Goal: Task Accomplishment & Management: Use online tool/utility

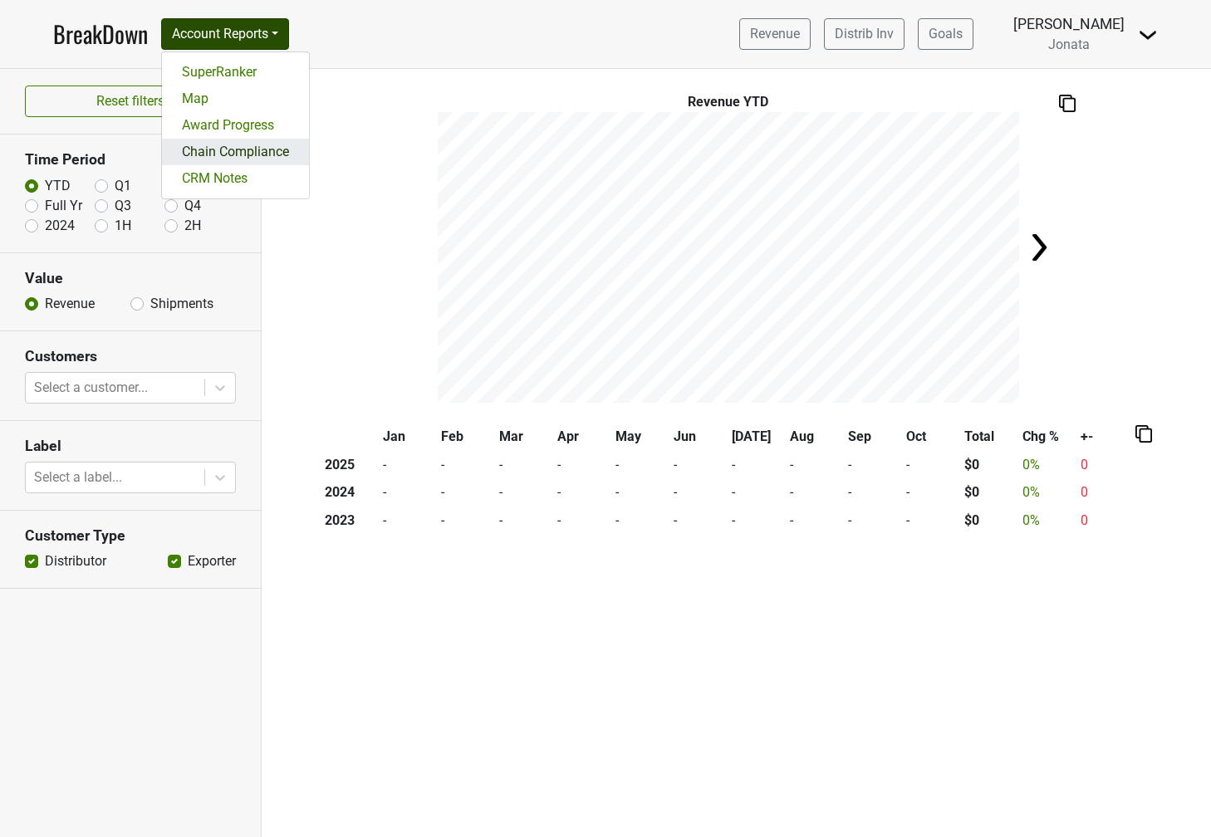
click at [248, 145] on link "Chain Compliance" at bounding box center [235, 152] width 147 height 27
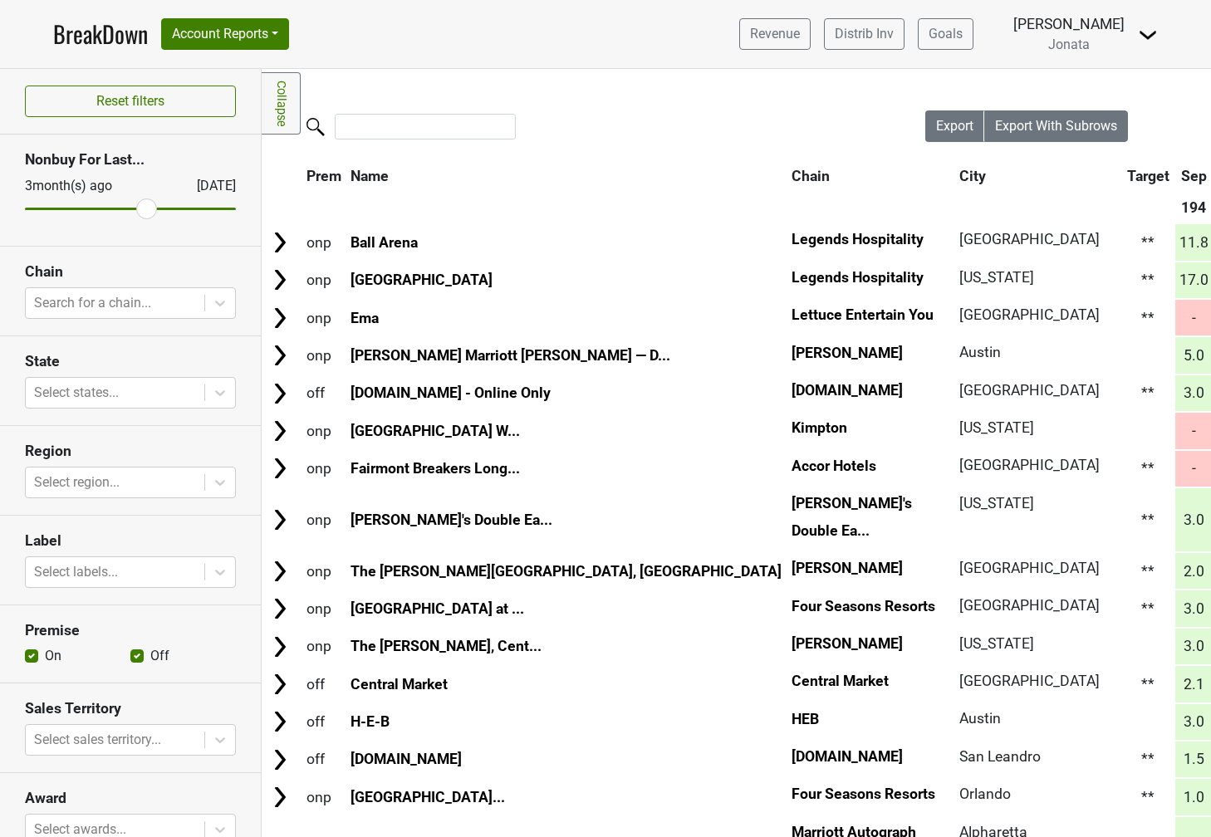
drag, startPoint x: 228, startPoint y: 211, endPoint x: 152, endPoint y: 208, distance: 75.6
type input "5"
click at [152, 208] on input "range" at bounding box center [130, 209] width 211 height 2
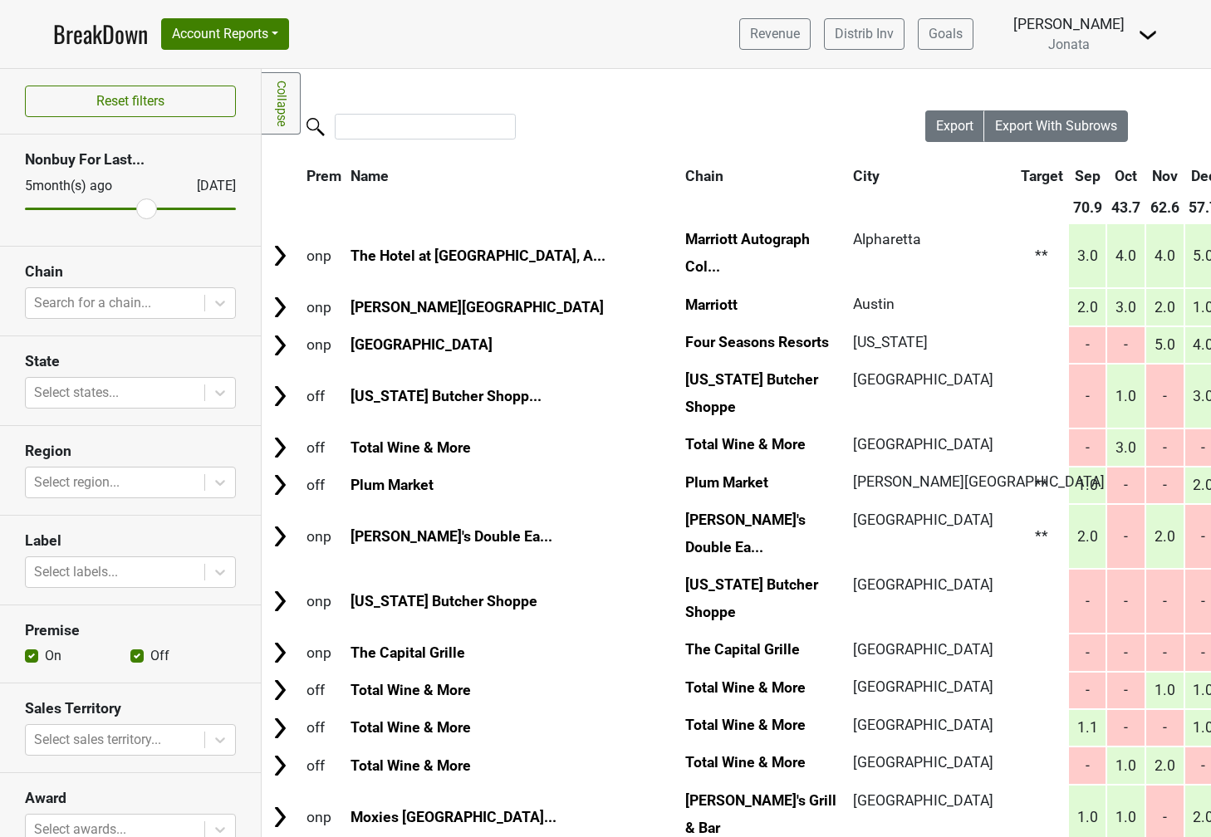
click at [216, 302] on icon at bounding box center [220, 304] width 10 height 6
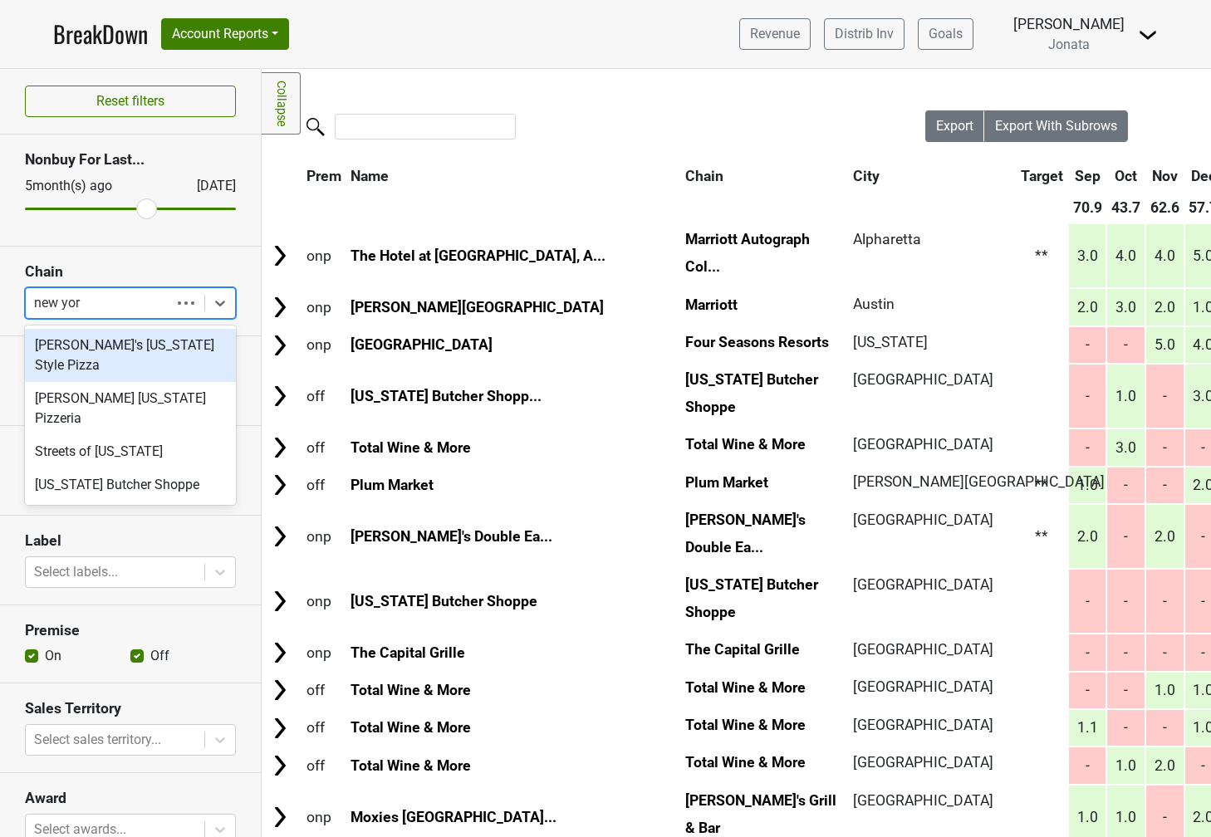
type input "new york"
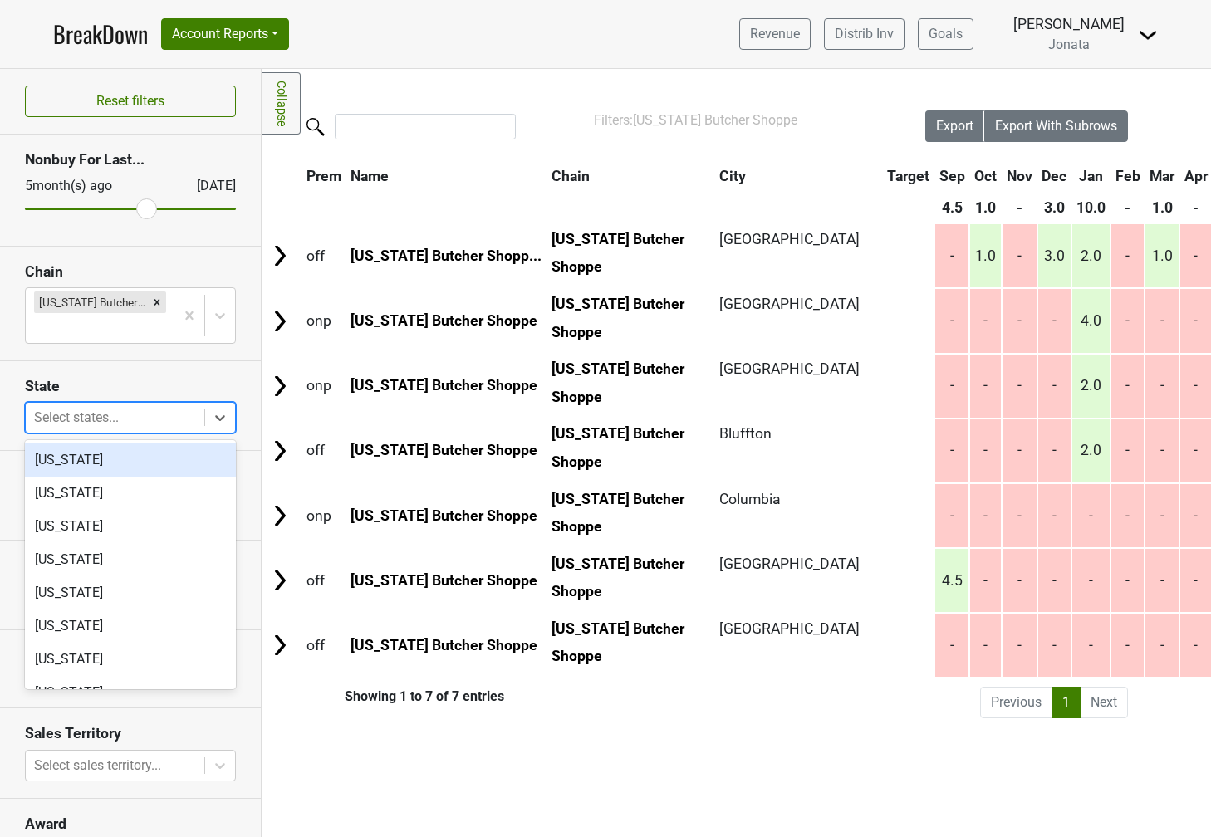
click at [215, 418] on icon at bounding box center [220, 417] width 17 height 17
click at [149, 478] on div "Alaska" at bounding box center [130, 493] width 211 height 33
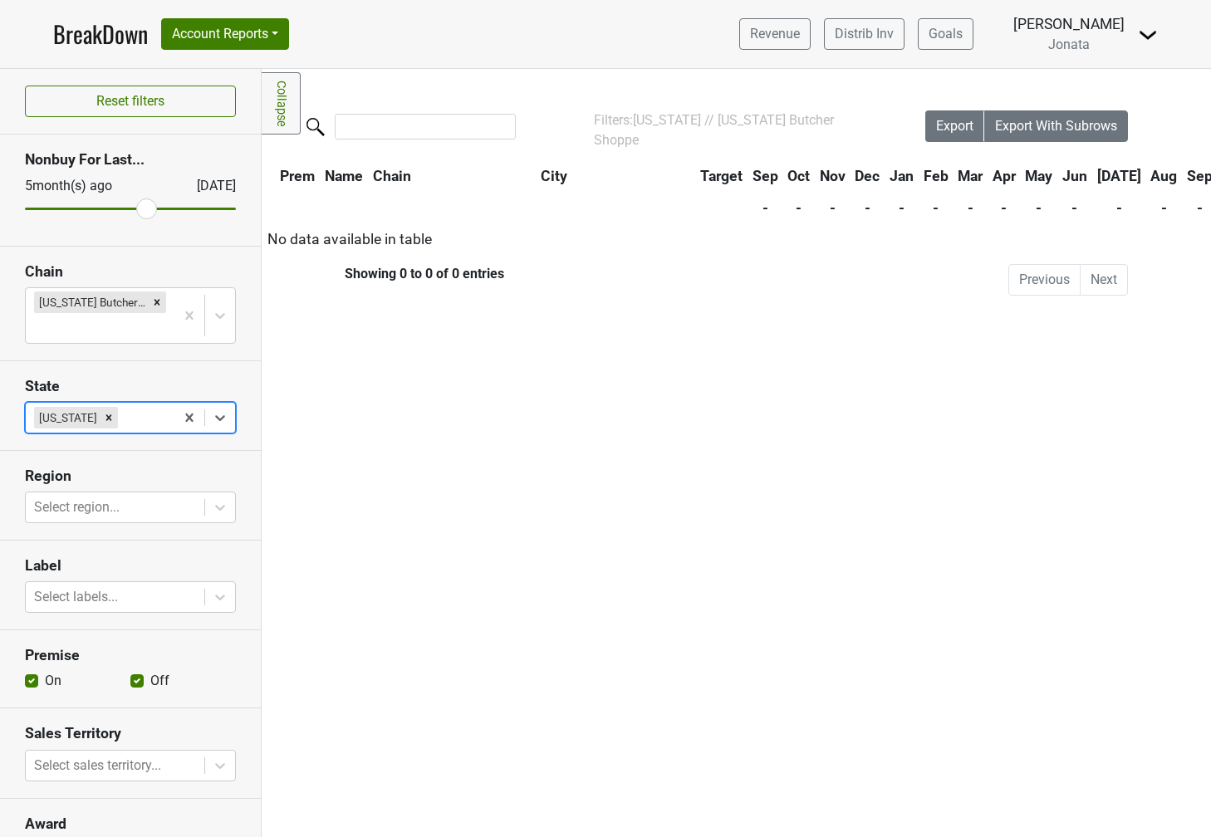
click at [106, 417] on icon "Remove Alaska" at bounding box center [109, 417] width 6 height 6
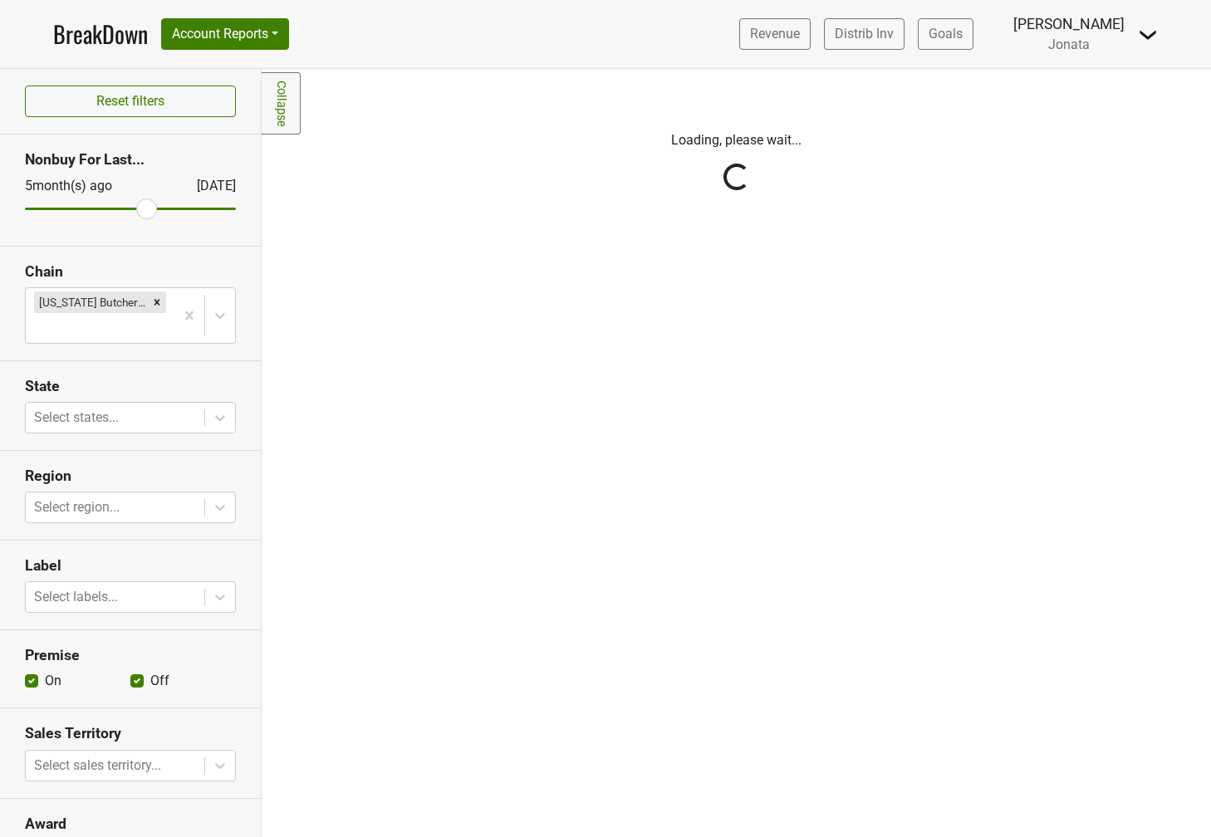
click at [218, 511] on div "Reset filters Nonbuy For Last... 5 month(s) ago Oct '25 Chain New York Butcher …" at bounding box center [131, 453] width 262 height 768
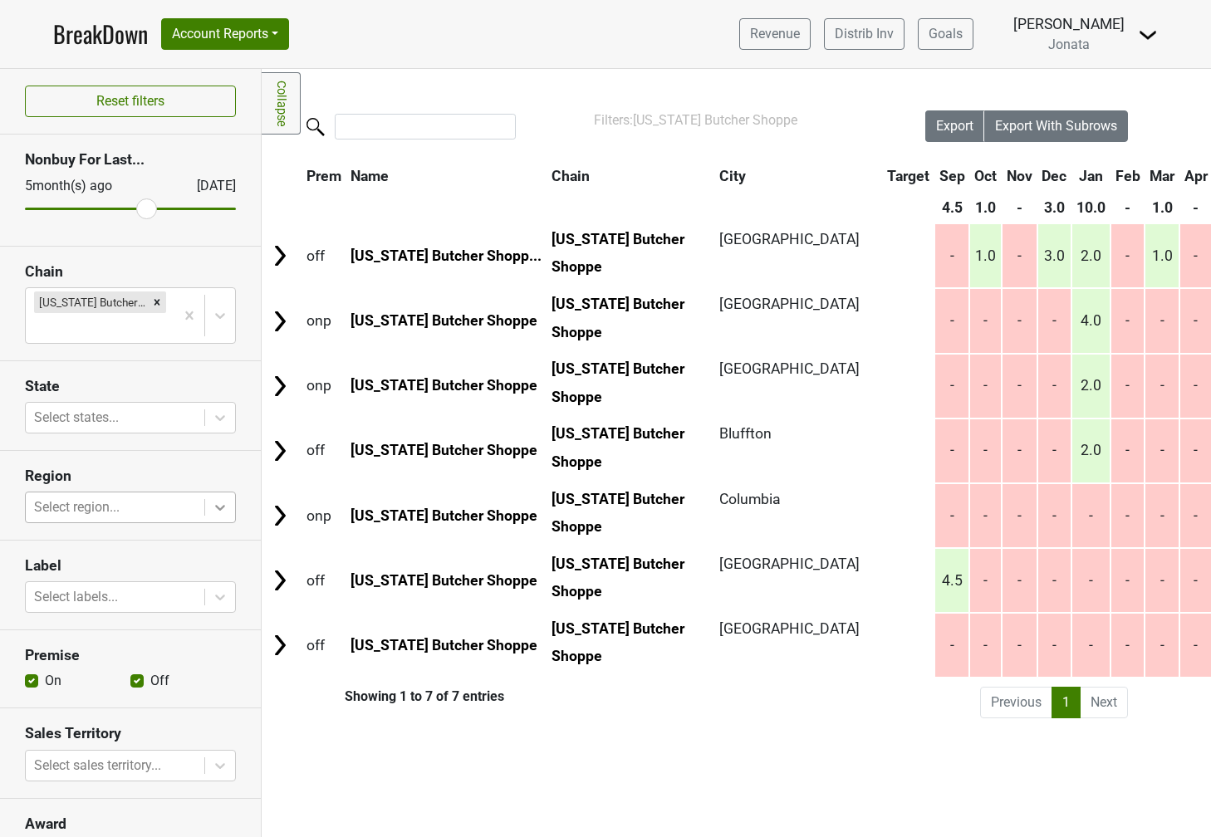
click at [218, 511] on icon at bounding box center [220, 507] width 17 height 17
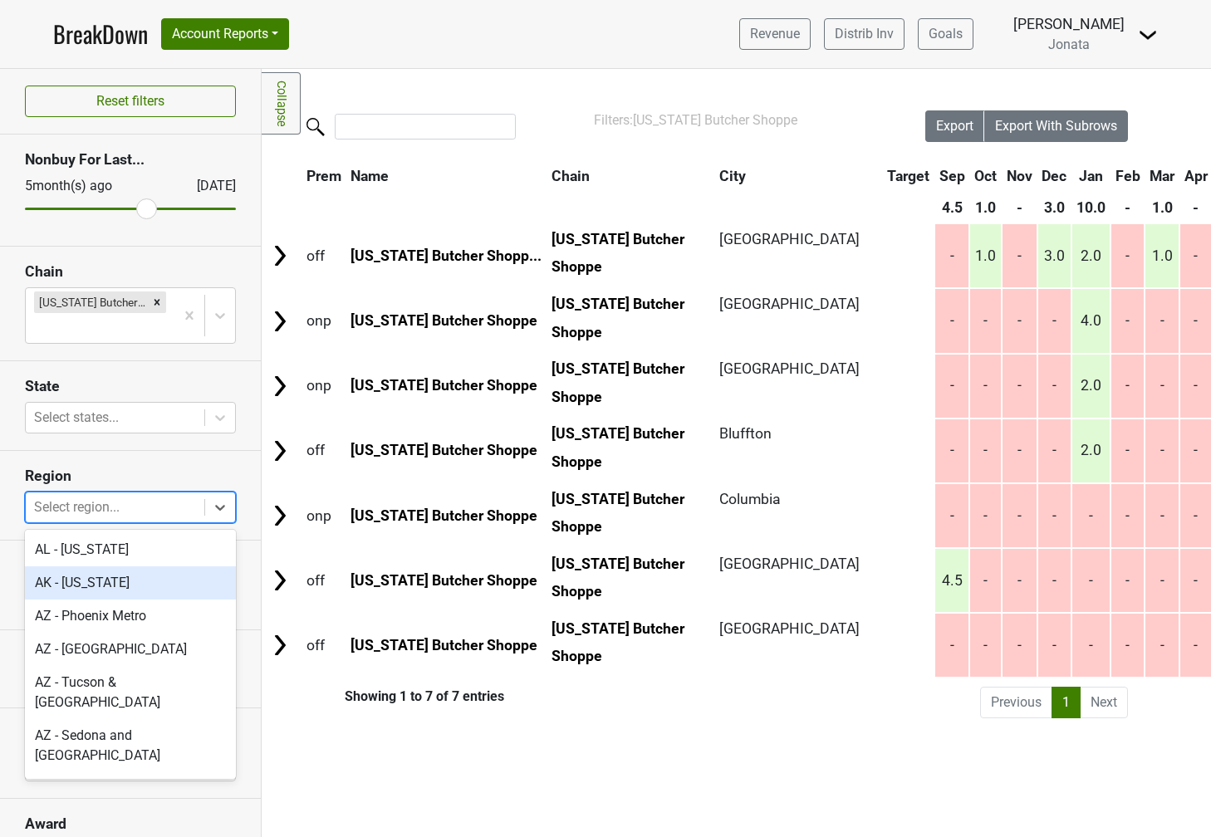
click at [104, 572] on div "AK - Alaska" at bounding box center [130, 582] width 211 height 33
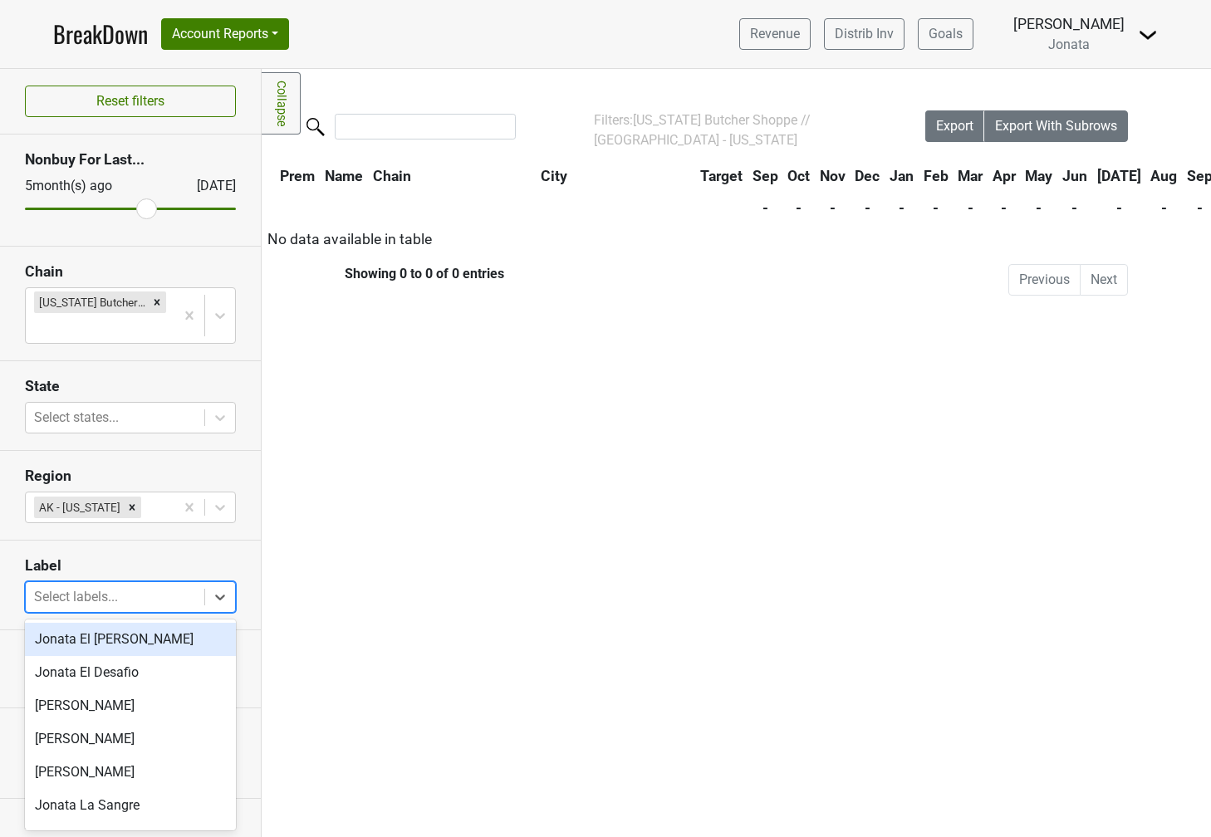
click at [214, 597] on icon at bounding box center [220, 597] width 17 height 17
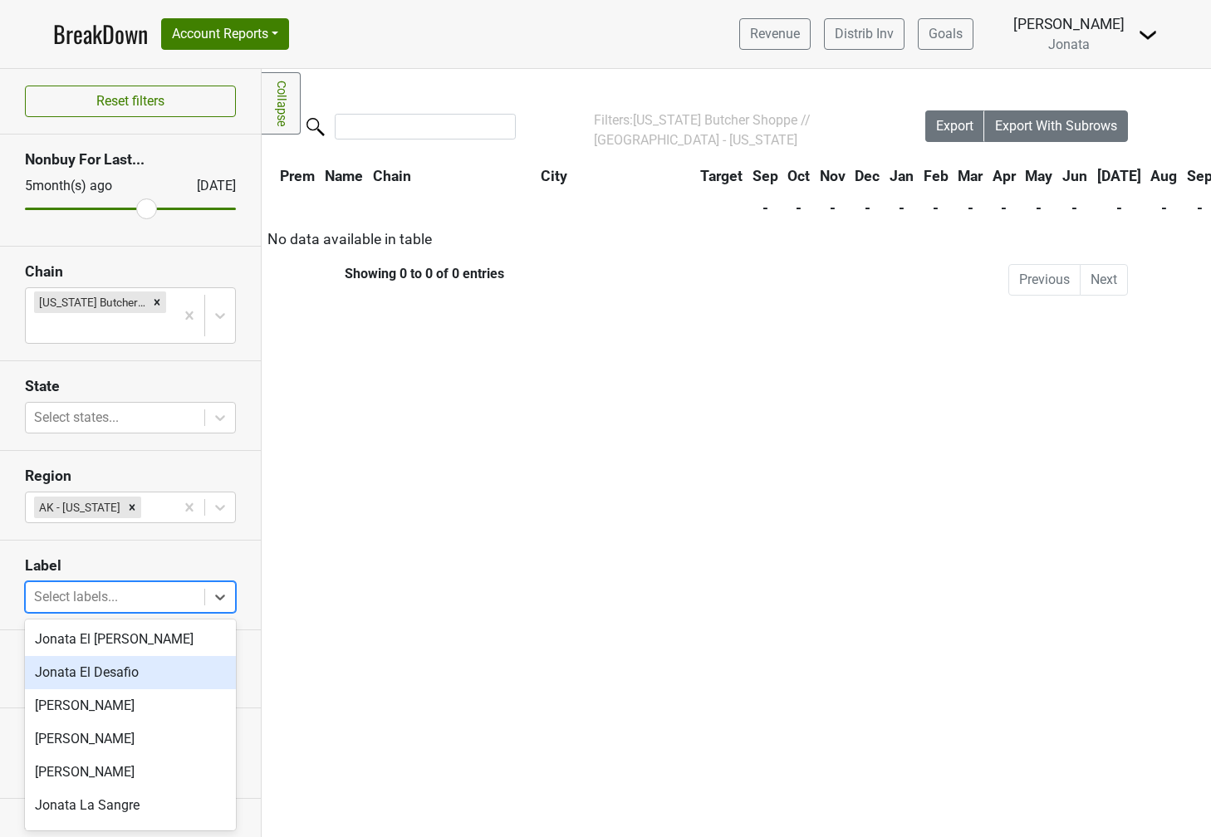
click at [122, 667] on div "Jonata El Desafio" at bounding box center [130, 672] width 211 height 33
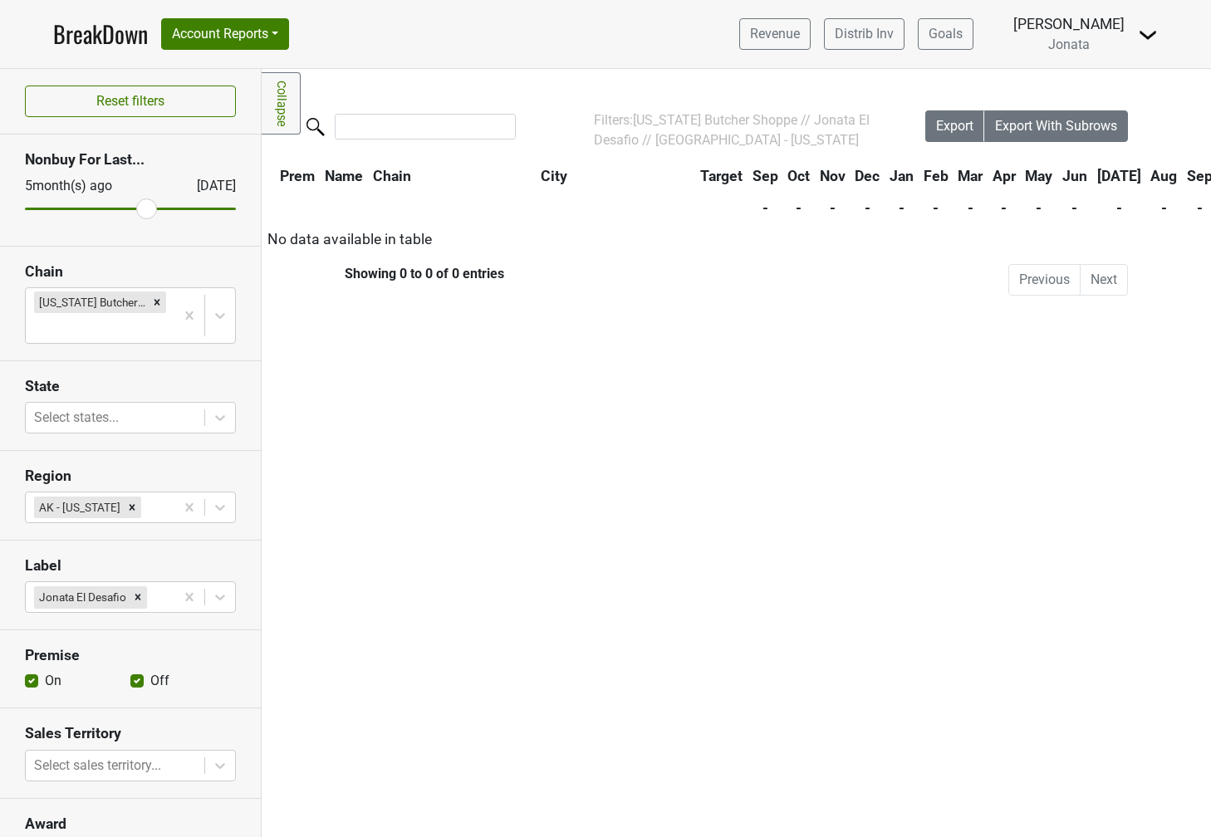
click at [150, 683] on label "Off" at bounding box center [159, 681] width 19 height 20
click at [134, 683] on input "Off" at bounding box center [136, 679] width 13 height 17
checkbox input "false"
click at [135, 763] on body "BreakDown Account Reports SuperRanker Map Award Progress Chain Compliance CRM N…" at bounding box center [605, 418] width 1211 height 837
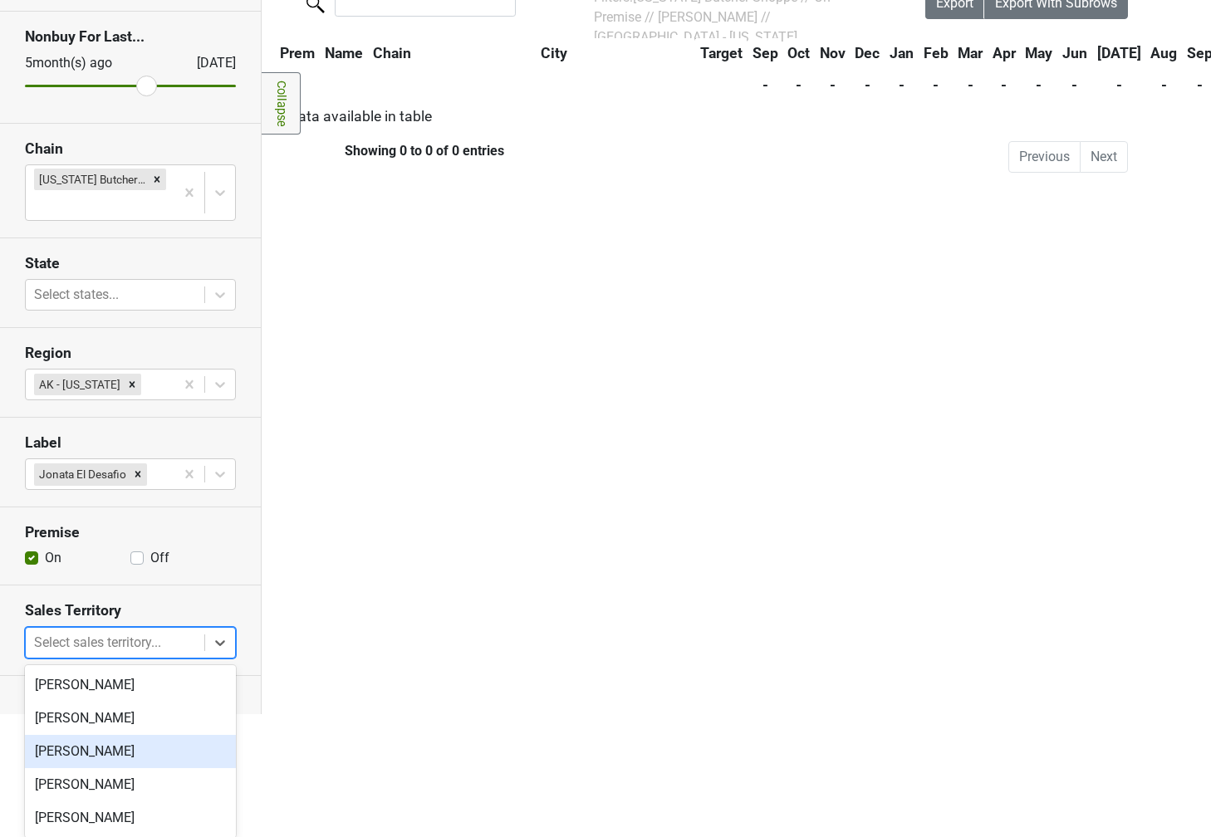
click at [115, 747] on div "James Kenna" at bounding box center [130, 751] width 211 height 33
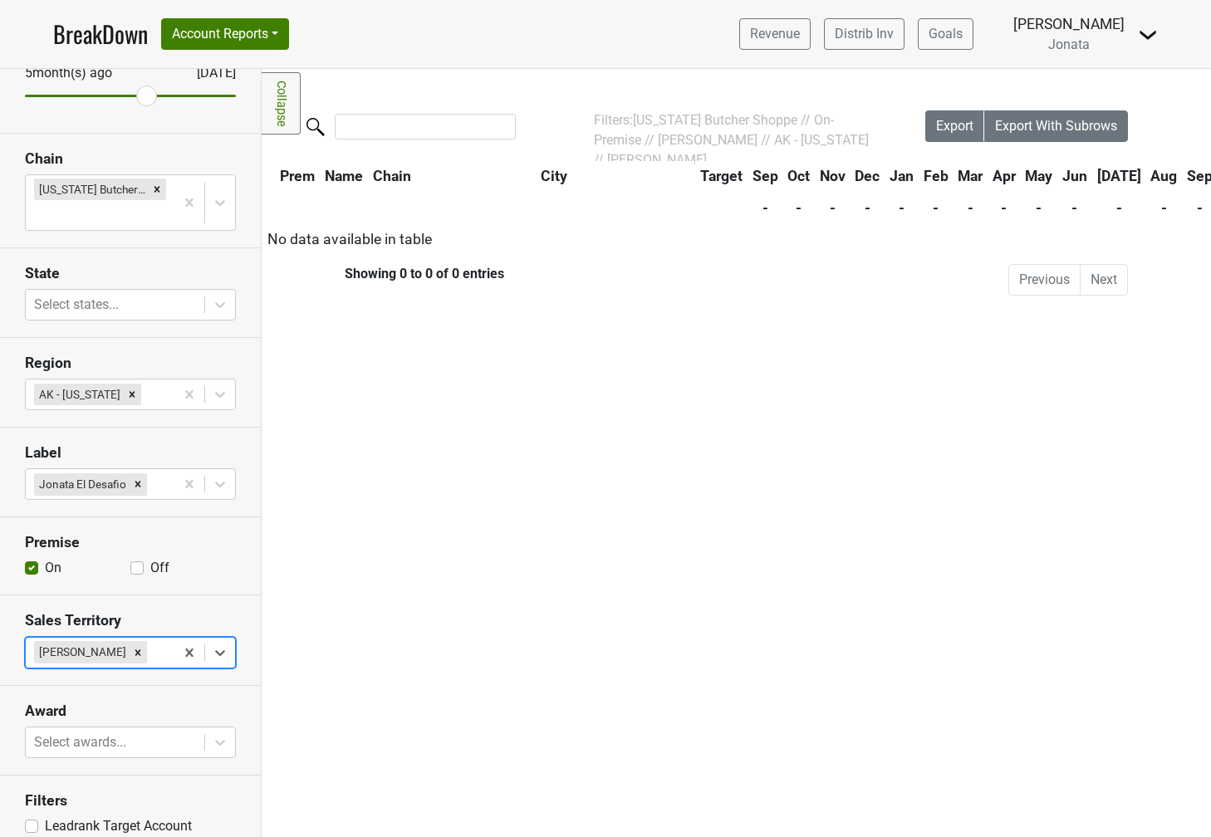
scroll to position [130, 0]
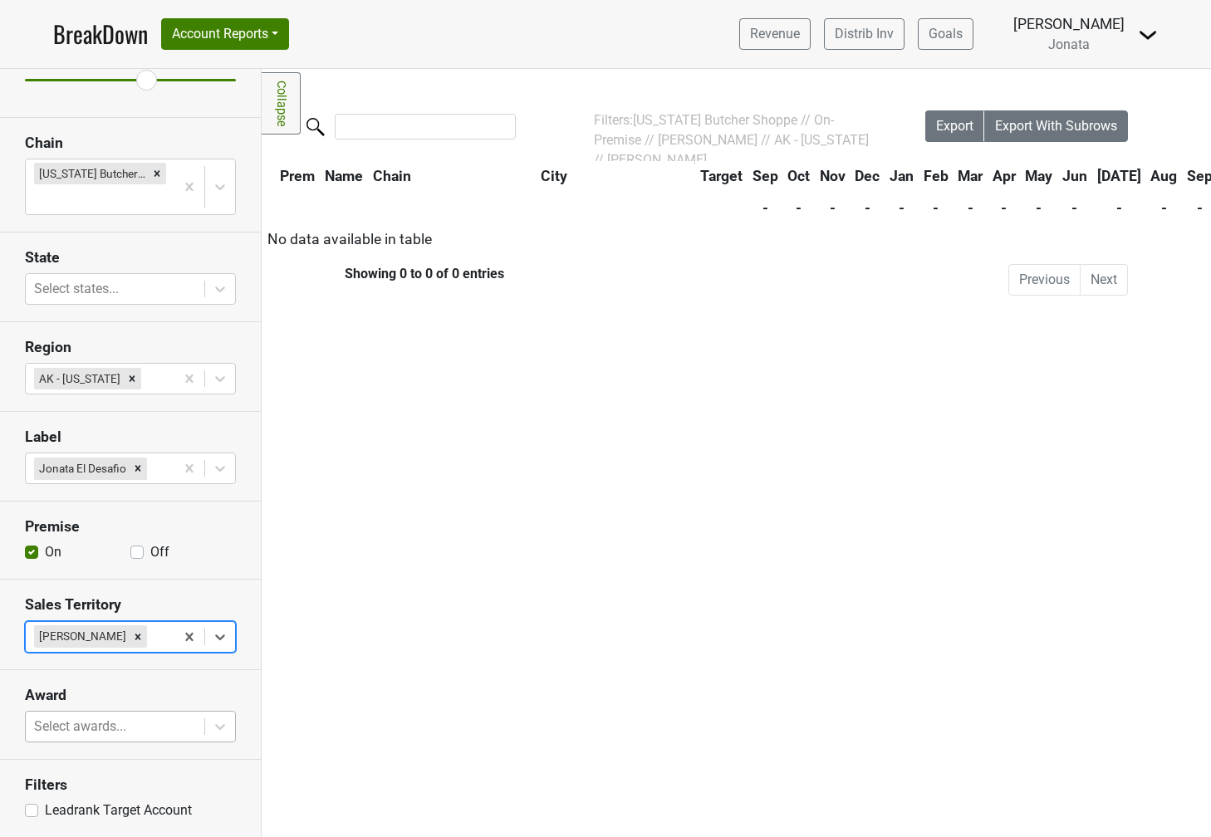
click at [105, 731] on body "BreakDown Account Reports SuperRanker Map Award Progress Chain Compliance CRM N…" at bounding box center [605, 418] width 1211 height 837
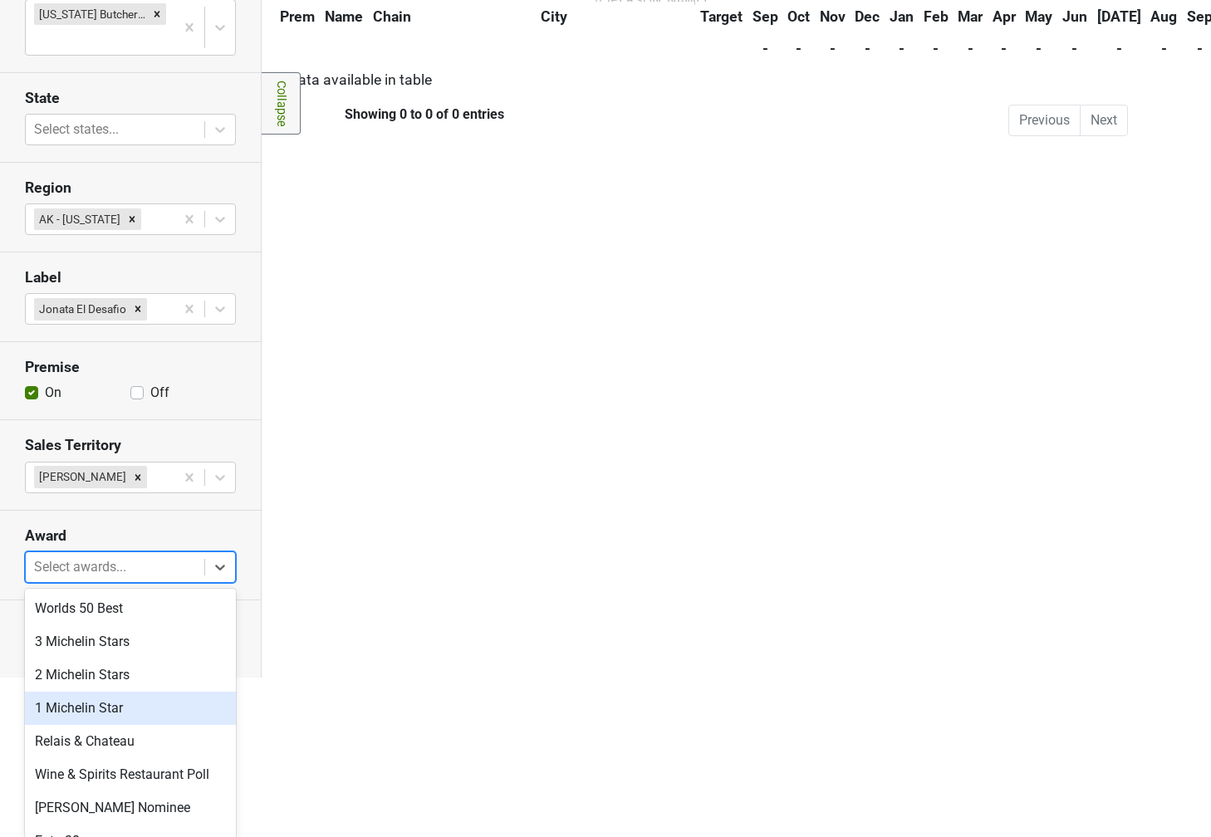
click at [96, 708] on div "1 Michelin Star" at bounding box center [130, 708] width 211 height 33
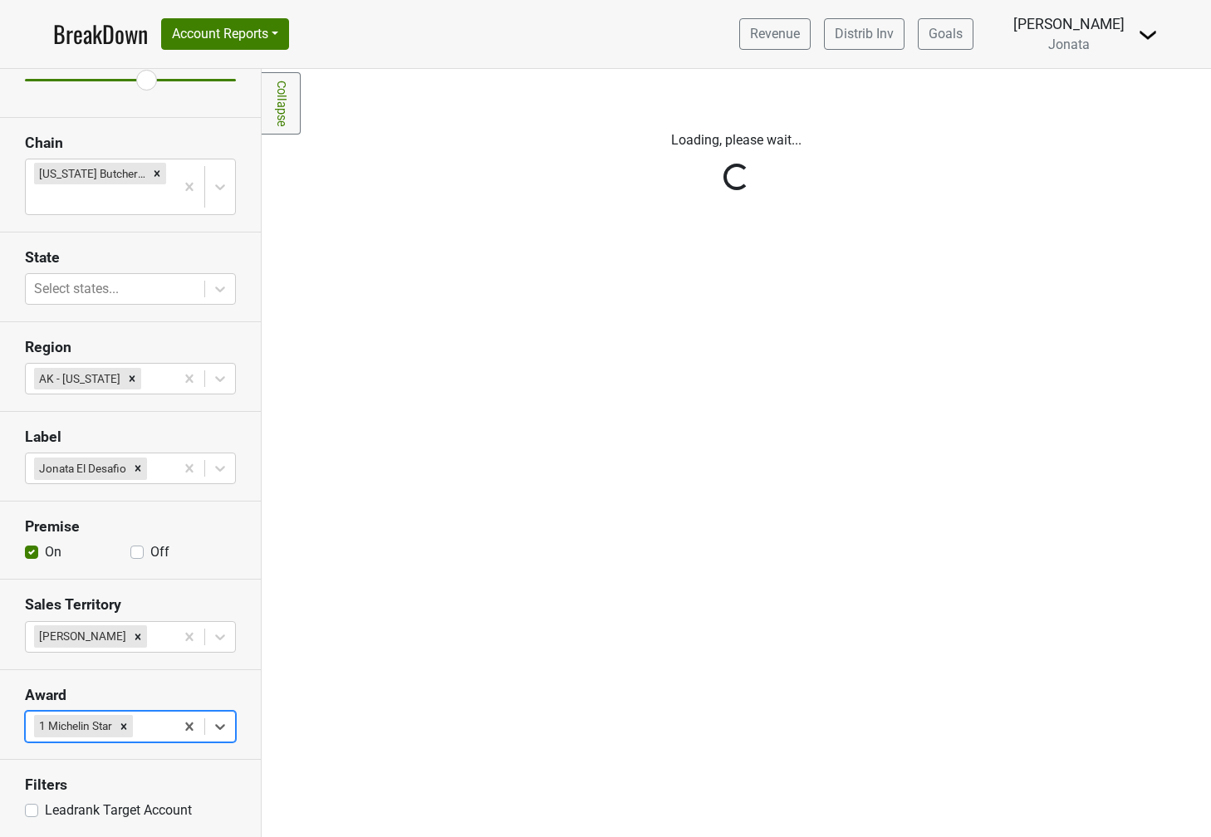
scroll to position [0, 0]
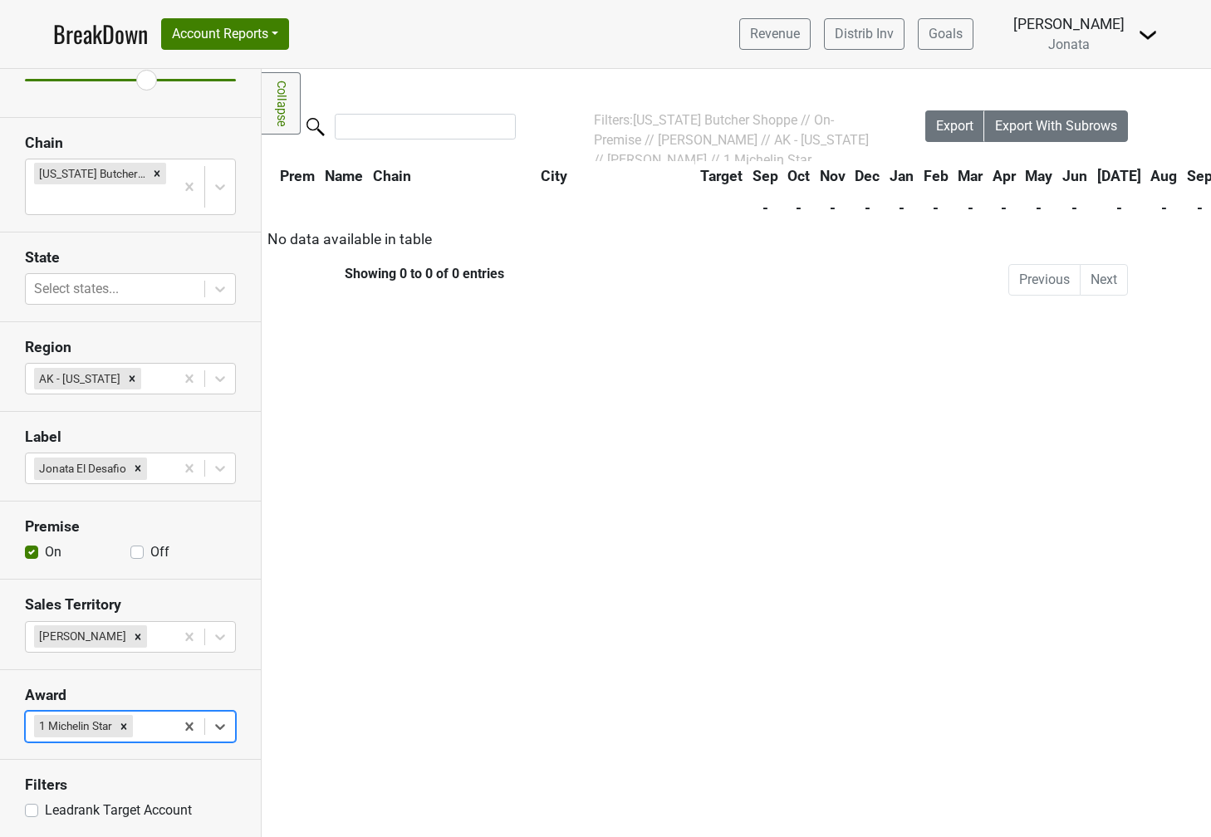
click at [45, 805] on label "Leadrank Target Account" at bounding box center [118, 811] width 147 height 20
click at [28, 805] on input "Leadrank Target Account" at bounding box center [31, 809] width 13 height 17
checkbox input "true"
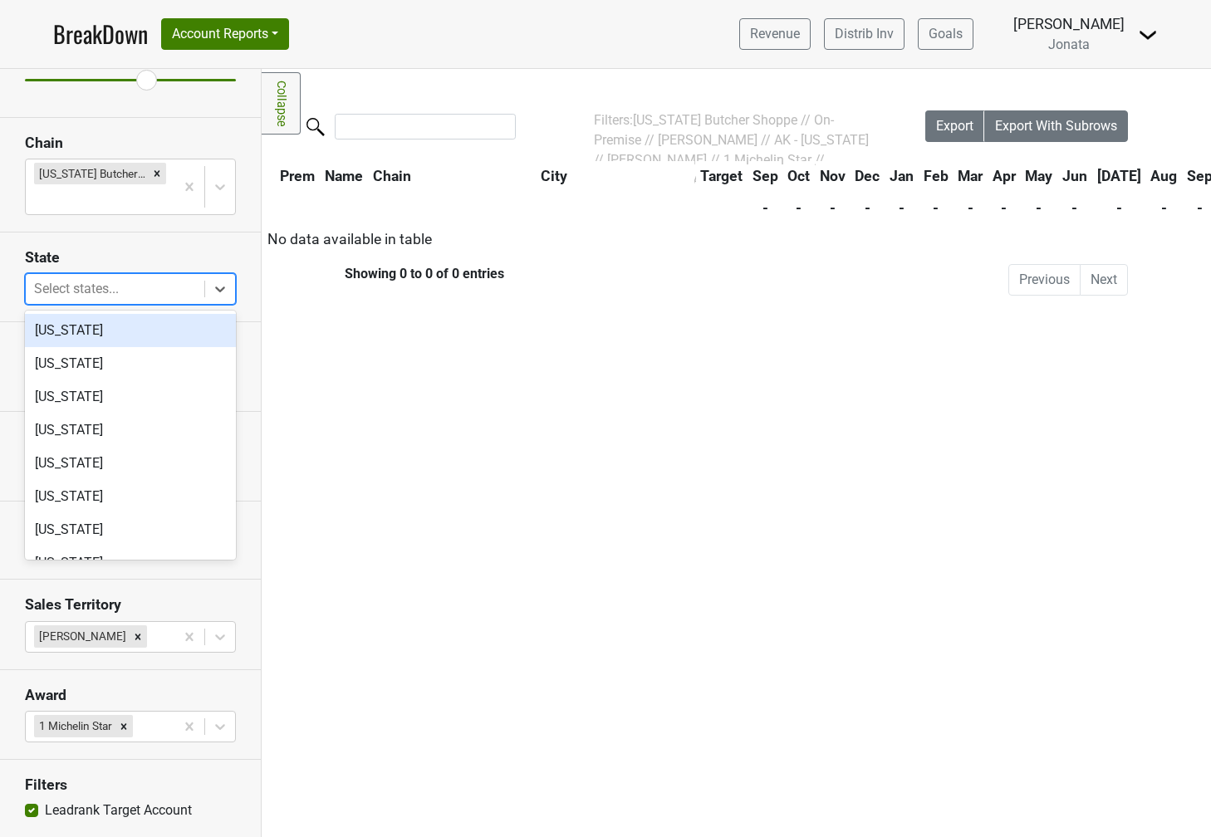
click at [79, 299] on div at bounding box center [115, 288] width 162 height 23
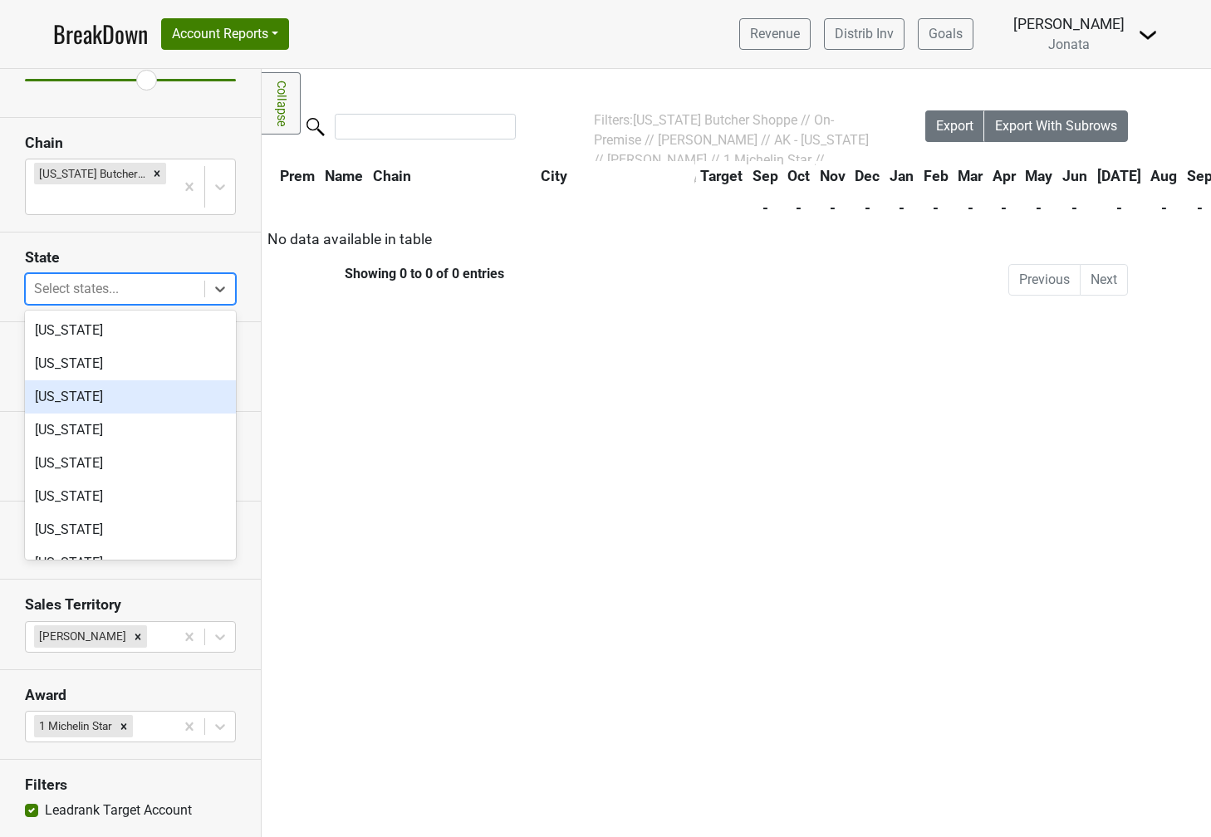
click at [67, 396] on div "Arizona" at bounding box center [130, 396] width 211 height 33
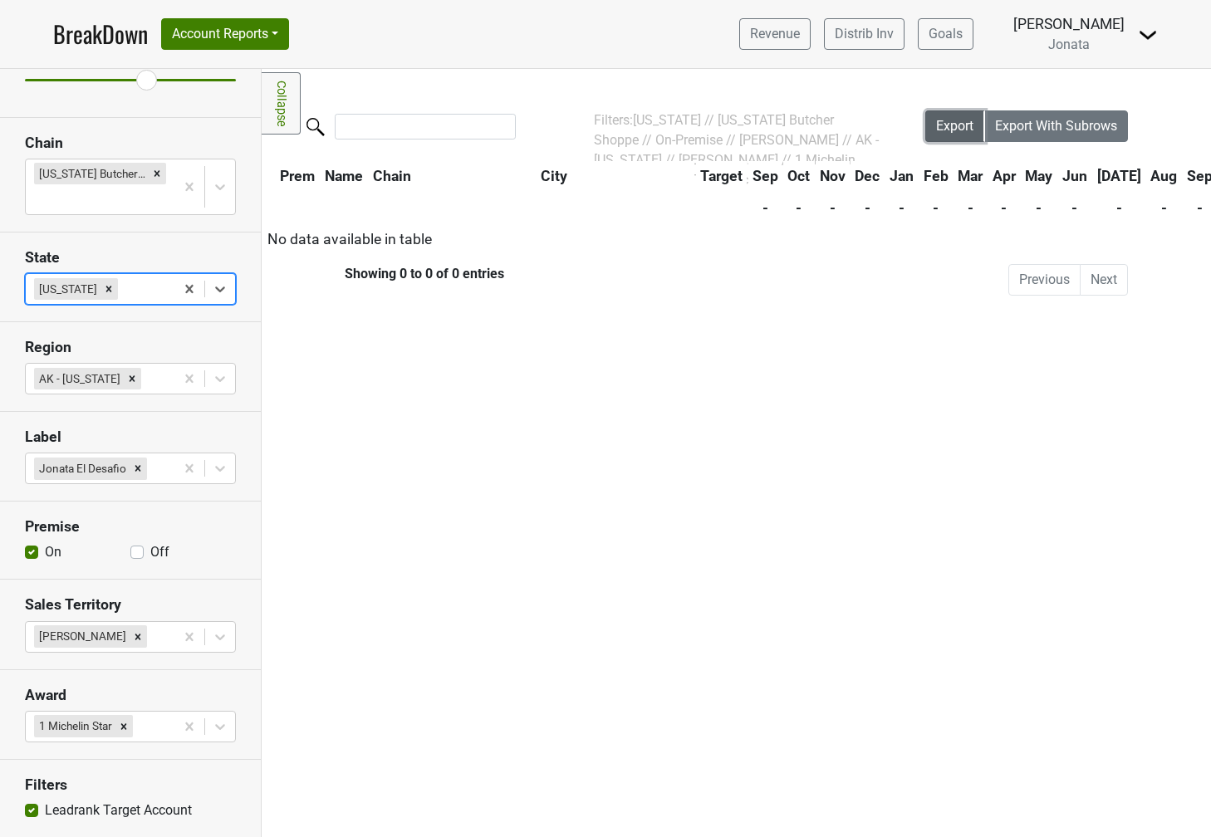
click at [942, 131] on span "Export" at bounding box center [954, 126] width 37 height 16
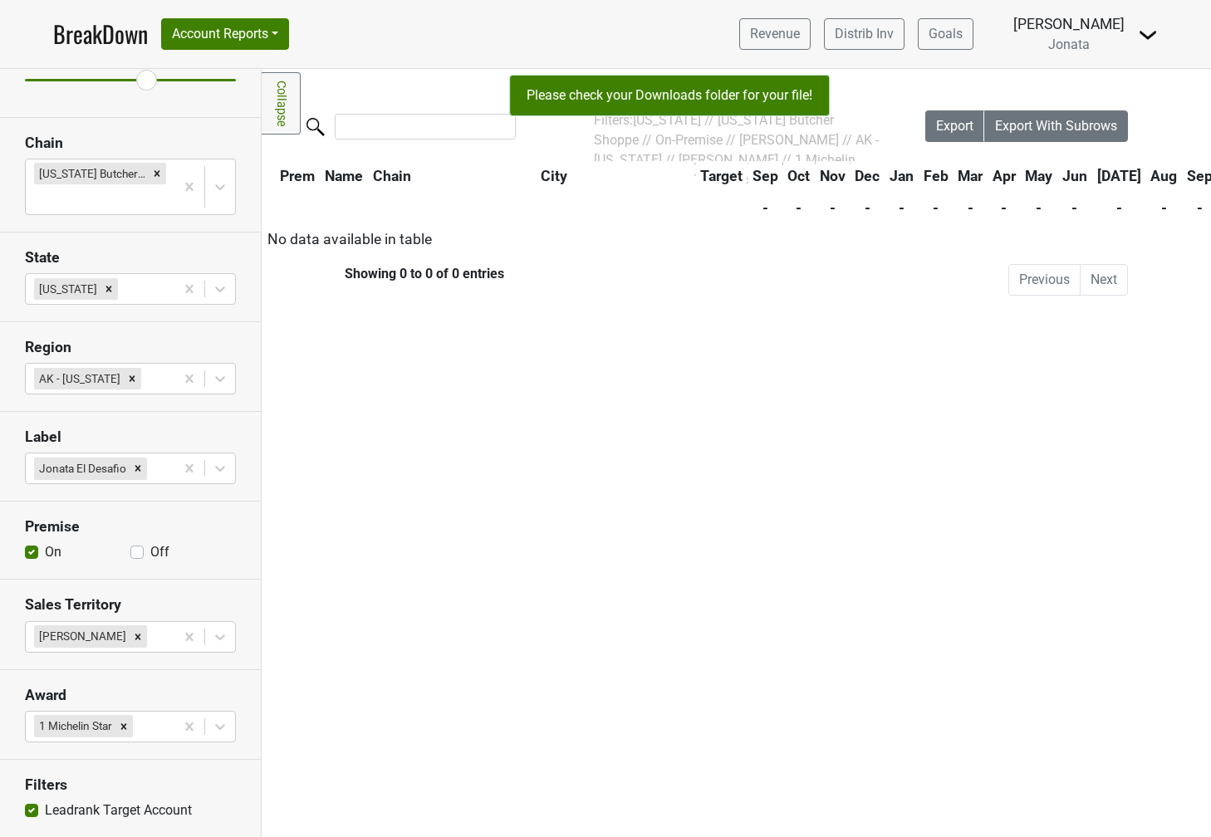
click at [1146, 205] on th "-" at bounding box center [1163, 208] width 35 height 30
click at [1059, 121] on span "Export With Subrows" at bounding box center [1056, 126] width 122 height 16
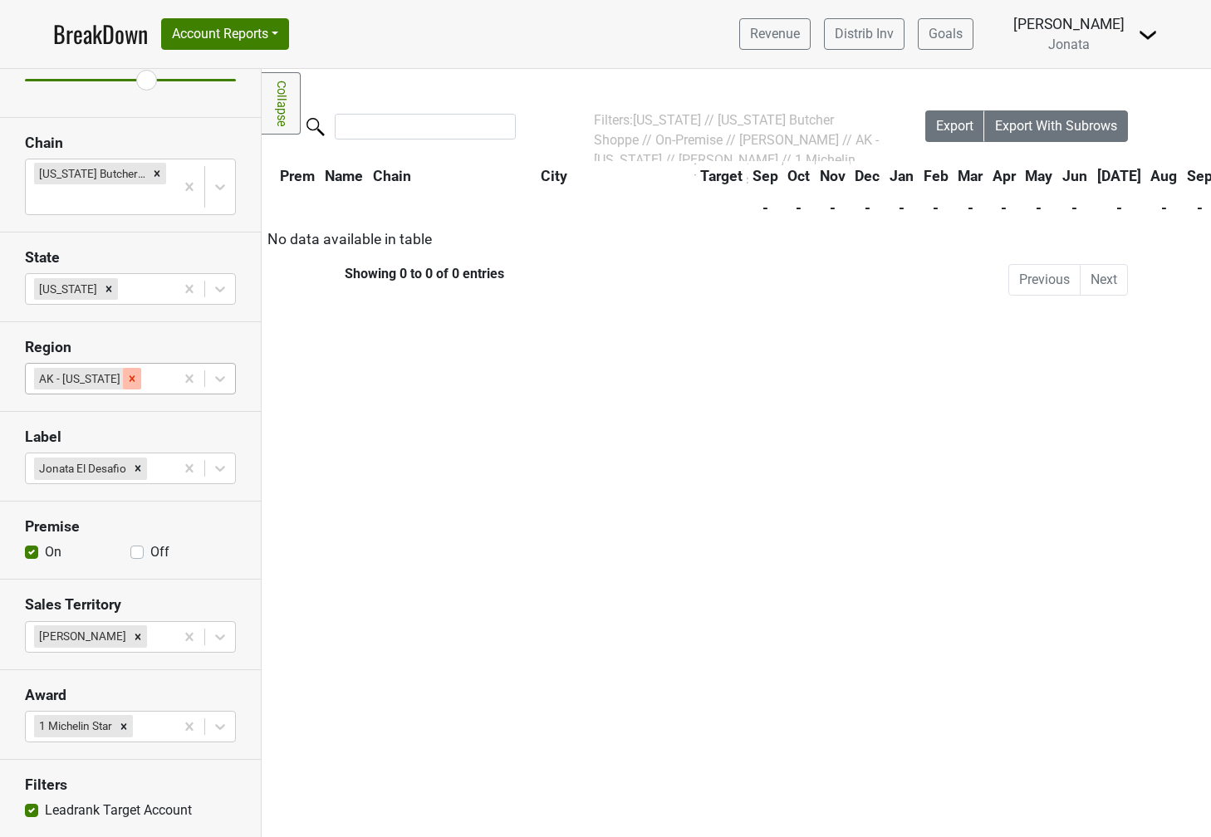
click at [126, 375] on icon "Remove AK - Alaska" at bounding box center [132, 379] width 12 height 12
click at [103, 291] on icon "Remove Arizona" at bounding box center [109, 289] width 12 height 12
click at [132, 633] on icon "Remove James Kenna" at bounding box center [138, 637] width 12 height 12
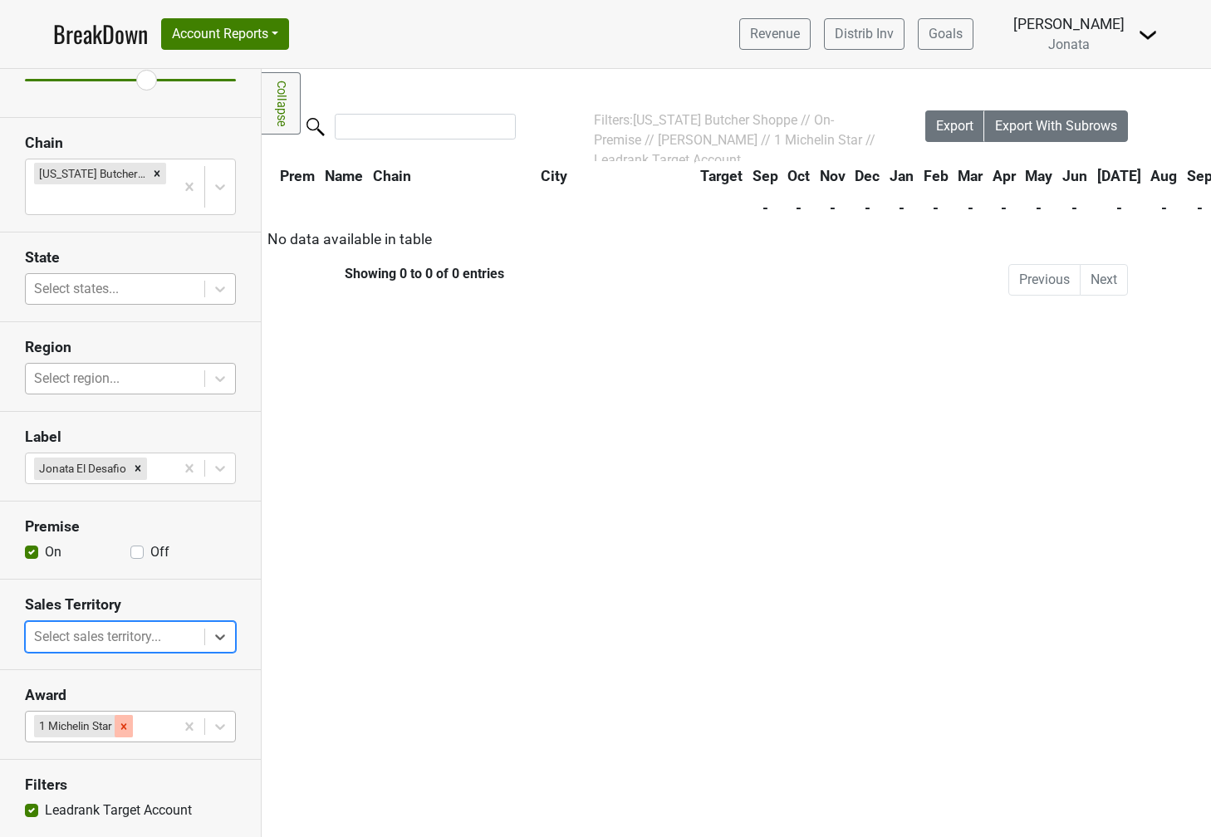
click at [127, 731] on icon "Remove 1 Michelin Star" at bounding box center [124, 727] width 12 height 12
click at [162, 174] on icon "Remove New York Butcher Shoppe" at bounding box center [157, 174] width 12 height 12
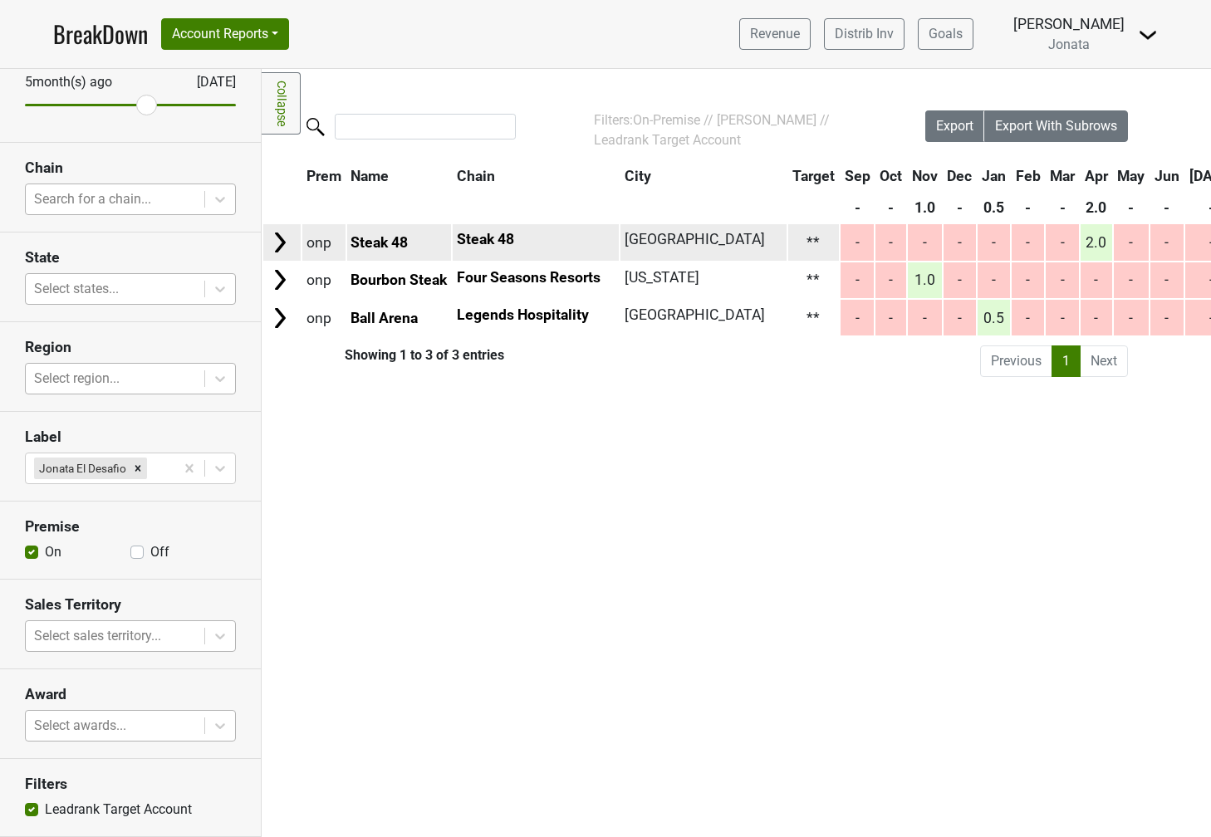
click at [280, 249] on img at bounding box center [279, 242] width 25 height 25
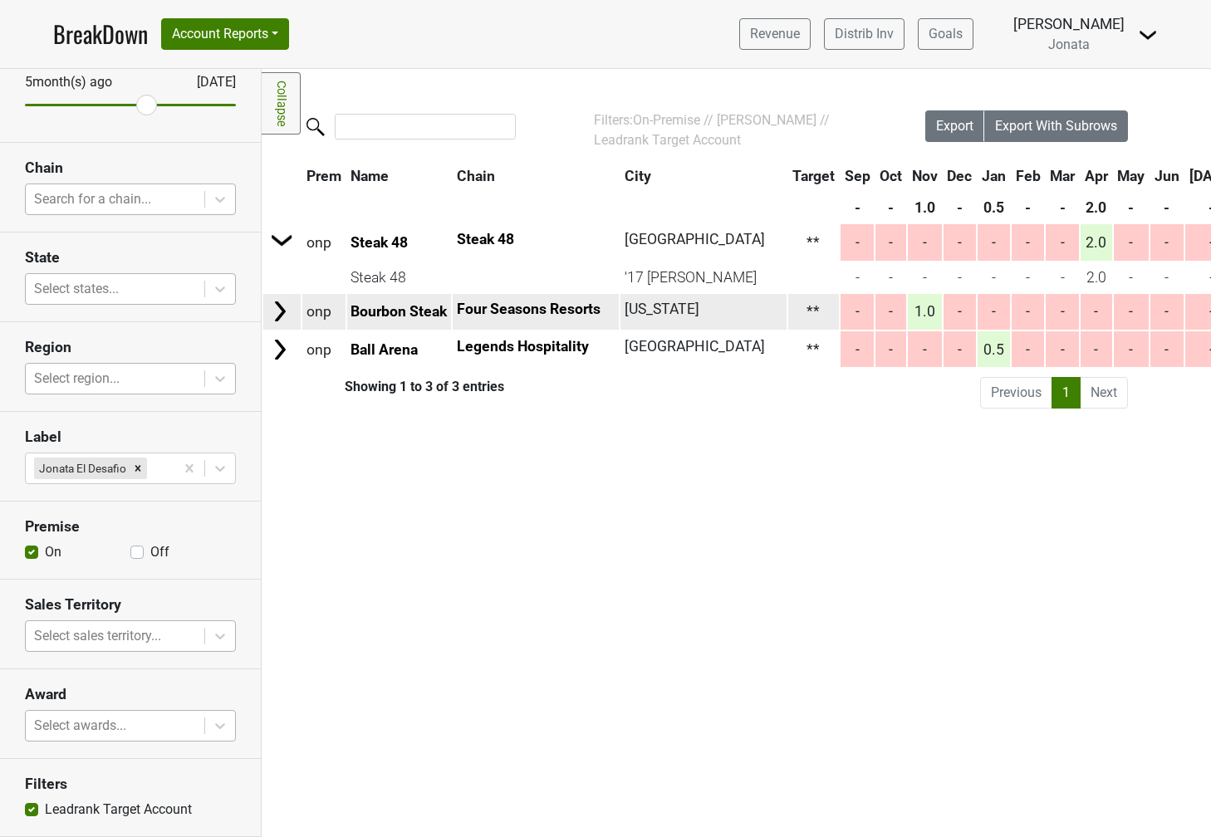
click at [280, 306] on img at bounding box center [279, 311] width 25 height 25
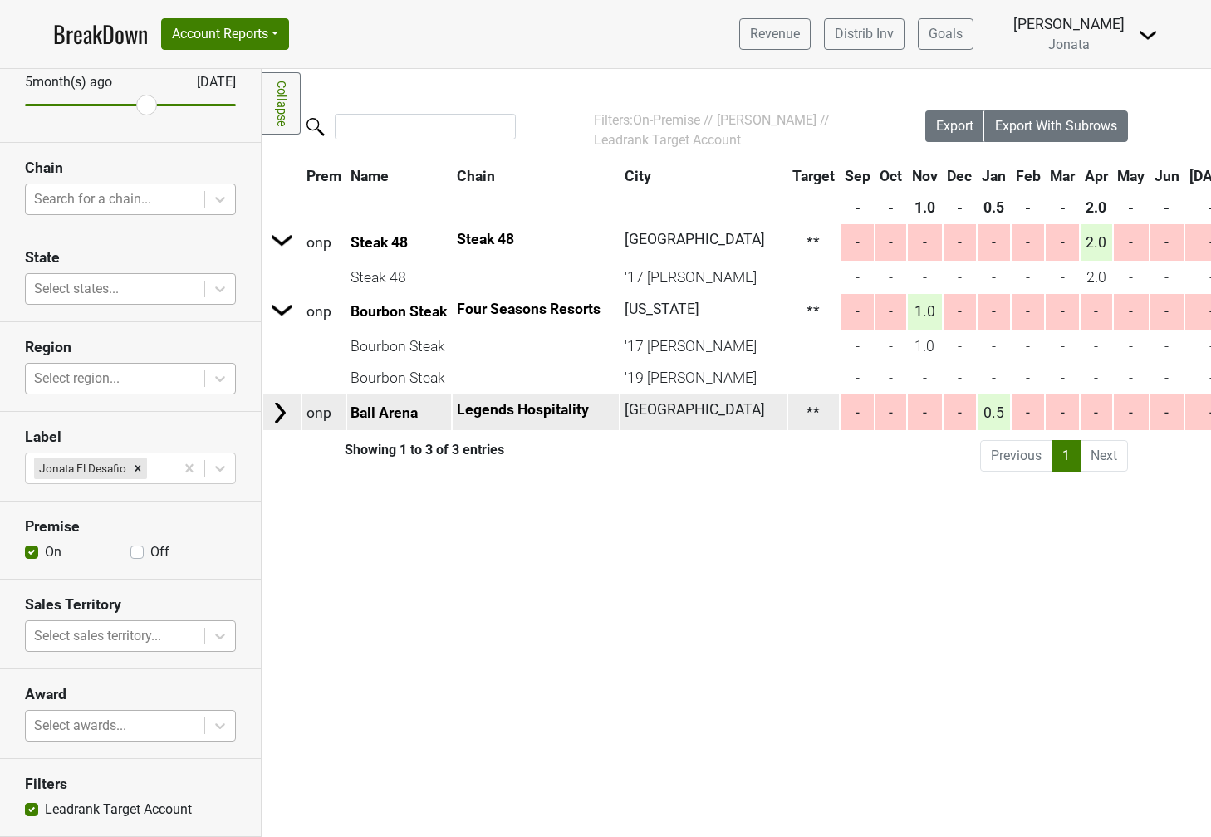
click at [284, 414] on img at bounding box center [279, 412] width 25 height 25
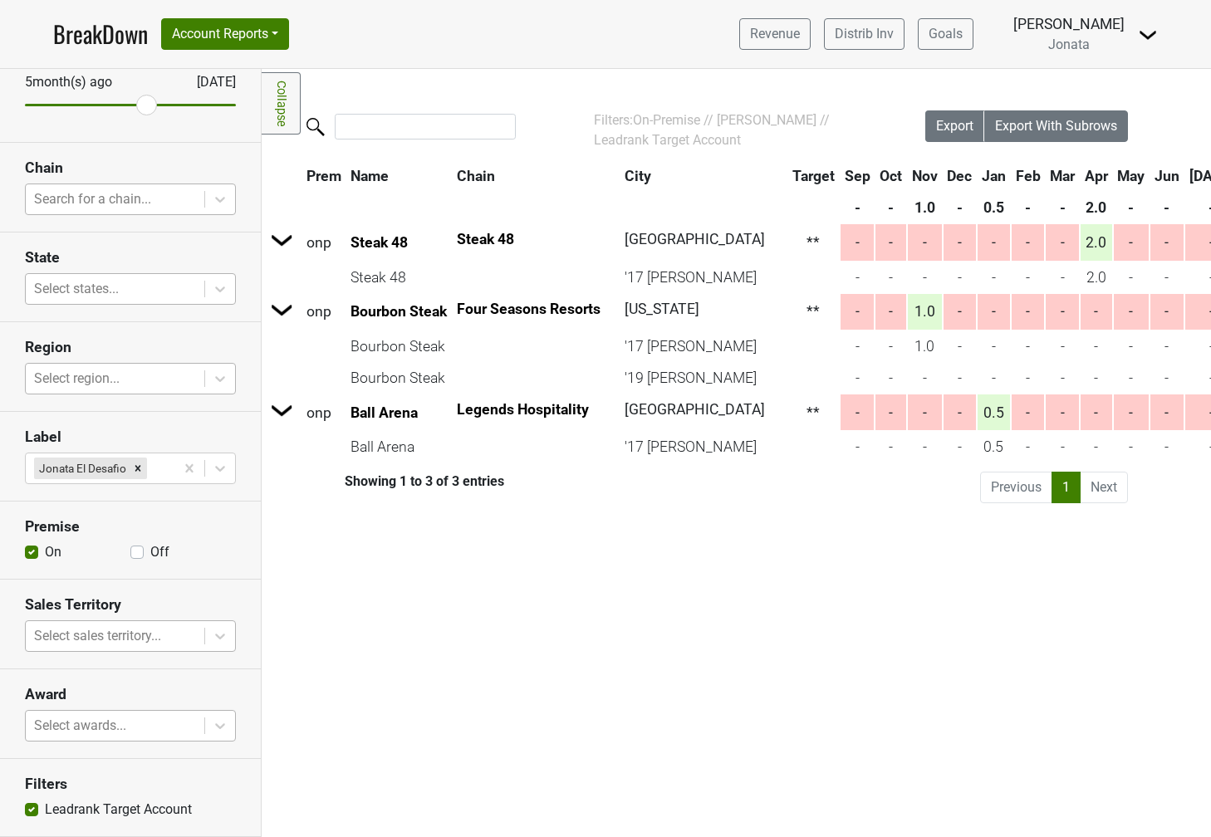
scroll to position [0, 0]
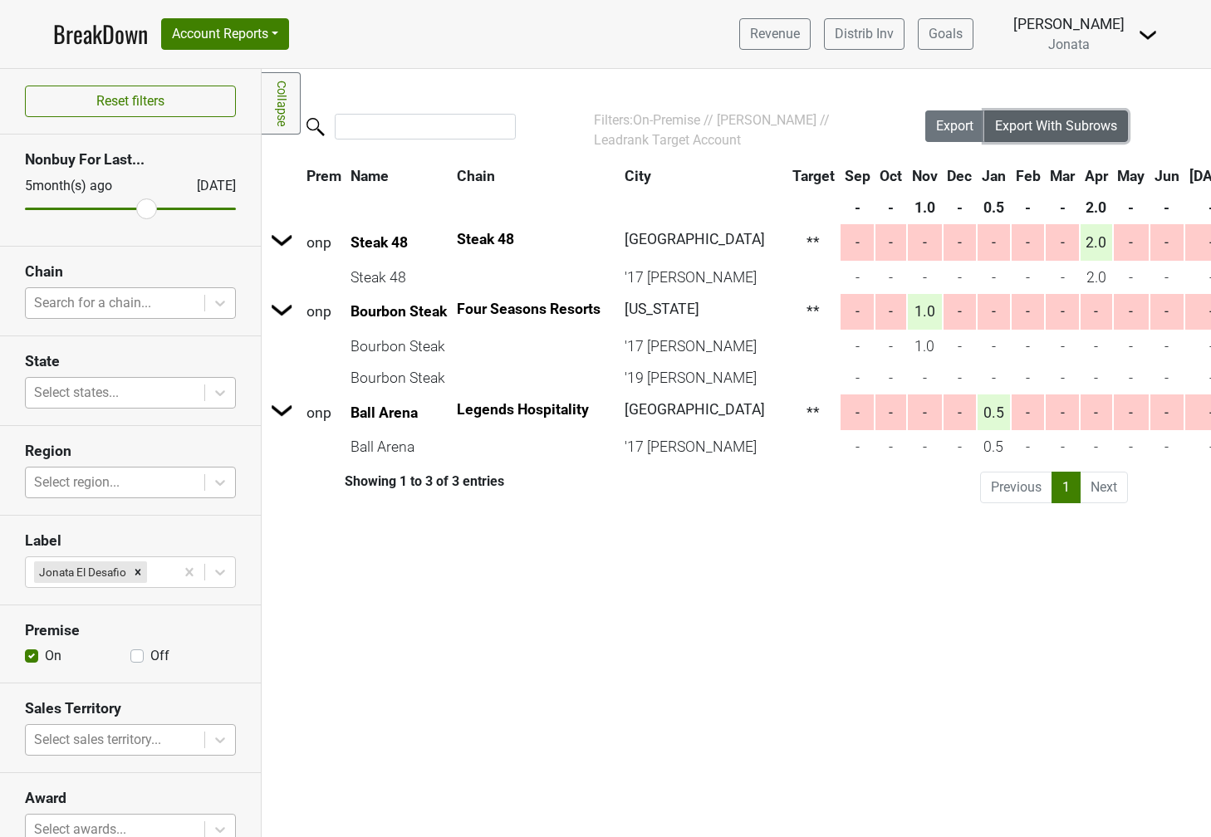
click at [1017, 123] on span "Export With Subrows" at bounding box center [1056, 126] width 122 height 16
type input "4"
drag, startPoint x: 147, startPoint y: 211, endPoint x: 158, endPoint y: 210, distance: 10.8
click at [158, 210] on input "range" at bounding box center [130, 209] width 211 height 2
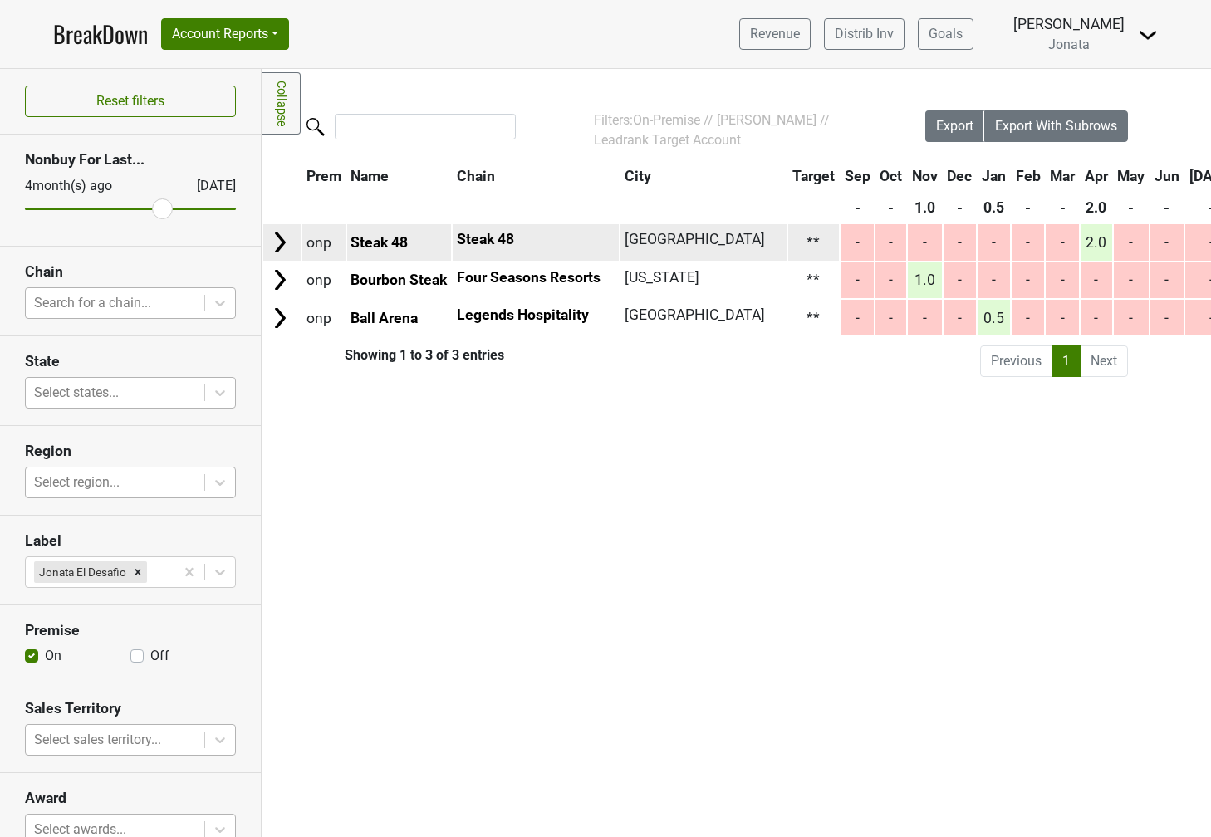
click at [281, 252] on img at bounding box center [279, 242] width 25 height 25
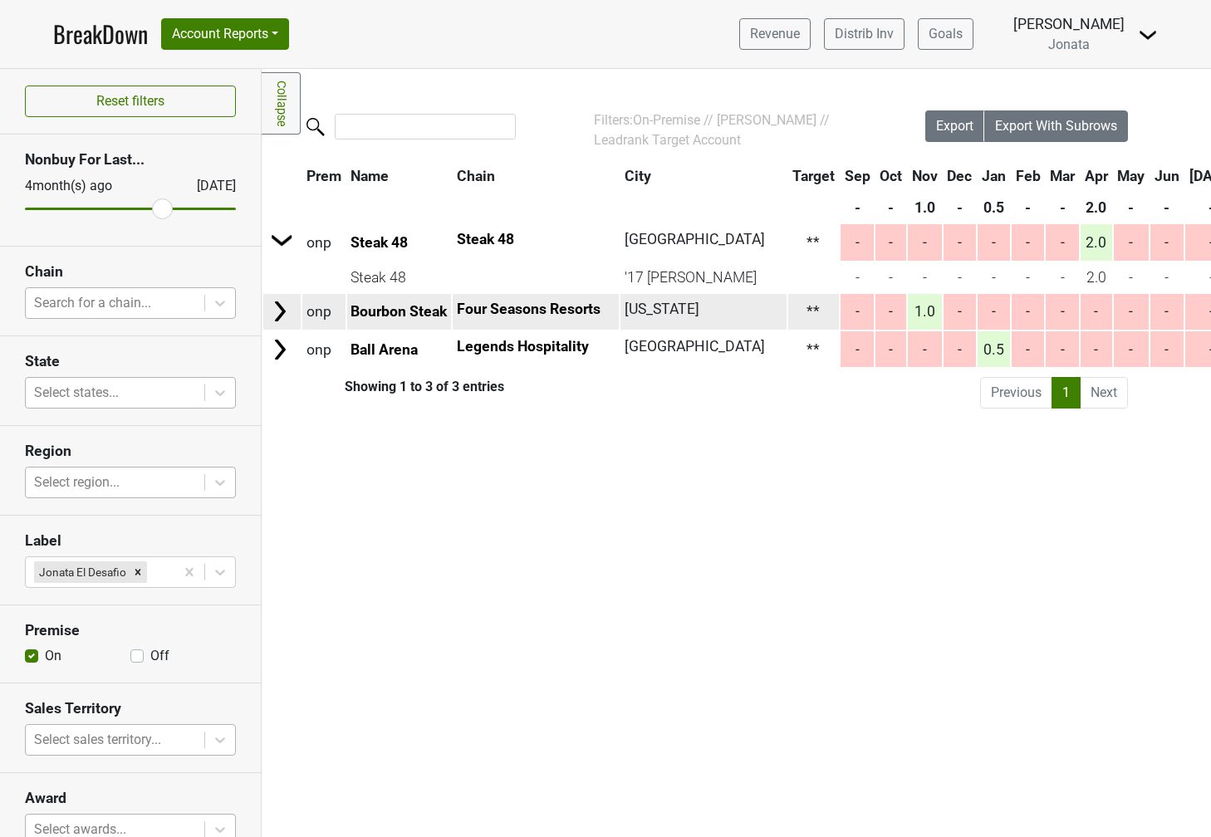
click at [287, 306] on img at bounding box center [279, 311] width 25 height 25
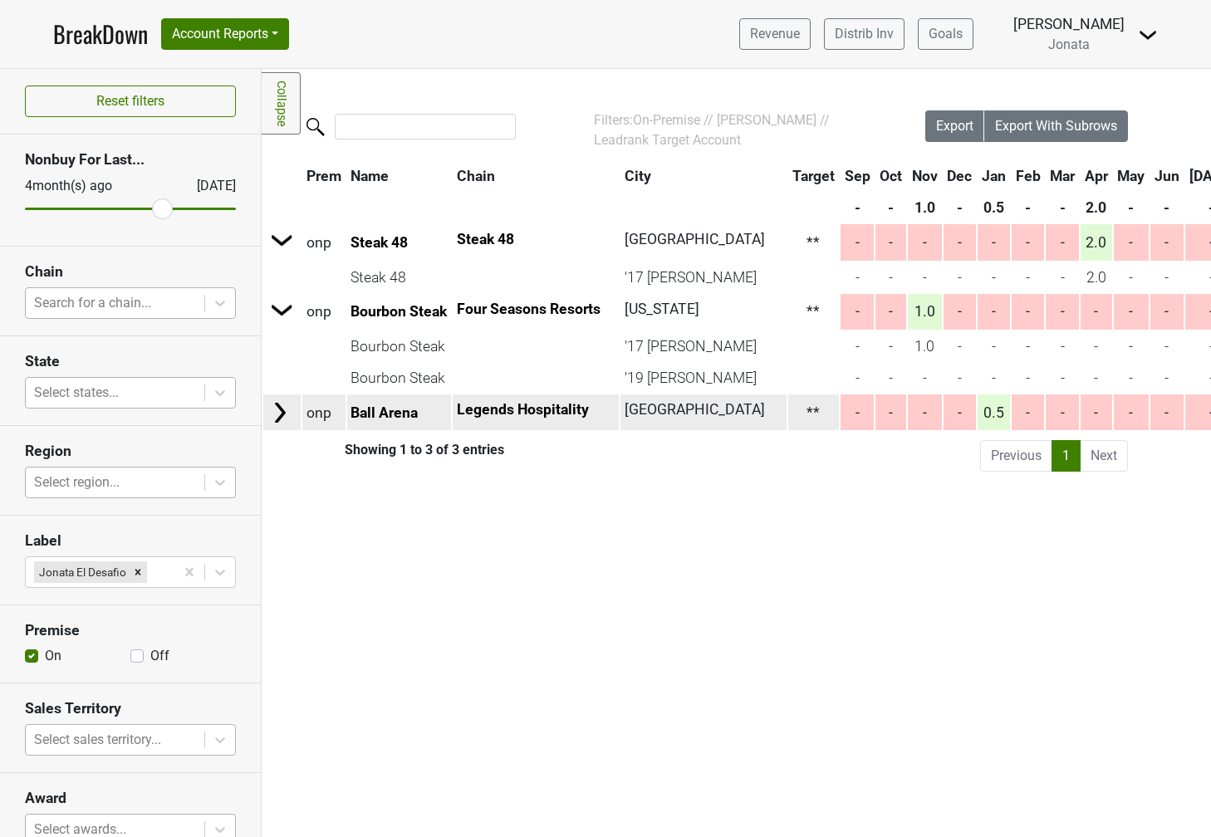
click at [284, 398] on td at bounding box center [281, 412] width 37 height 36
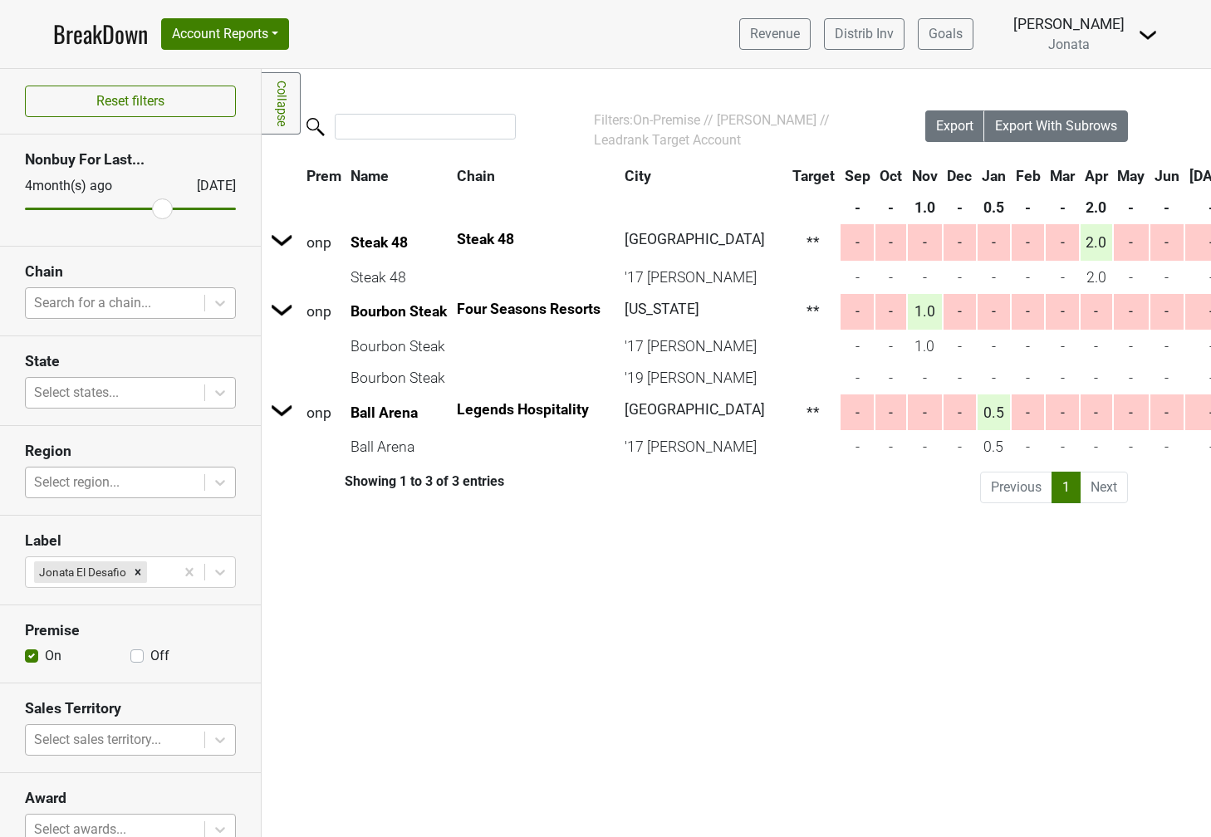
click at [45, 656] on label "On" at bounding box center [53, 656] width 17 height 20
click at [32, 656] on input "On" at bounding box center [31, 654] width 13 height 17
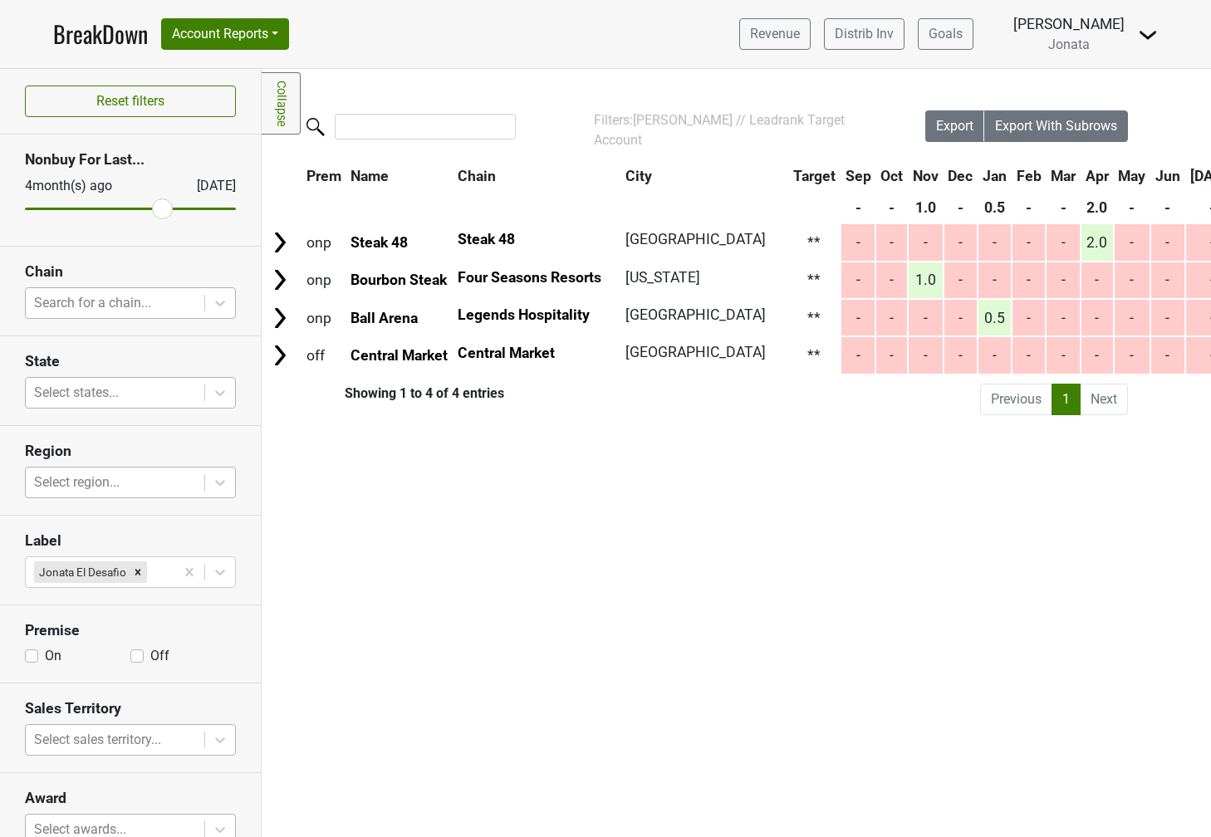
click at [45, 656] on label "On" at bounding box center [53, 656] width 17 height 20
click at [32, 656] on input "On" at bounding box center [31, 654] width 13 height 17
checkbox input "true"
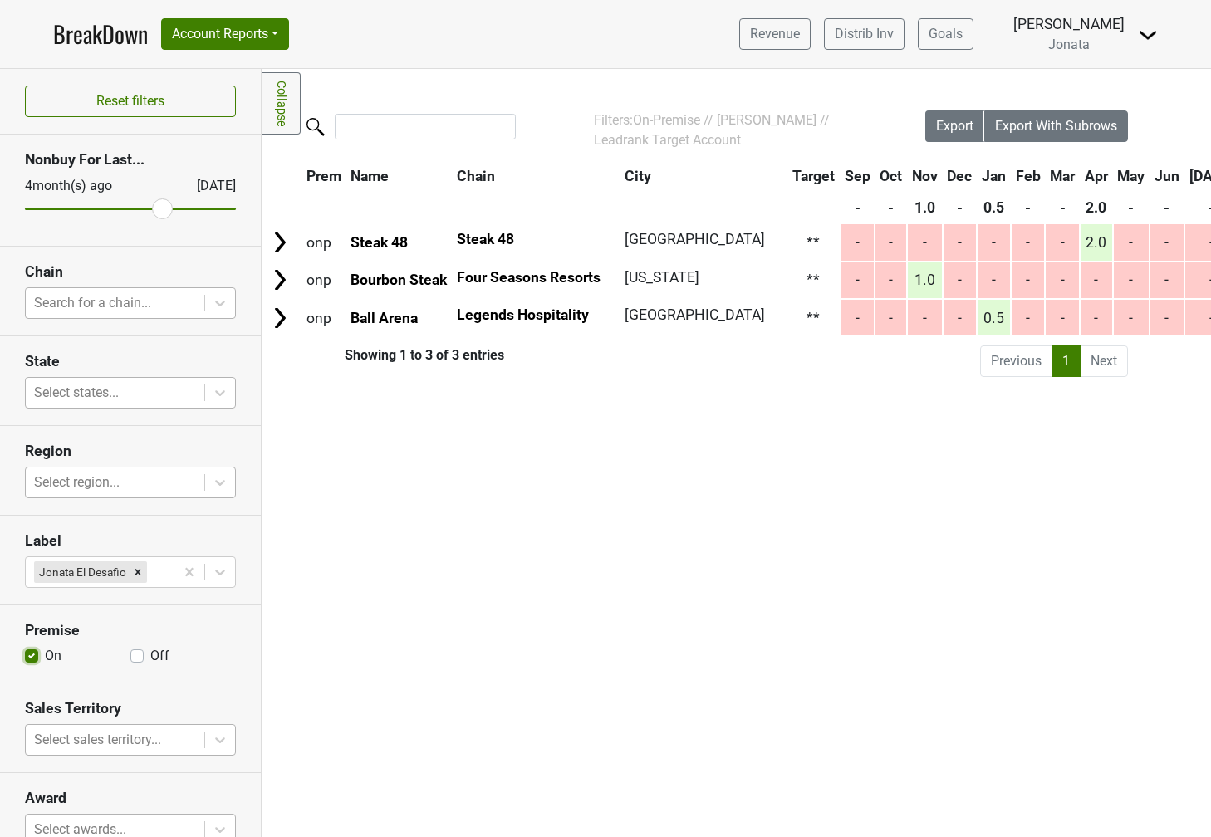
scroll to position [104, 0]
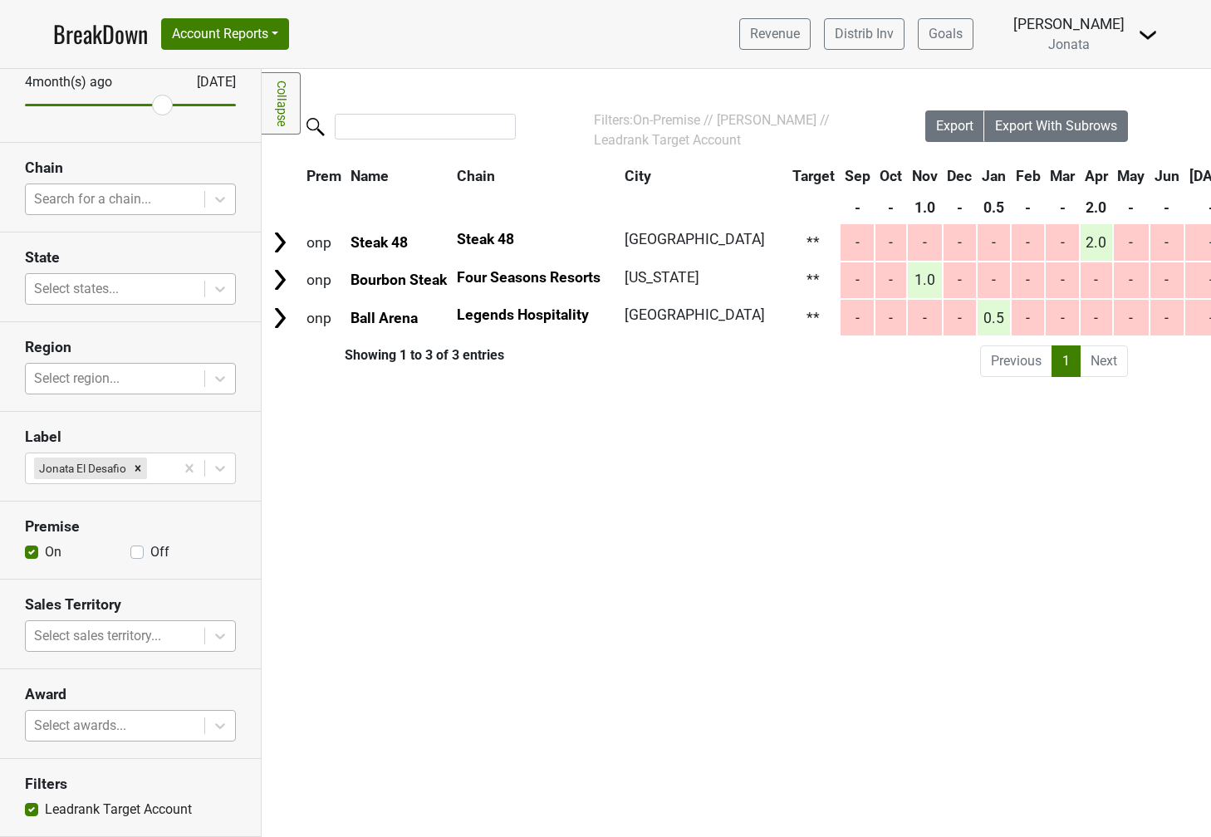
click at [51, 732] on body "BreakDown Account Reports SuperRanker Map Award Progress Chain Compliance CRM N…" at bounding box center [605, 418] width 1211 height 837
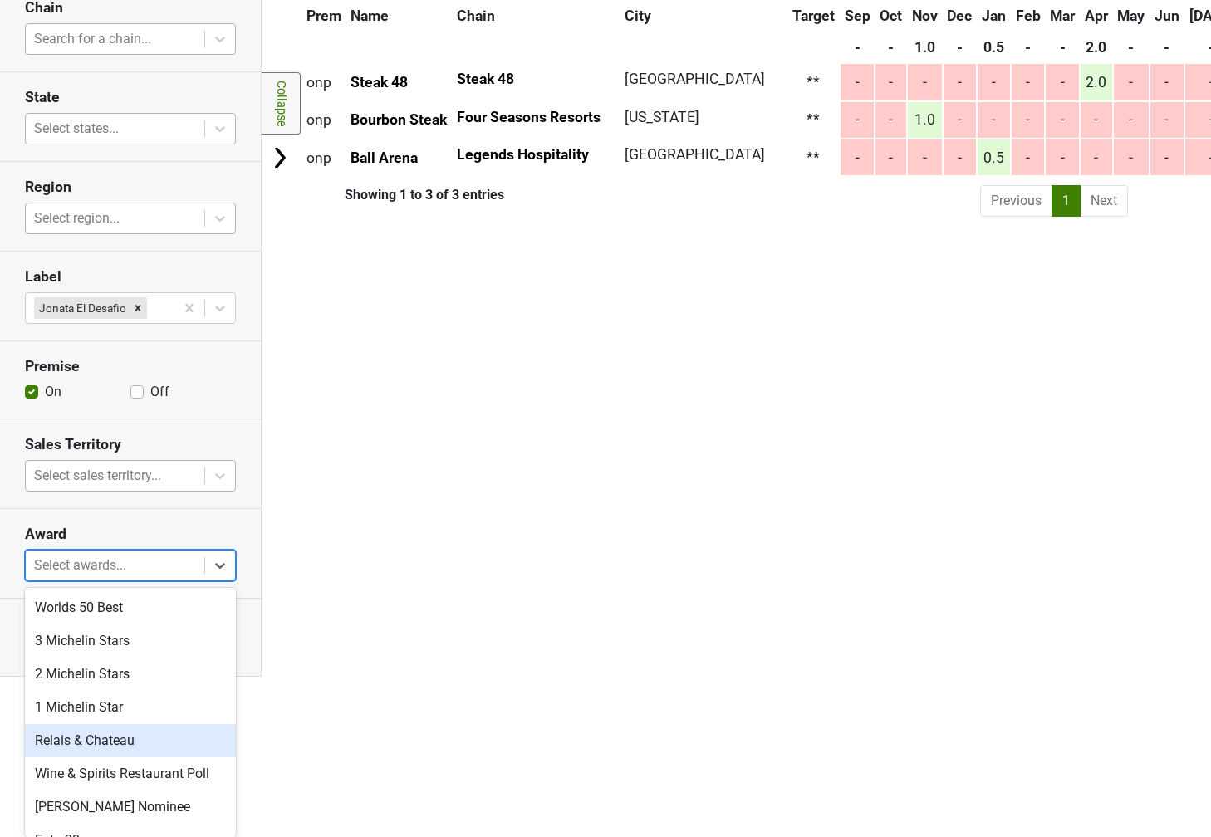
click at [52, 725] on div "Relais & Chateau" at bounding box center [130, 740] width 211 height 33
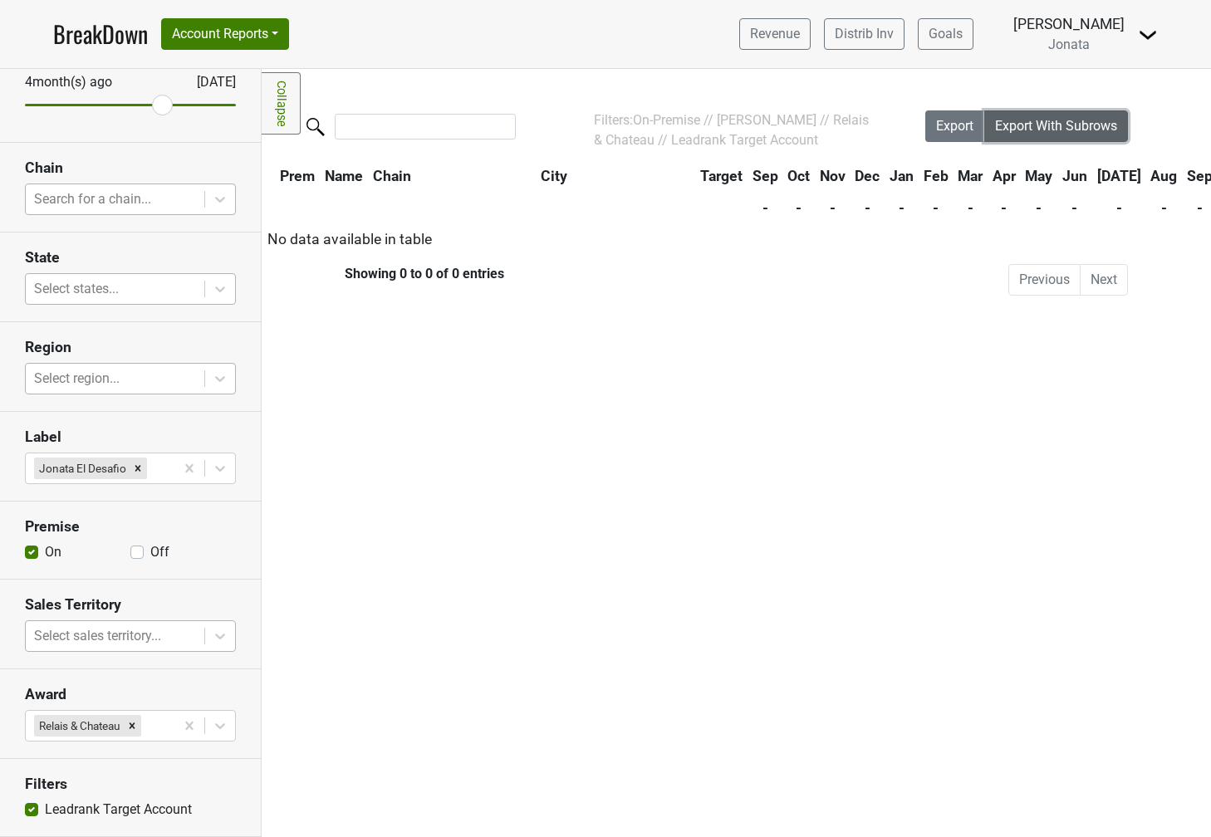
click at [1026, 115] on button "Export With Subrows" at bounding box center [1056, 126] width 144 height 32
click at [943, 118] on button "Export" at bounding box center [955, 126] width 60 height 32
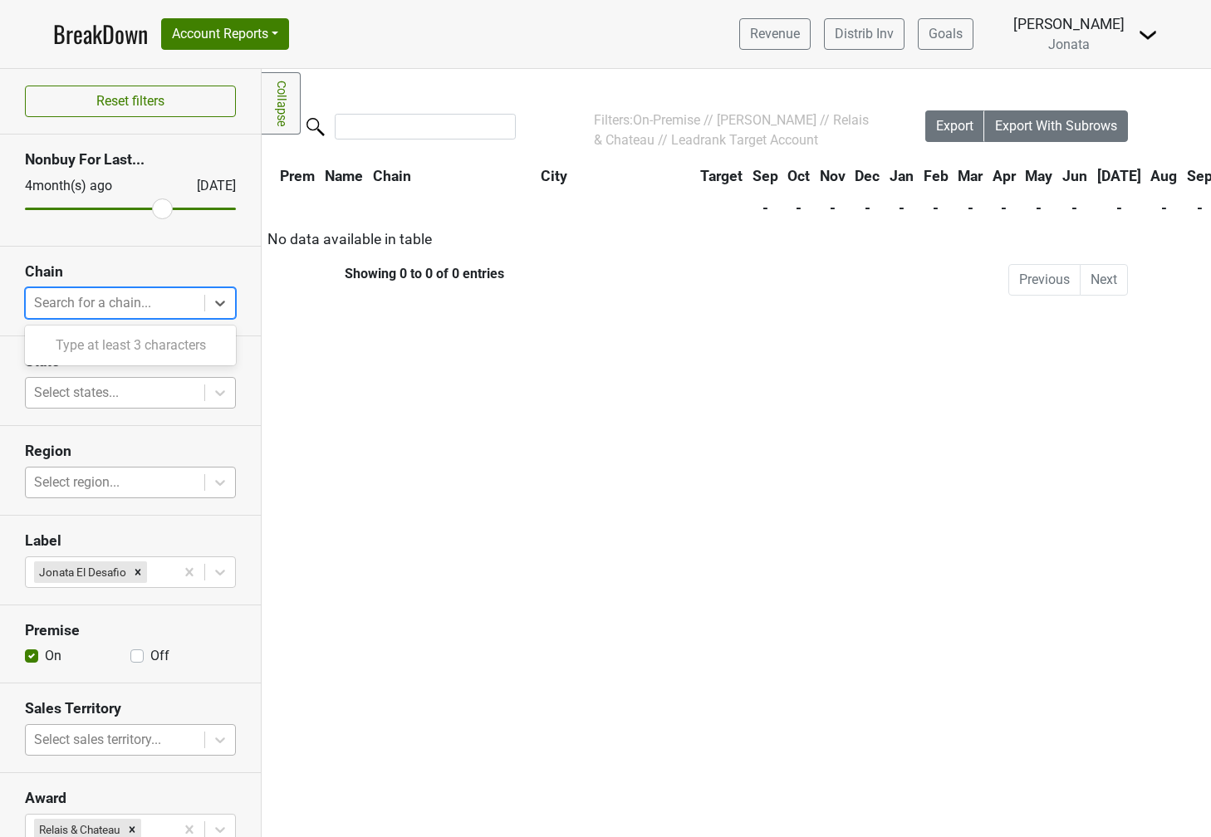
click at [124, 307] on div at bounding box center [115, 302] width 162 height 23
type input "n"
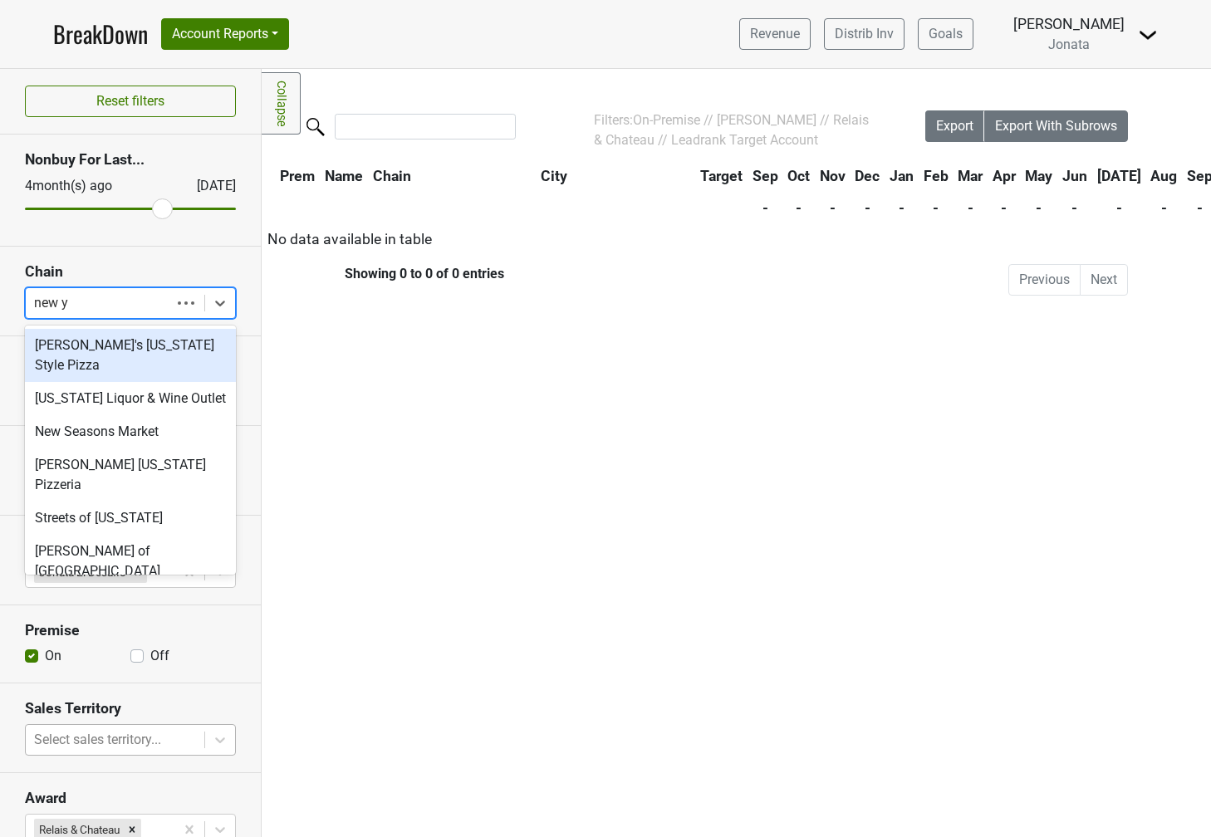
type input "new yo"
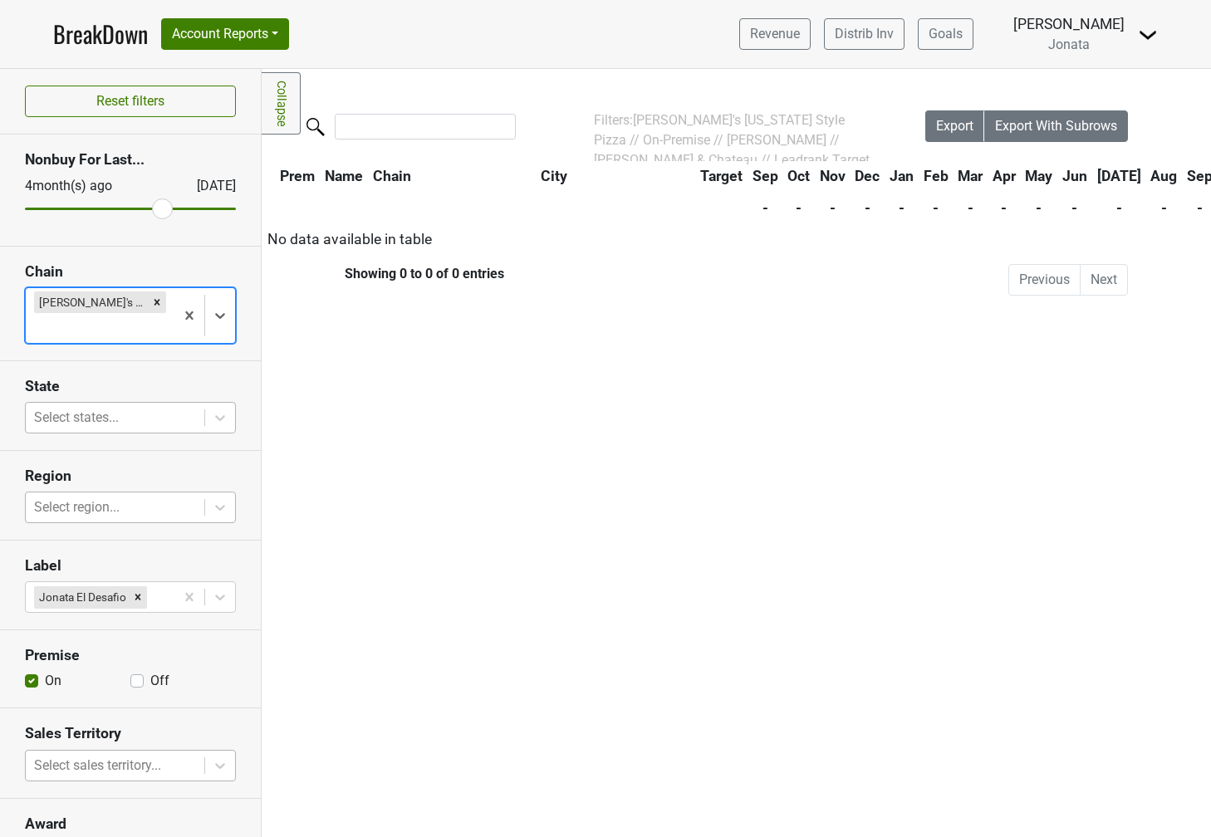
click at [123, 417] on div at bounding box center [115, 417] width 162 height 23
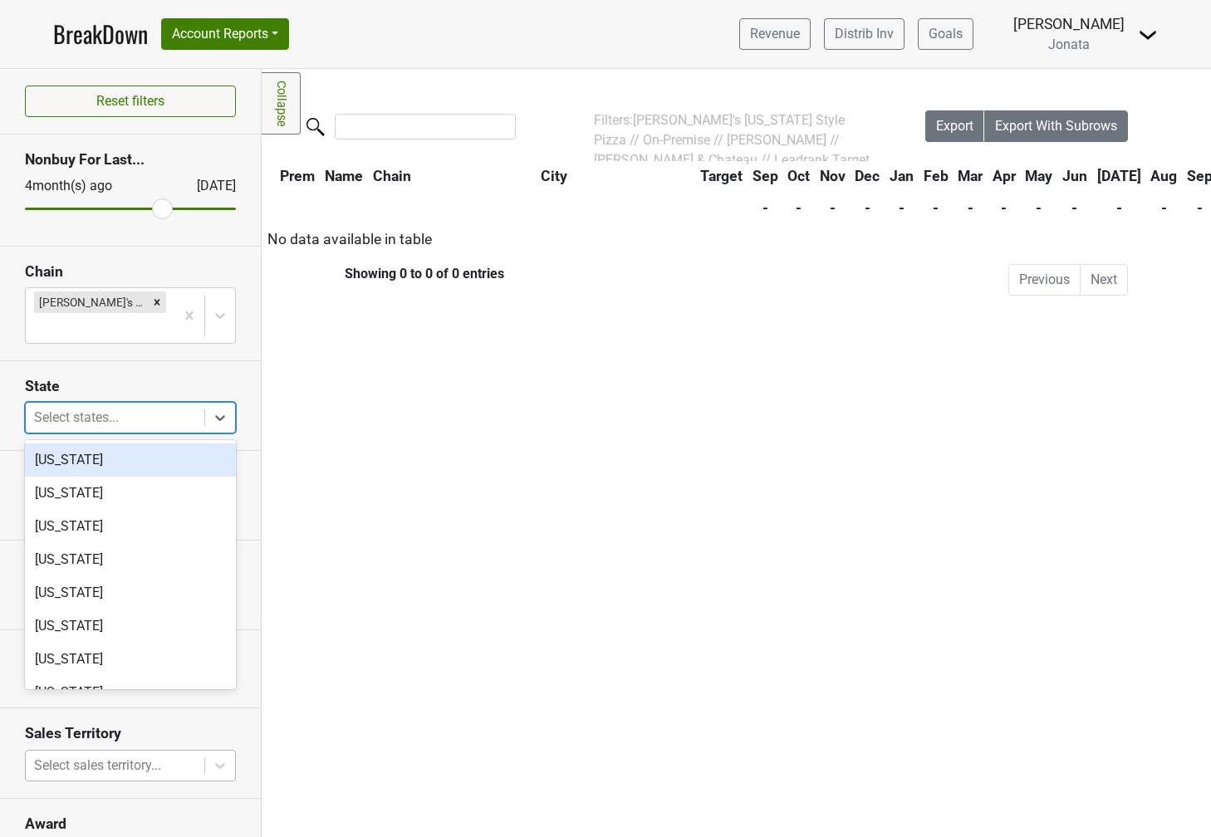
click at [102, 458] on div "Alabama" at bounding box center [130, 459] width 211 height 33
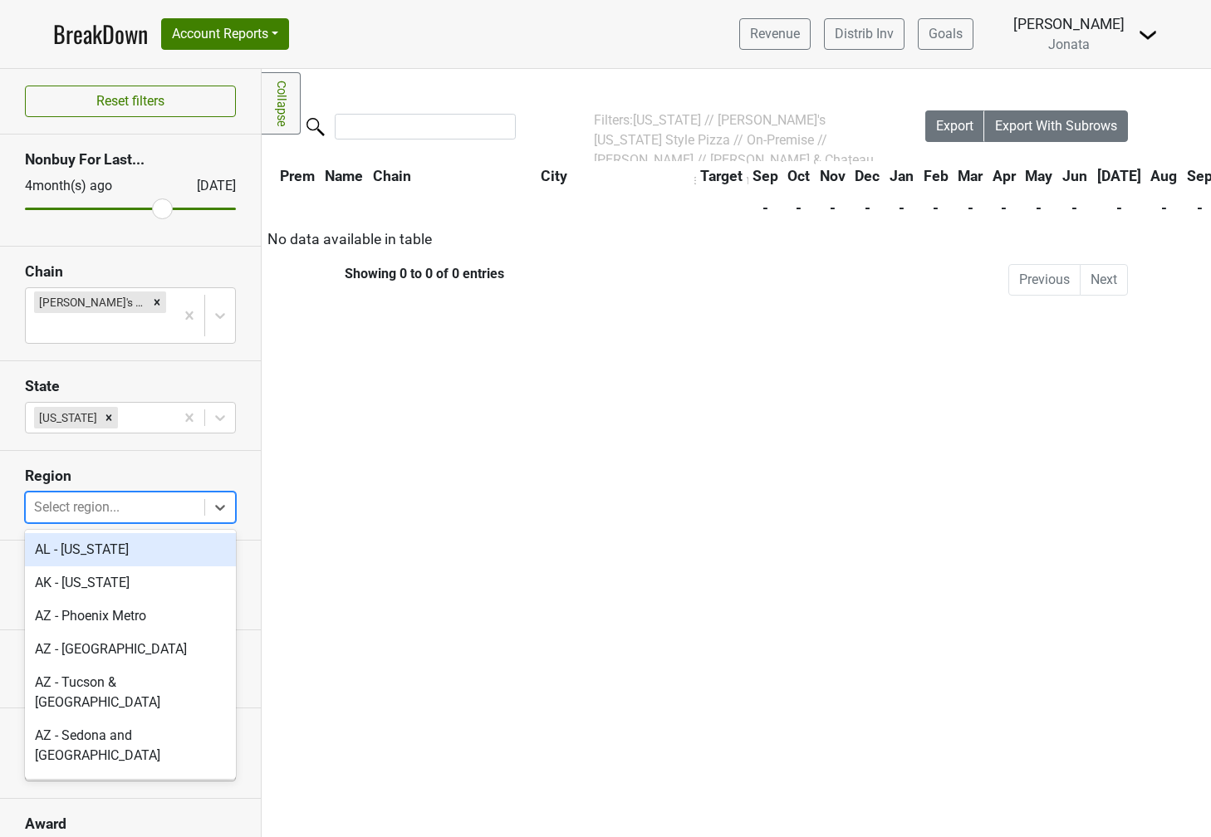
click at [74, 509] on div at bounding box center [115, 507] width 162 height 23
click at [71, 559] on div "AL - Alabama" at bounding box center [130, 549] width 211 height 33
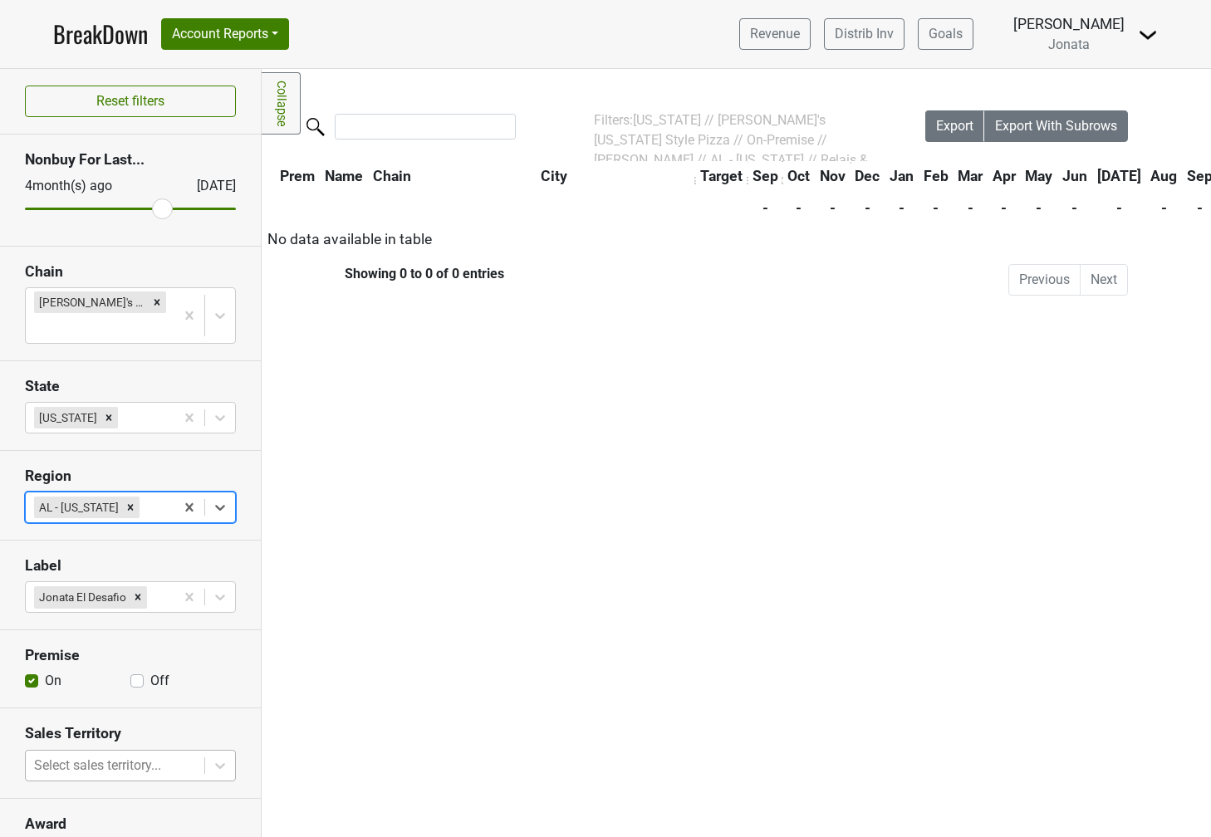
click at [119, 758] on body "BreakDown Account Reports SuperRanker Map Award Progress Chain Compliance CRM N…" at bounding box center [605, 418] width 1211 height 837
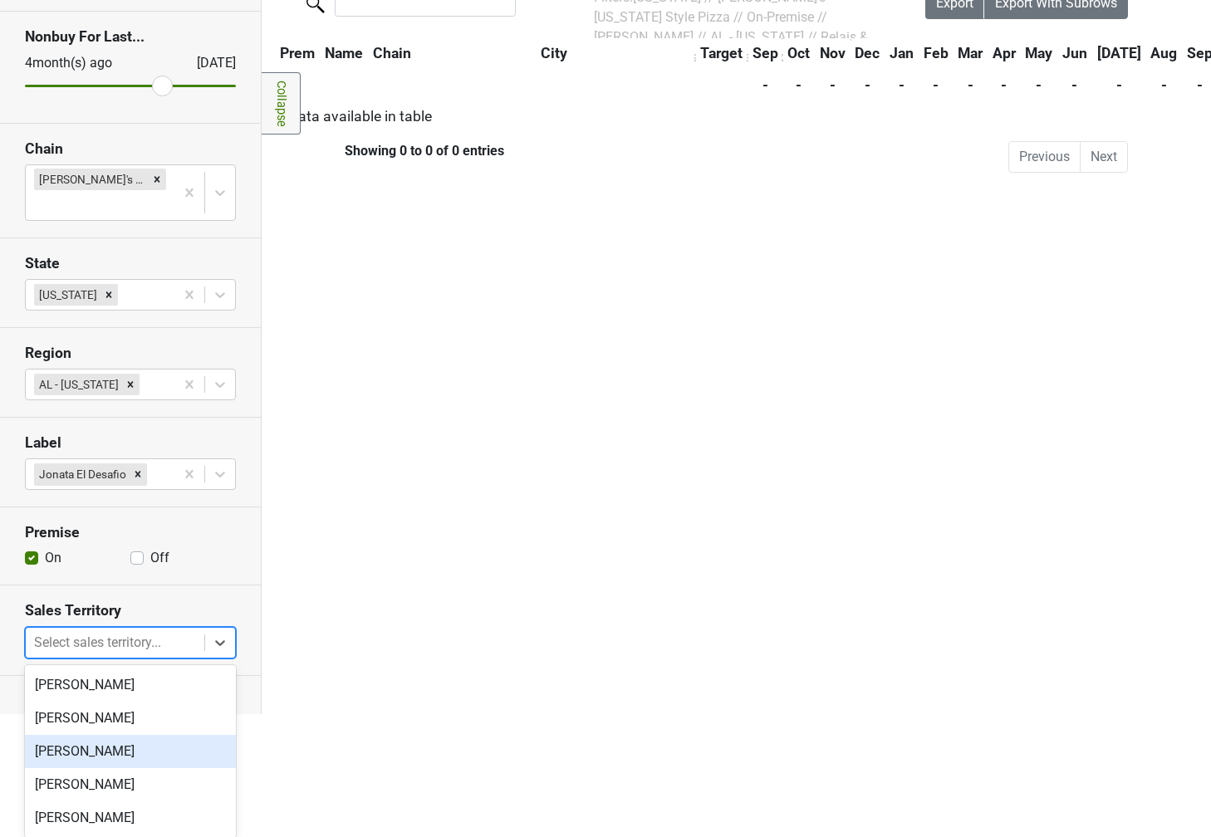
click at [115, 752] on div "James Kenna" at bounding box center [130, 751] width 211 height 33
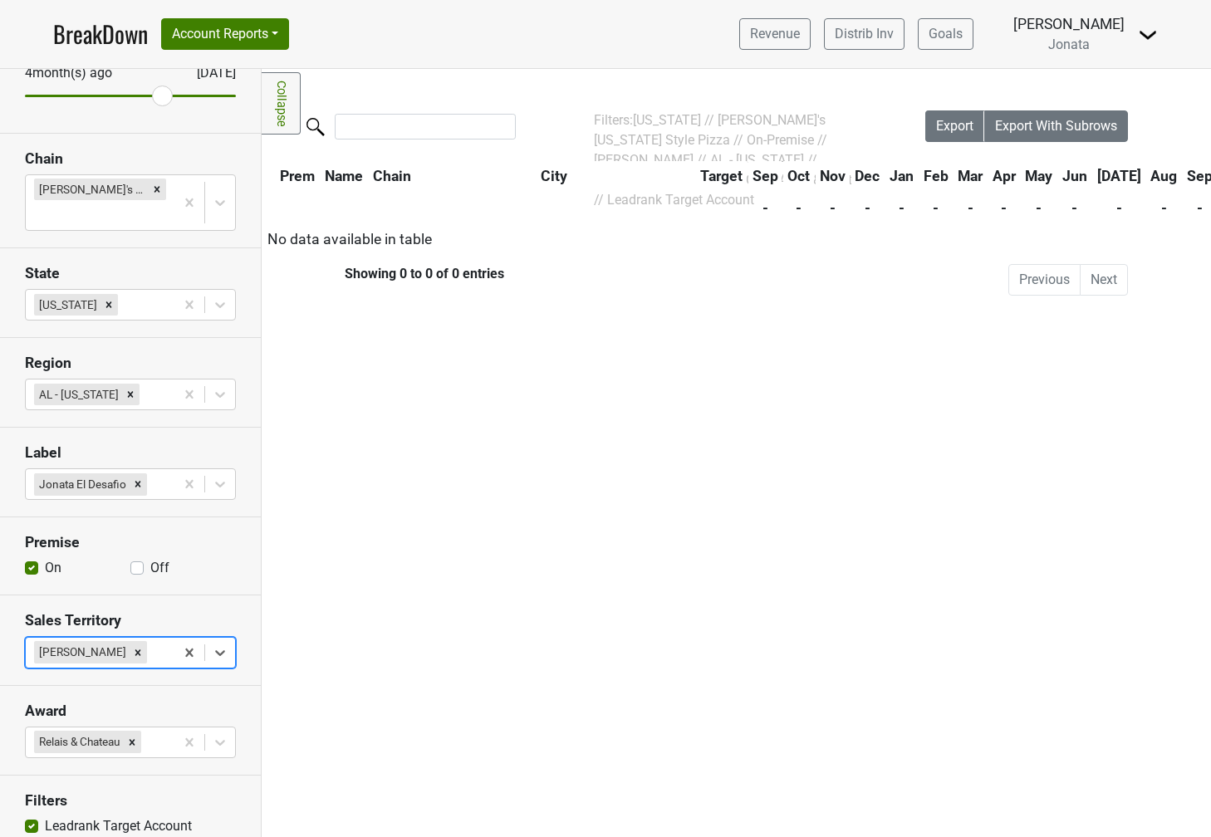
scroll to position [130, 0]
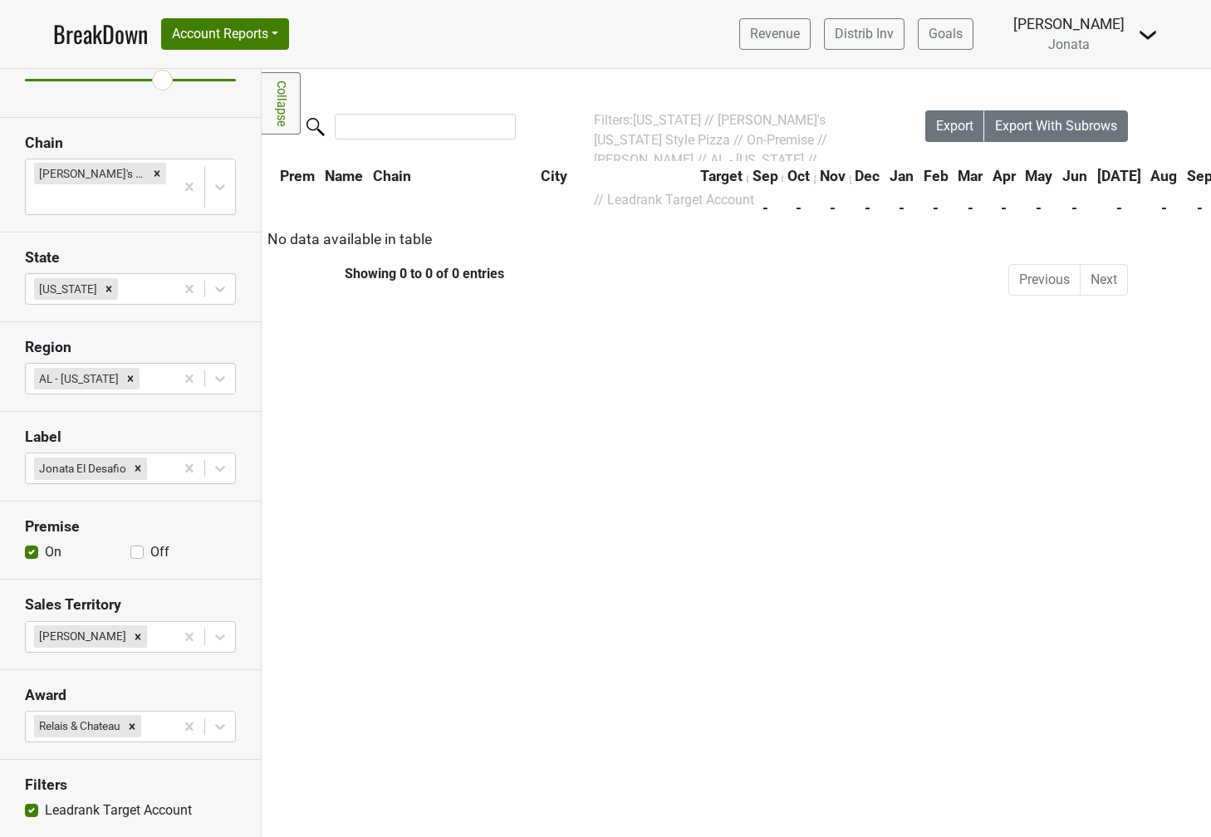
click at [107, 803] on label "Leadrank Target Account" at bounding box center [118, 811] width 147 height 20
click at [38, 803] on input "Leadrank Target Account" at bounding box center [31, 809] width 13 height 17
checkbox input "false"
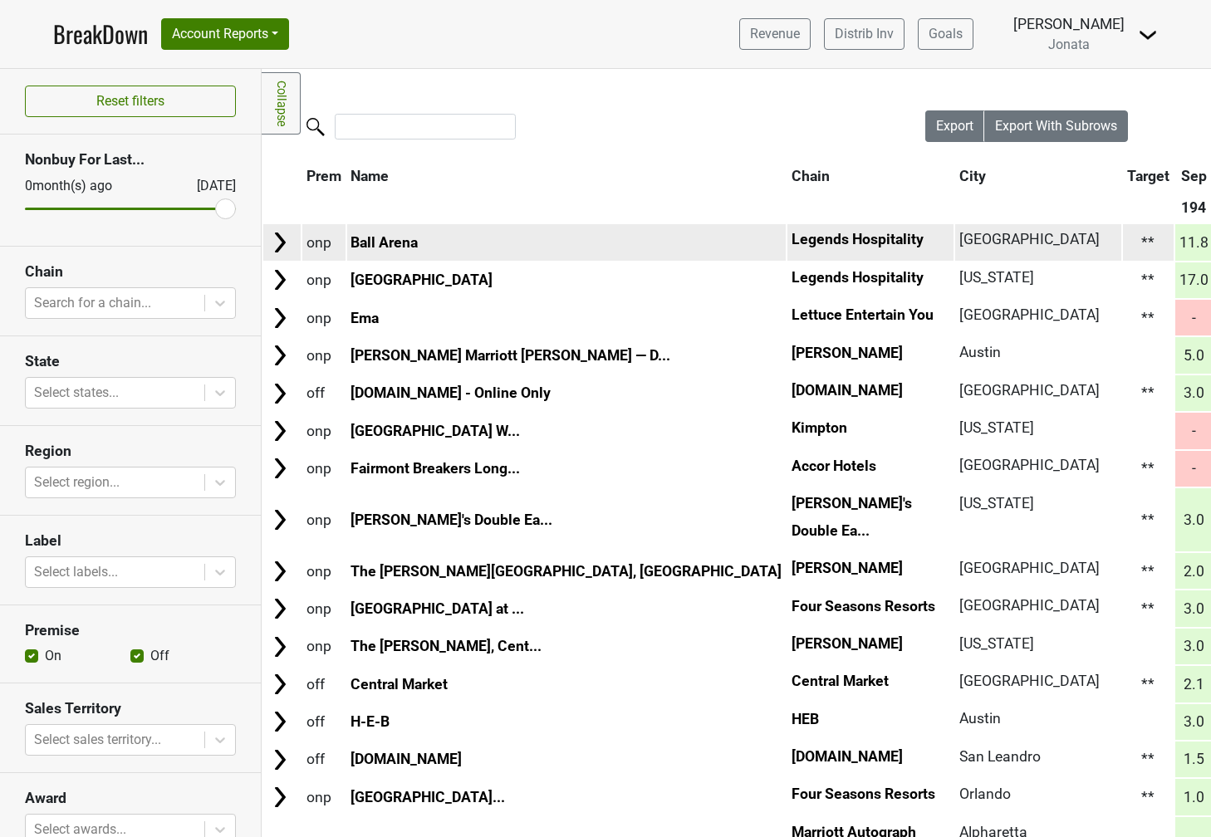
click at [288, 242] on img at bounding box center [279, 242] width 25 height 25
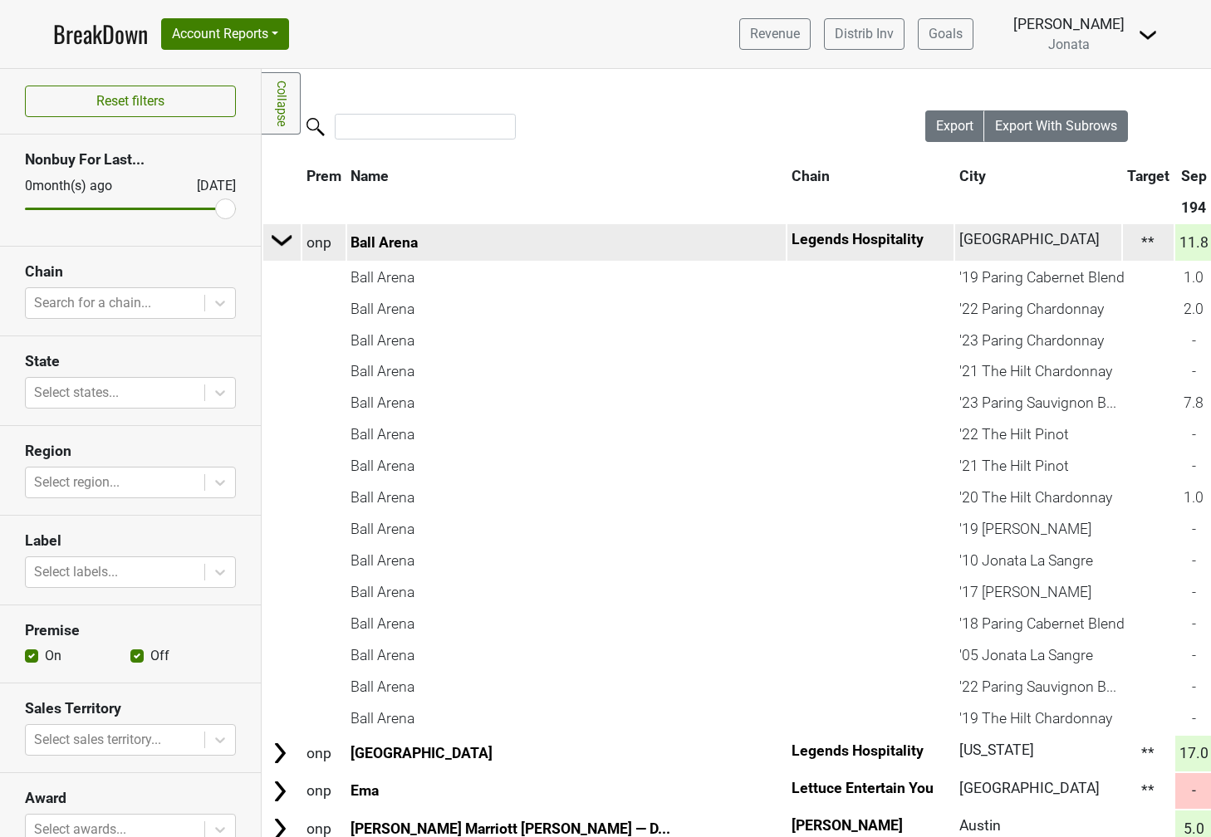
click at [283, 233] on img at bounding box center [282, 240] width 25 height 25
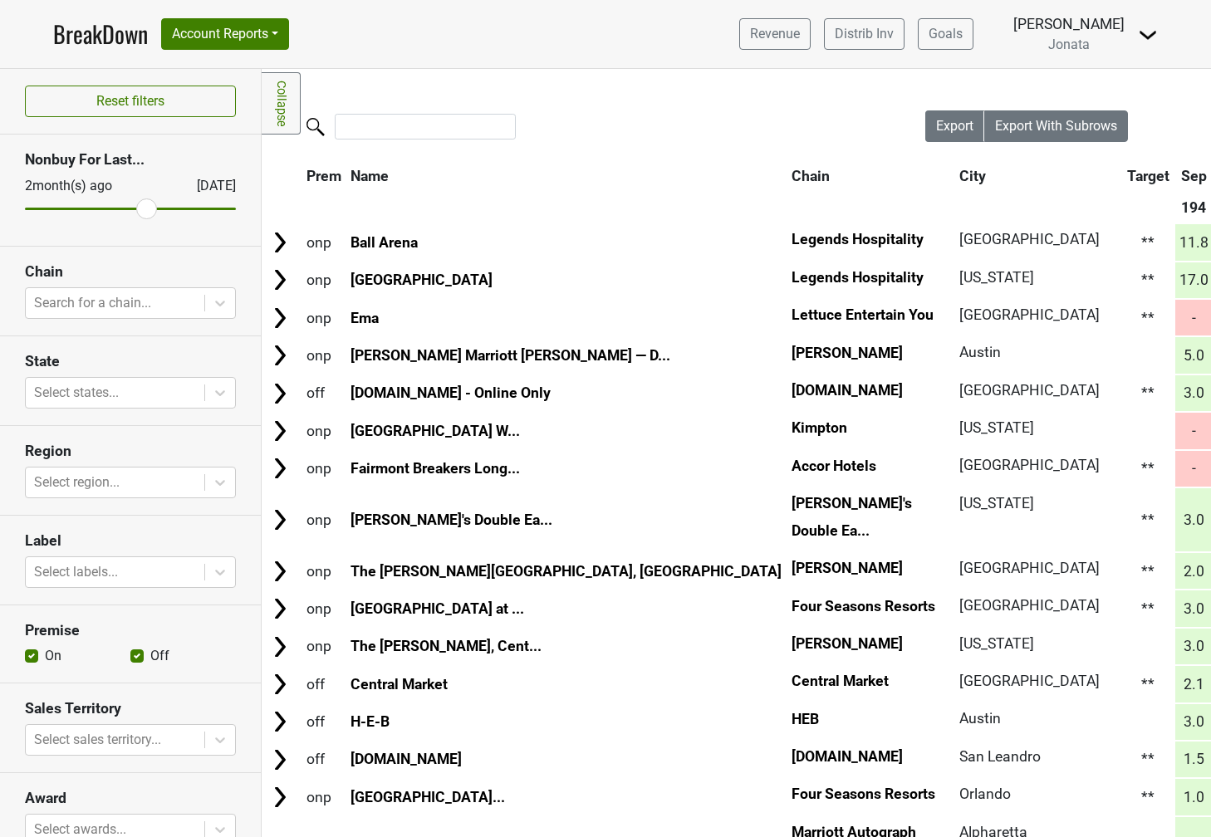
drag, startPoint x: 222, startPoint y: 208, endPoint x: 139, endPoint y: 208, distance: 83.0
type input "5"
click at [139, 208] on input "range" at bounding box center [130, 209] width 211 height 2
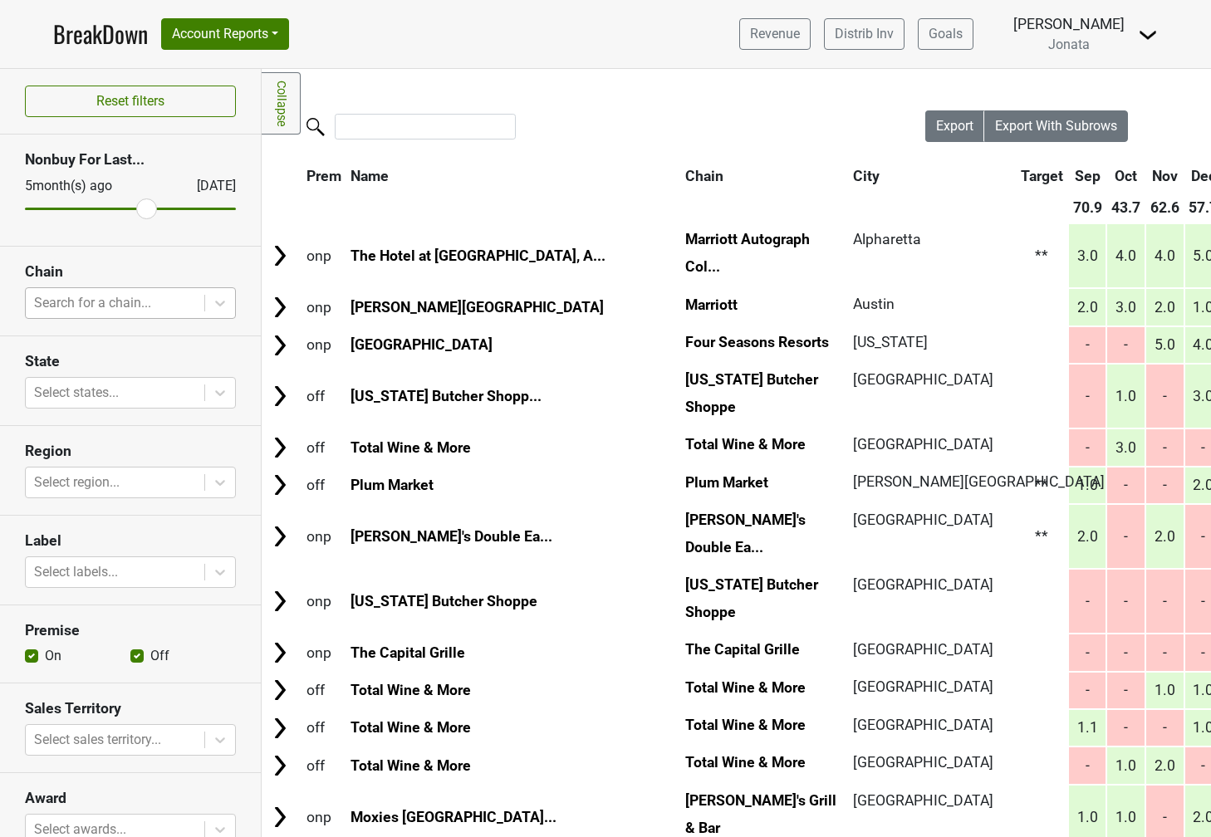
click at [134, 296] on div at bounding box center [115, 302] width 162 height 23
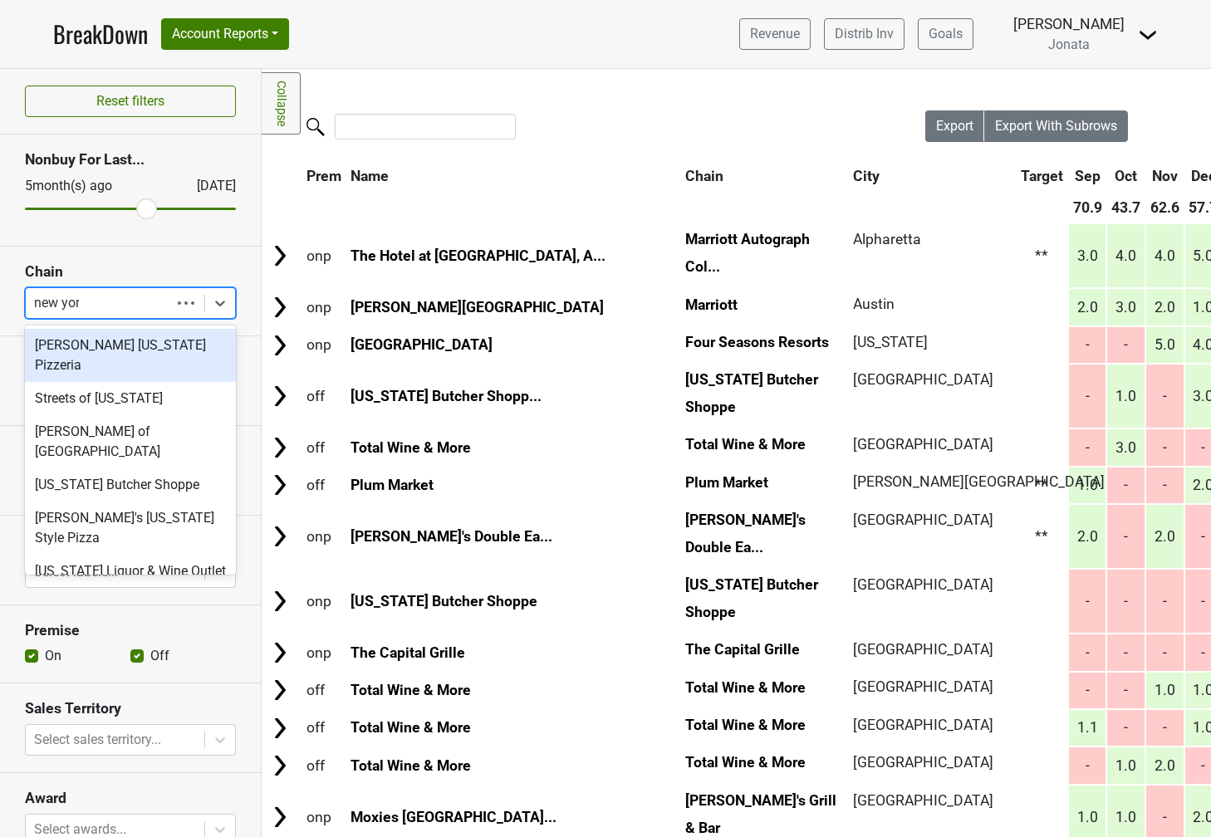
type input "new york"
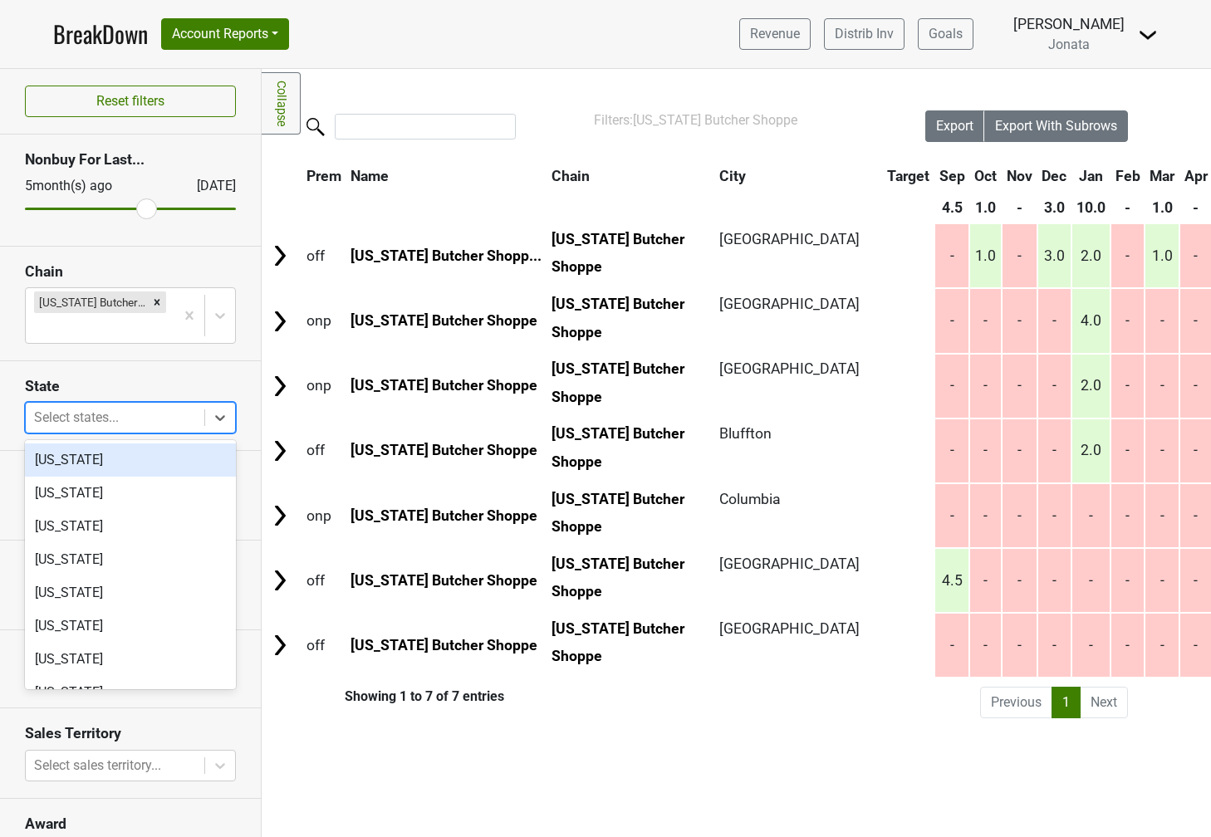
click at [113, 414] on div at bounding box center [115, 417] width 162 height 23
click at [95, 495] on div "Alaska" at bounding box center [130, 493] width 211 height 33
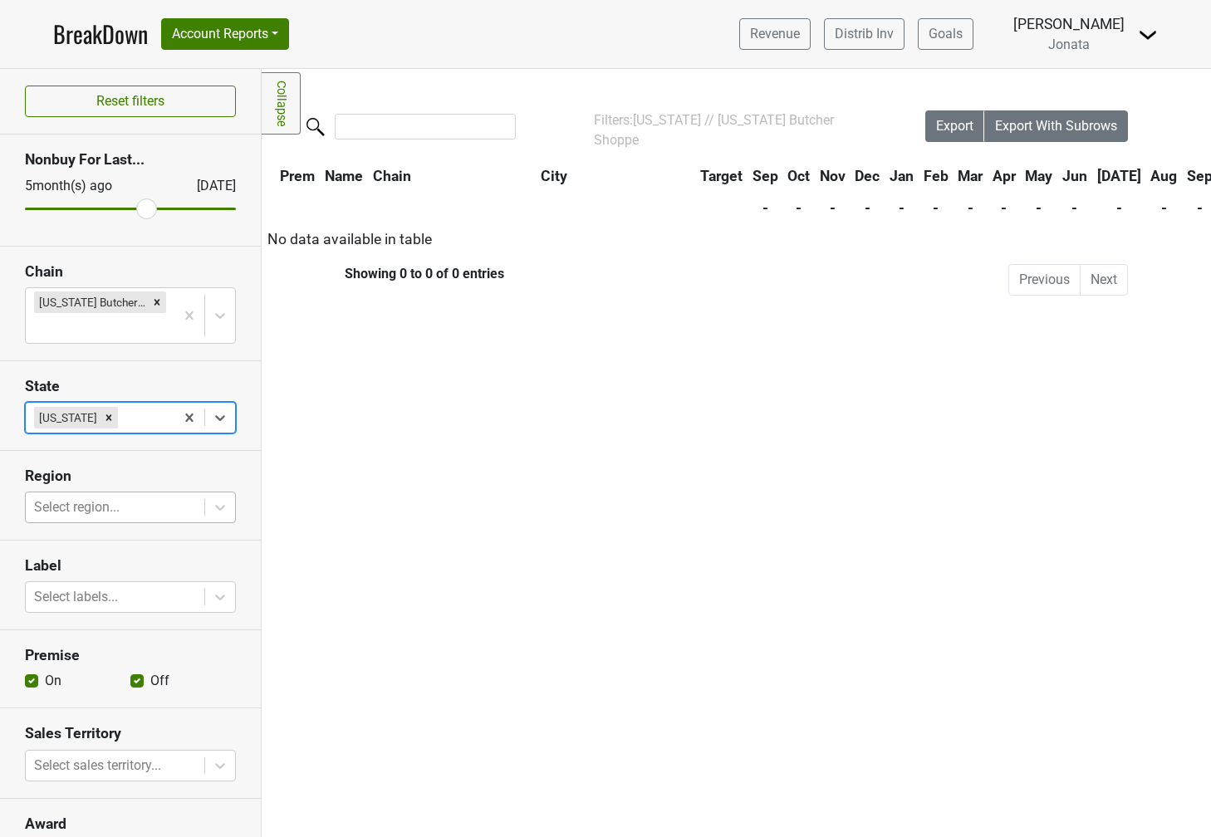
click at [171, 492] on div "Select region..." at bounding box center [115, 507] width 179 height 30
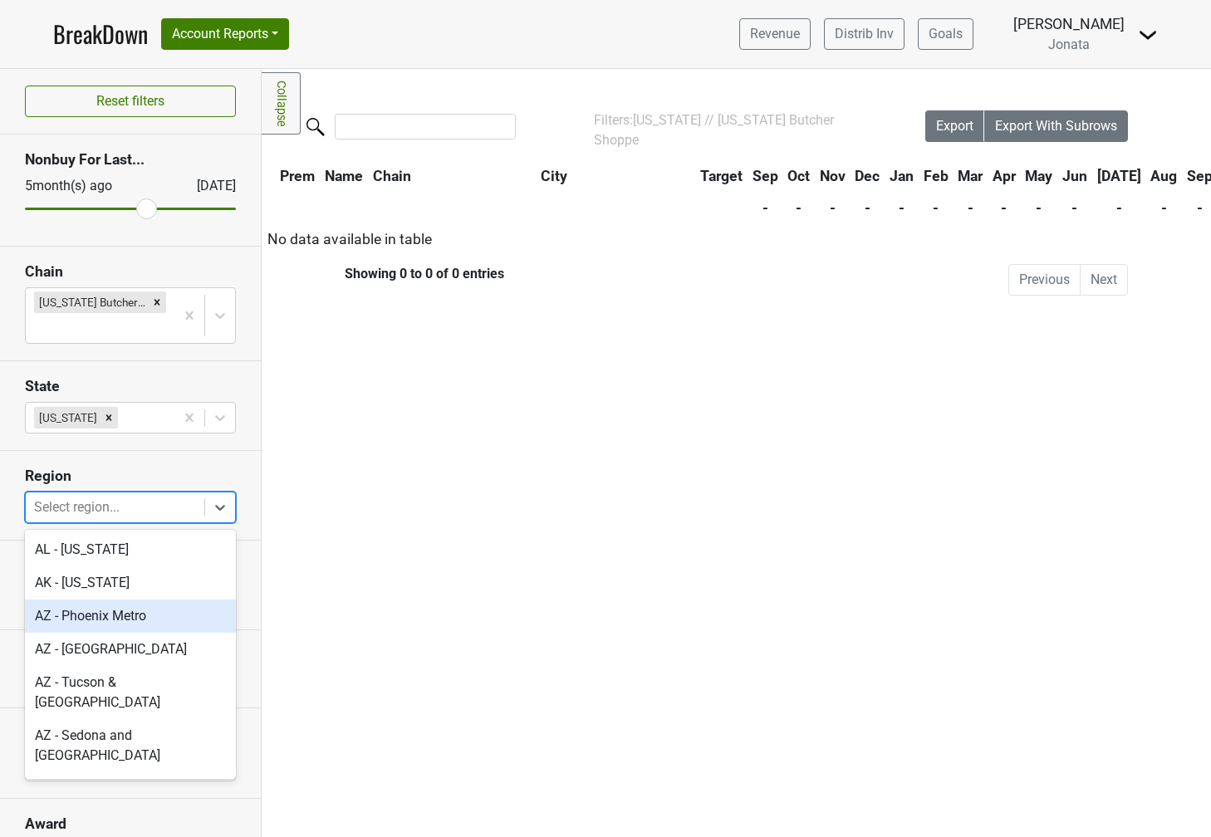
click at [140, 619] on div "AZ - Phoenix Metro" at bounding box center [130, 616] width 211 height 33
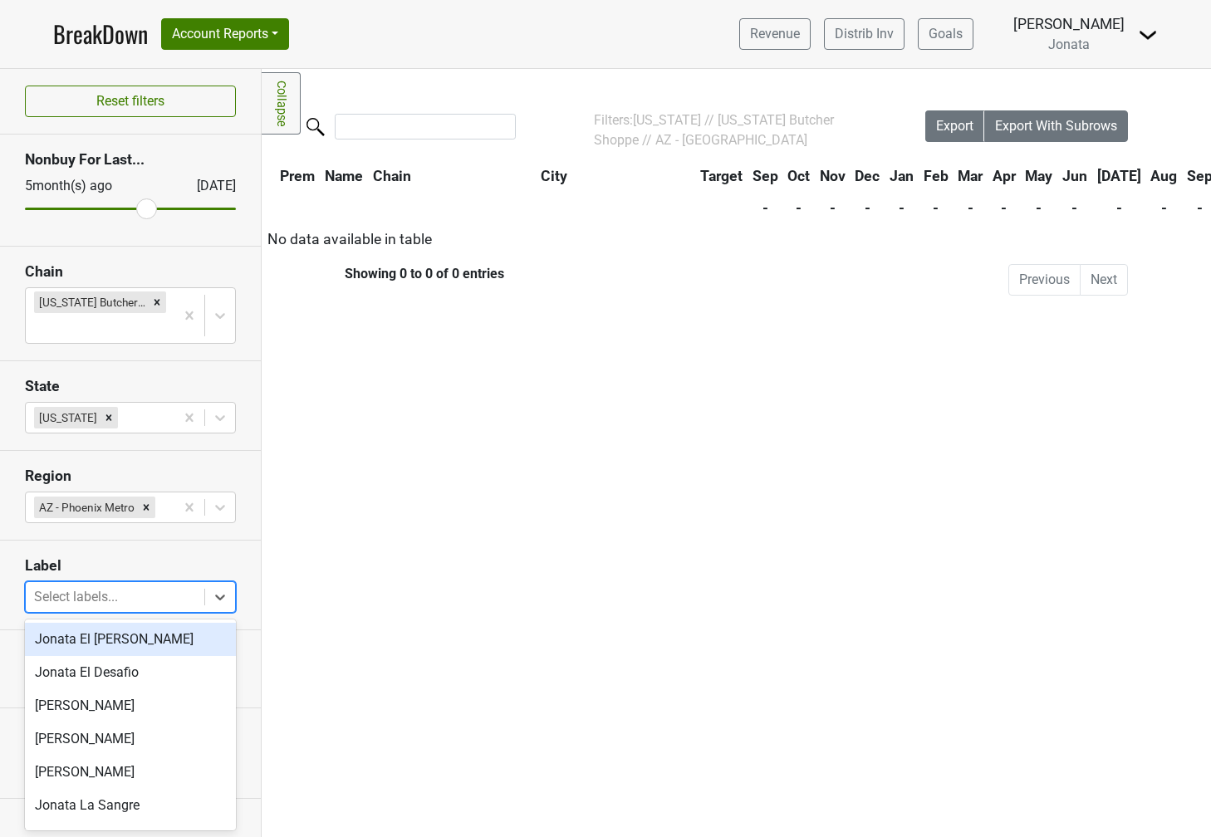
click at [56, 591] on div at bounding box center [115, 596] width 162 height 23
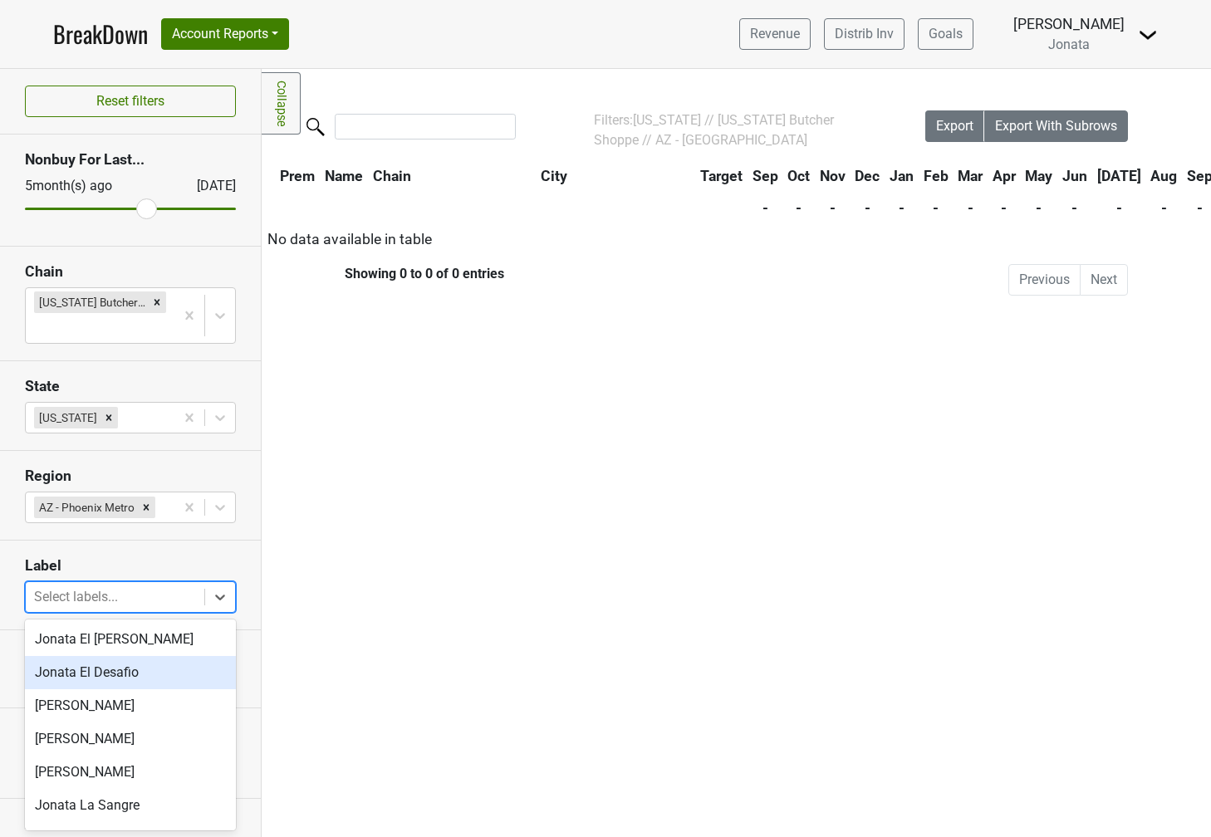
click at [77, 669] on div "Jonata El Desafio" at bounding box center [130, 672] width 211 height 33
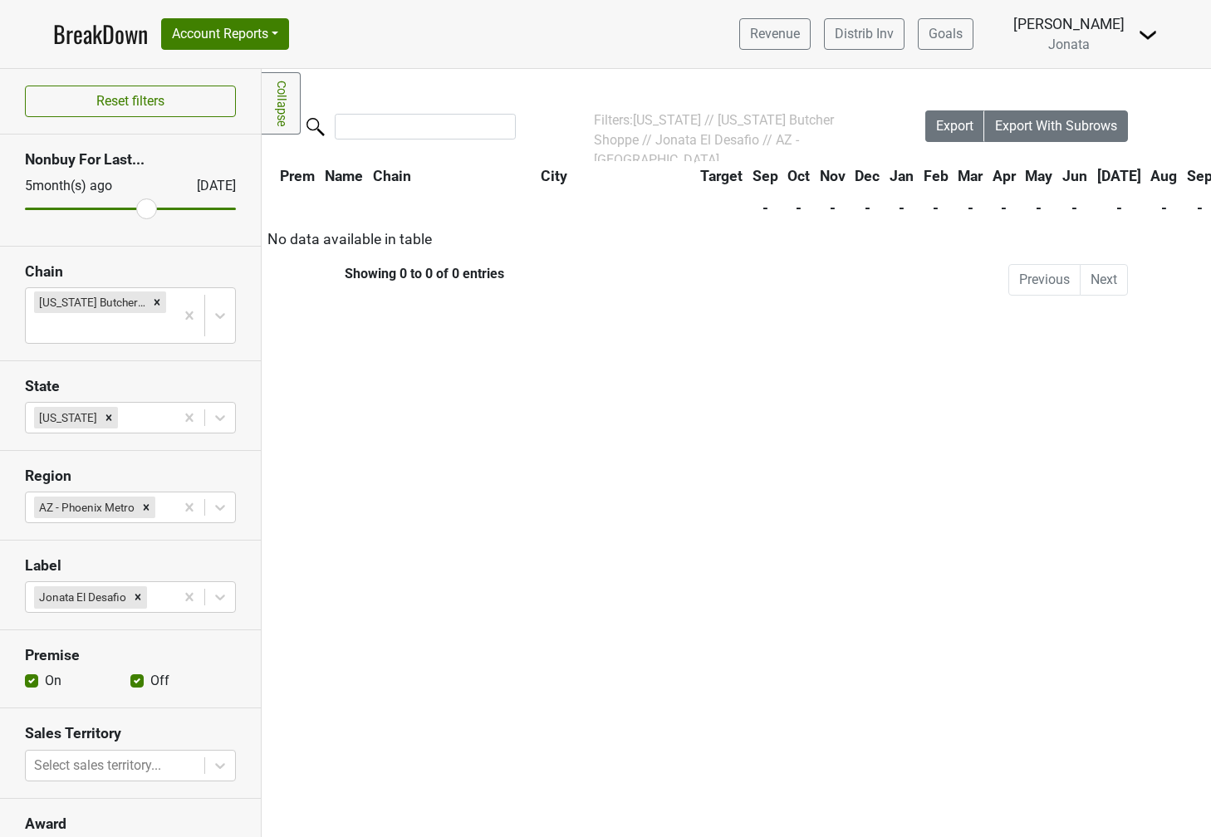
click at [45, 681] on label "On" at bounding box center [53, 681] width 17 height 20
click at [30, 681] on input "On" at bounding box center [31, 679] width 13 height 17
checkbox input "false"
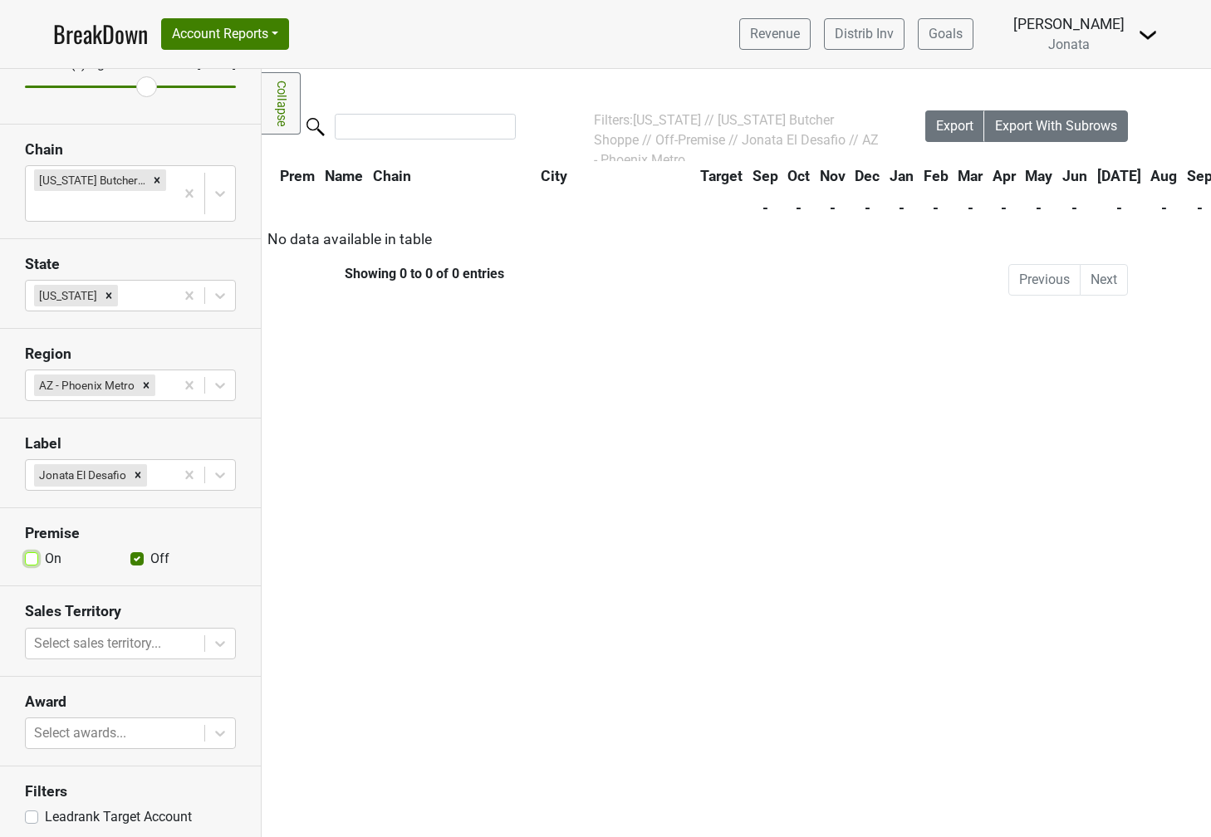
scroll to position [130, 0]
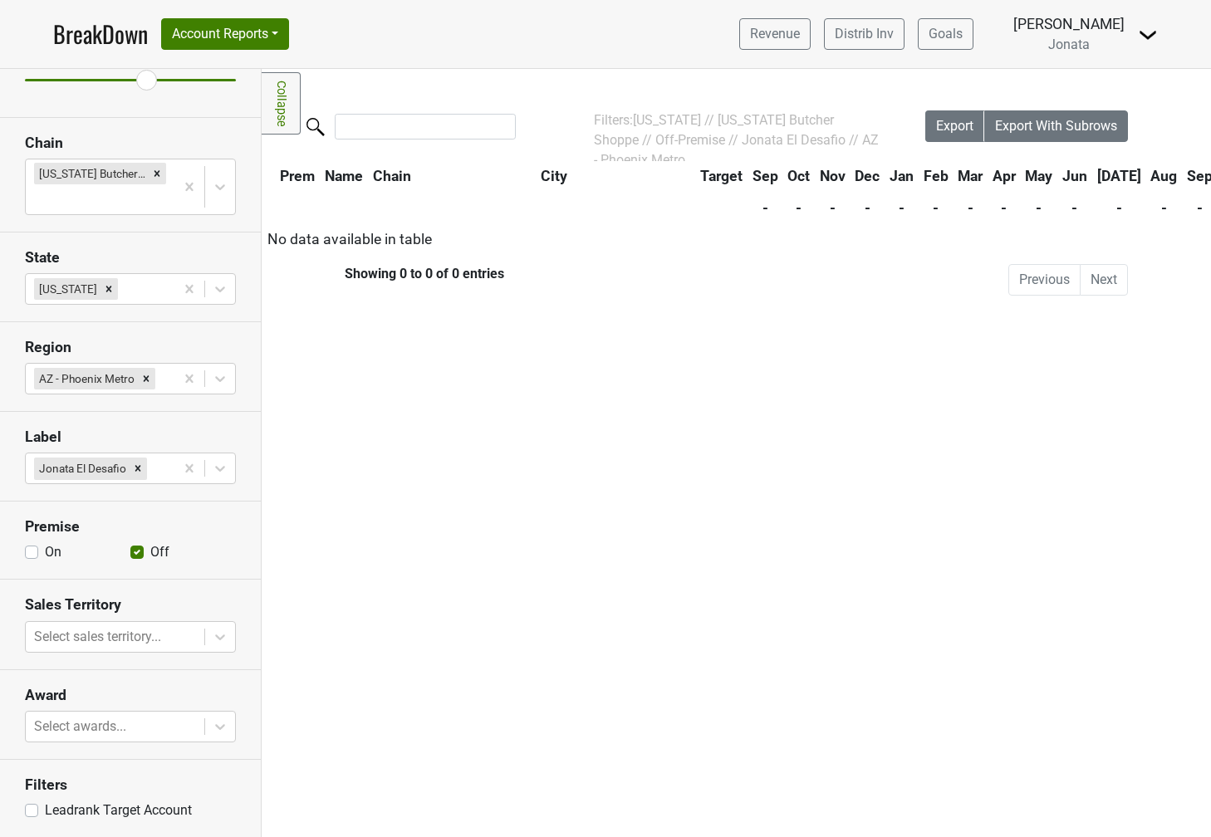
click at [179, 656] on section "Sales Territory Select sales territory..." at bounding box center [130, 625] width 261 height 90
click at [176, 629] on div at bounding box center [115, 636] width 162 height 23
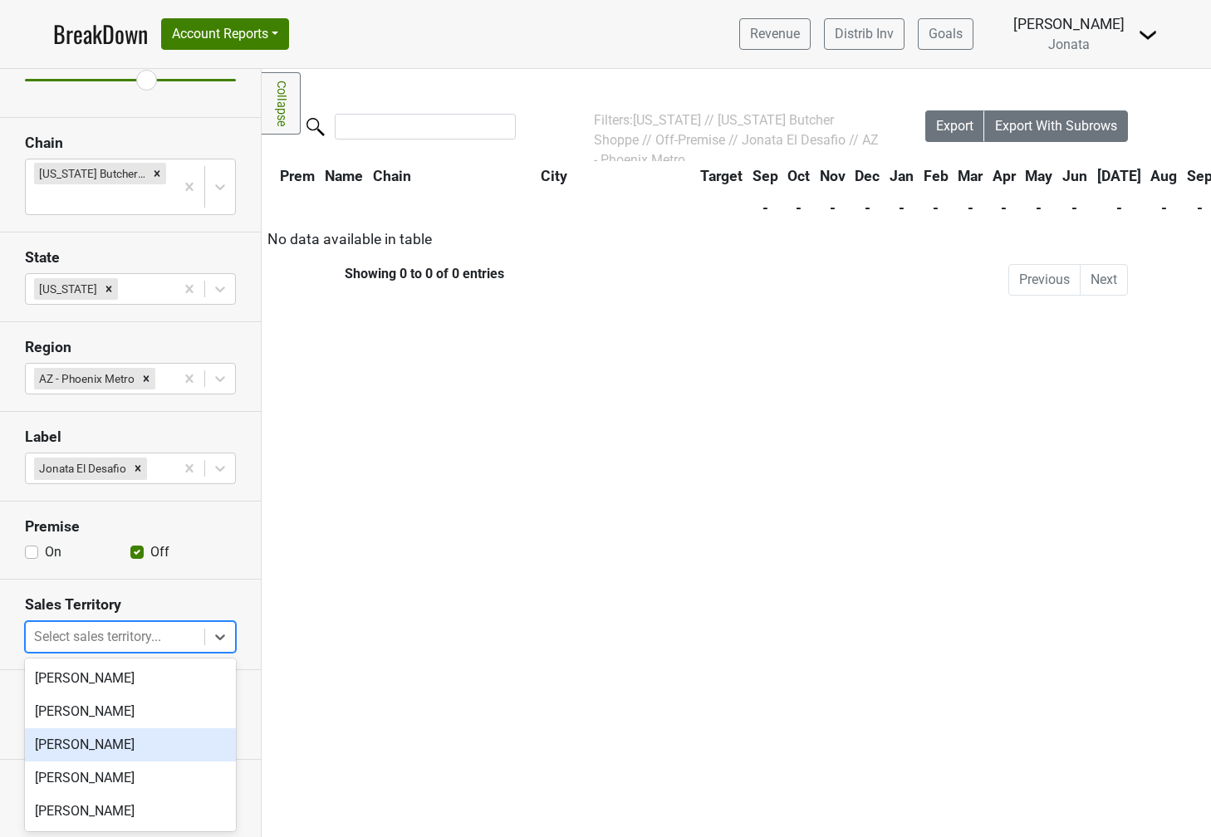
click at [157, 745] on div "James Kenna" at bounding box center [130, 744] width 211 height 33
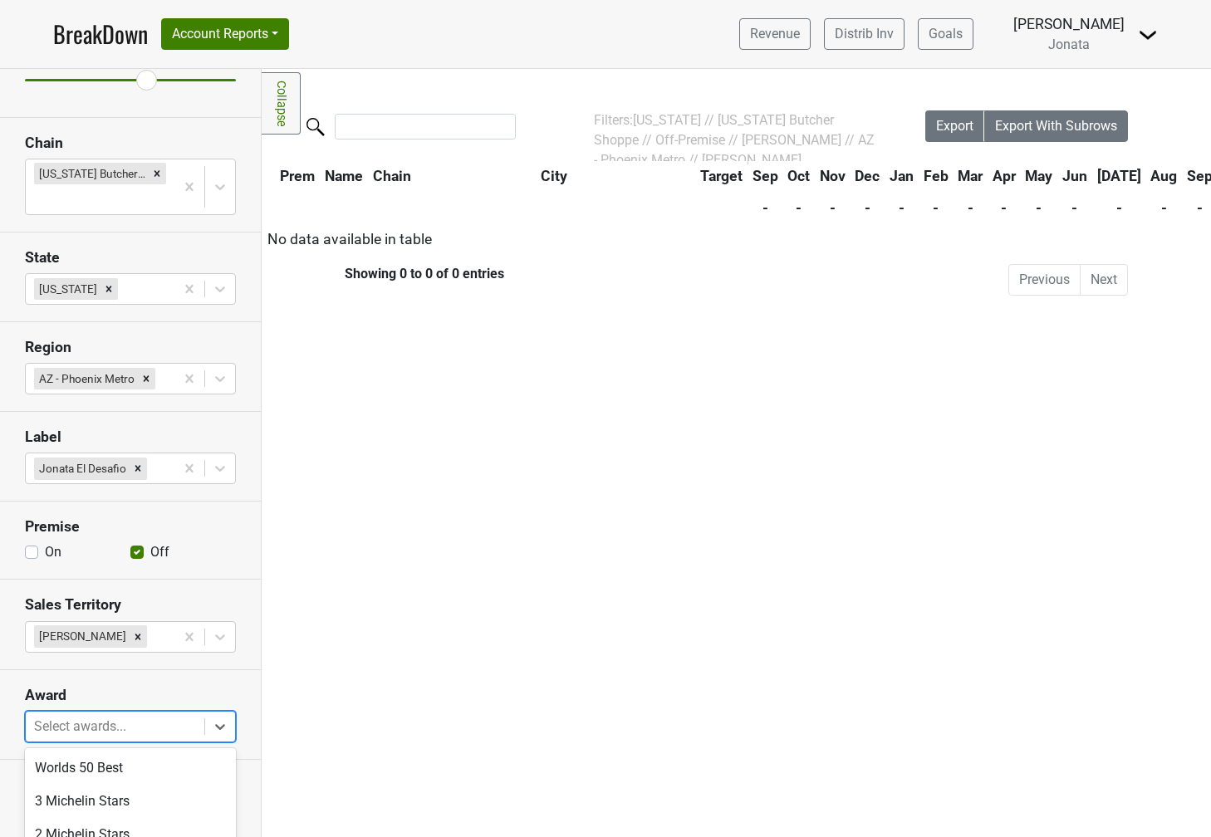
click at [145, 712] on body "BreakDown Account Reports SuperRanker Map Award Progress Chain Compliance CRM N…" at bounding box center [605, 418] width 1211 height 837
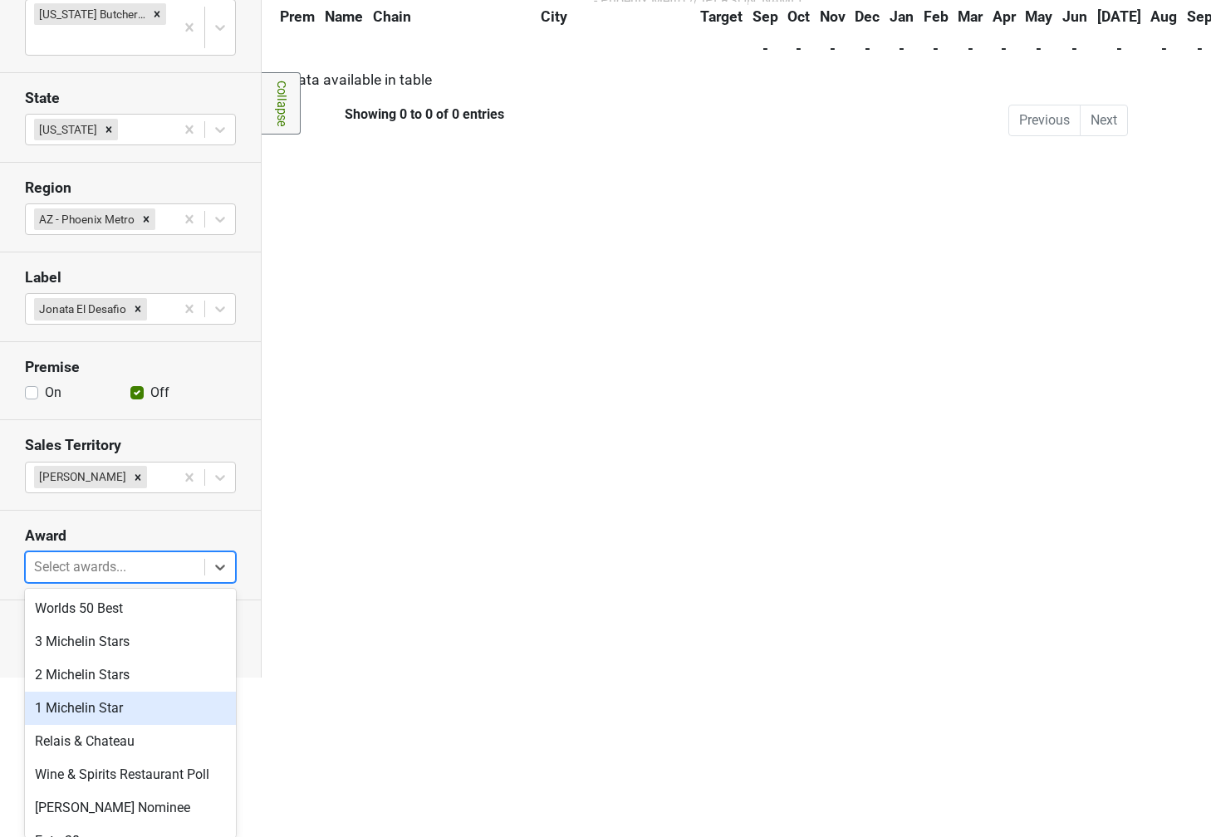
click at [145, 712] on div "1 Michelin Star" at bounding box center [130, 708] width 211 height 33
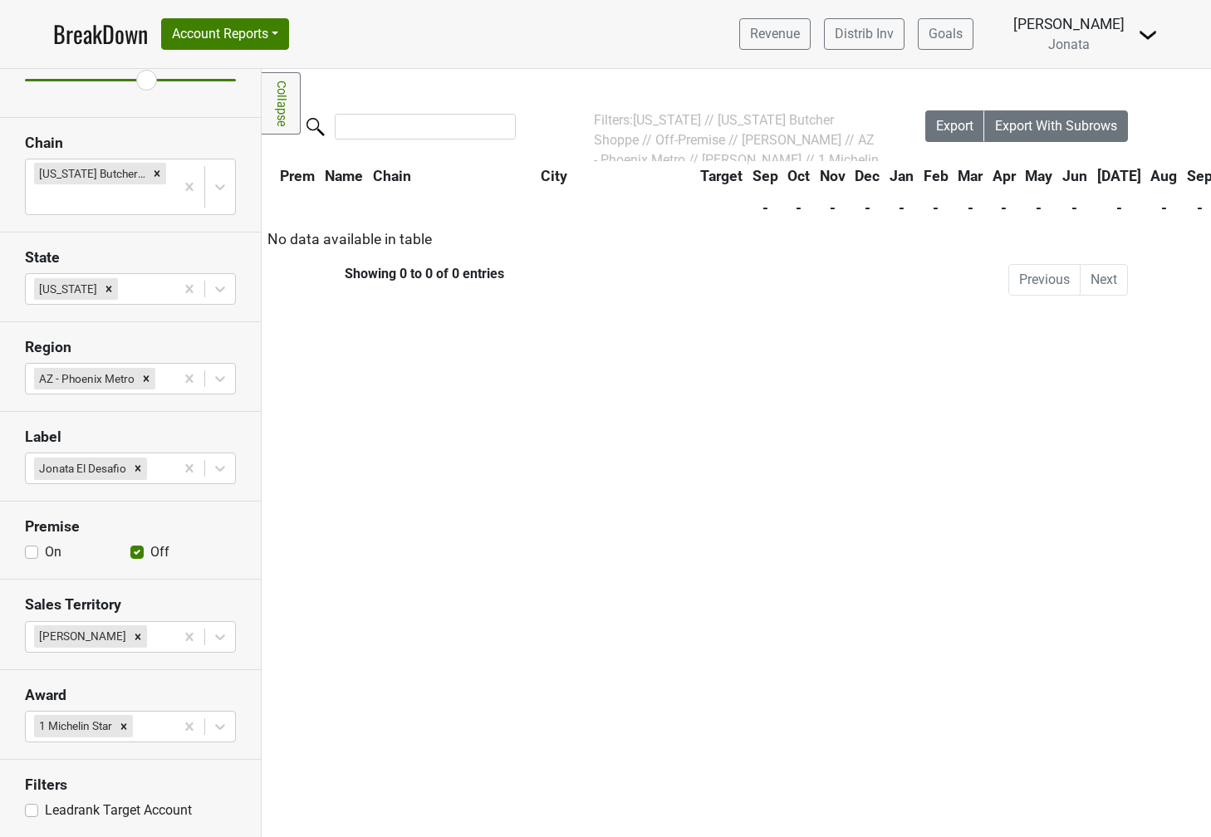
click at [56, 816] on label "Leadrank Target Account" at bounding box center [118, 811] width 147 height 20
click at [38, 816] on input "Leadrank Target Account" at bounding box center [31, 809] width 13 height 17
checkbox input "true"
click at [947, 126] on span "Export" at bounding box center [954, 126] width 37 height 16
click at [1015, 116] on button "Export With Subrows" at bounding box center [1056, 126] width 144 height 32
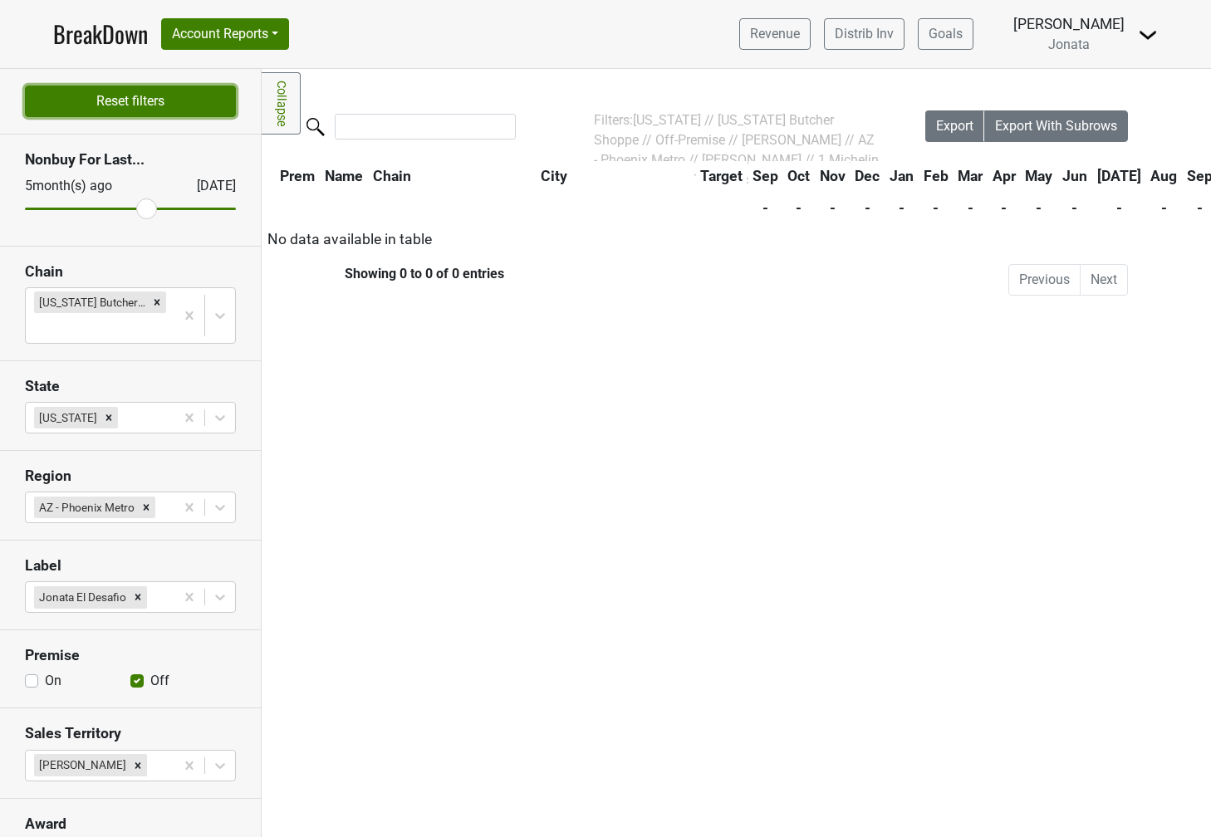
click at [79, 86] on button "Reset filters" at bounding box center [130, 102] width 211 height 32
checkbox input "true"
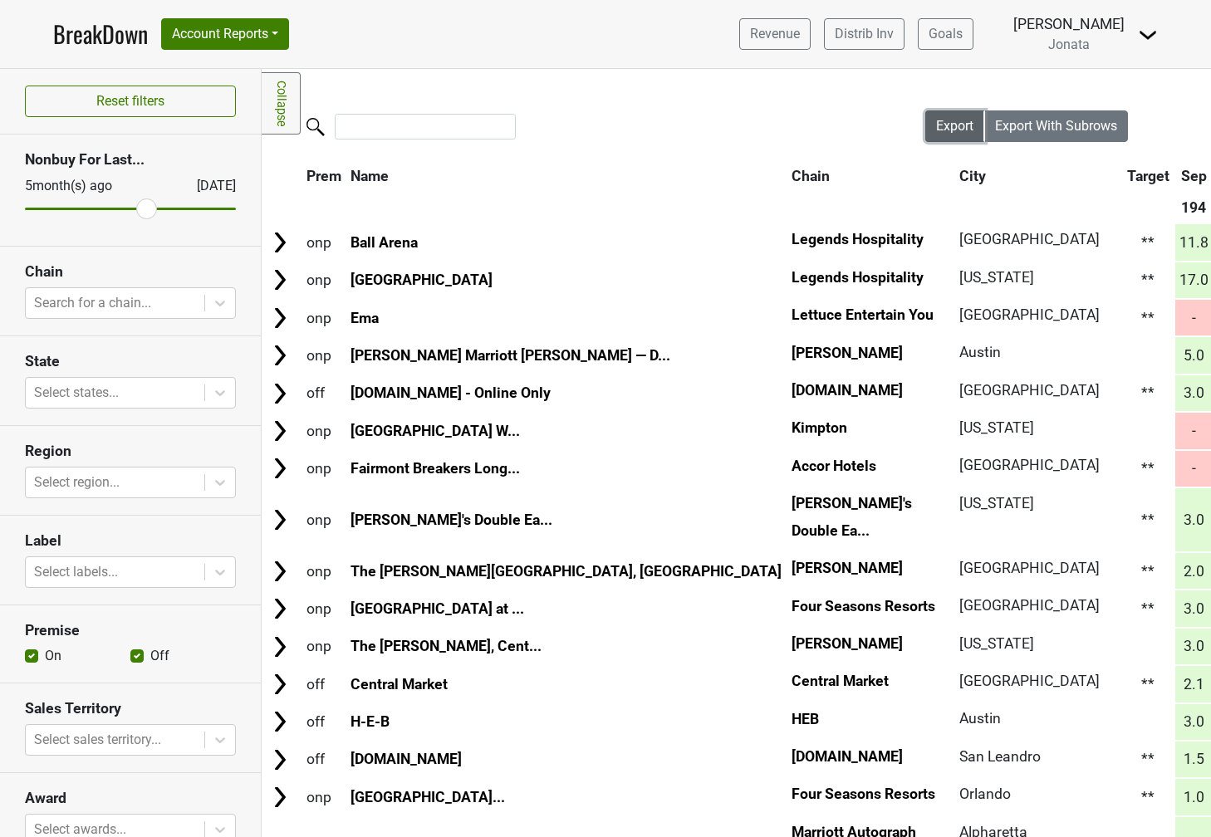
click at [951, 128] on span "Export" at bounding box center [954, 126] width 37 height 16
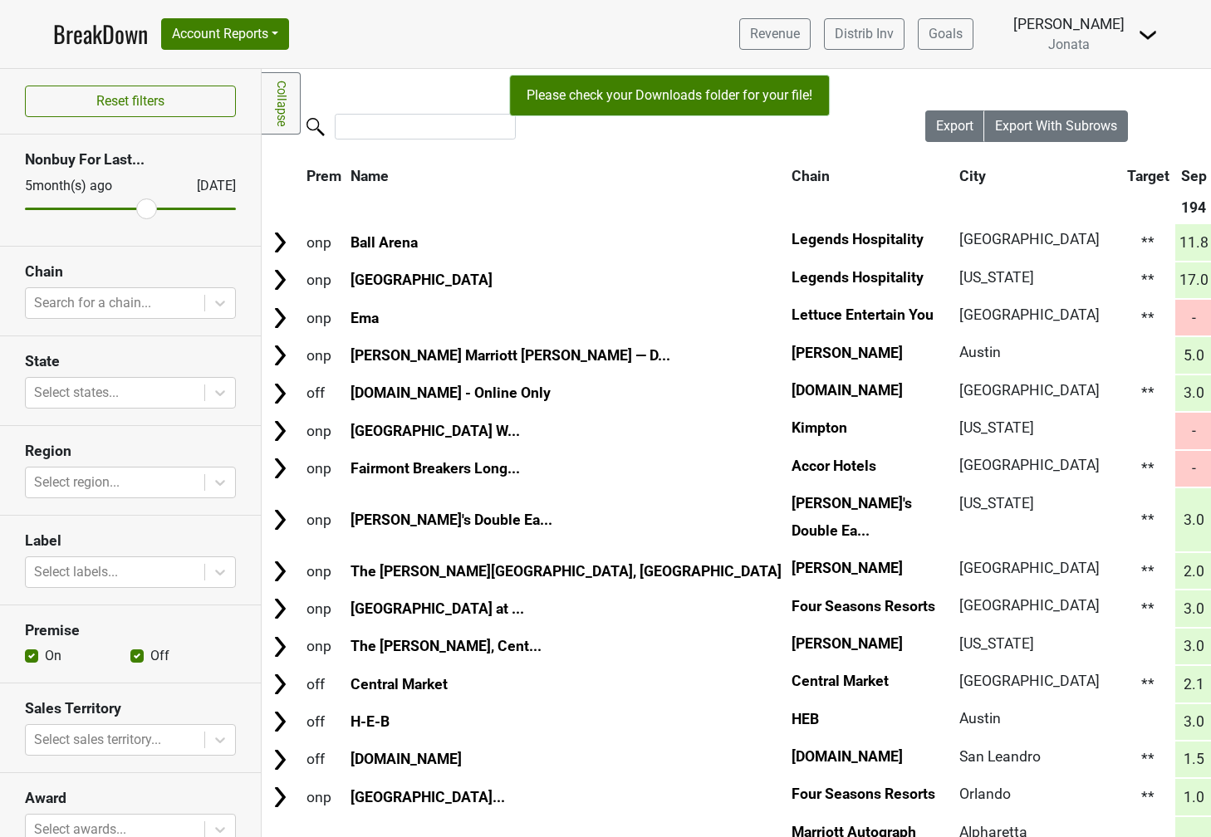
click at [1013, 82] on div "Filters Collapse Loading, please wait... Please wait, your file is being downlo…" at bounding box center [736, 453] width 949 height 768
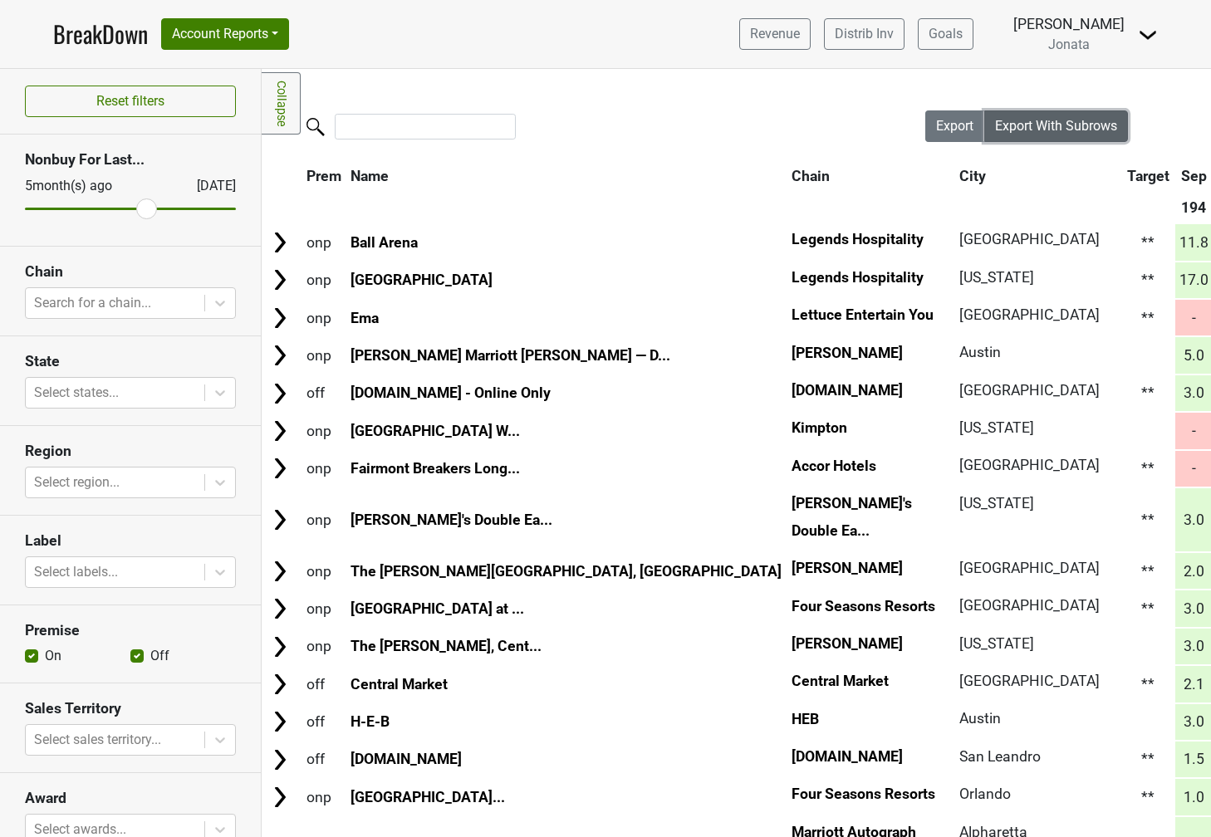
drag, startPoint x: 1028, startPoint y: 125, endPoint x: 1066, endPoint y: 159, distance: 50.6
click at [1028, 125] on span "Export With Subrows" at bounding box center [1056, 126] width 122 height 16
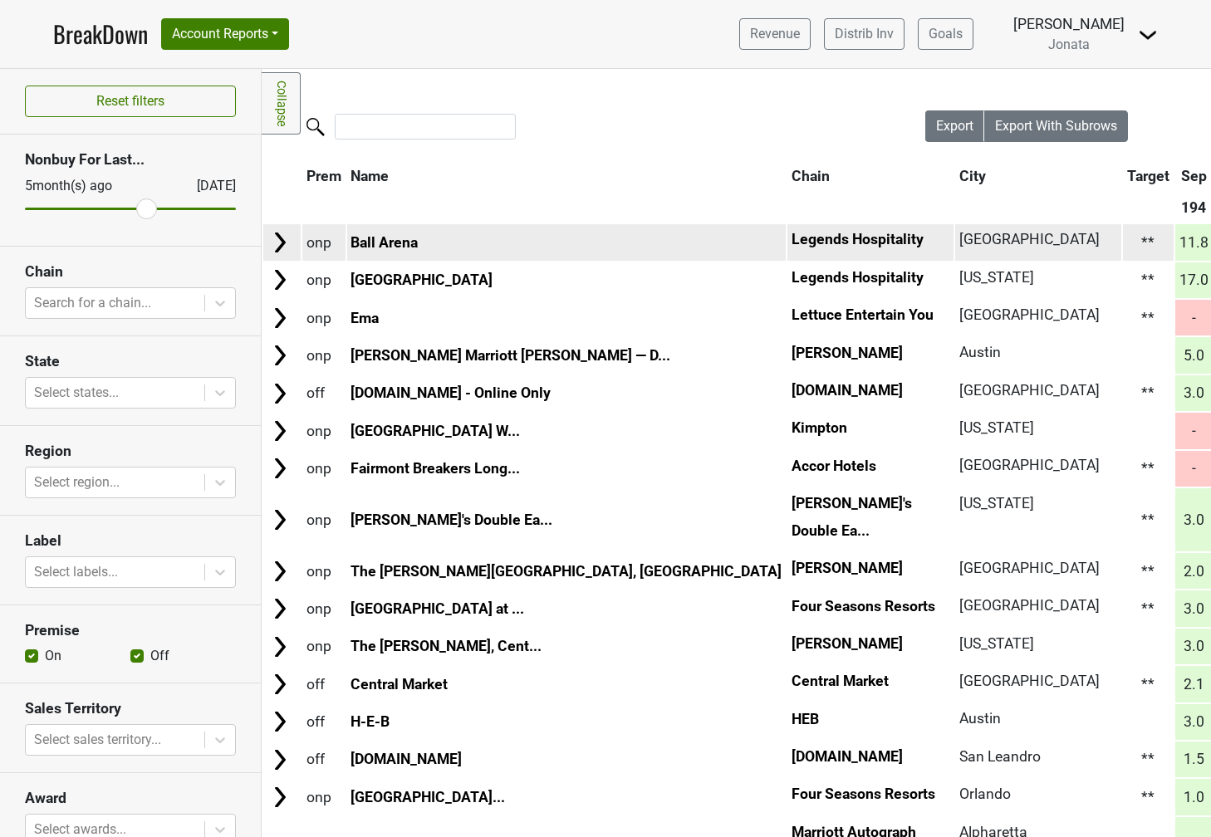
click at [282, 244] on img at bounding box center [279, 242] width 25 height 25
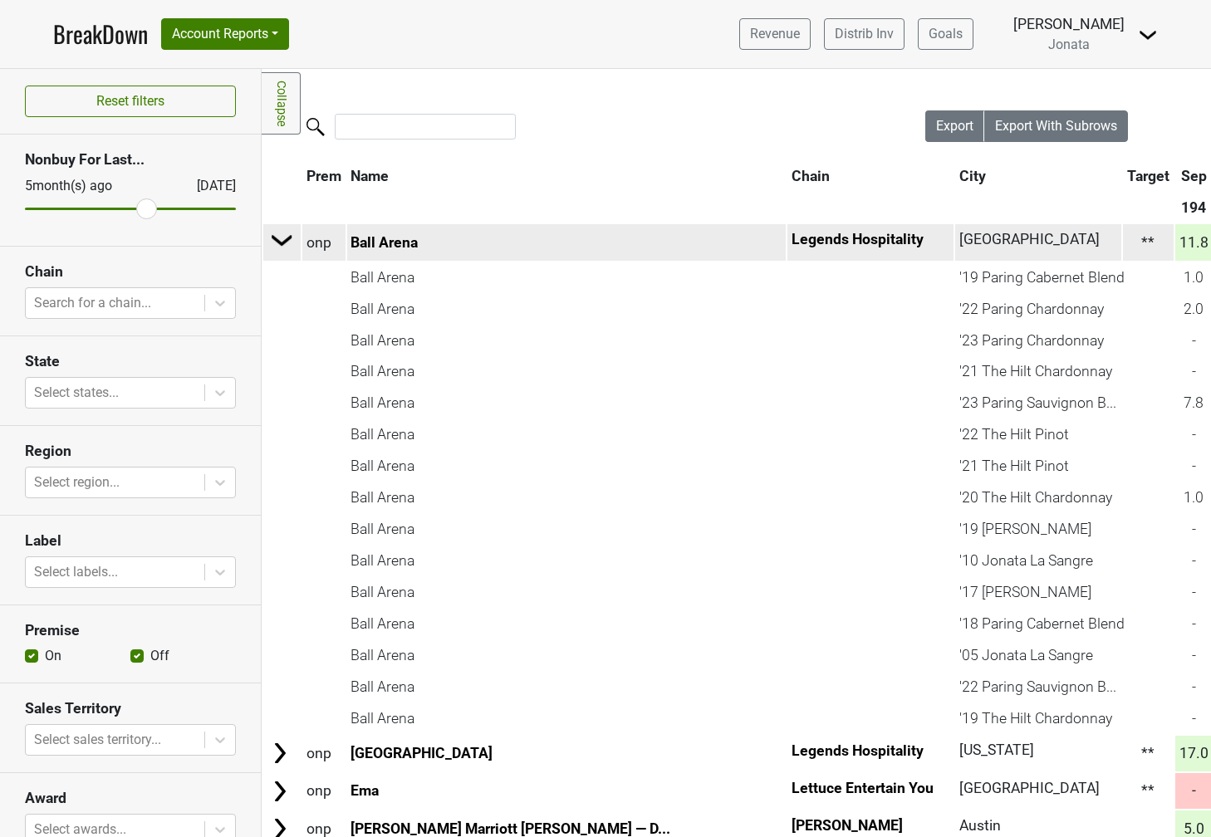
click at [284, 246] on img at bounding box center [282, 240] width 25 height 25
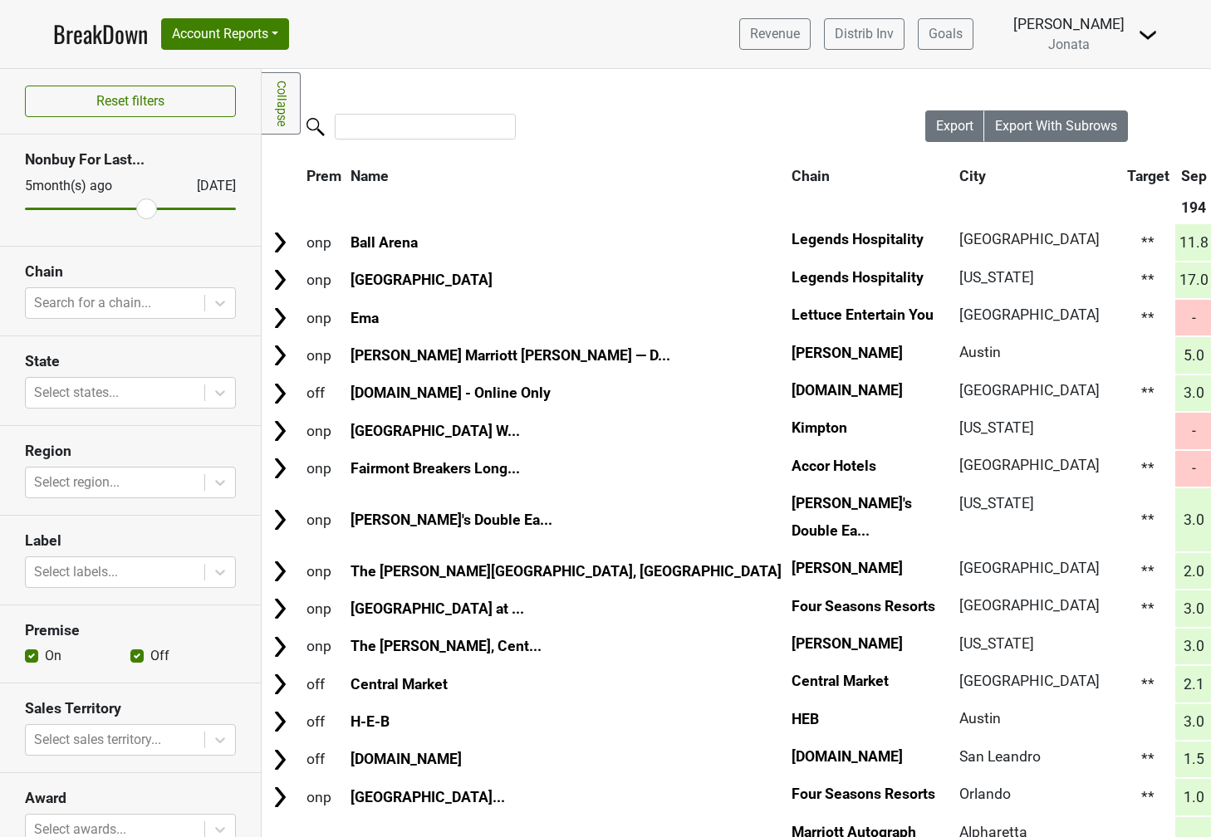
scroll to position [104, 0]
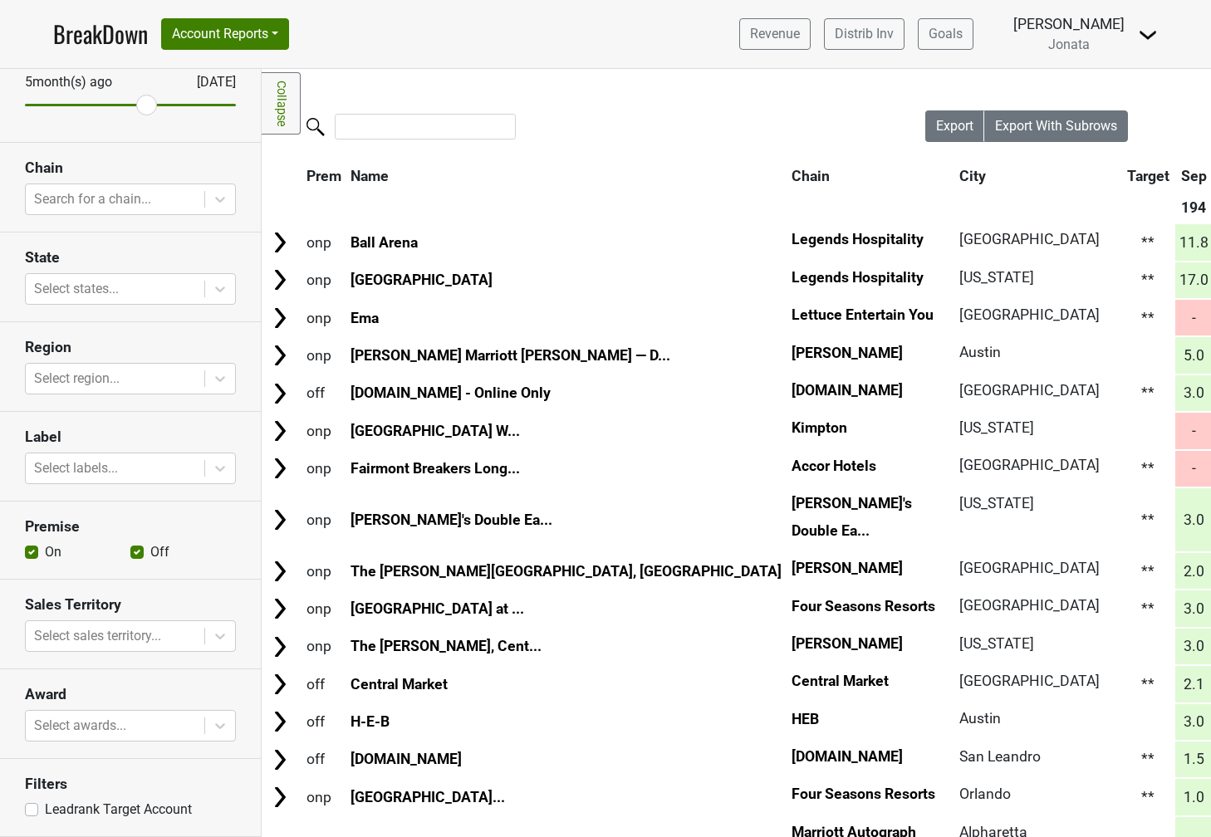
click at [50, 810] on label "Leadrank Target Account" at bounding box center [118, 810] width 147 height 20
click at [38, 810] on input "Leadrank Target Account" at bounding box center [31, 808] width 13 height 17
checkbox input "true"
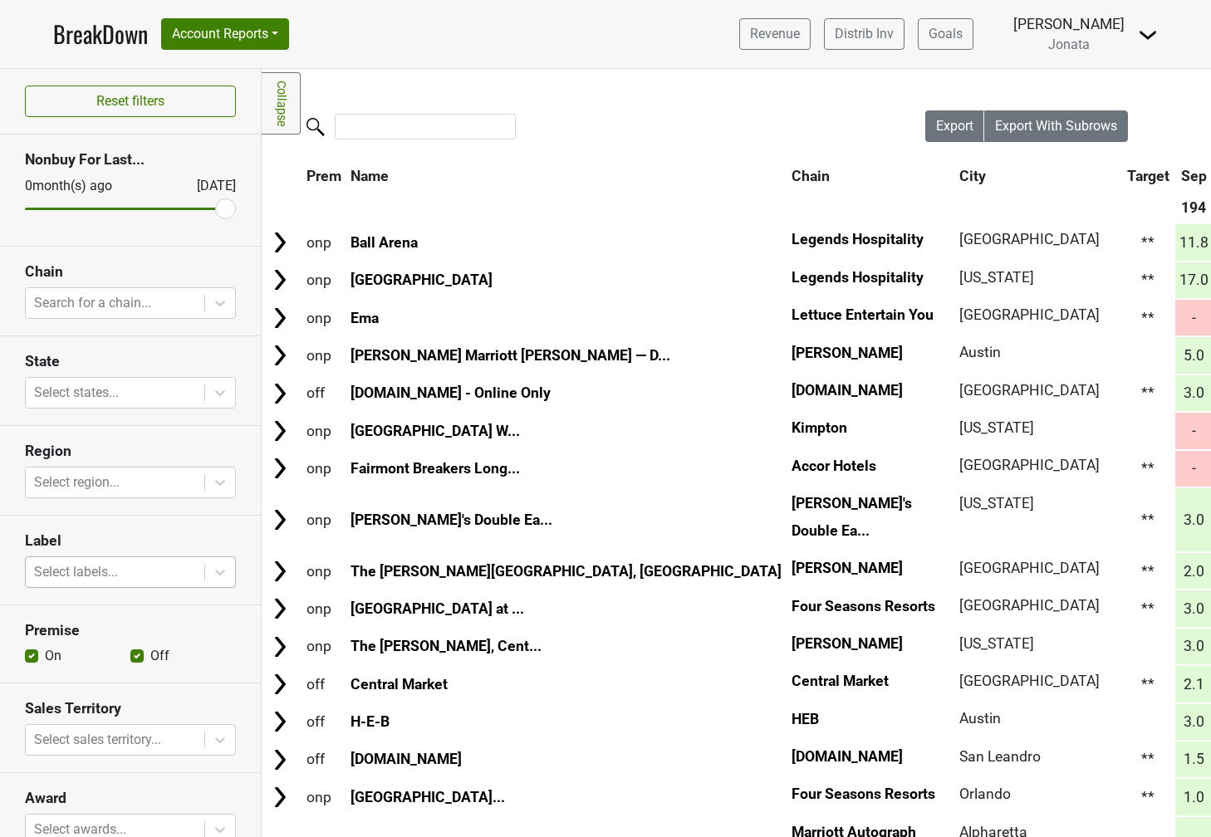
scroll to position [104, 0]
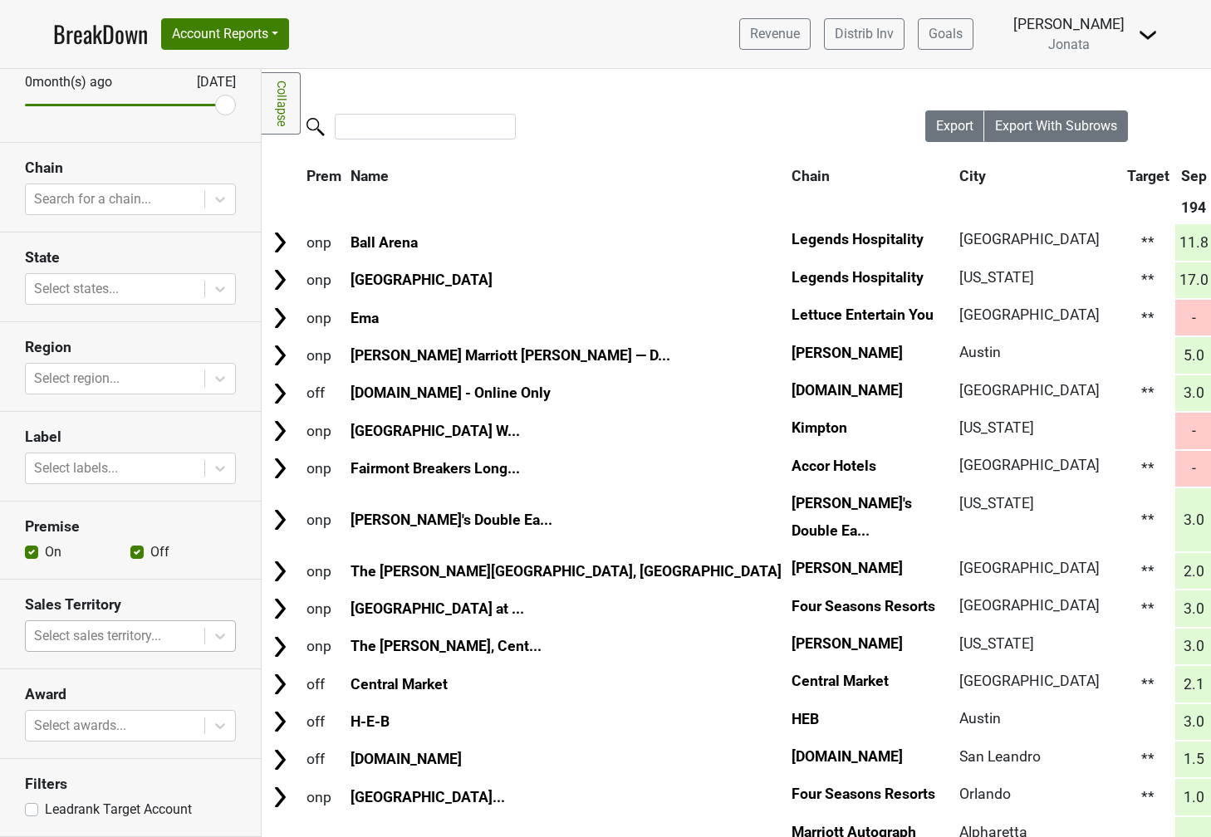
click at [79, 635] on div at bounding box center [115, 635] width 162 height 23
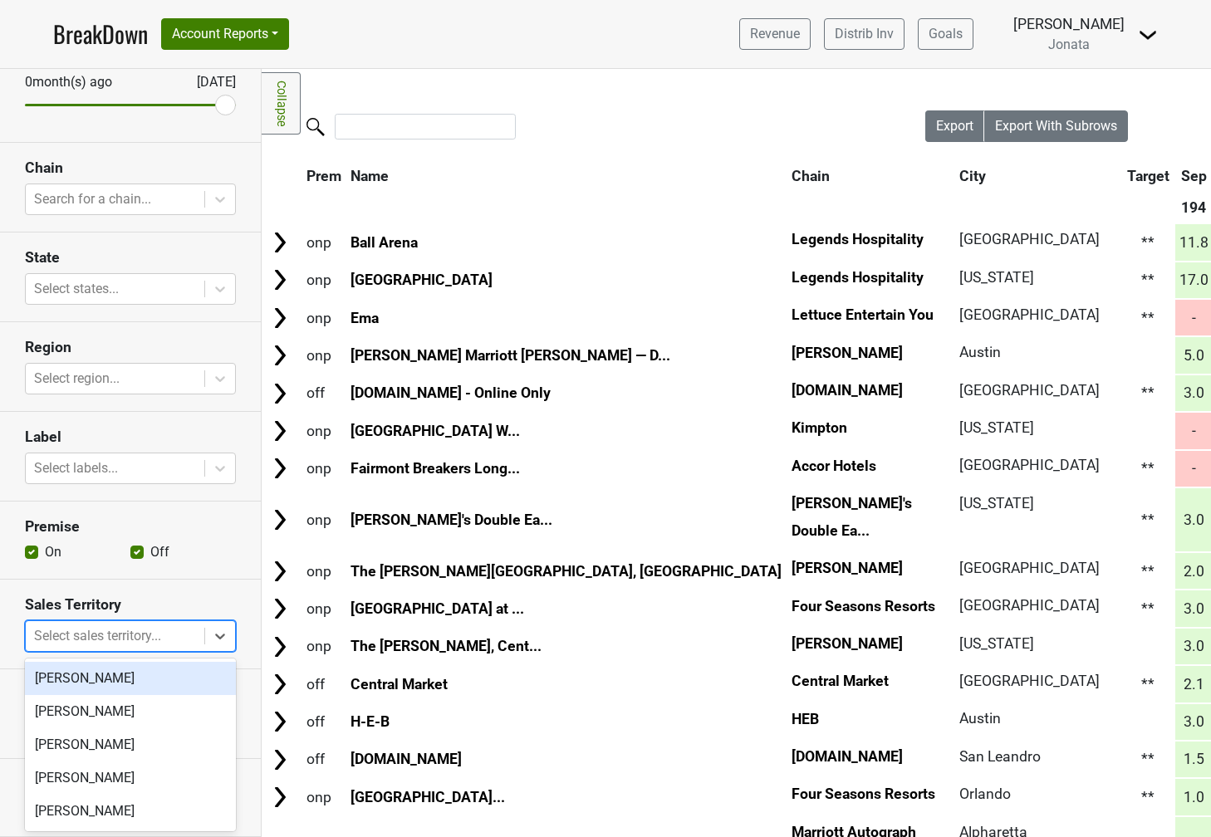
click at [76, 672] on div "[PERSON_NAME]" at bounding box center [130, 678] width 211 height 33
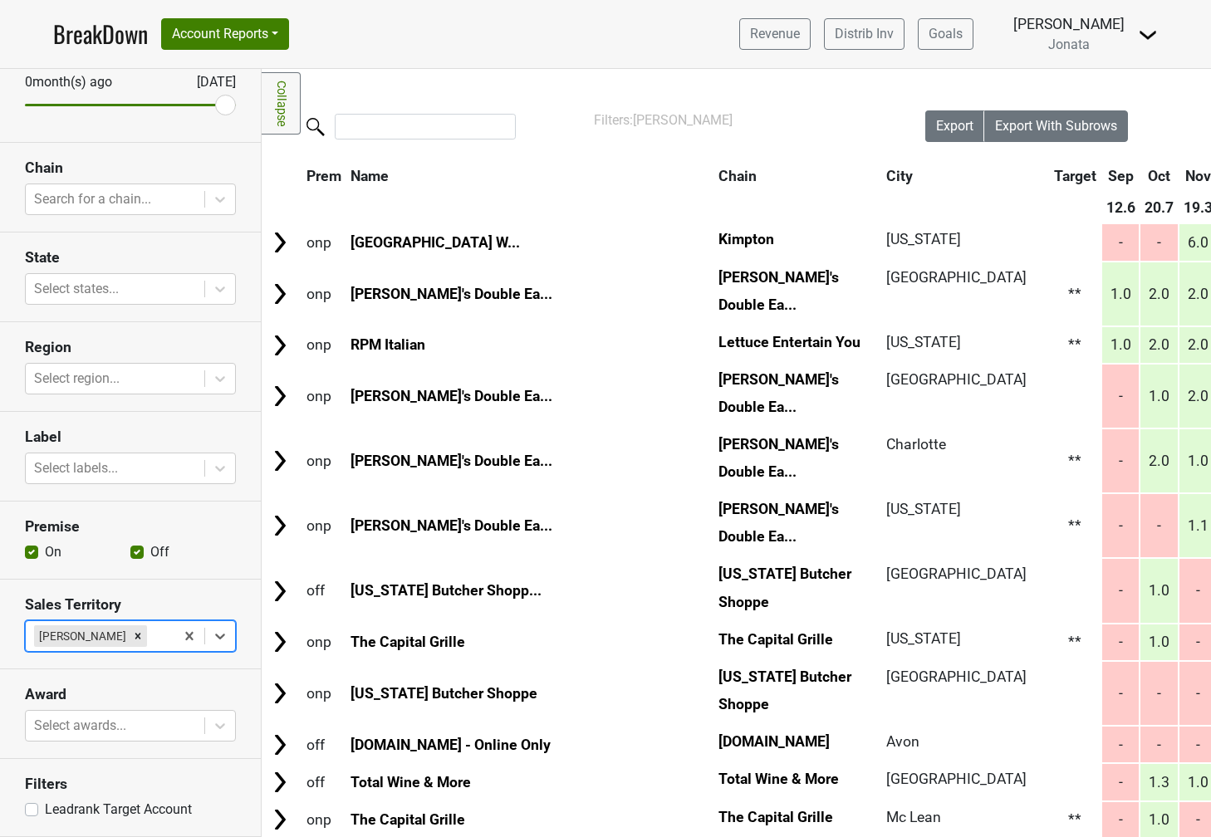
scroll to position [160, 0]
click at [78, 728] on body "BreakDown Account Reports SuperRanker Map Award Progress Chain Compliance CRM N…" at bounding box center [605, 418] width 1211 height 837
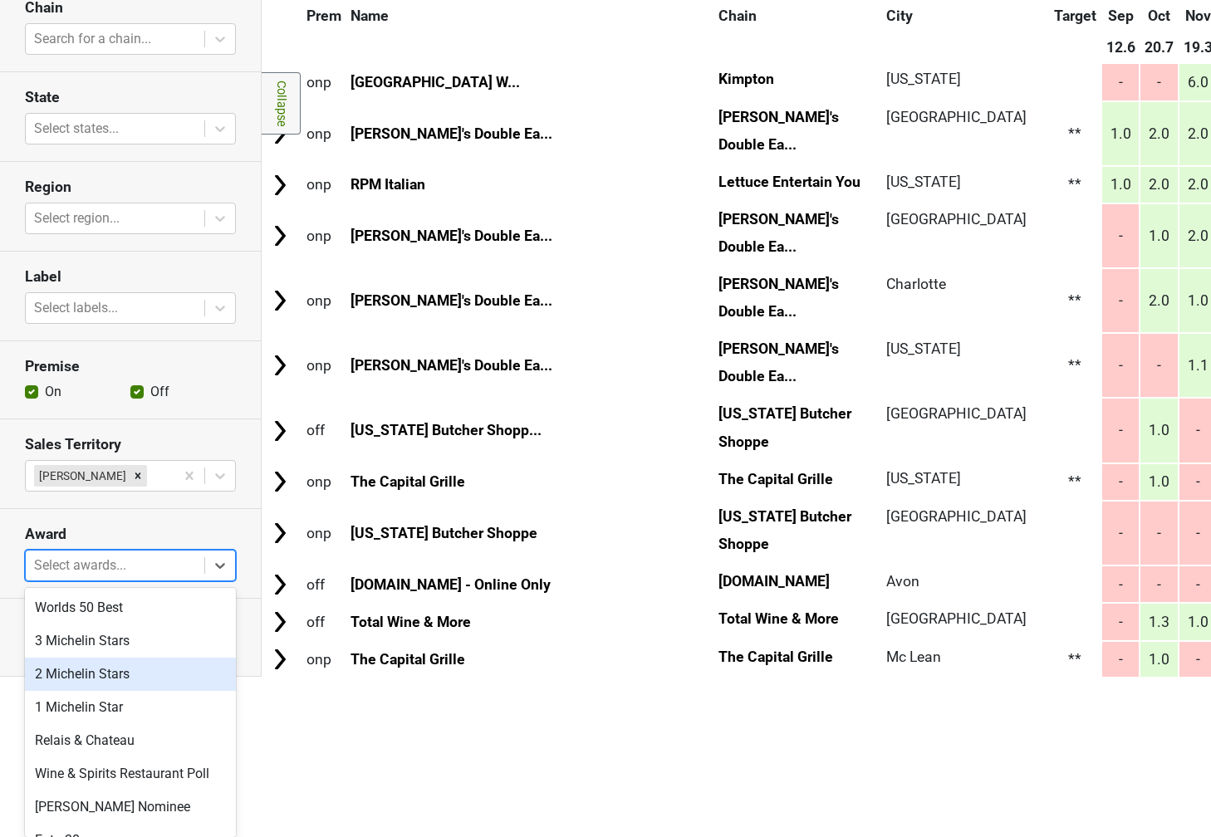
click at [77, 659] on div "2 Michelin Stars" at bounding box center [130, 674] width 211 height 33
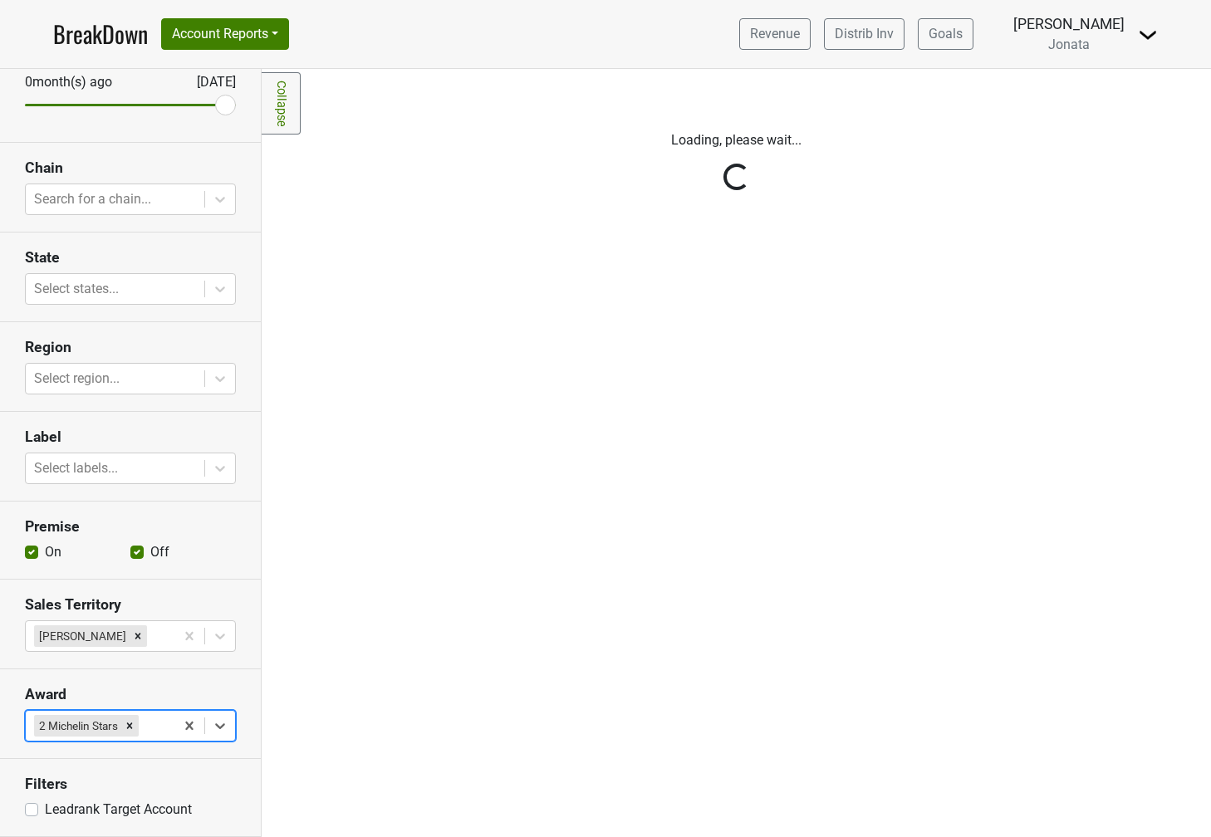
scroll to position [0, 0]
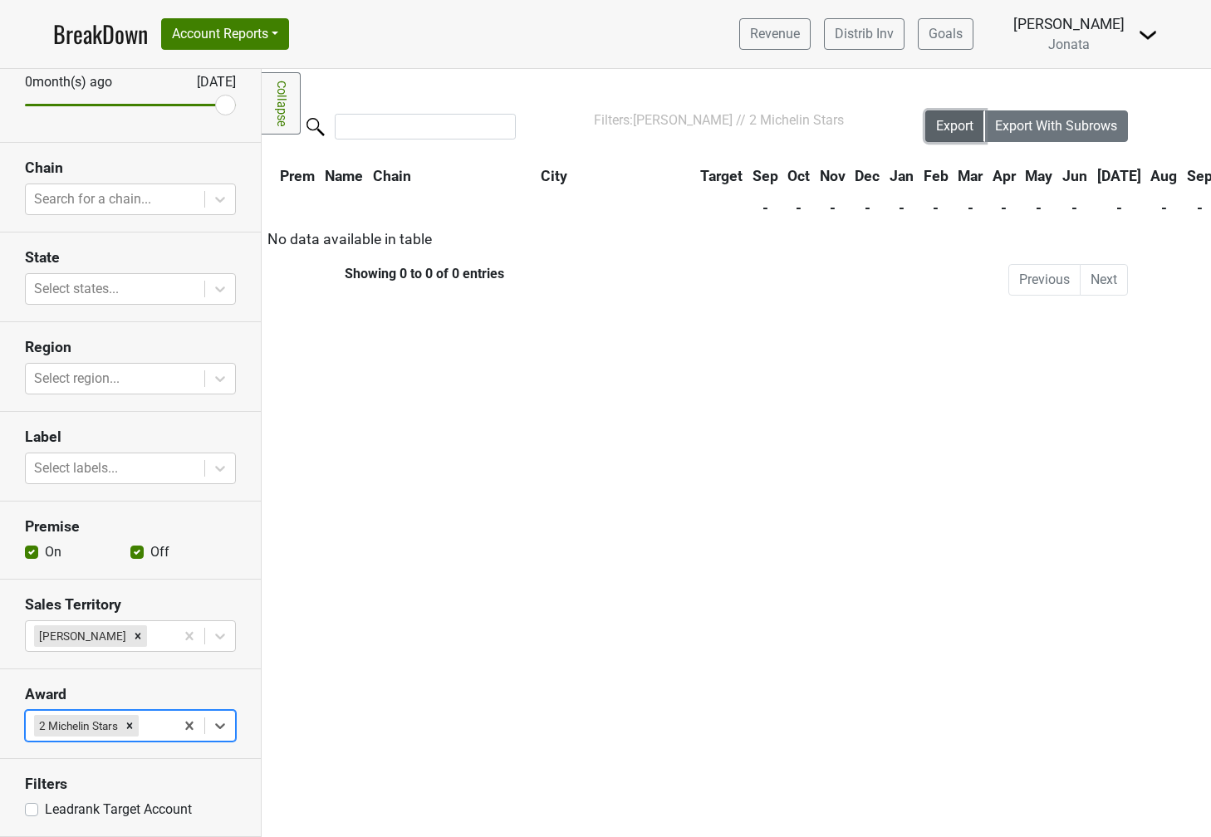
click at [964, 126] on span "Export" at bounding box center [954, 126] width 37 height 16
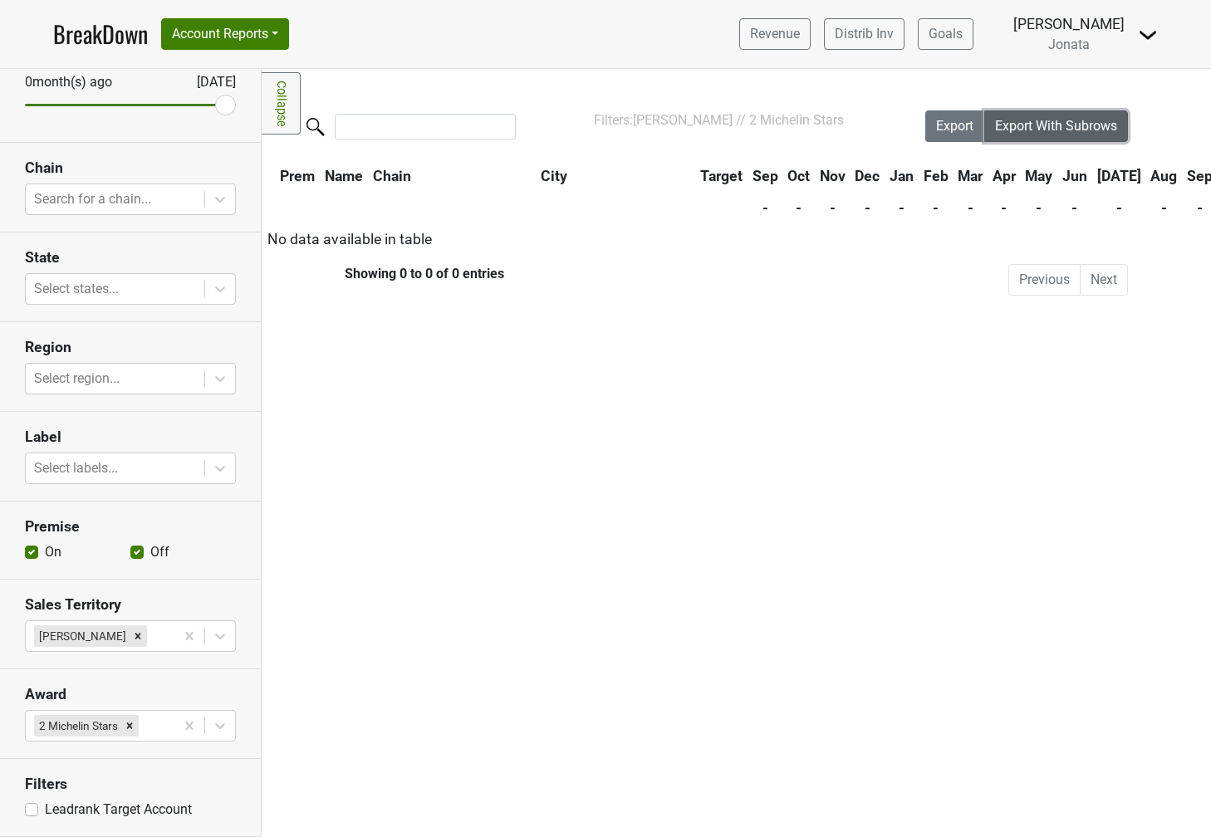
click at [1028, 119] on span "Export With Subrows" at bounding box center [1056, 126] width 122 height 16
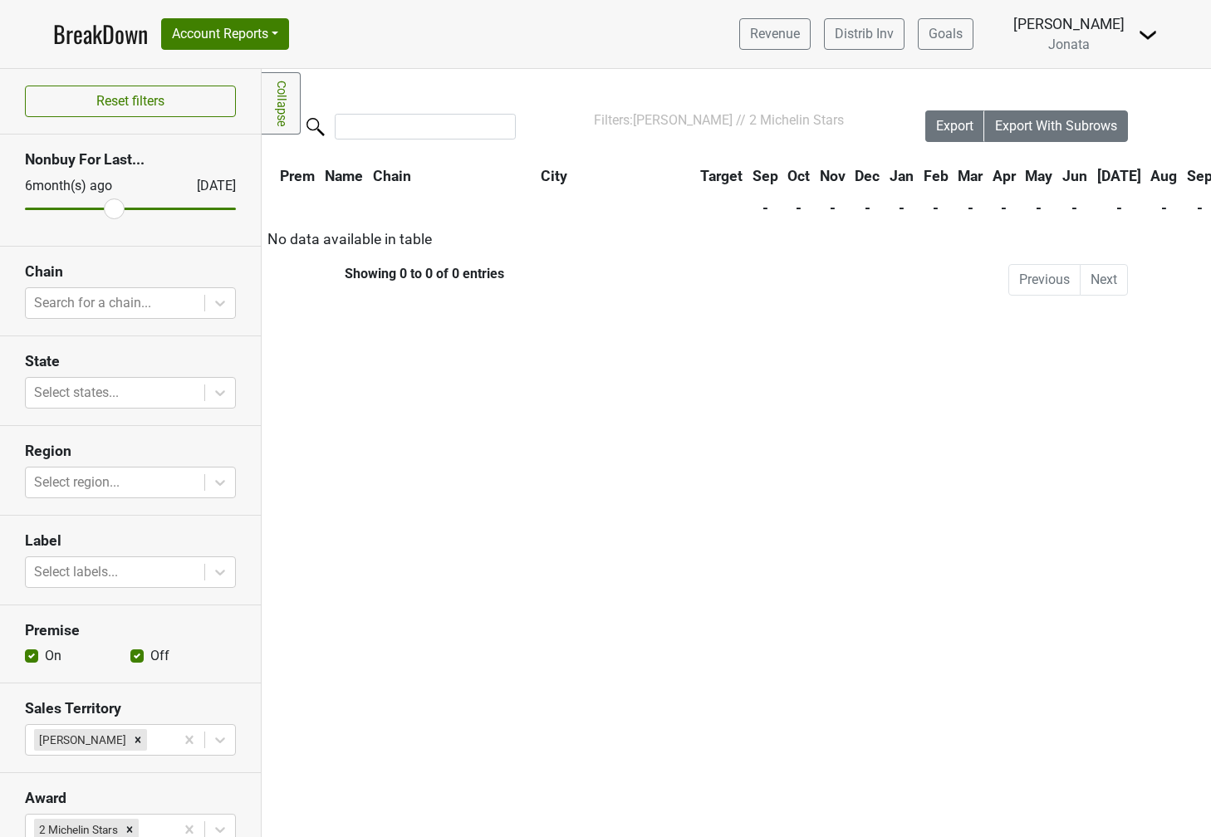
drag, startPoint x: 228, startPoint y: 208, endPoint x: 120, endPoint y: 203, distance: 108.1
type input "7"
click at [120, 208] on input "range" at bounding box center [130, 209] width 211 height 2
click at [149, 309] on div at bounding box center [115, 302] width 162 height 23
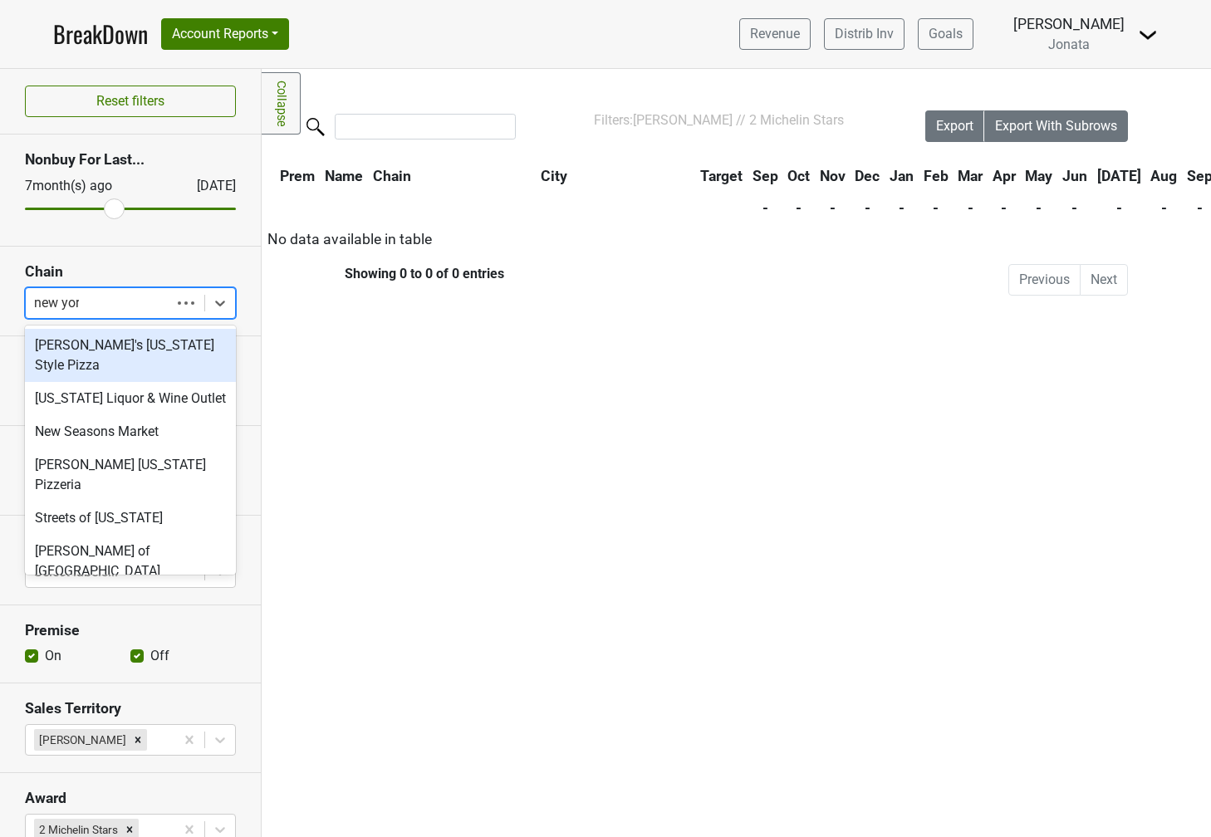
type input "[US_STATE]"
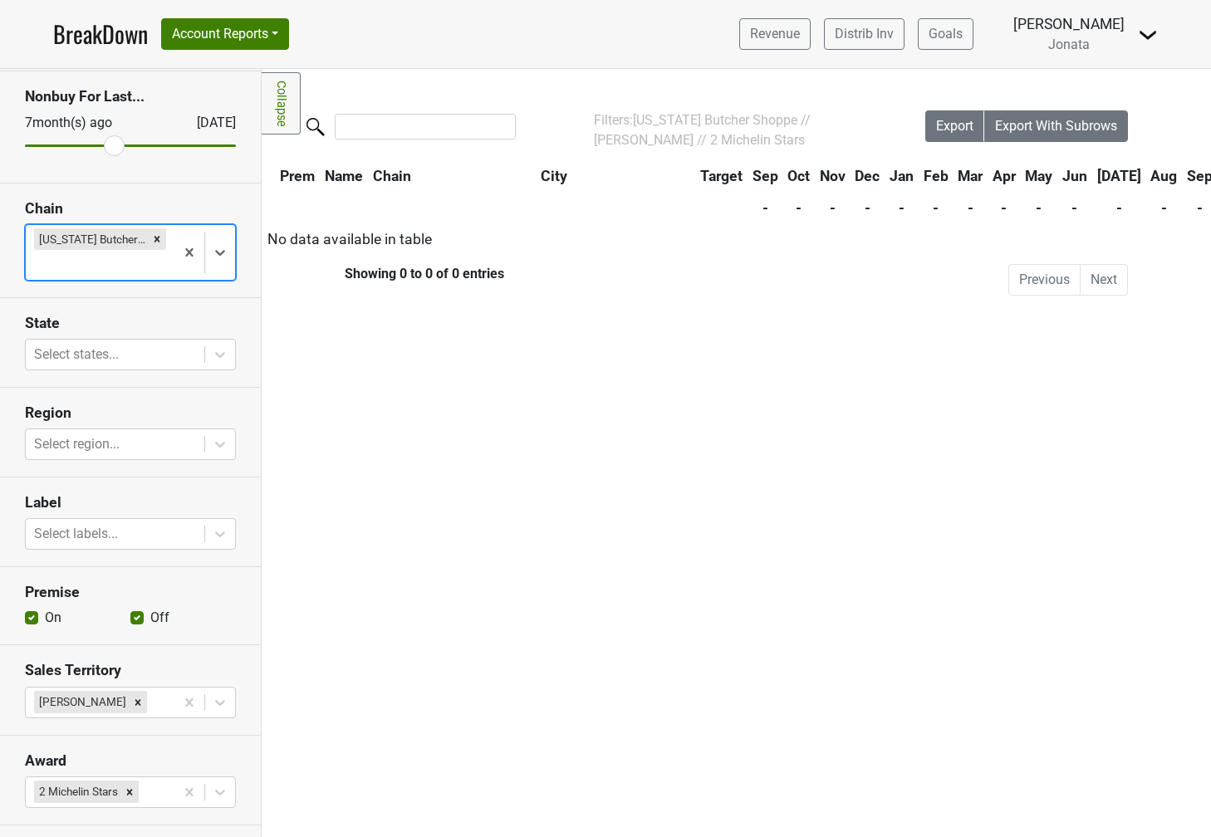
scroll to position [130, 0]
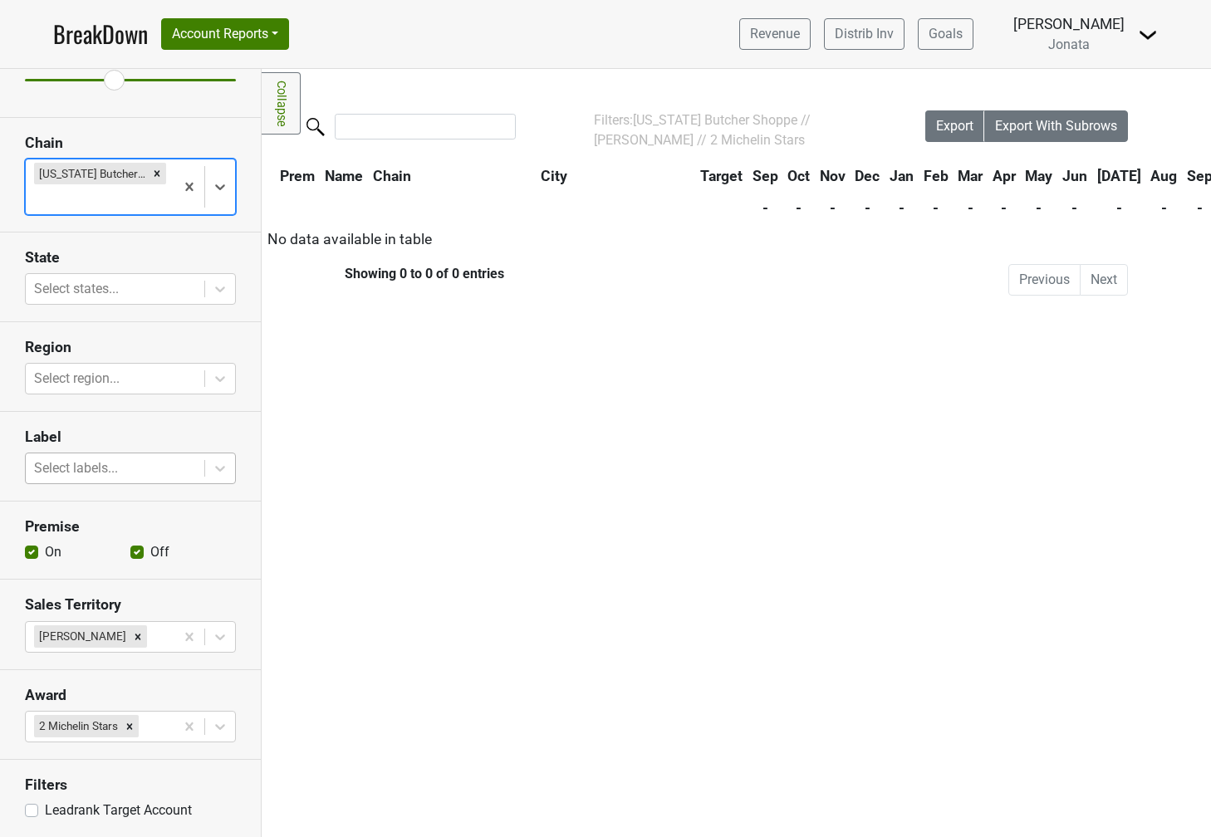
click at [93, 463] on div at bounding box center [115, 468] width 162 height 23
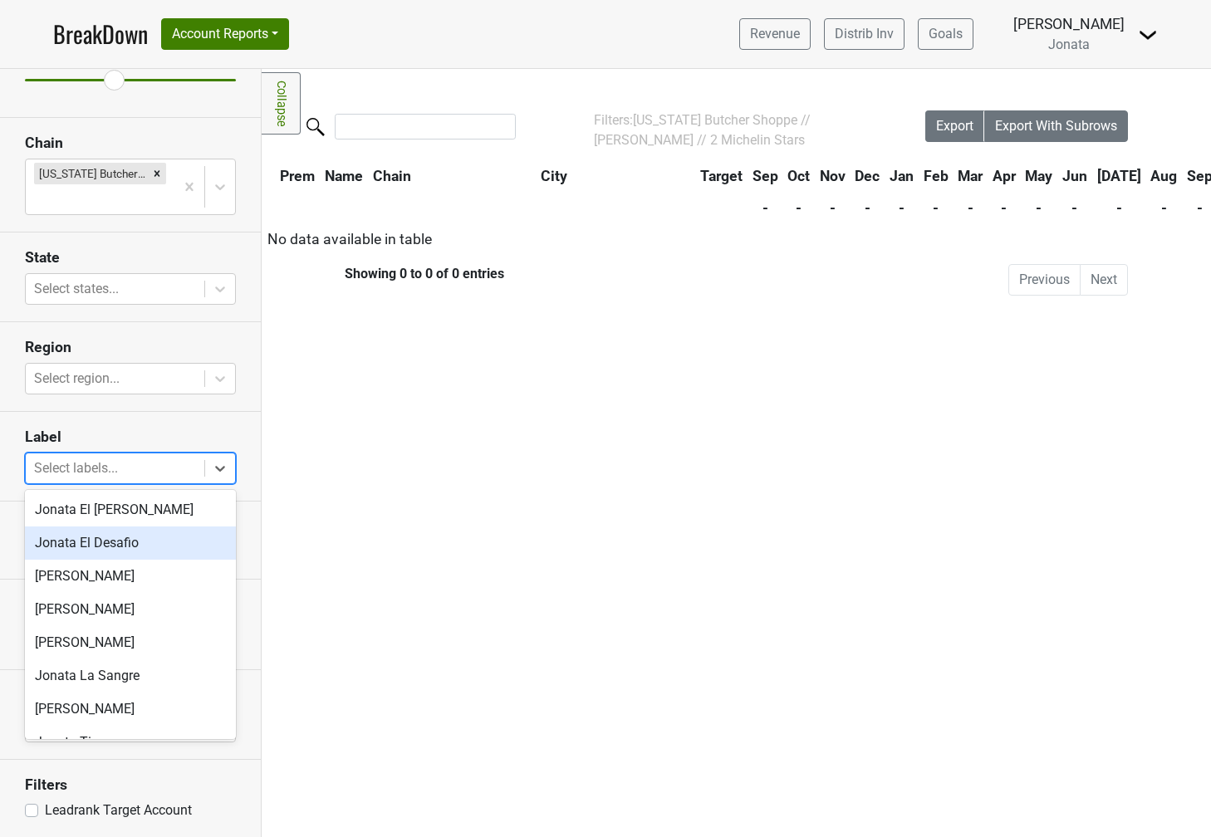
click at [88, 543] on div "Jonata El Desafio" at bounding box center [130, 542] width 211 height 33
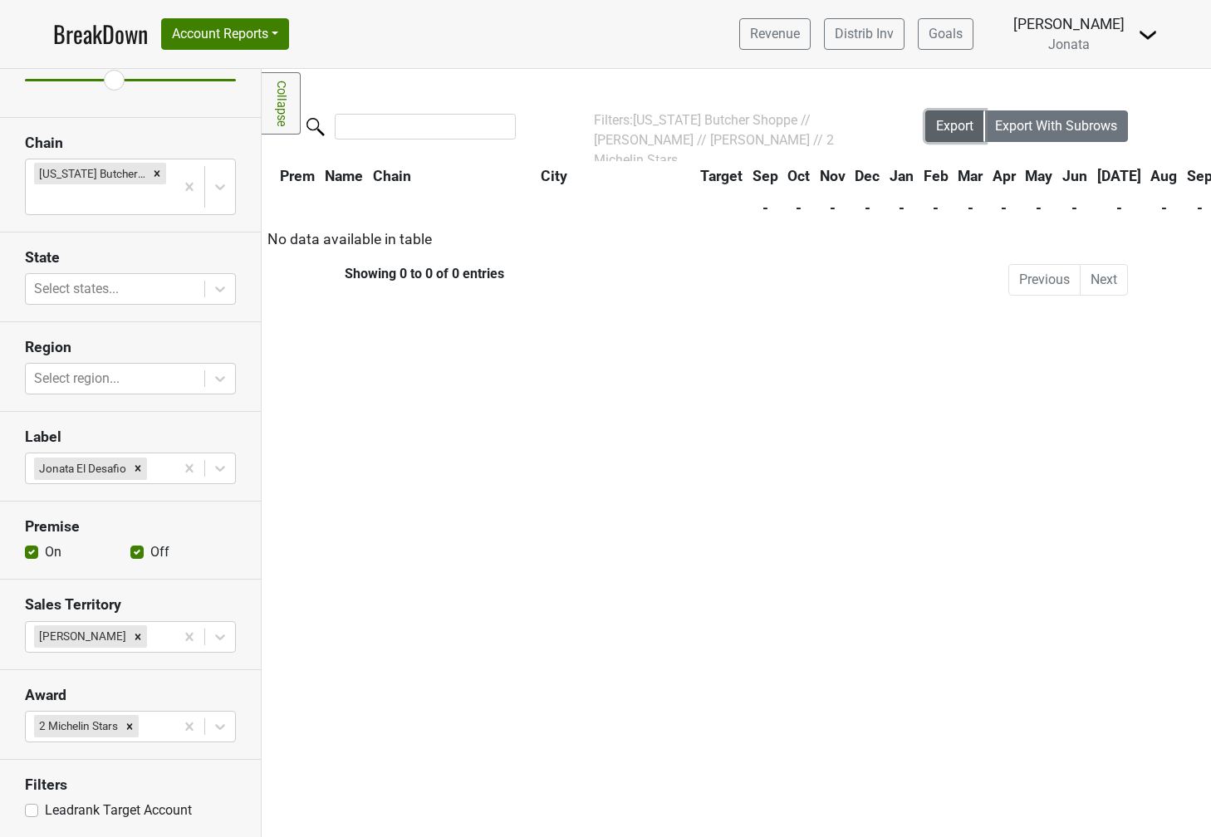
click at [952, 119] on span "Export" at bounding box center [954, 126] width 37 height 16
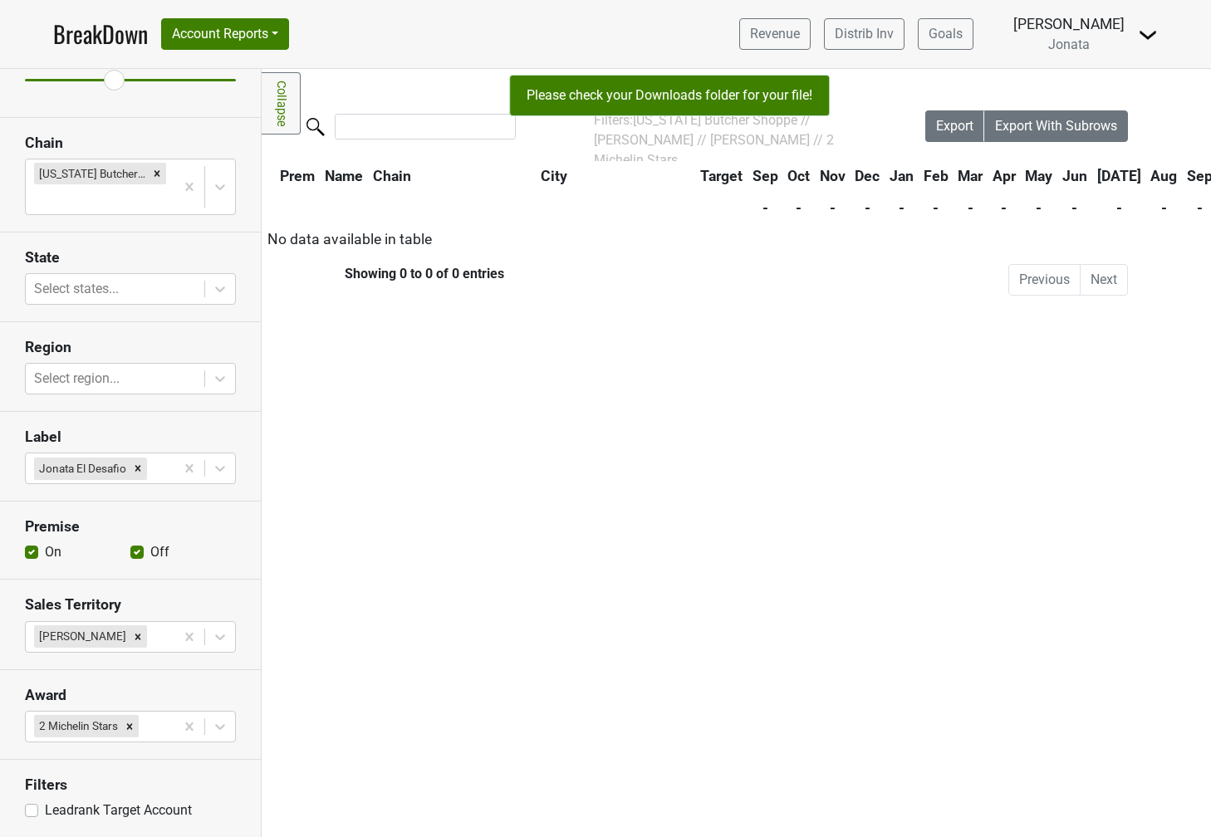
click at [772, 581] on div "Filters Collapse Loading, please wait... Please wait, your file is being downlo…" at bounding box center [736, 453] width 949 height 768
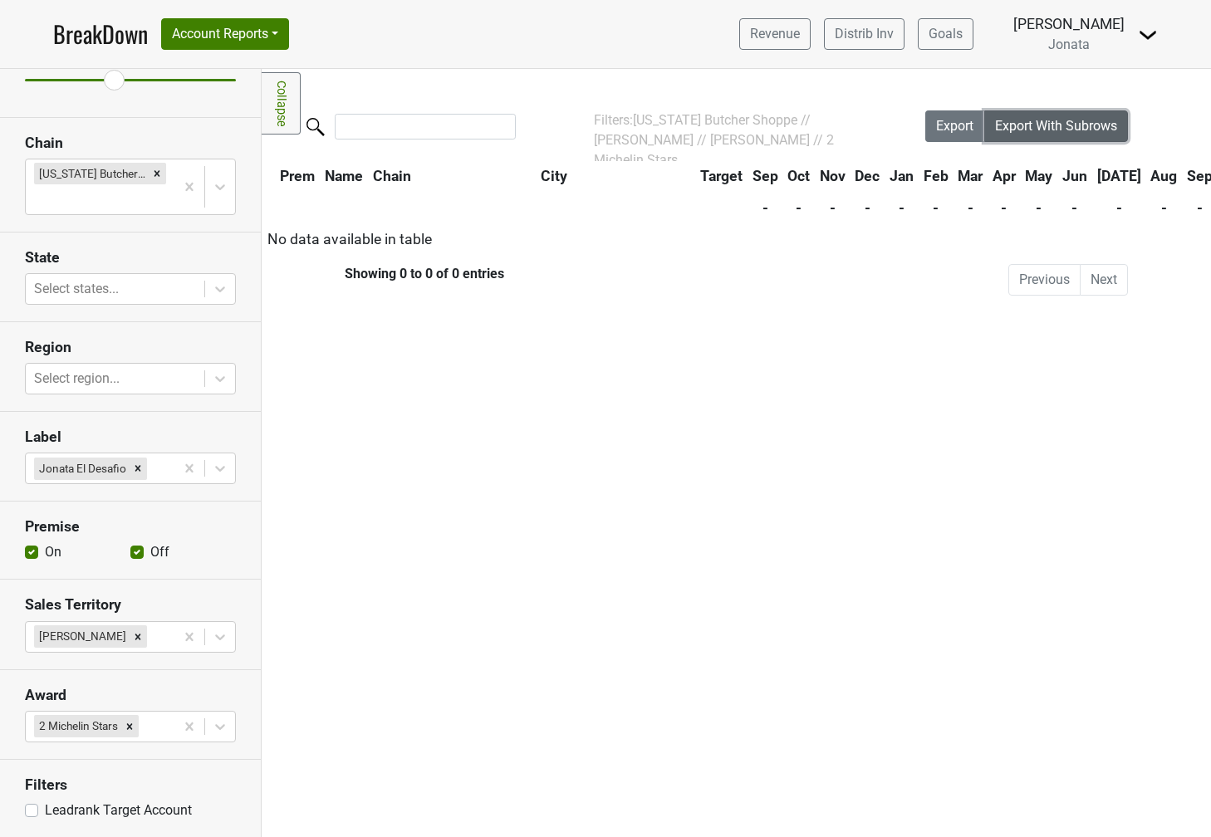
click at [1082, 132] on span "Export With Subrows" at bounding box center [1056, 126] width 122 height 16
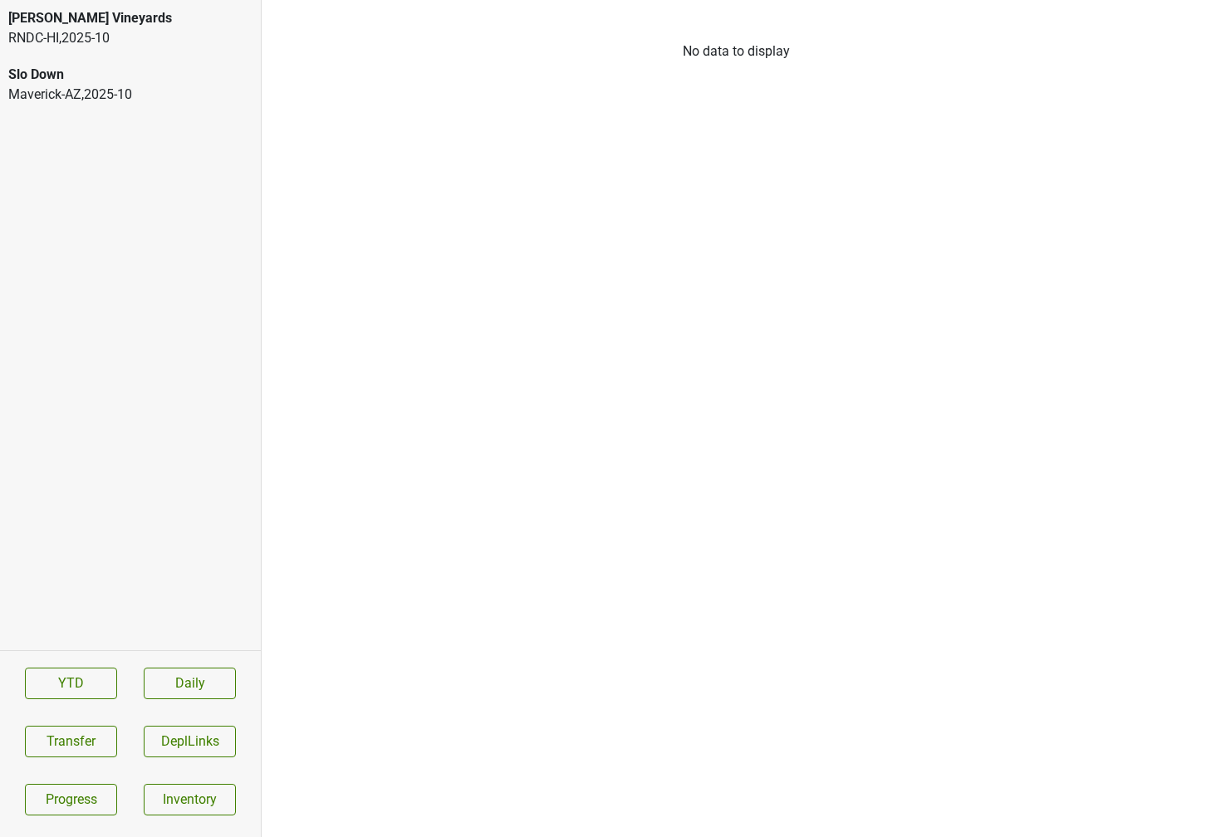
click at [127, 78] on div "Slo Down" at bounding box center [130, 75] width 244 height 20
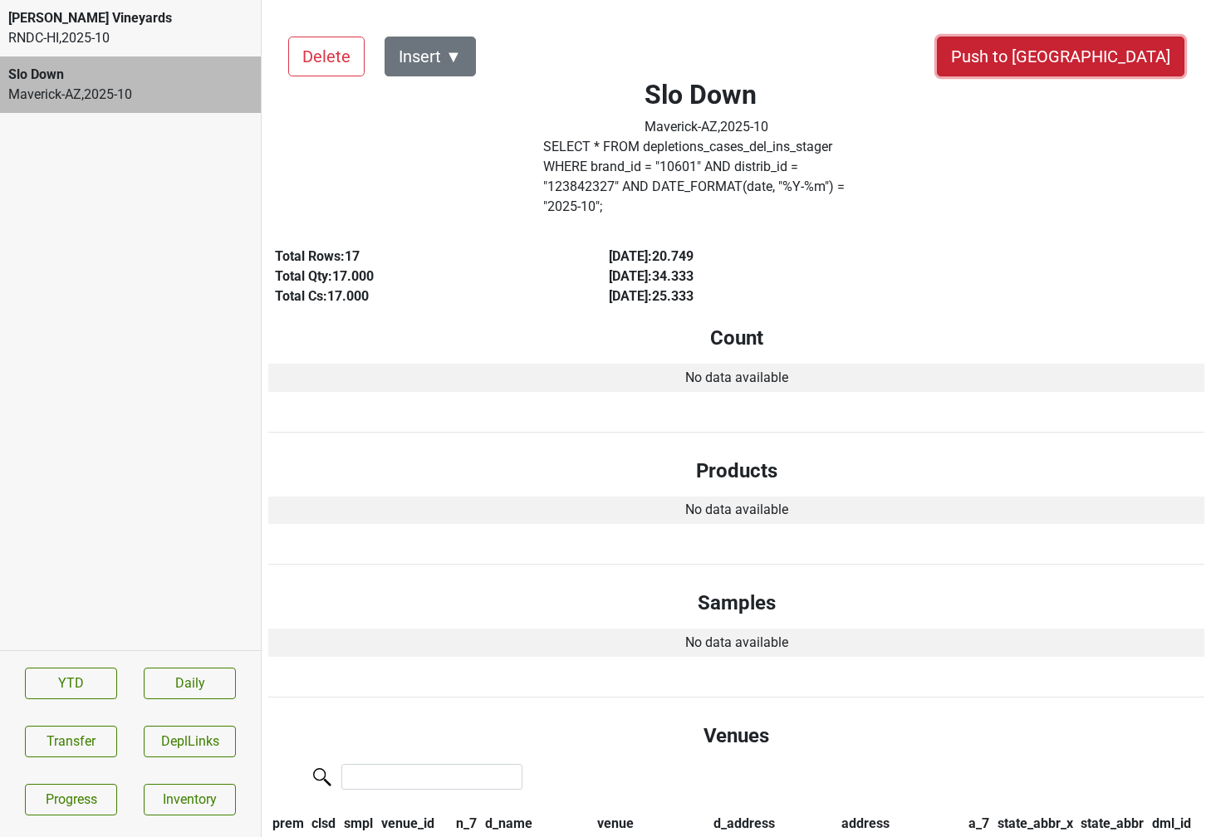
click at [1114, 65] on button "Push to [GEOGRAPHIC_DATA]" at bounding box center [1060, 57] width 247 height 40
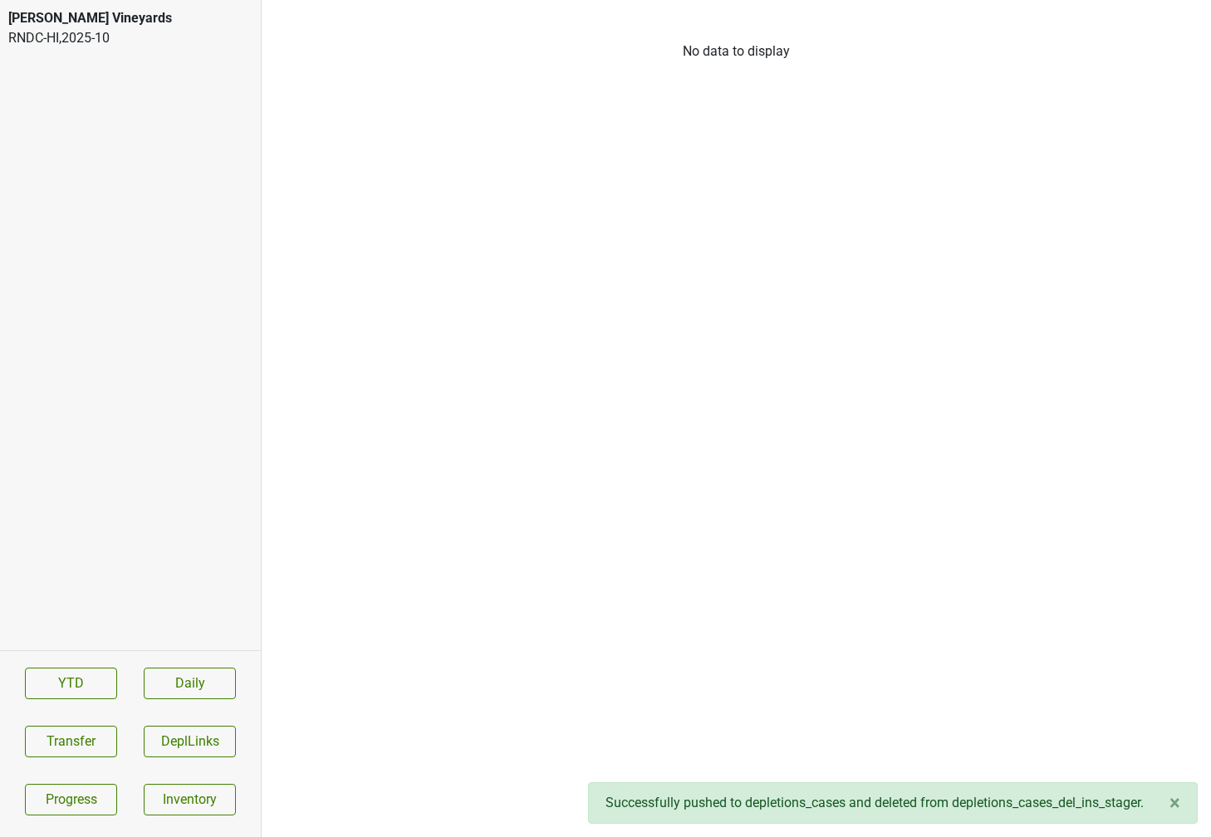
click at [103, 28] on div "RNDC-HI , 2025 - 10" at bounding box center [130, 38] width 244 height 20
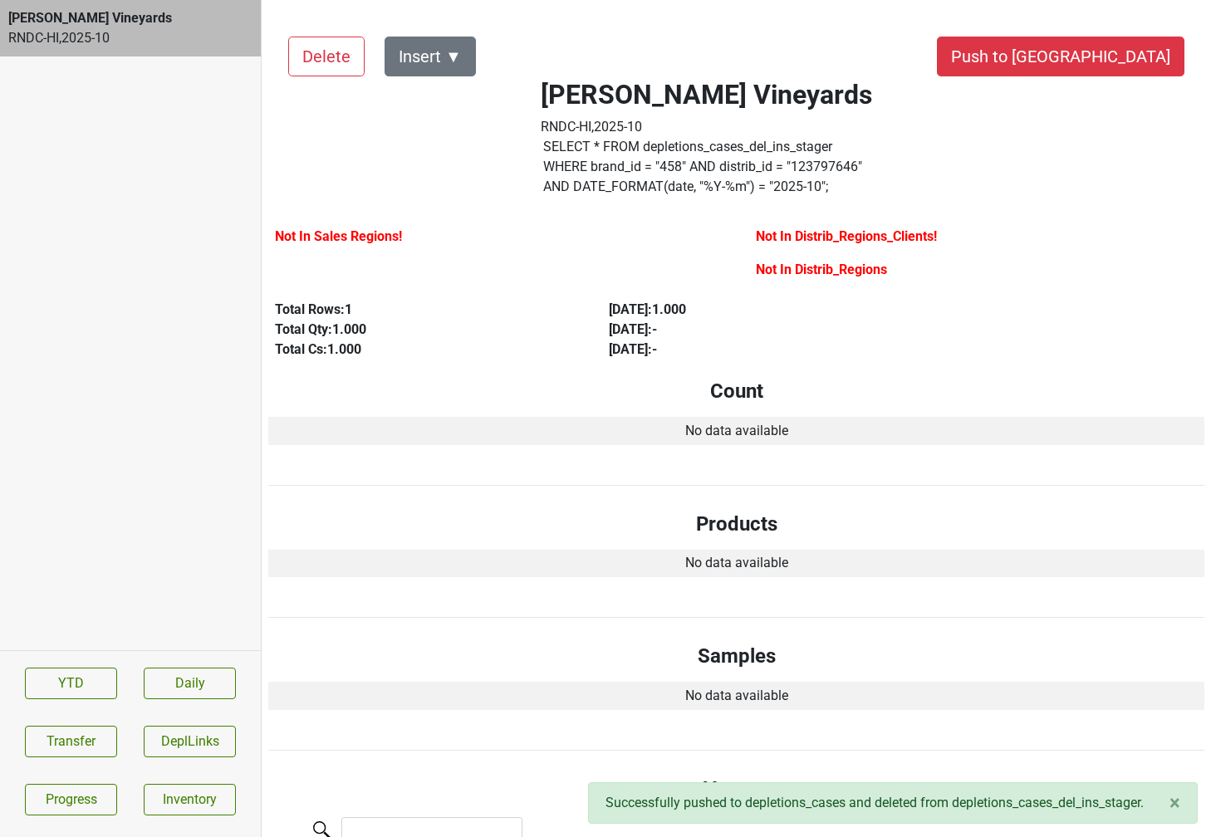
click at [1109, 78] on div "Delete Insert ▼ Push to [PERSON_NAME] Vineyards RNDC-HI , 2025 - 10 SELECT * FR…" at bounding box center [736, 680] width 936 height 1326
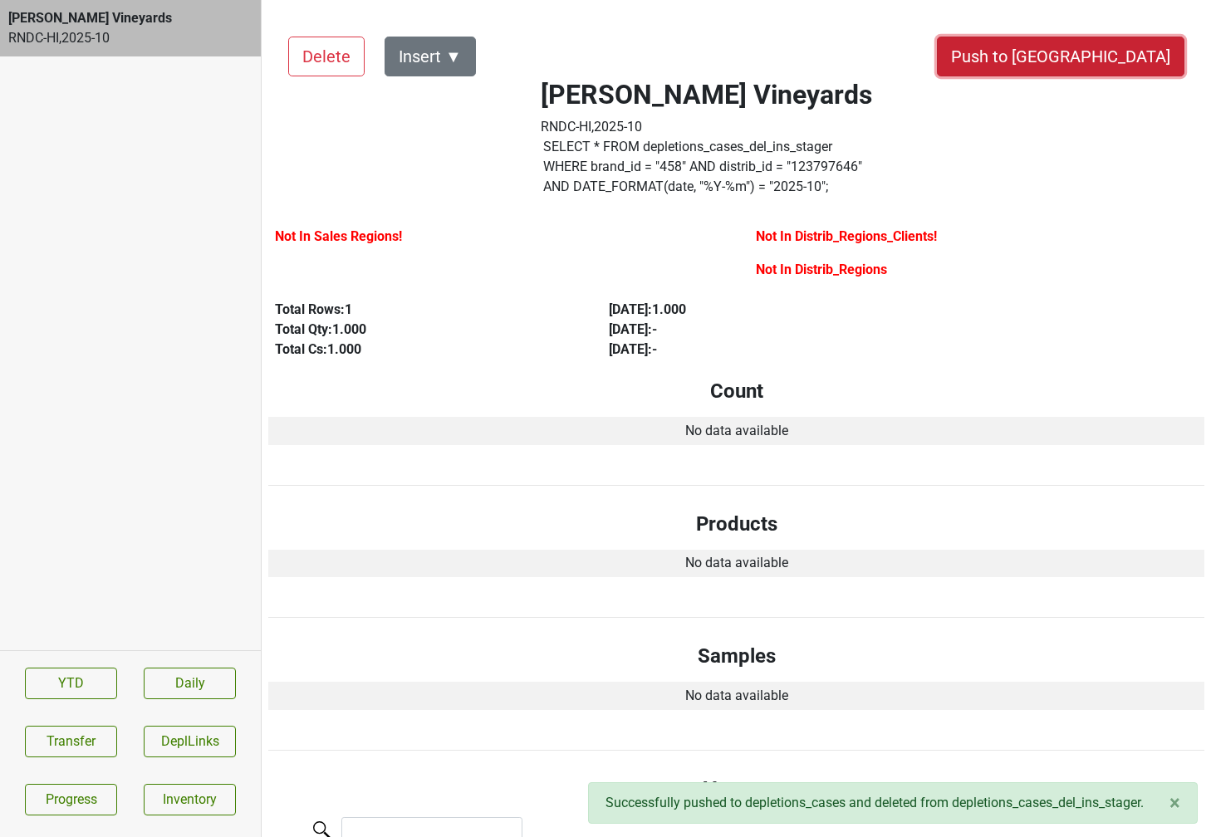
click at [1101, 67] on button "Push to [GEOGRAPHIC_DATA]" at bounding box center [1060, 57] width 247 height 40
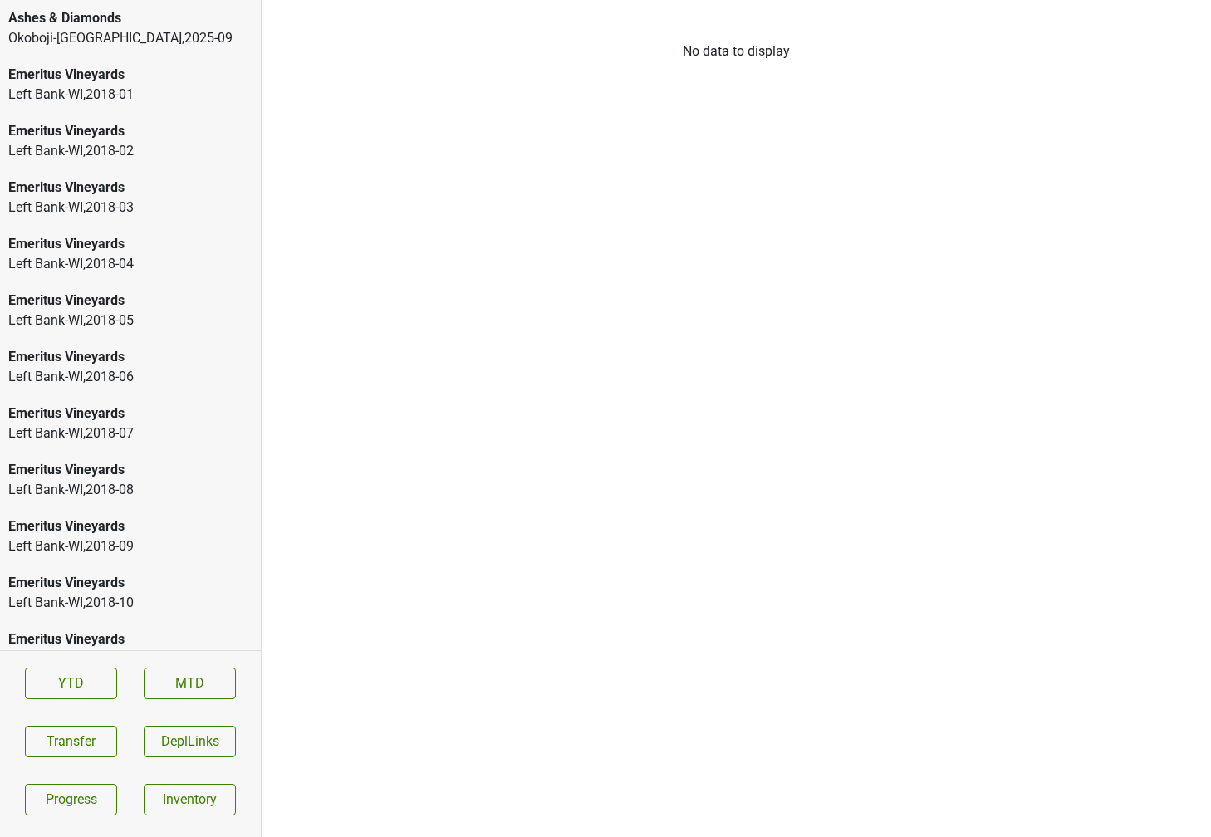
scroll to position [2343, 0]
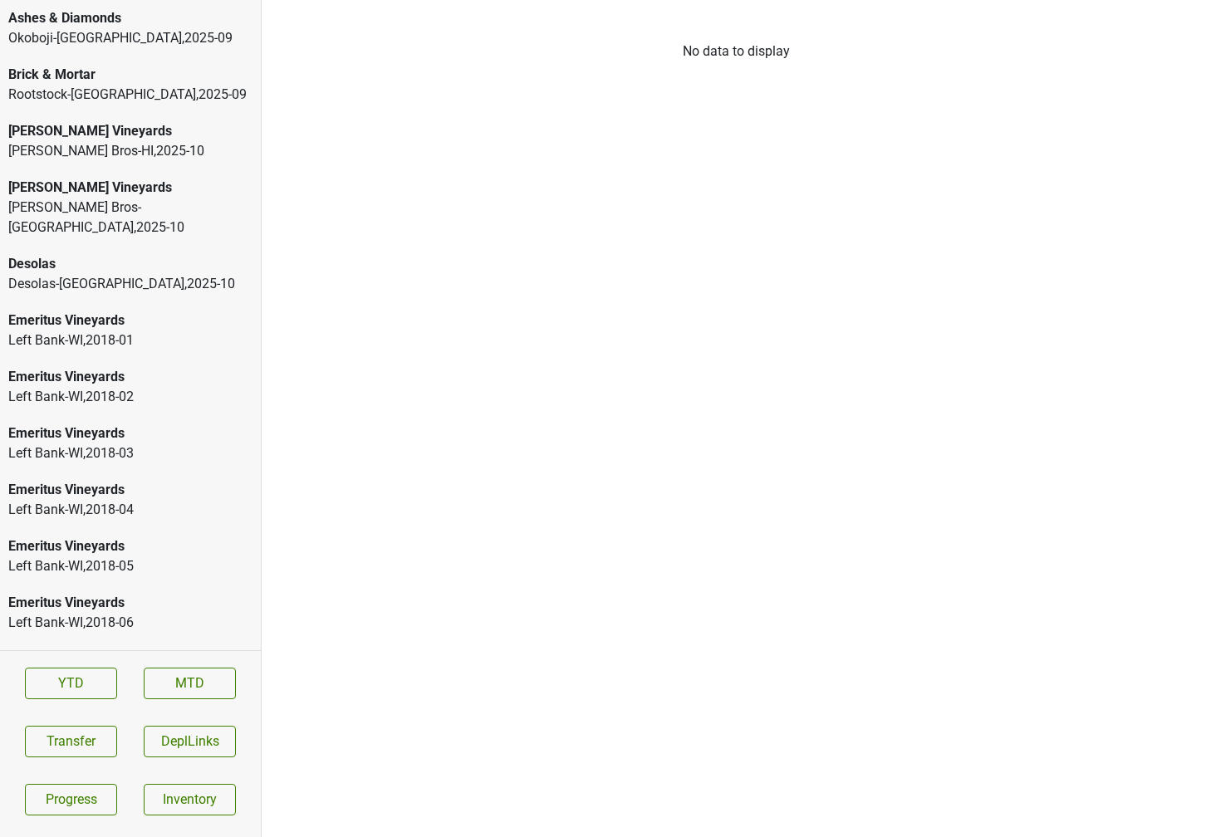
click at [51, 93] on div "Rootstock-[GEOGRAPHIC_DATA] , 2025 - 09" at bounding box center [130, 95] width 244 height 20
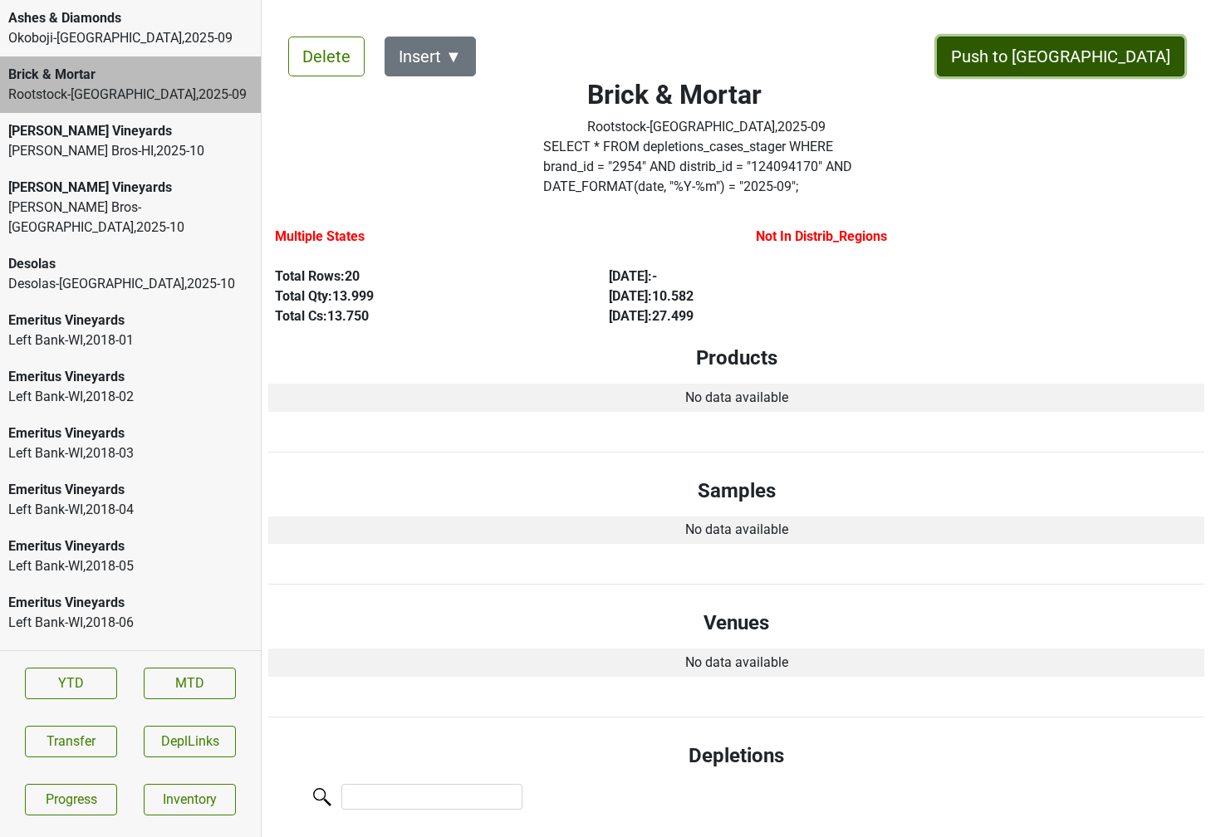
click at [1086, 51] on button "Push to [GEOGRAPHIC_DATA]" at bounding box center [1060, 57] width 247 height 40
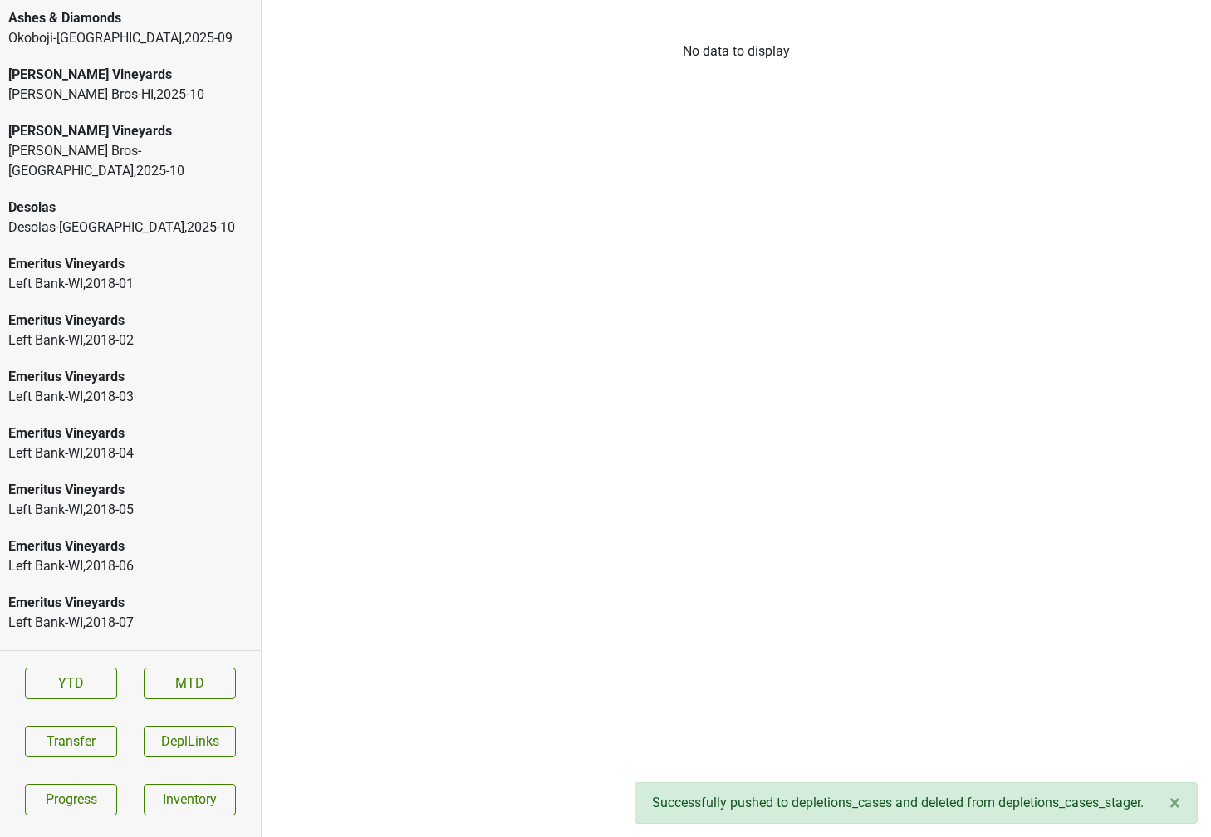
click at [64, 110] on div "Buehler Vineyards Johnson Bros-HI , 2025 - 10" at bounding box center [130, 84] width 261 height 56
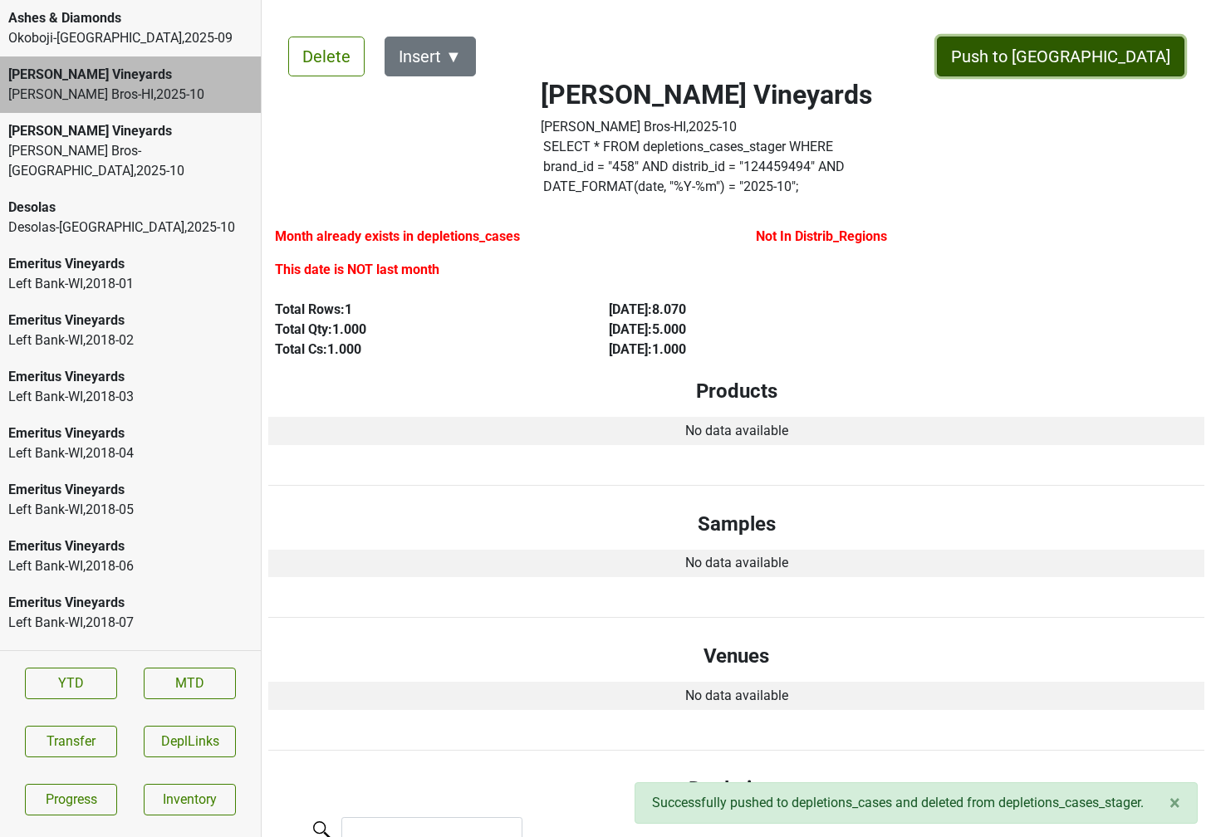
click at [1109, 45] on button "Push to [GEOGRAPHIC_DATA]" at bounding box center [1060, 57] width 247 height 40
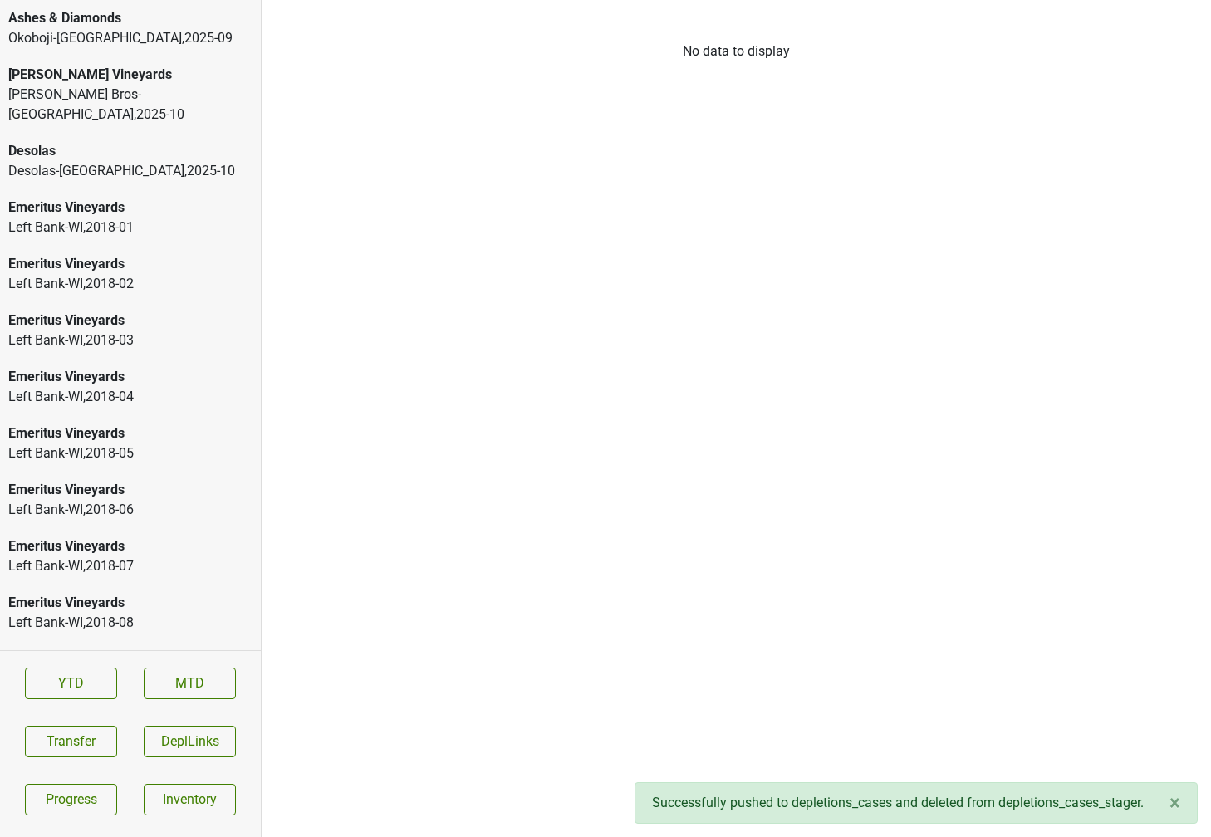
click at [82, 79] on div "Buehler Vineyards" at bounding box center [130, 75] width 244 height 20
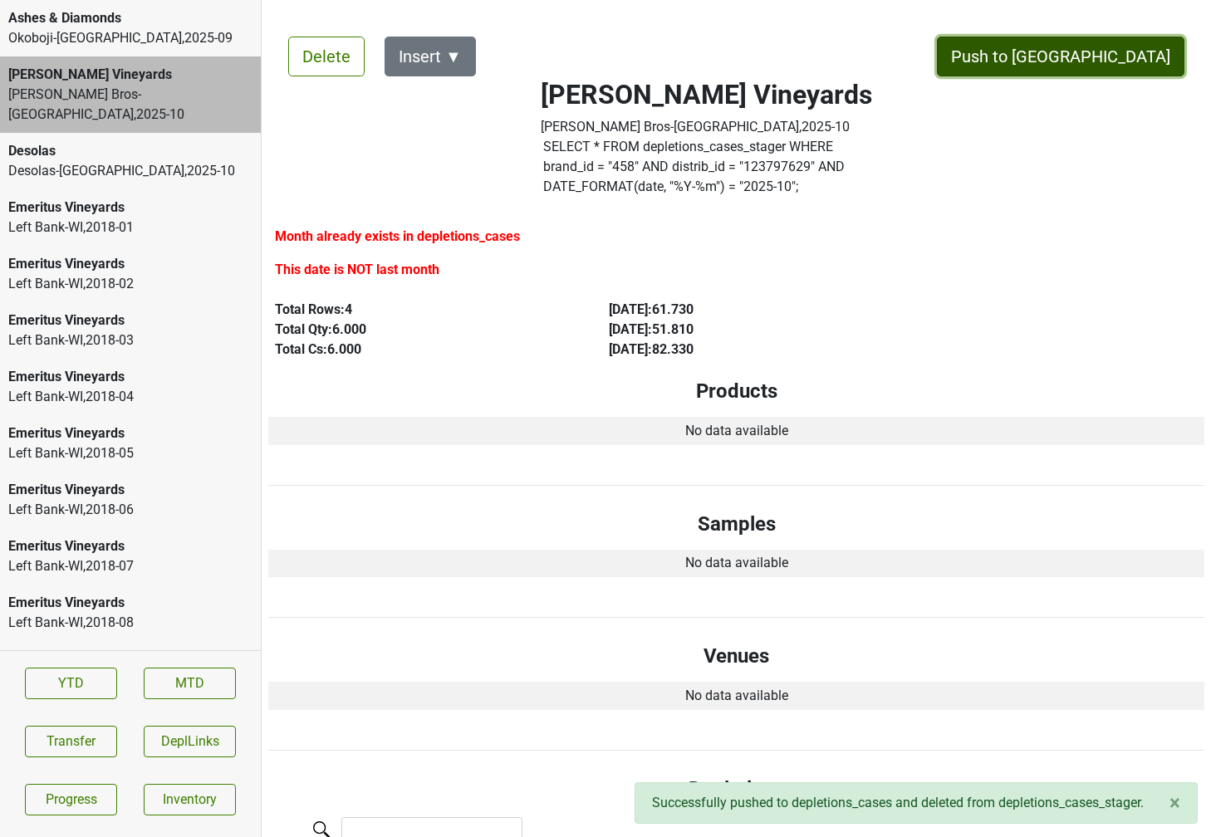
click at [1124, 48] on button "Push to DC" at bounding box center [1060, 57] width 247 height 40
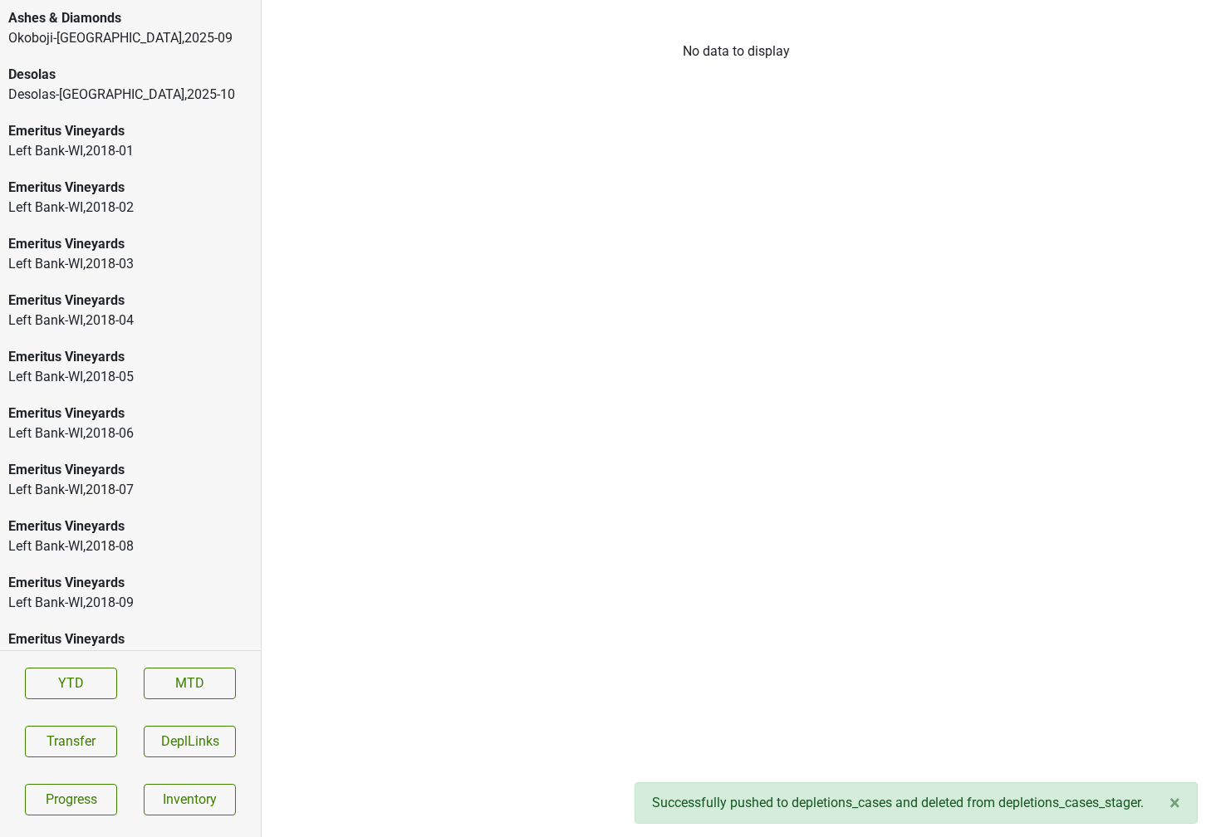
click at [126, 91] on div "Desolas-TX , 2025 - 10" at bounding box center [130, 95] width 244 height 20
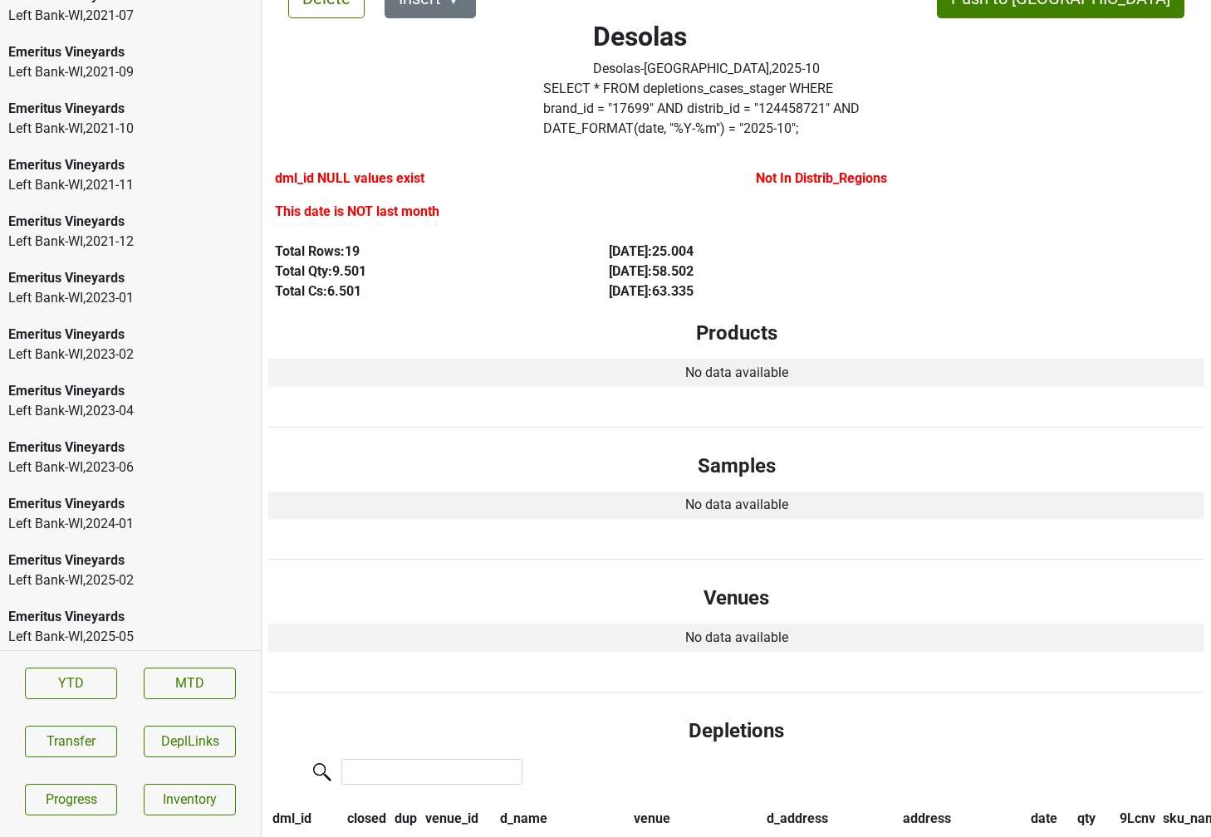
scroll to position [2569, 0]
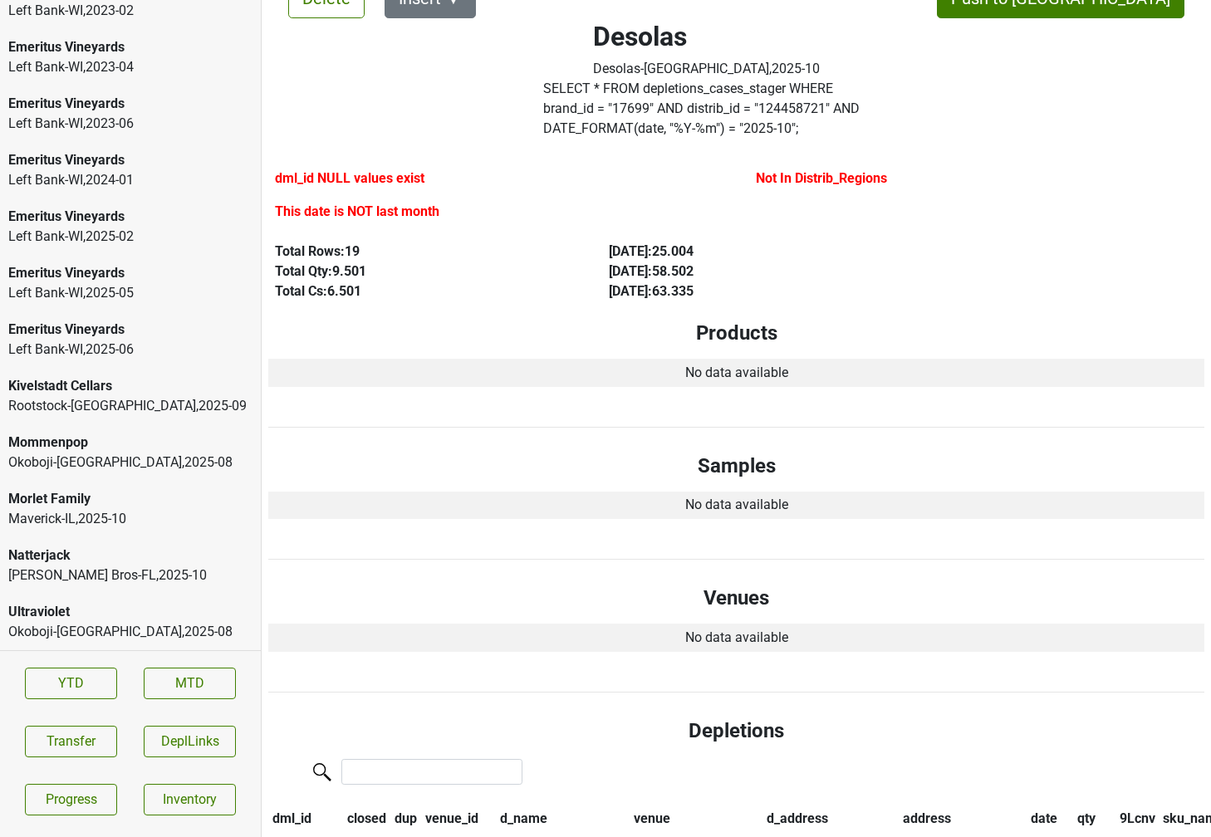
click at [79, 566] on div "Johnson Bros-FL , 2025 - 10" at bounding box center [130, 576] width 244 height 20
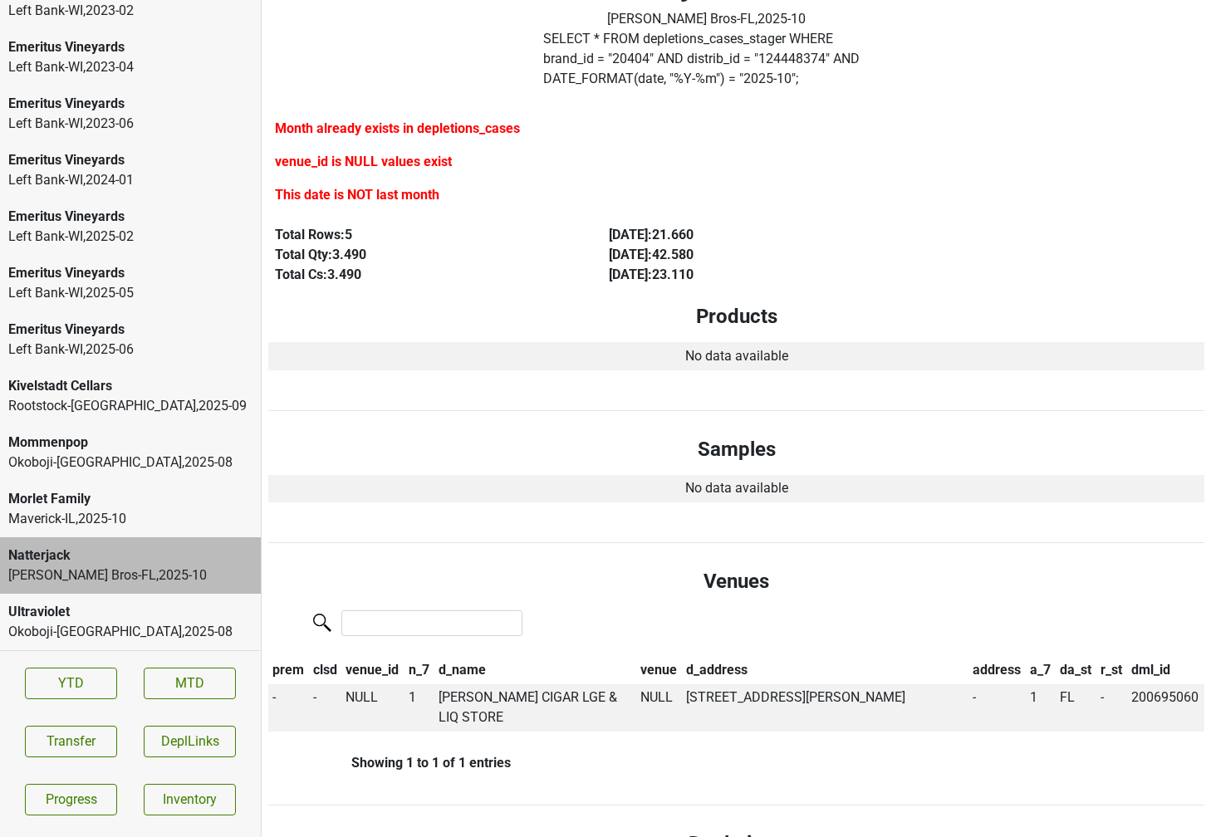
scroll to position [99, 0]
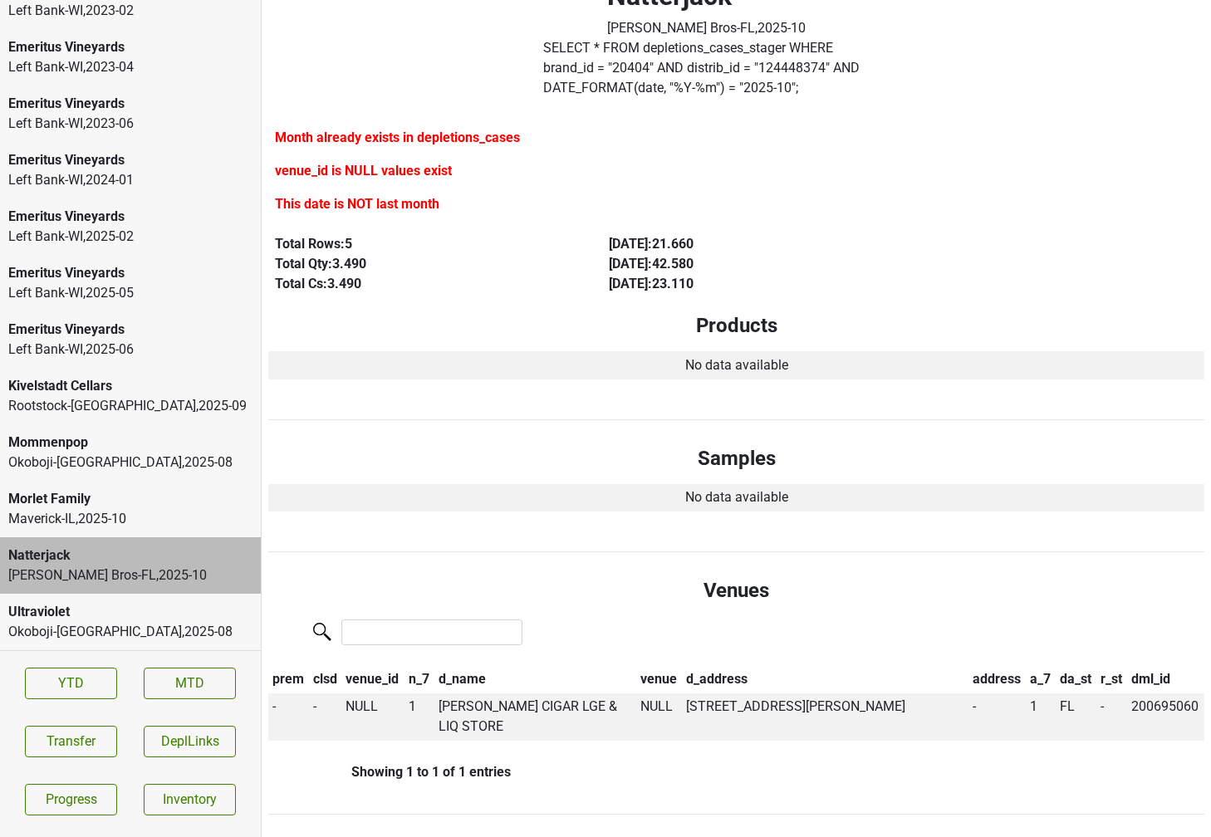
click at [133, 512] on div "Maverick-IL , 2025 - 10" at bounding box center [130, 519] width 244 height 20
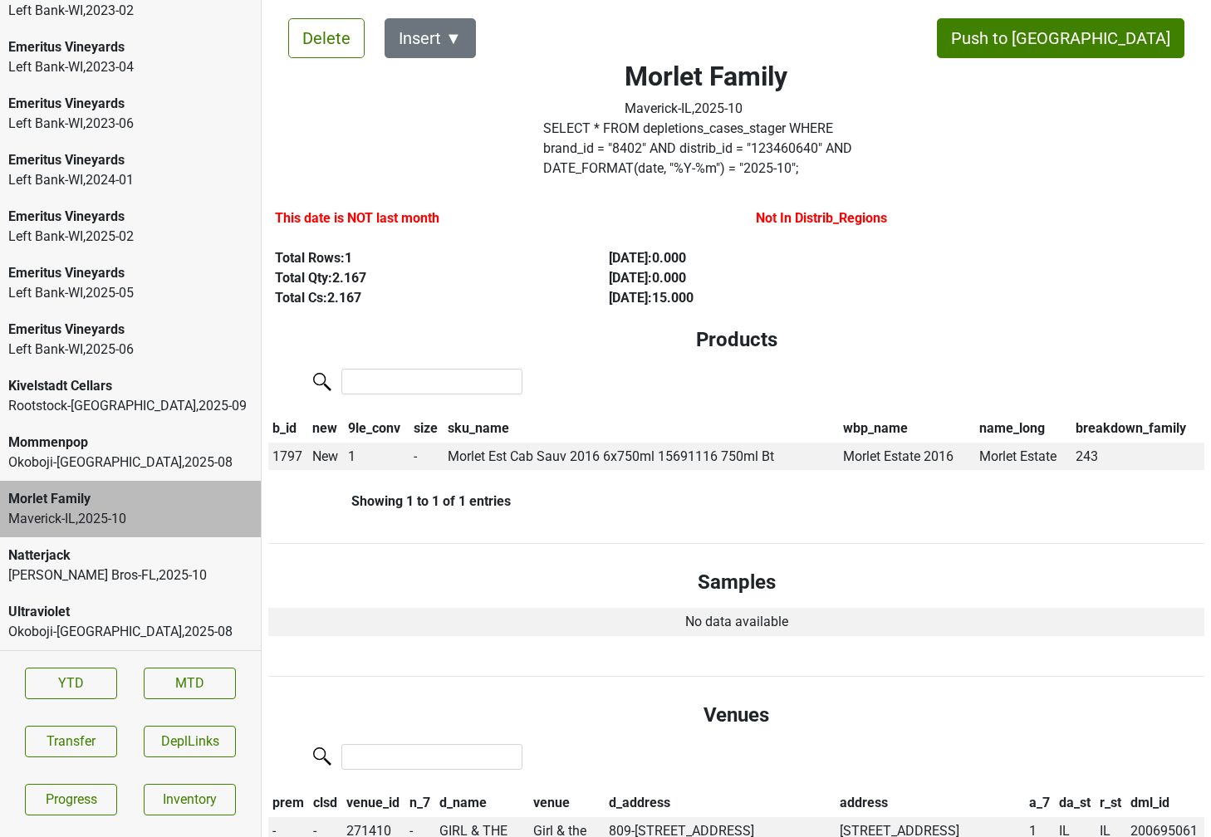
scroll to position [22, 0]
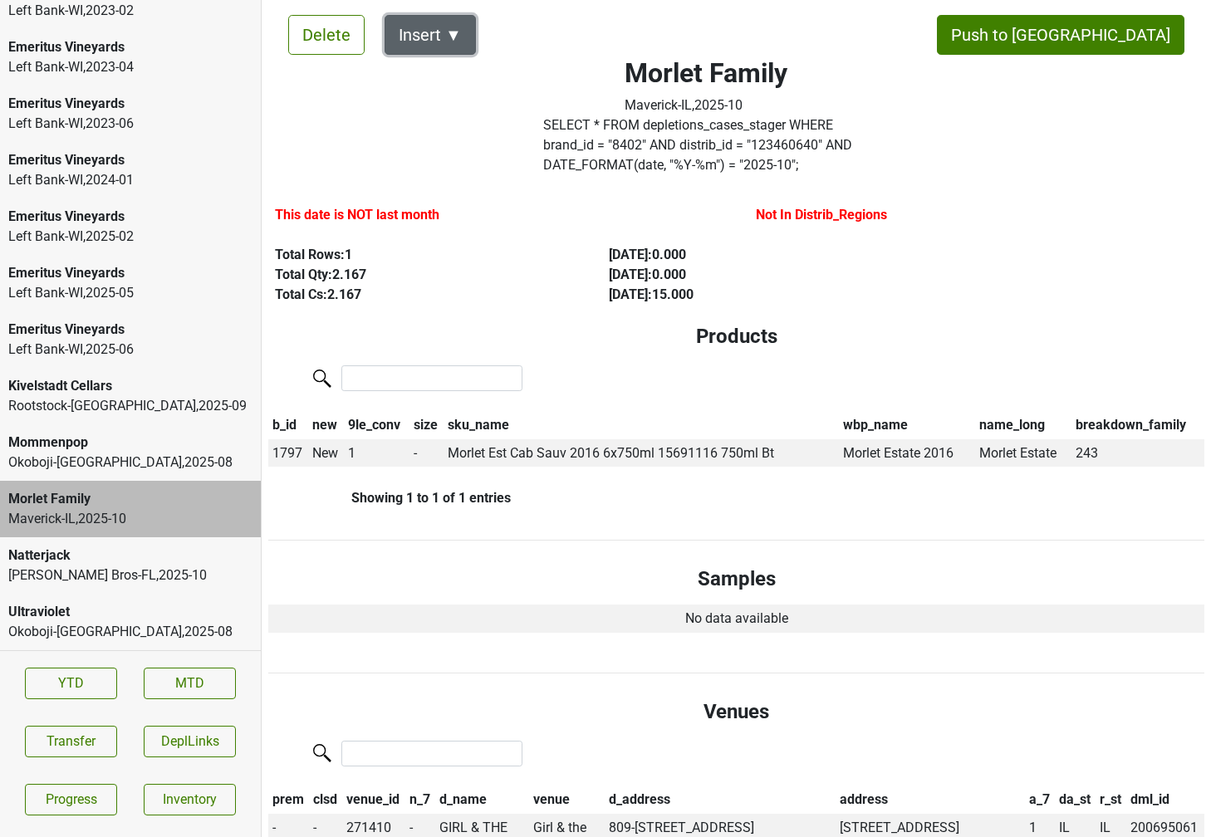
click at [455, 28] on button "Insert ▼" at bounding box center [429, 35] width 91 height 40
click at [460, 80] on div "Auto Insert" at bounding box center [459, 81] width 148 height 42
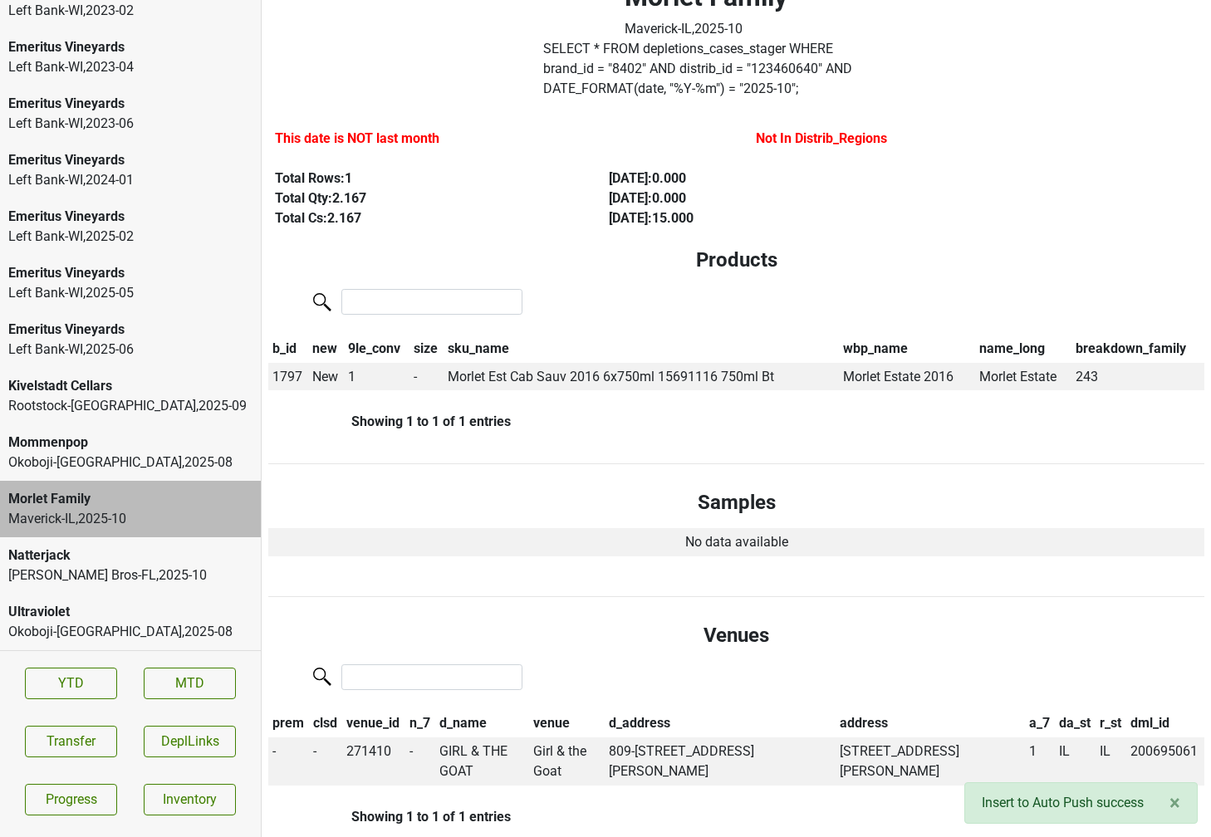
scroll to position [0, 0]
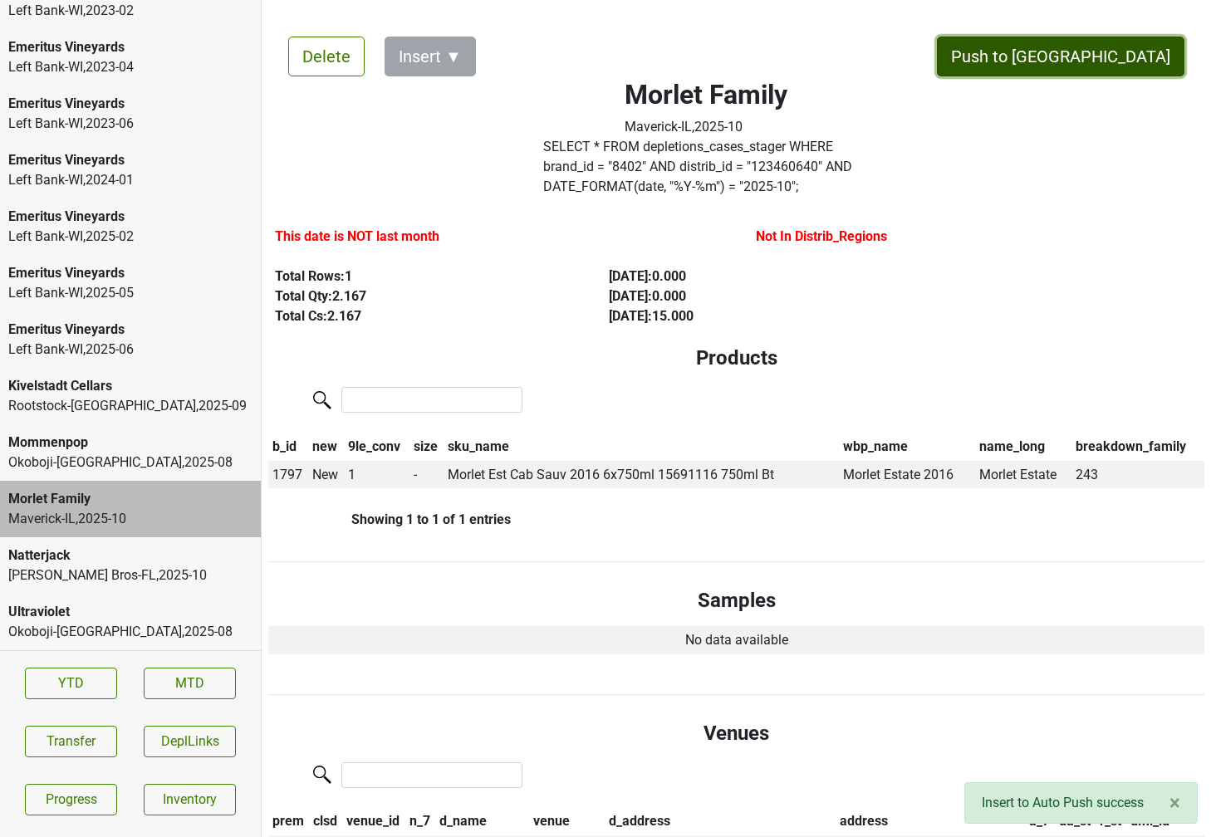
click at [1111, 55] on button "Push to DC" at bounding box center [1060, 57] width 247 height 40
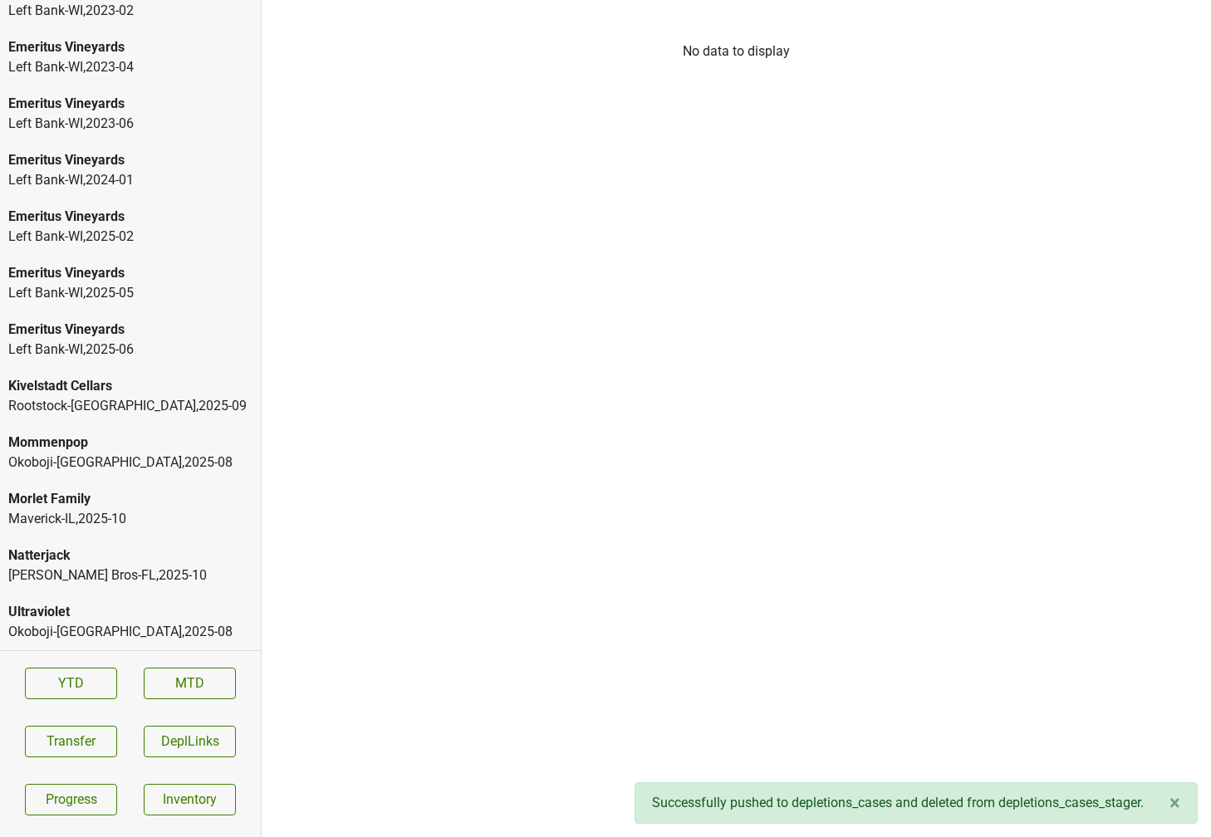
scroll to position [2512, 0]
click at [166, 440] on div "Kivelstadt Cellars" at bounding box center [130, 443] width 244 height 20
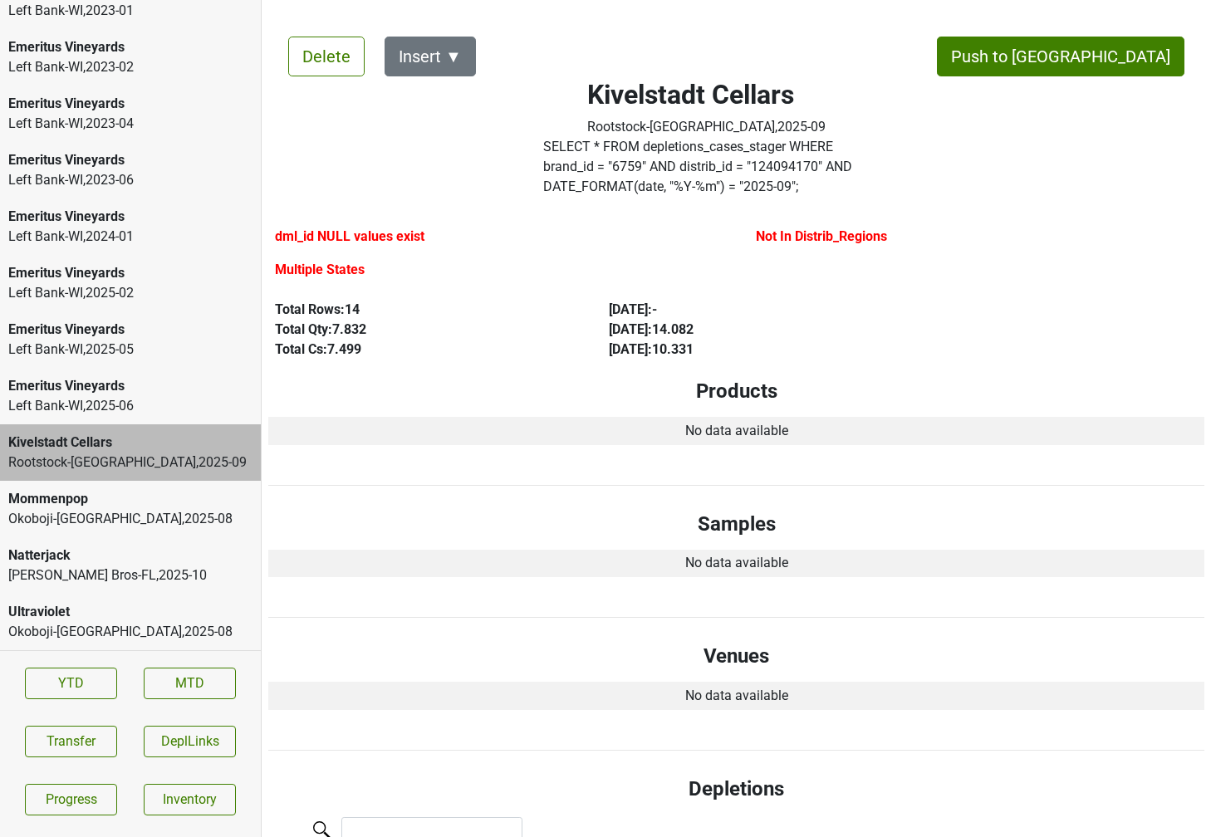
click at [185, 566] on div "Johnson Bros-FL , 2025 - 10" at bounding box center [130, 576] width 244 height 20
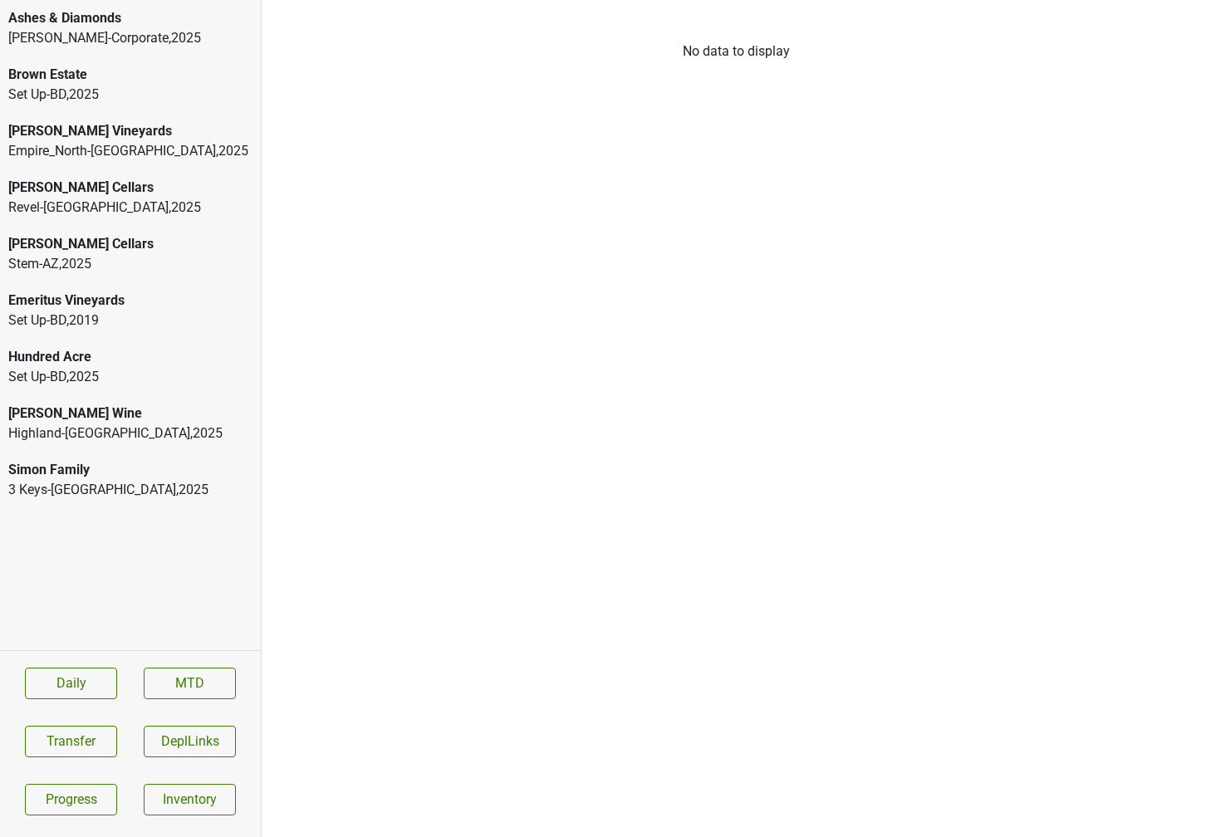
click at [111, 470] on div "Simon Family" at bounding box center [130, 470] width 244 height 20
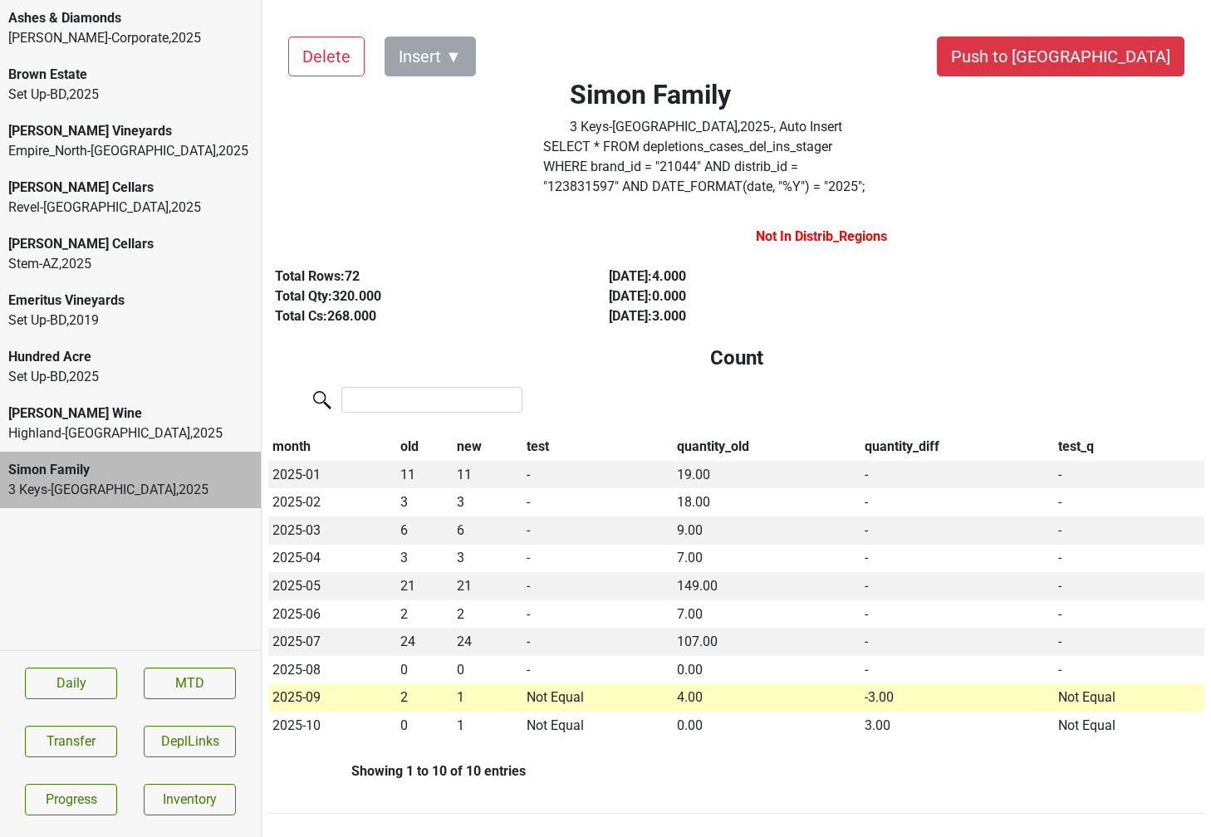
click at [605, 171] on label "SELECT * FROM depletions_cases_del_ins_stager WHERE brand_id = " 21044 " AND di…" at bounding box center [706, 167] width 326 height 60
click at [154, 120] on div "Buehler Vineyards Empire_North-NY , 2025" at bounding box center [130, 141] width 261 height 56
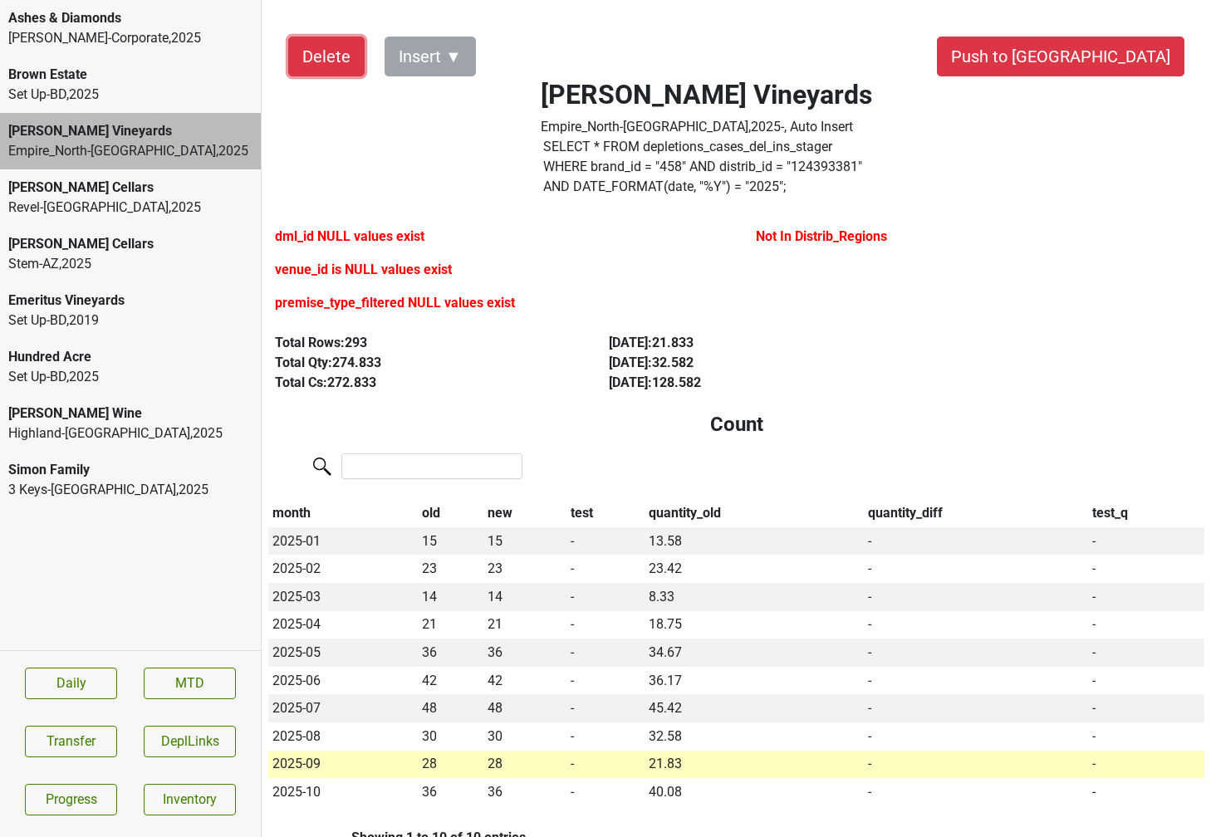
click at [321, 54] on button "Delete" at bounding box center [326, 57] width 76 height 40
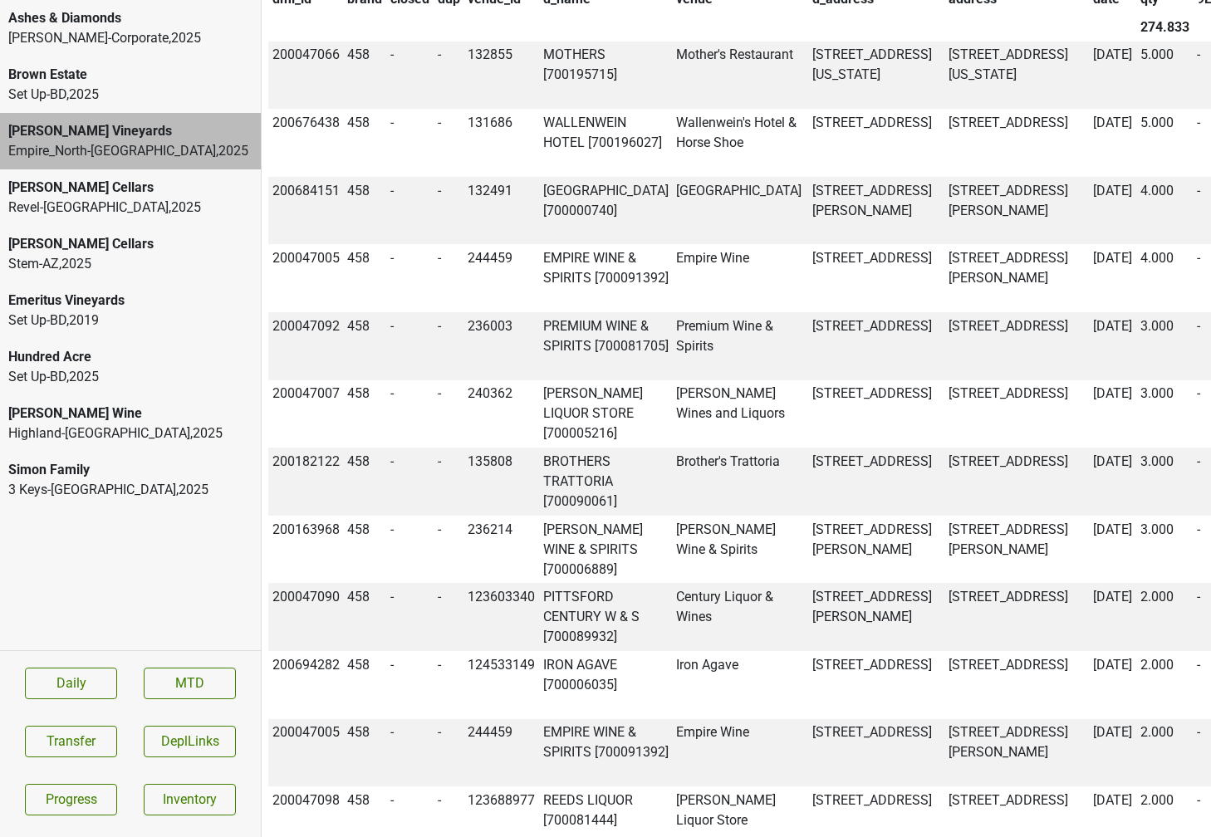
scroll to position [2527, 0]
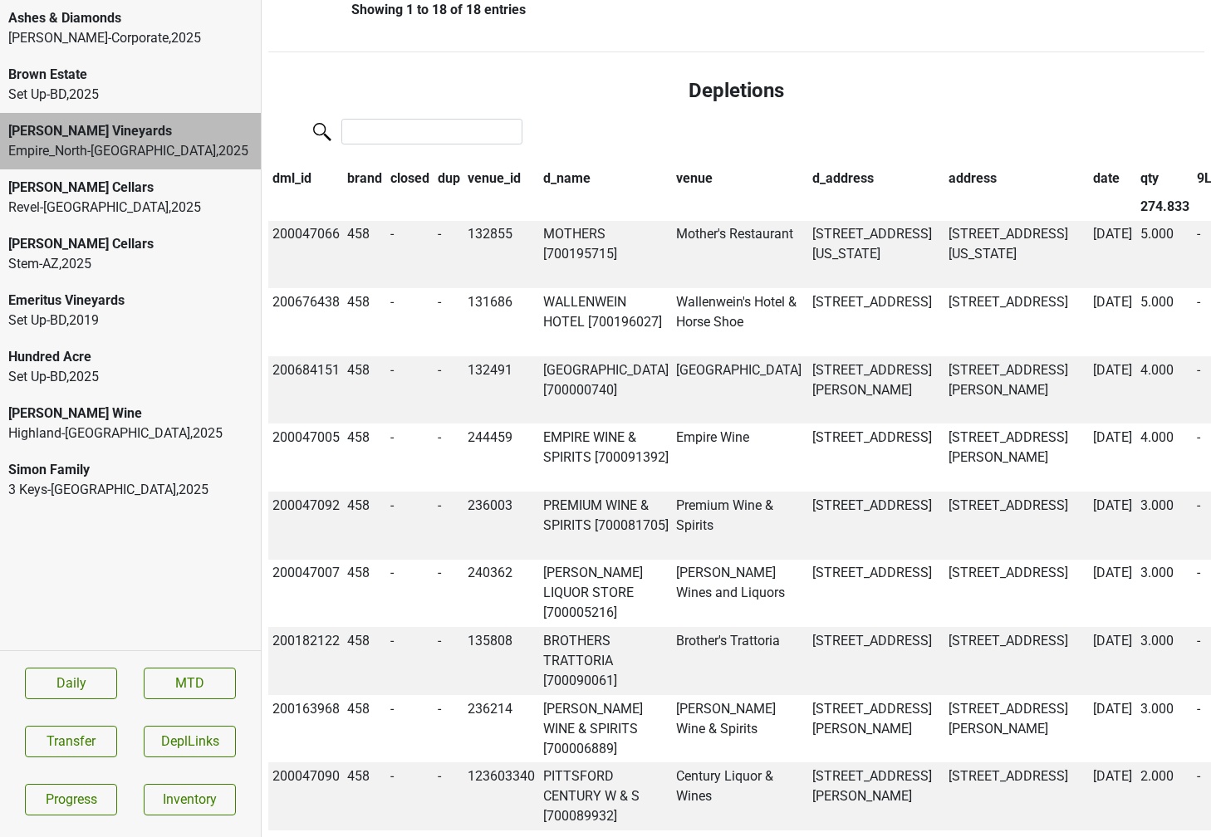
click at [293, 193] on th "dml_id" at bounding box center [306, 178] width 76 height 28
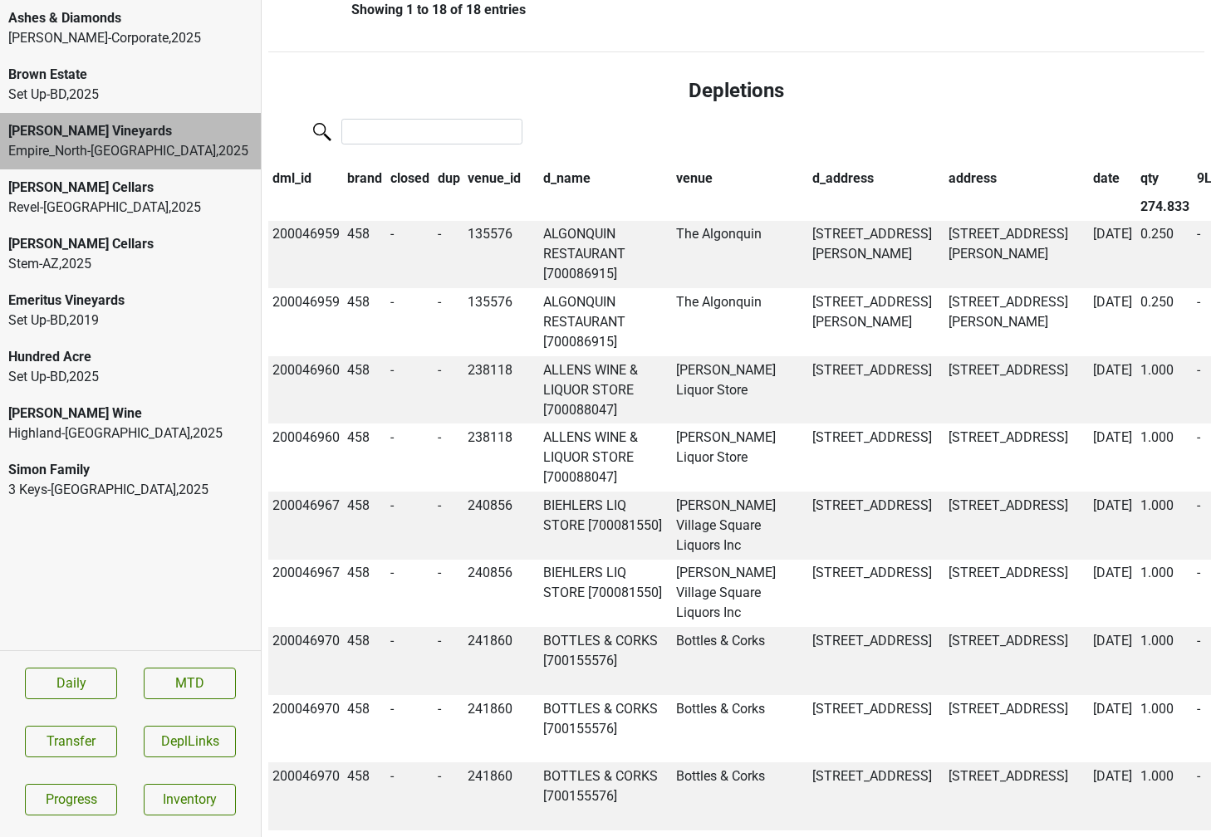
click at [293, 193] on th "dml_id" at bounding box center [306, 178] width 76 height 28
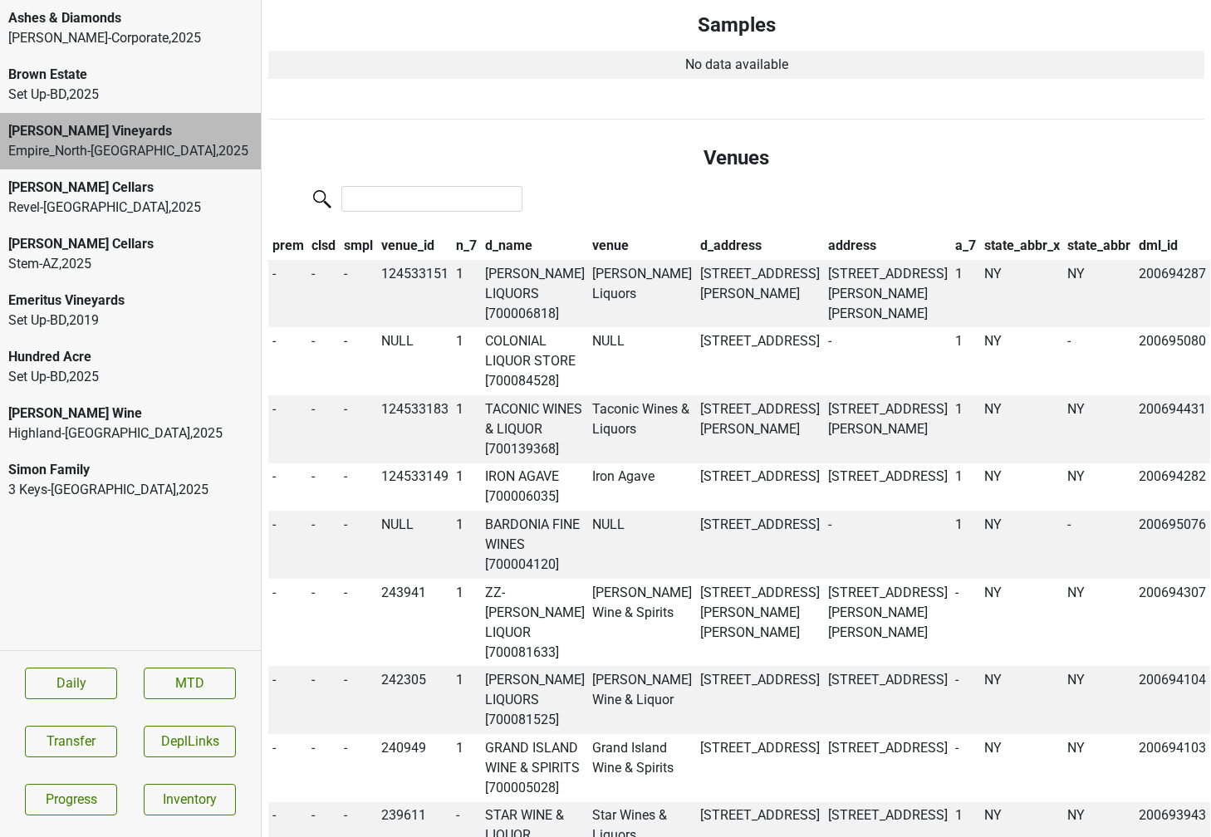
scroll to position [0, 0]
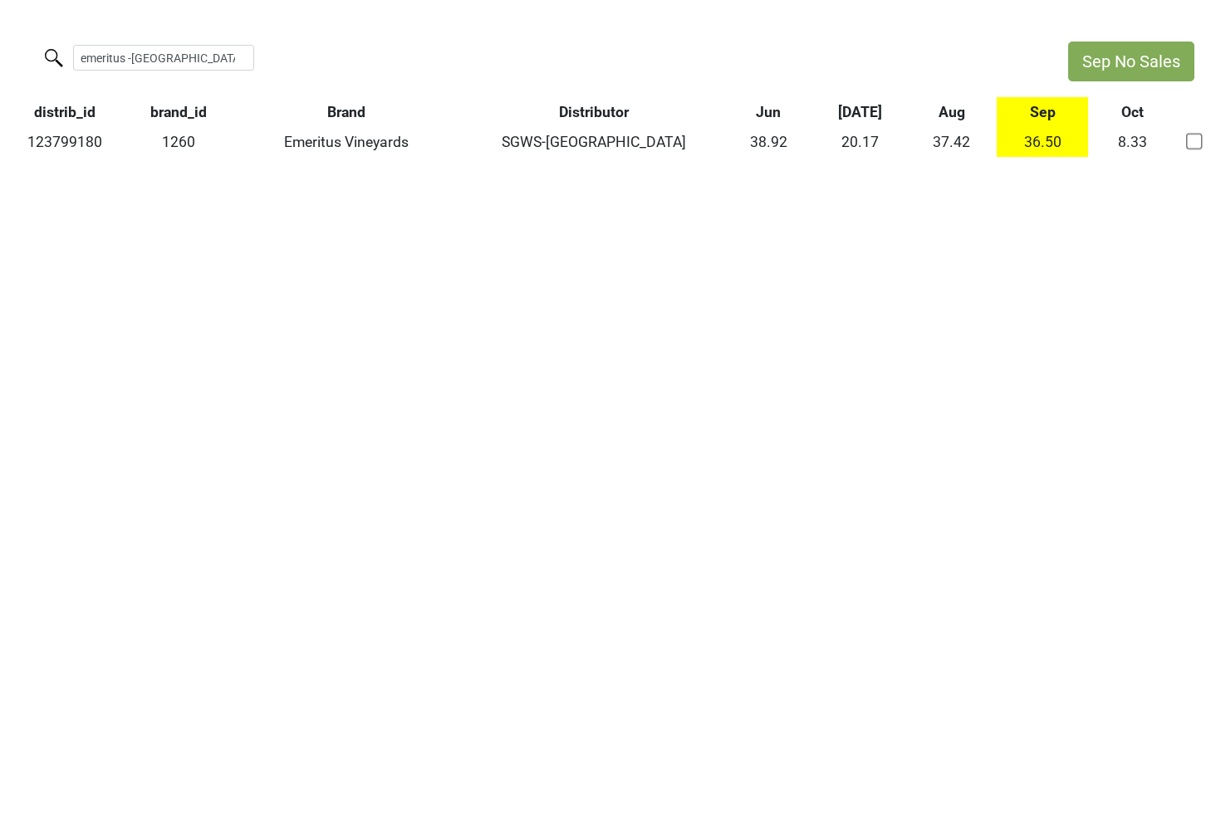
drag, startPoint x: 161, startPoint y: 60, endPoint x: 0, endPoint y: 56, distance: 161.2
click at [0, 56] on div "emeritus -[GEOGRAPHIC_DATA]" at bounding box center [525, 60] width 1051 height 36
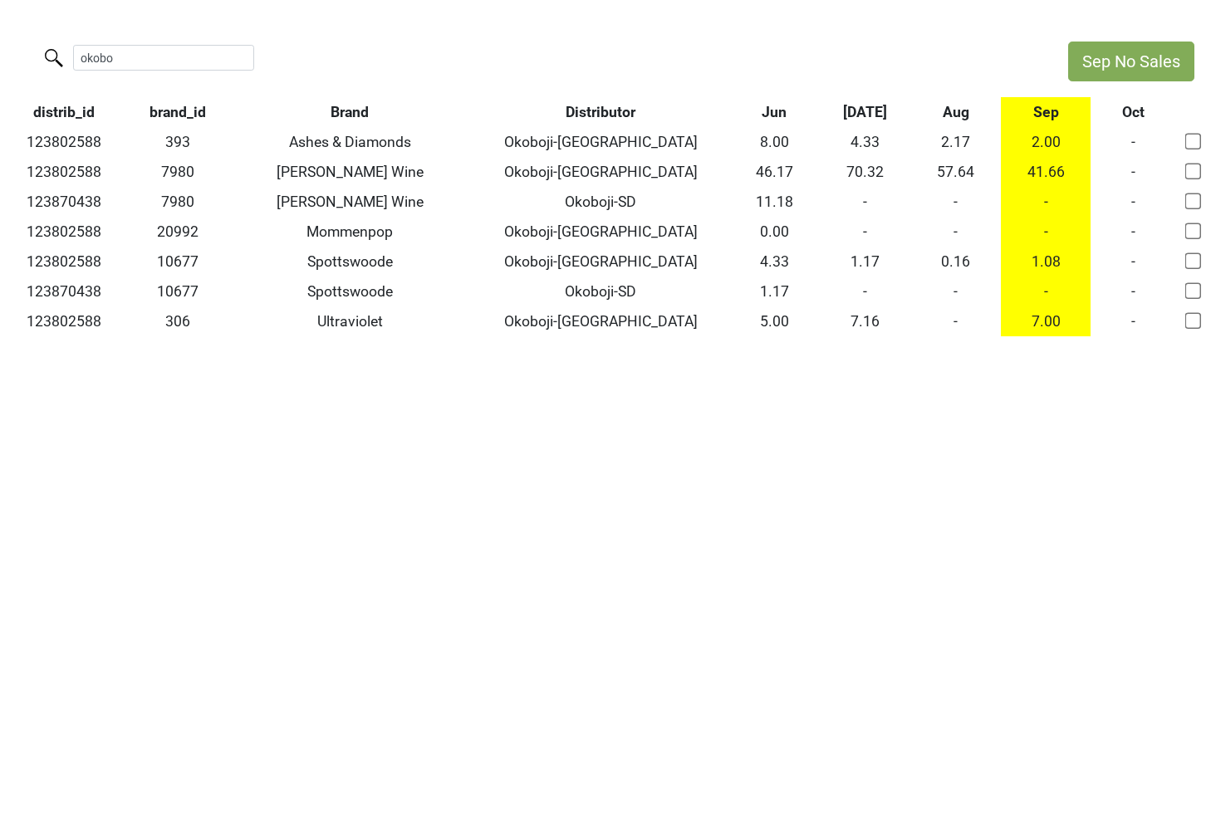
type input "okobo"
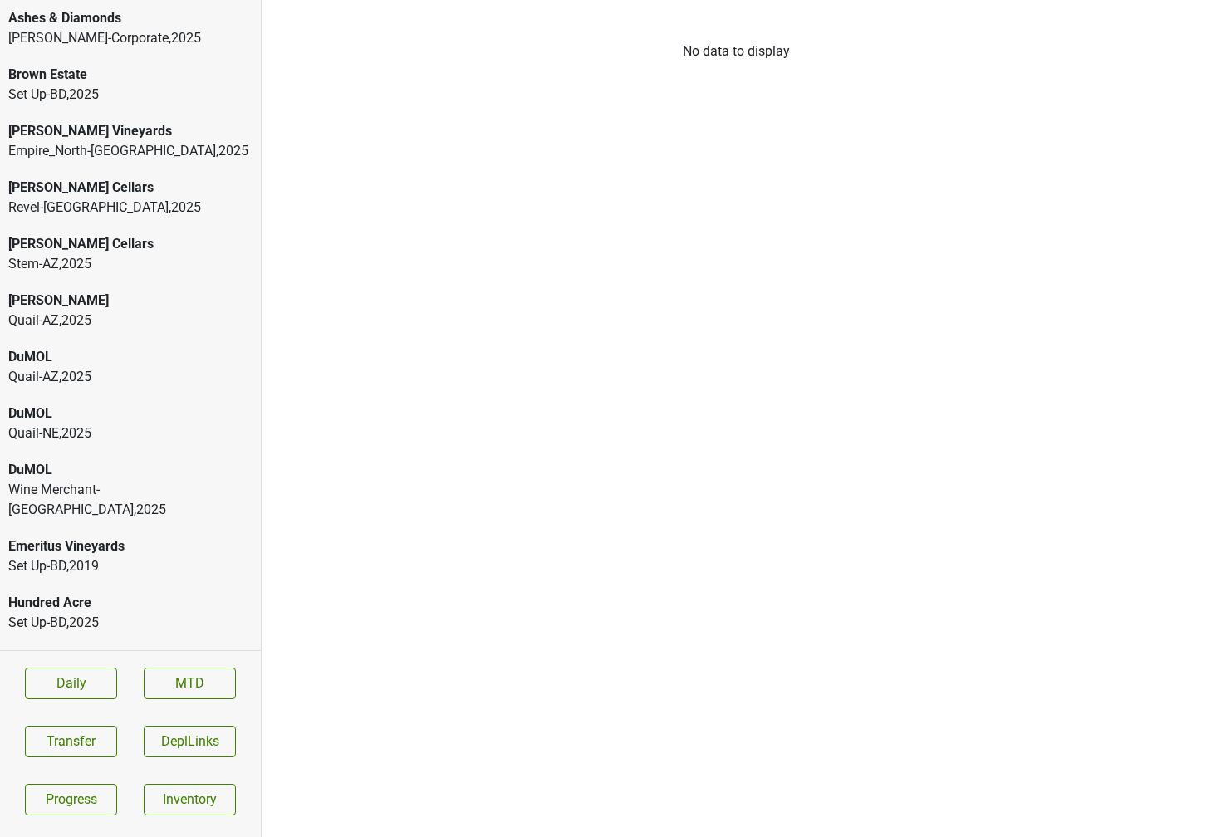
click at [132, 483] on div "Wine Merchant-[GEOGRAPHIC_DATA] , 2025" at bounding box center [130, 500] width 244 height 40
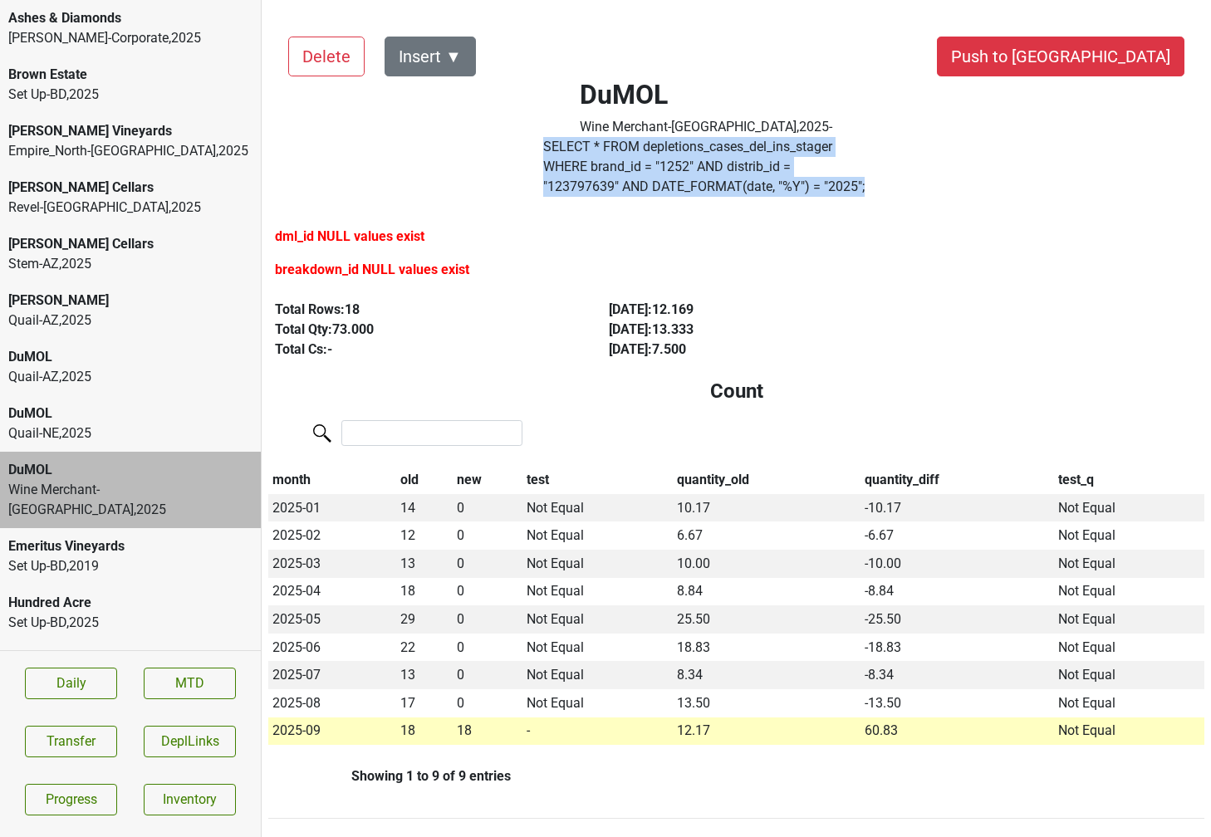
drag, startPoint x: 644, startPoint y: 177, endPoint x: 532, endPoint y: 140, distance: 117.4
click at [532, 140] on div "DuMOL Wine Merchant-PA , 2025 - SELECT * FROM depletions_cases_del_ins_stager W…" at bounding box center [706, 110] width 421 height 187
copy div "SELECT * FROM depletions_cases_del_ins_stager WHERE brand_id = " 1252 " AND dis…"
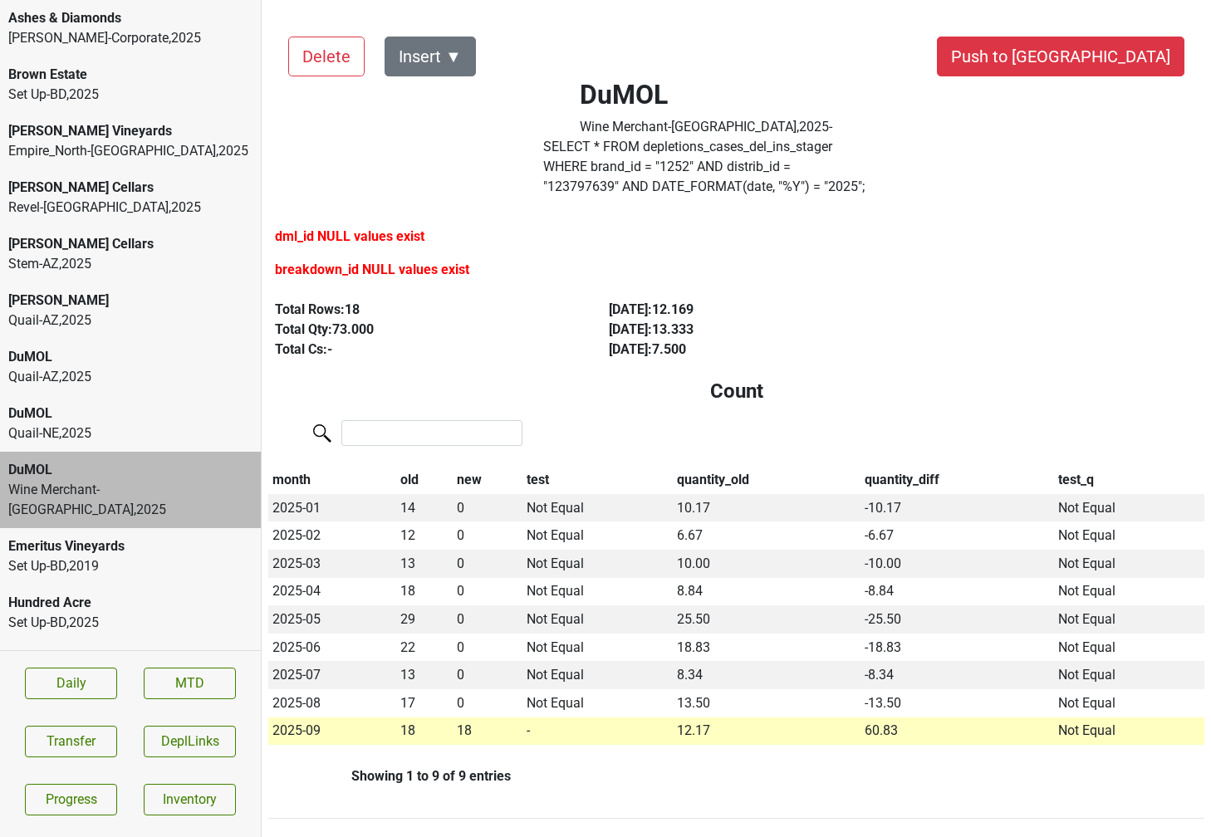
click at [55, 402] on div "DuMOL Quail-NE , 2025" at bounding box center [130, 423] width 261 height 56
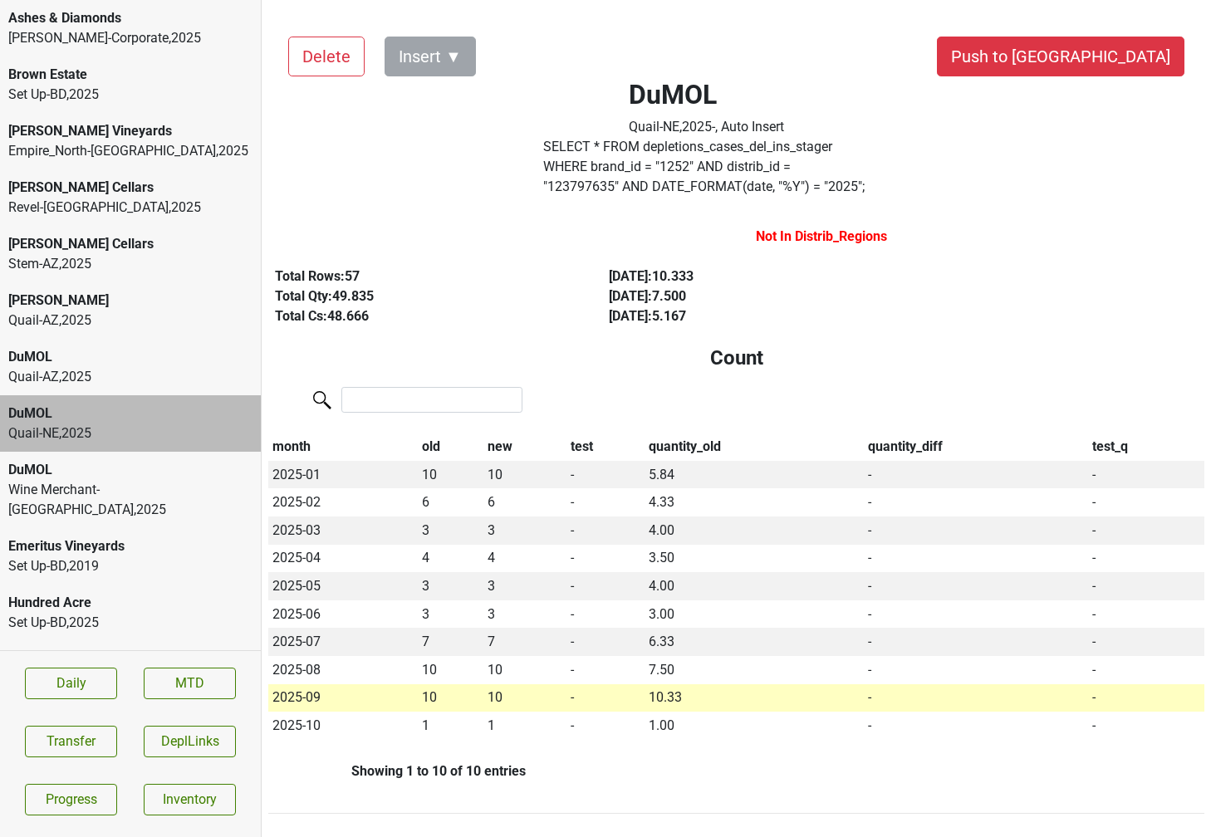
click at [71, 484] on div "Wine Merchant-[GEOGRAPHIC_DATA] , 2025" at bounding box center [130, 500] width 244 height 40
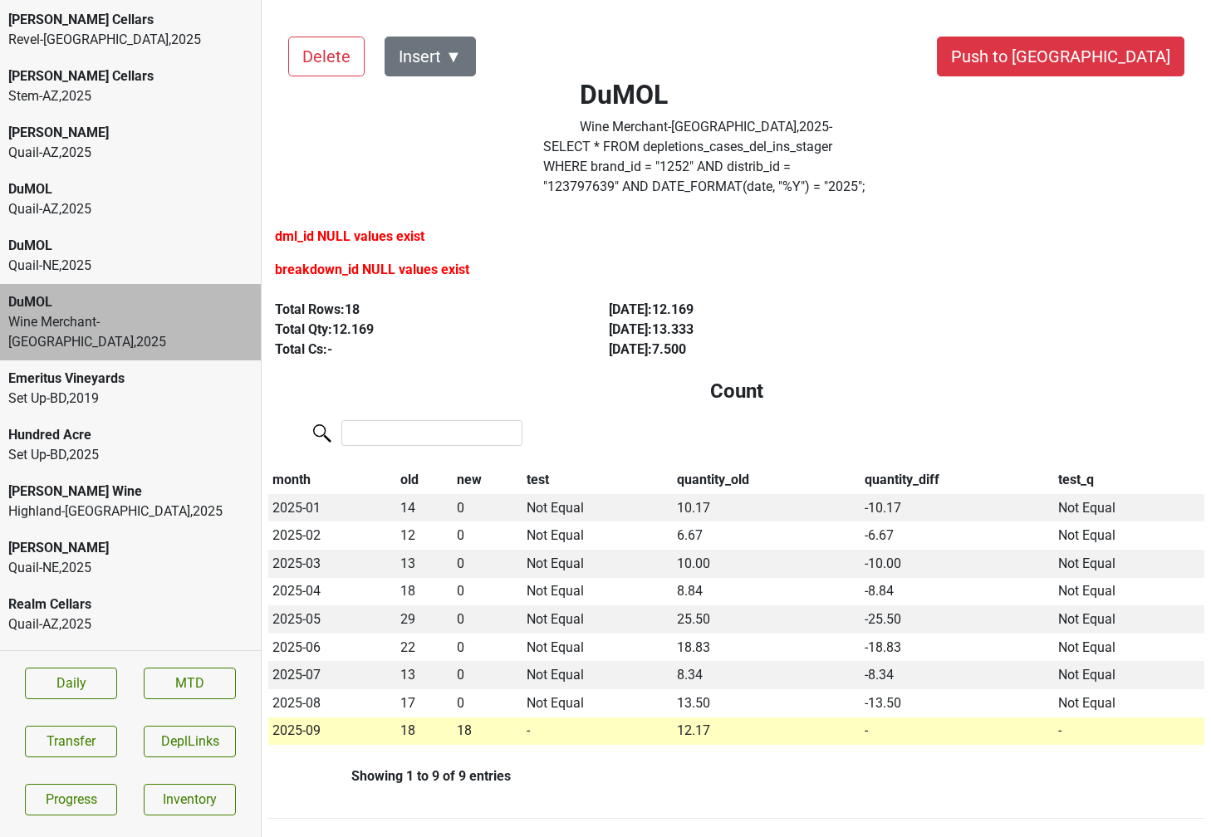
scroll to position [423, 0]
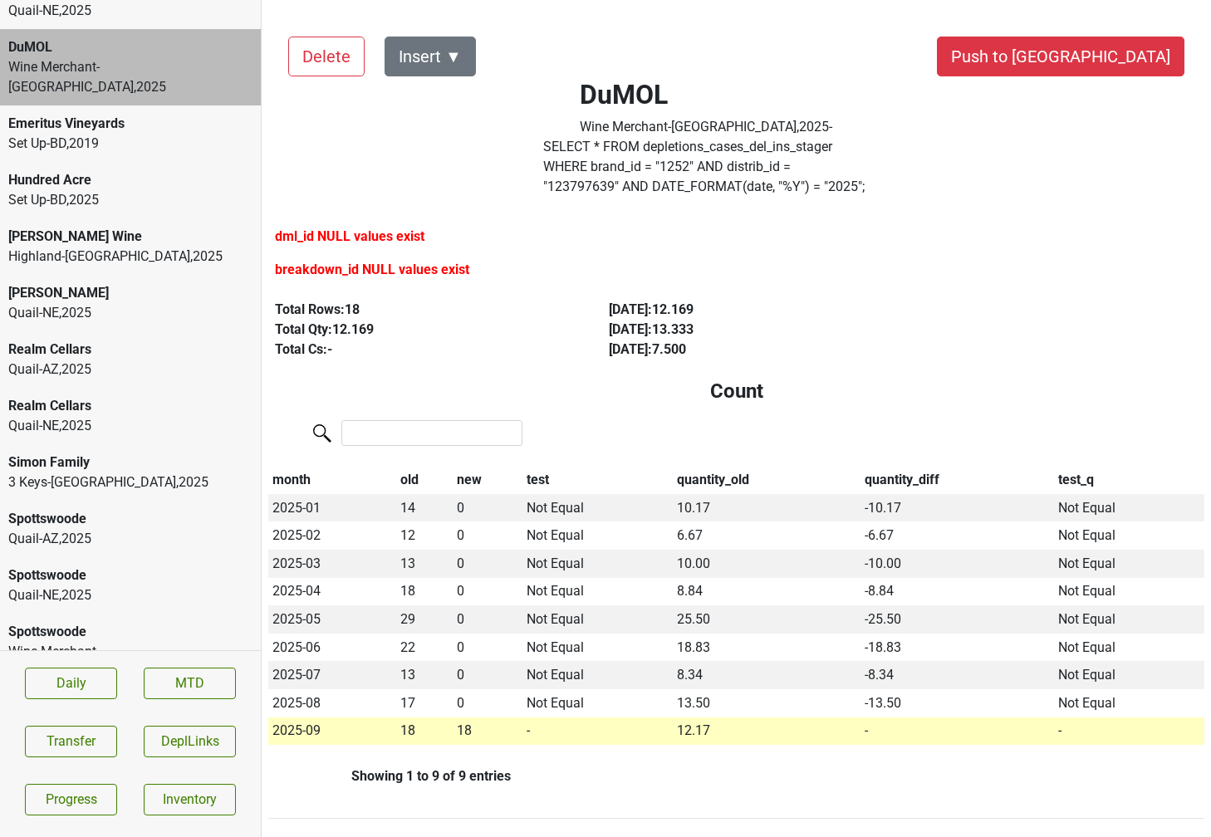
click at [144, 622] on div "Spottswoode" at bounding box center [130, 632] width 244 height 20
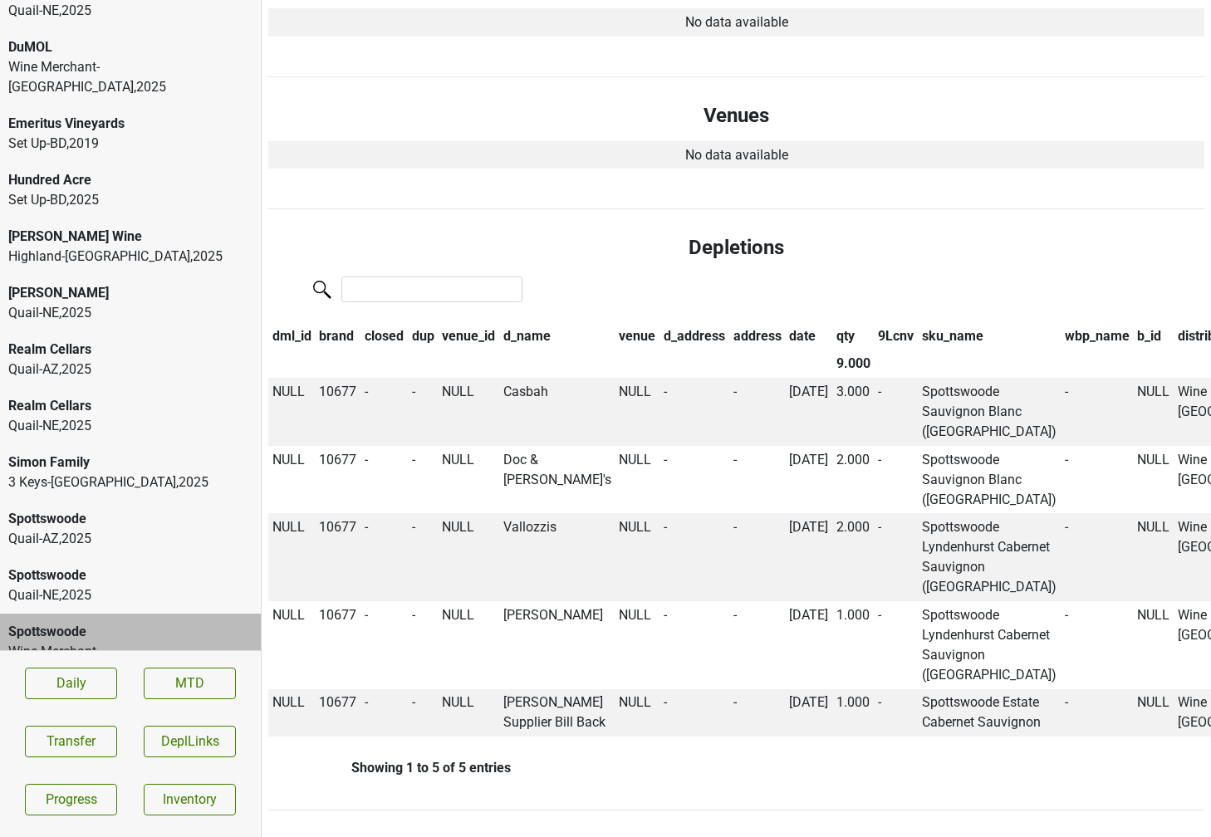
scroll to position [0, 0]
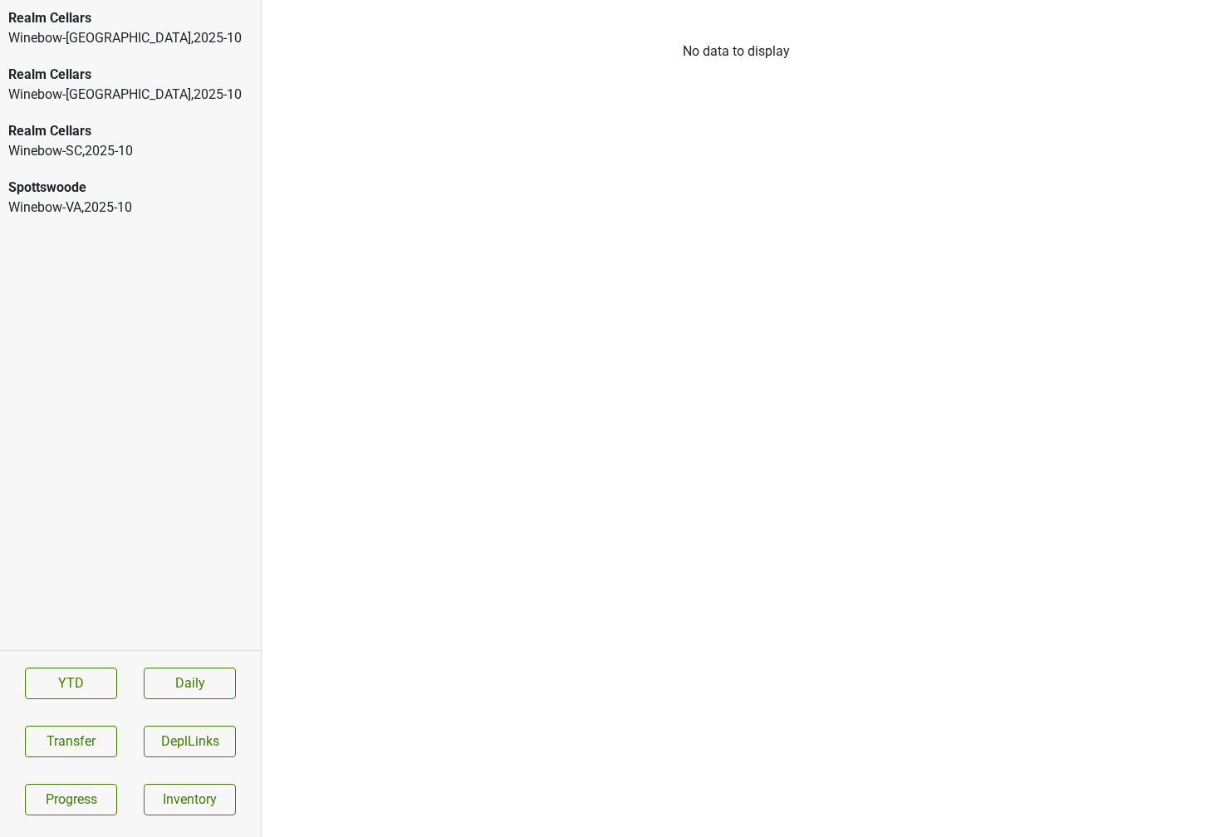
click at [159, 94] on div "Winebow-[GEOGRAPHIC_DATA] , 2025 - 10" at bounding box center [130, 95] width 244 height 20
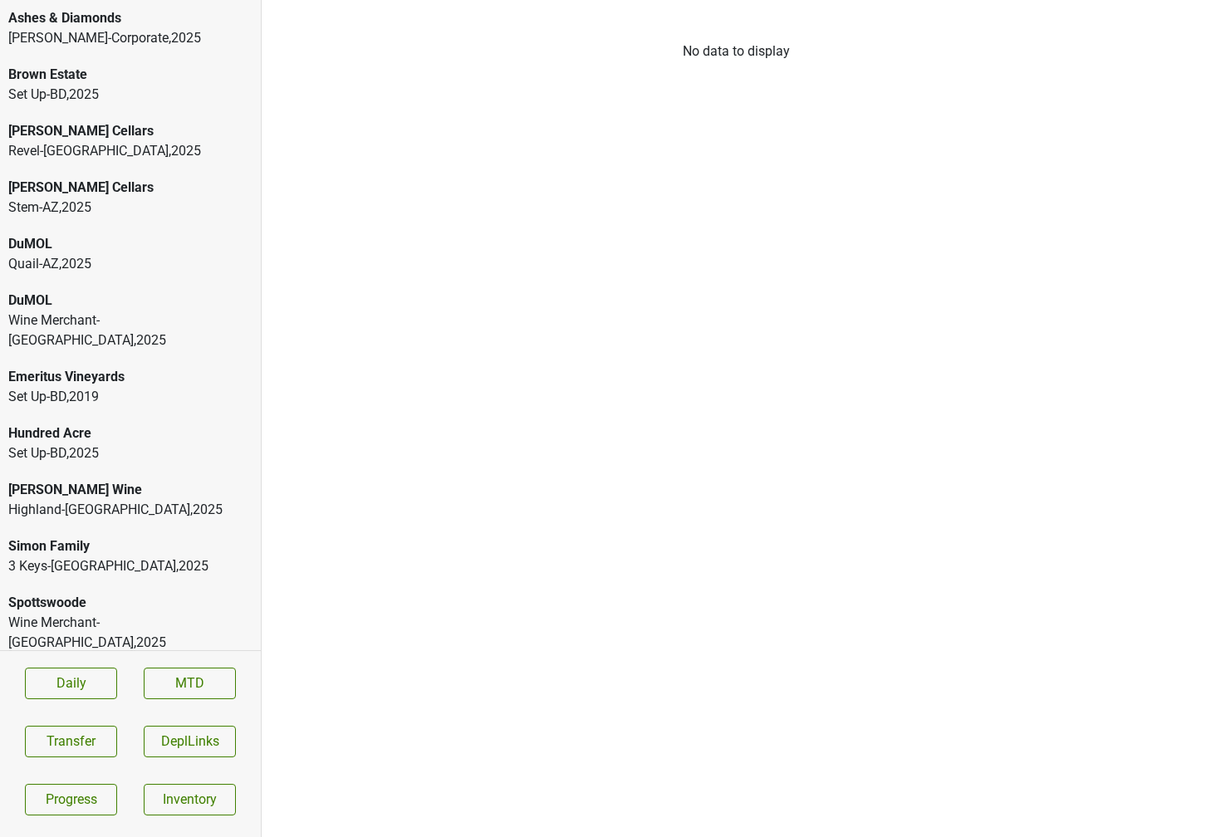
click at [66, 305] on div "DuMOL" at bounding box center [130, 301] width 244 height 20
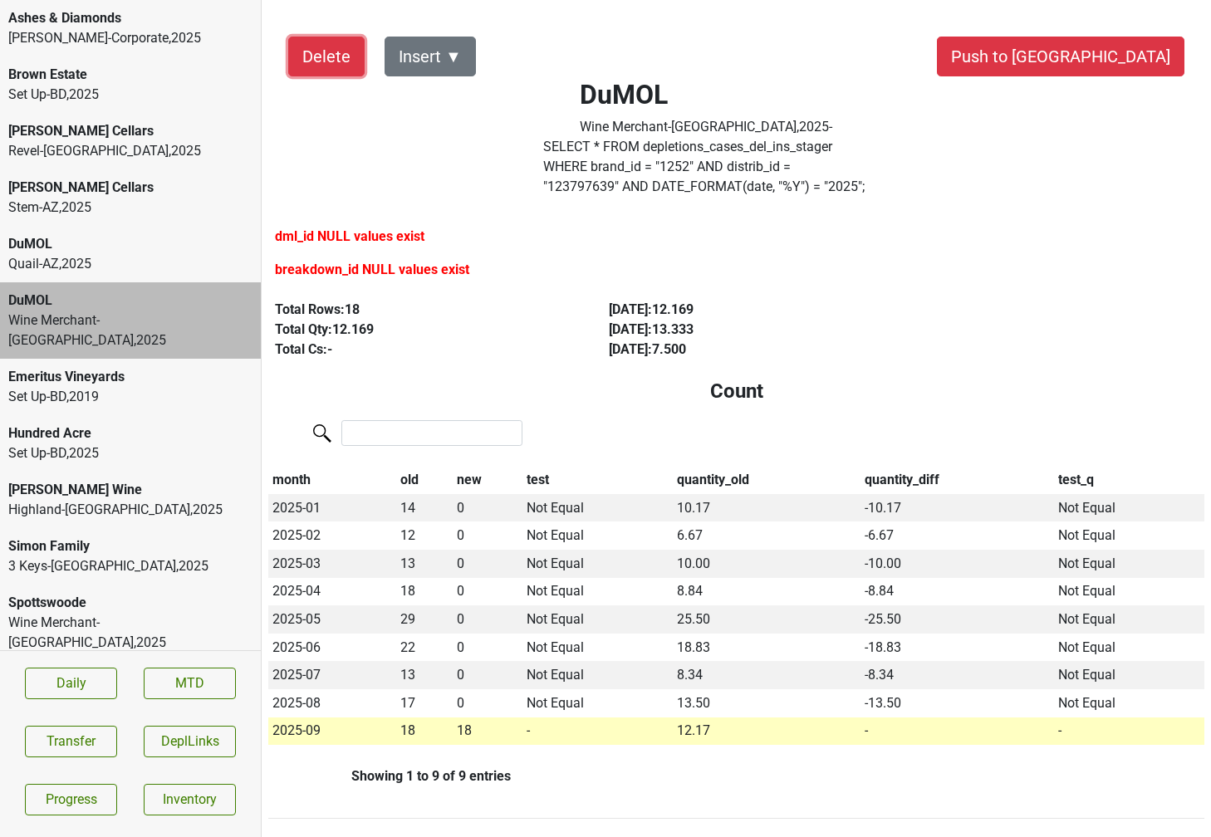
click at [327, 54] on button "Delete" at bounding box center [326, 57] width 76 height 40
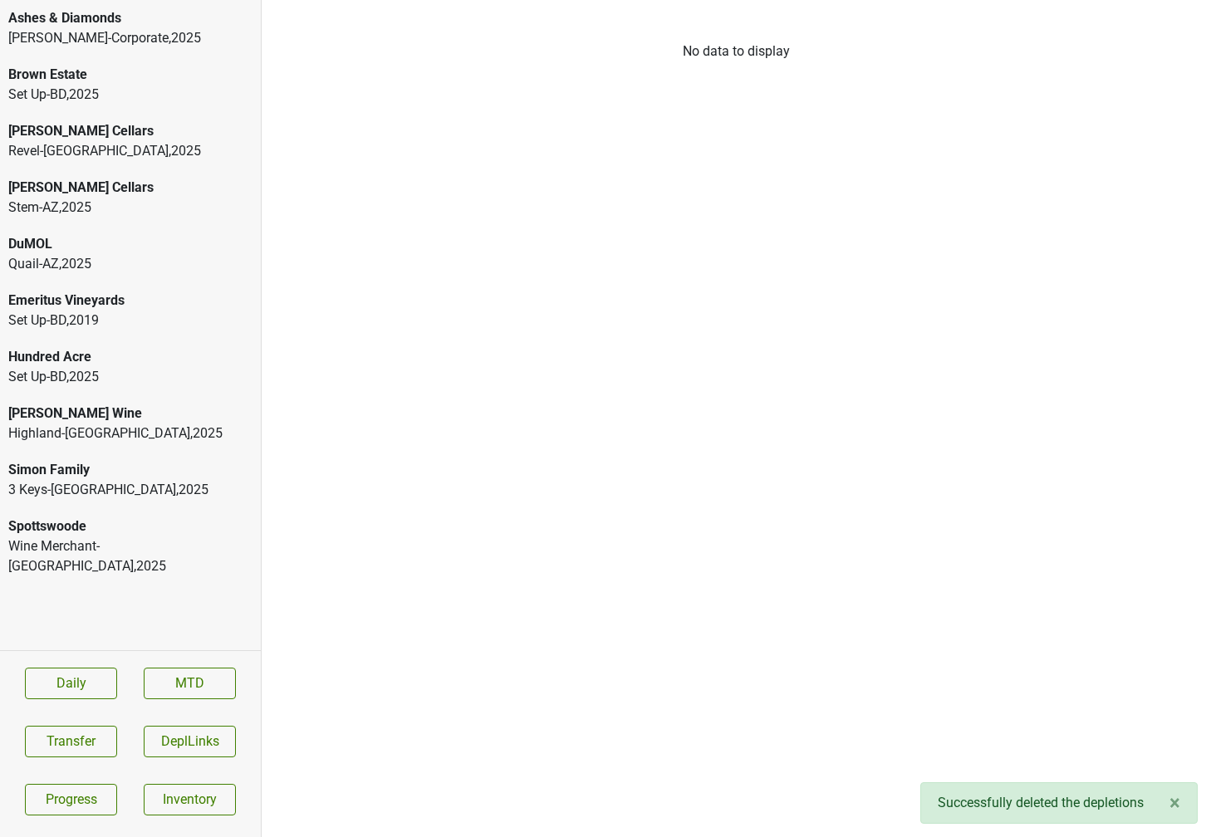
click at [66, 523] on div "Spottswoode" at bounding box center [130, 527] width 244 height 20
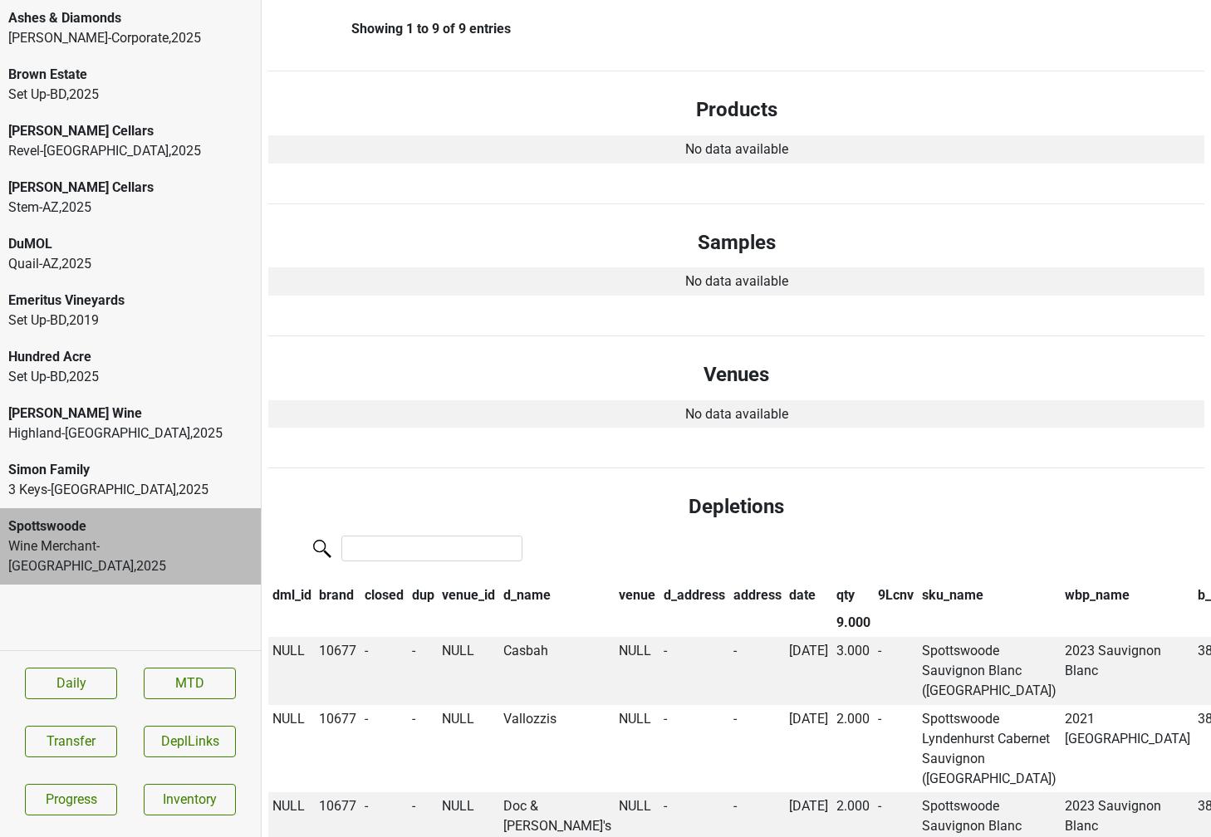
scroll to position [1133, 0]
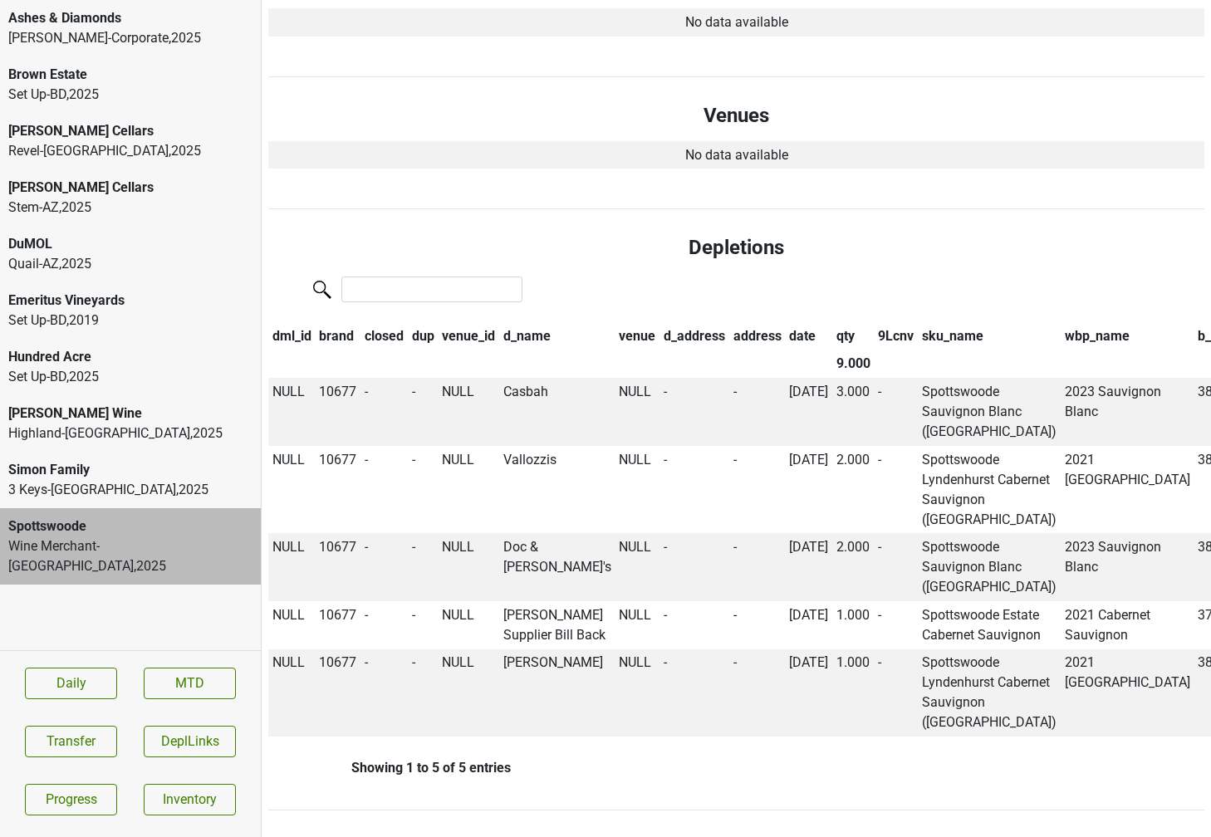
click at [146, 480] on div "3 Keys-[GEOGRAPHIC_DATA] , 2025" at bounding box center [130, 490] width 244 height 20
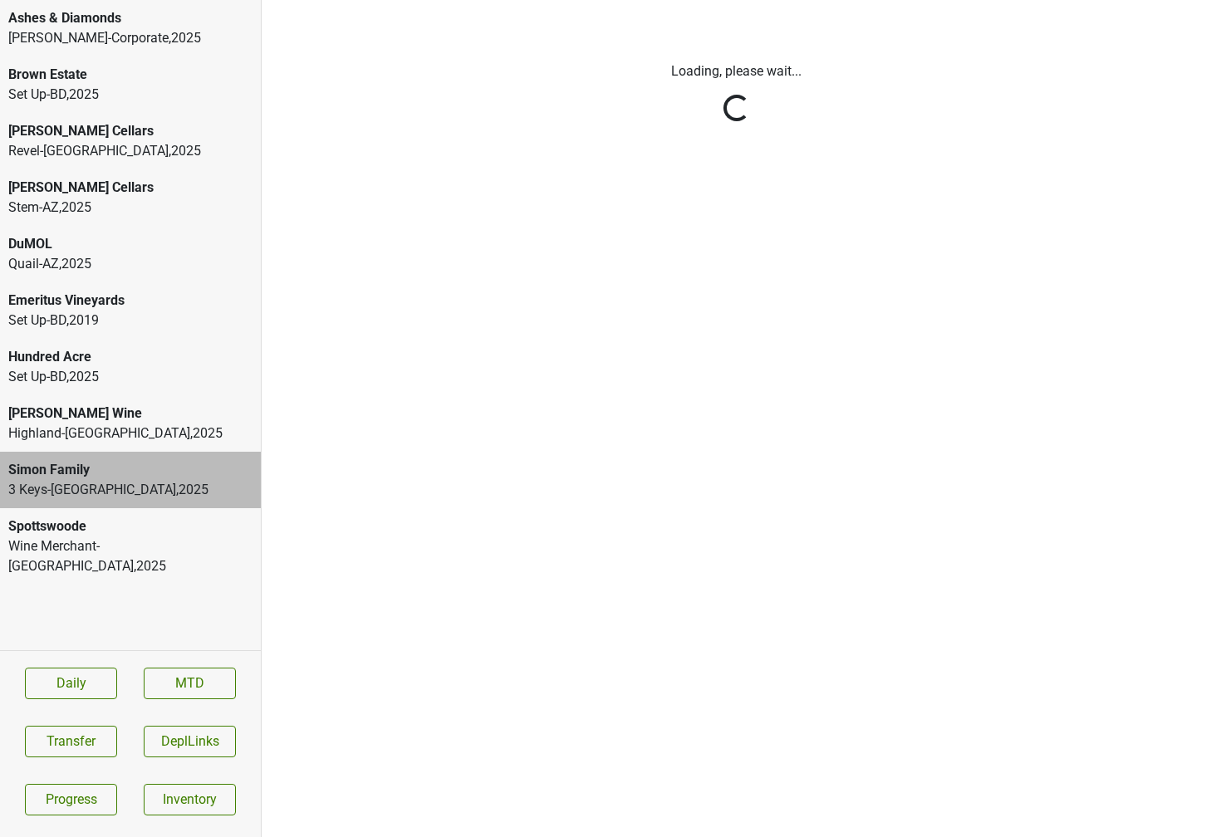
scroll to position [0, 0]
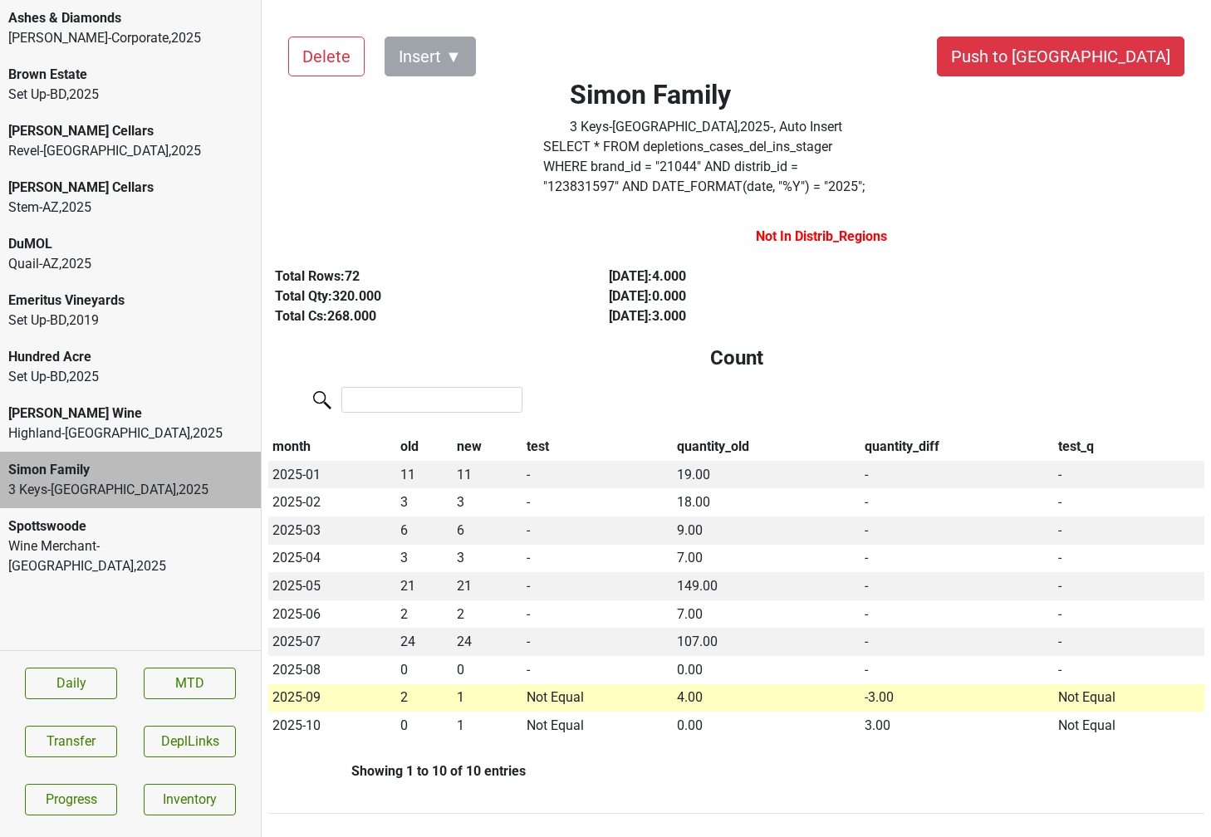
click at [132, 539] on div "Wine Merchant-[GEOGRAPHIC_DATA] , 2025" at bounding box center [130, 556] width 244 height 40
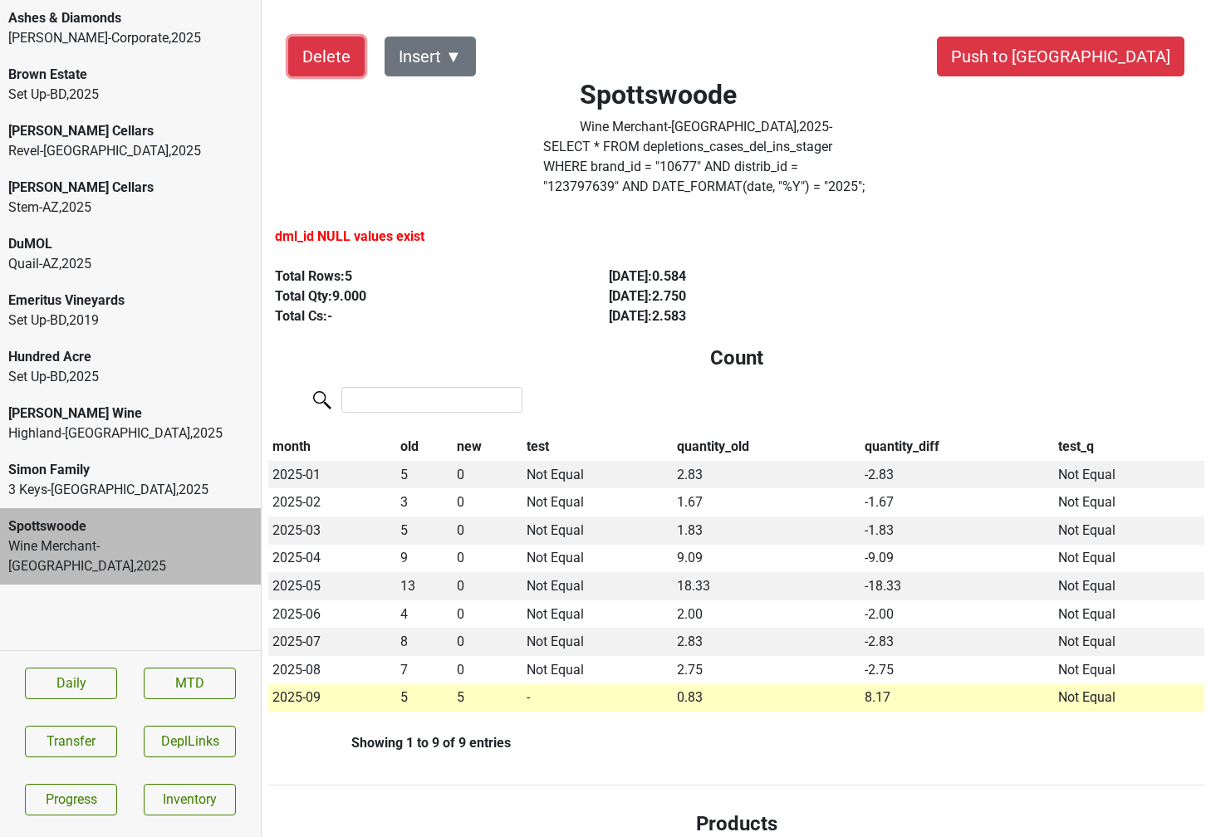
click at [306, 60] on button "Delete" at bounding box center [326, 57] width 76 height 40
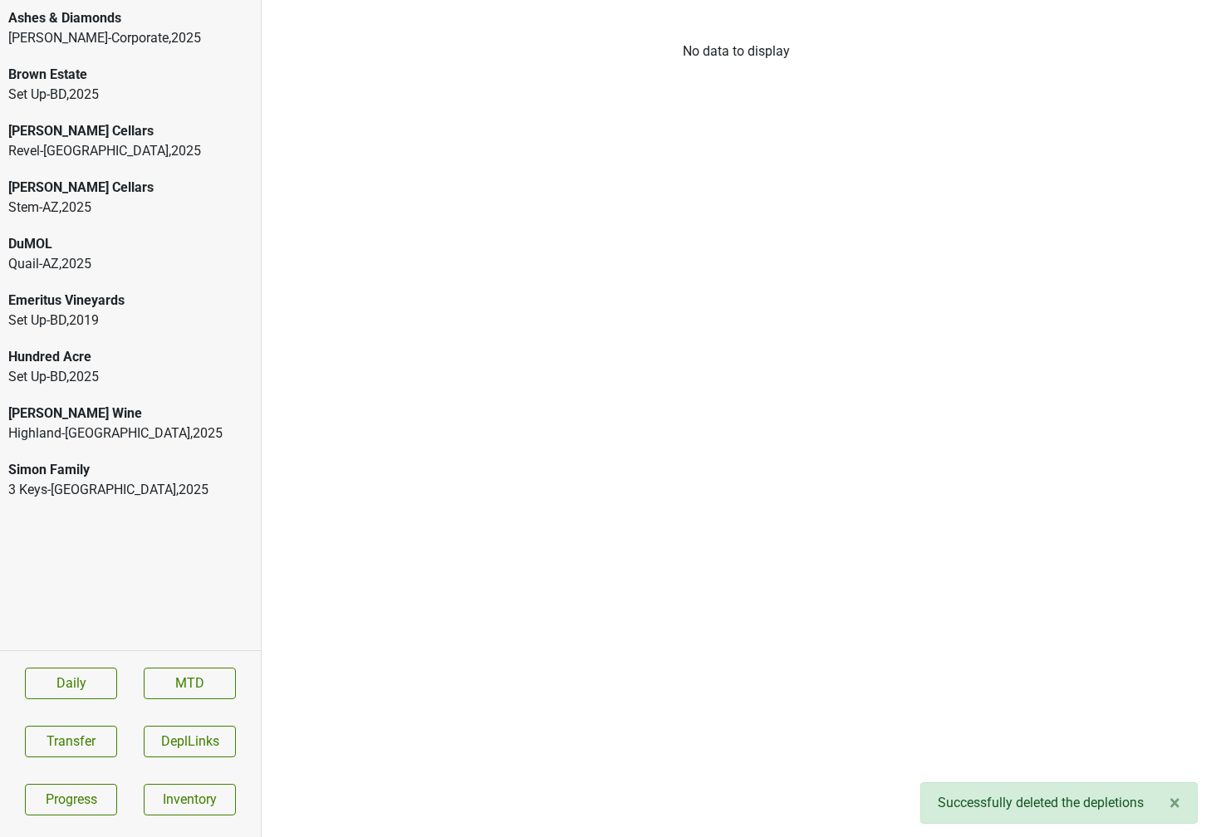
click at [134, 270] on div "Quail-AZ , 2025" at bounding box center [130, 264] width 244 height 20
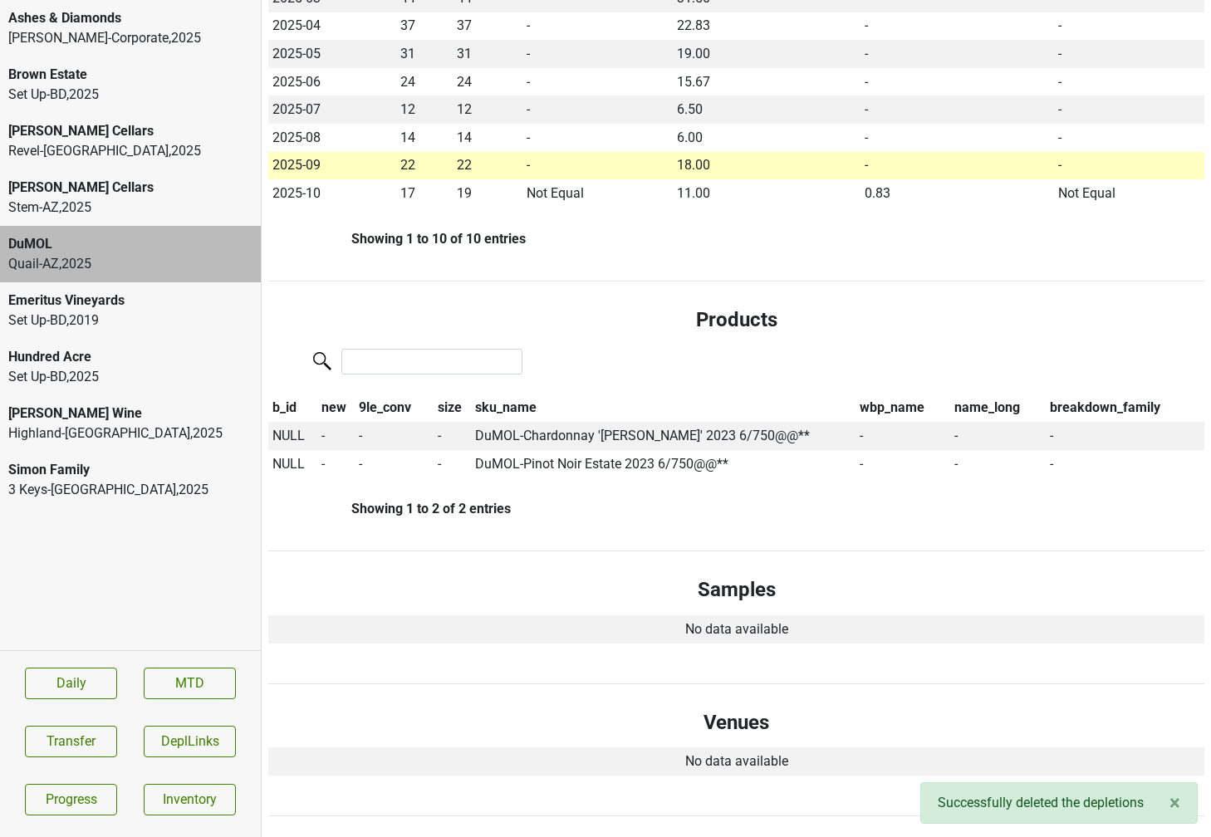
scroll to position [588, 0]
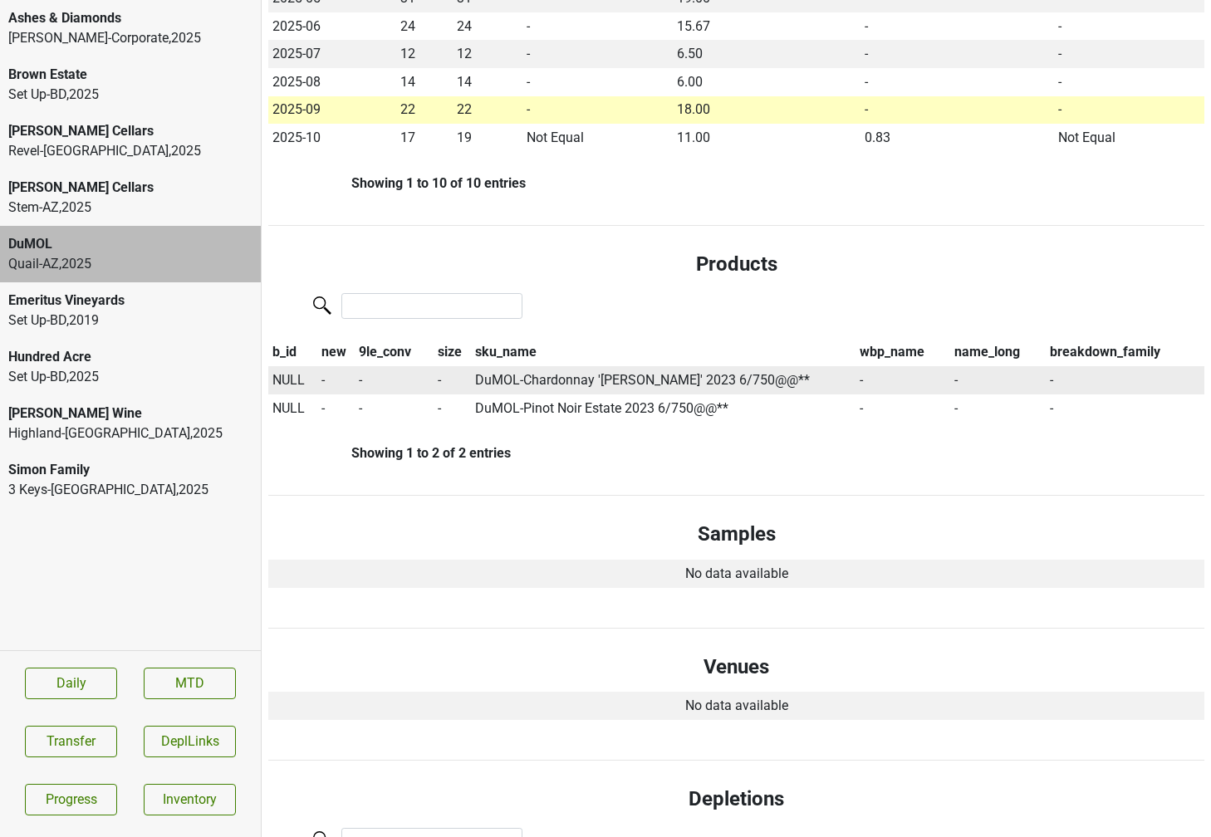
click at [277, 383] on span "NULL" at bounding box center [288, 380] width 32 height 16
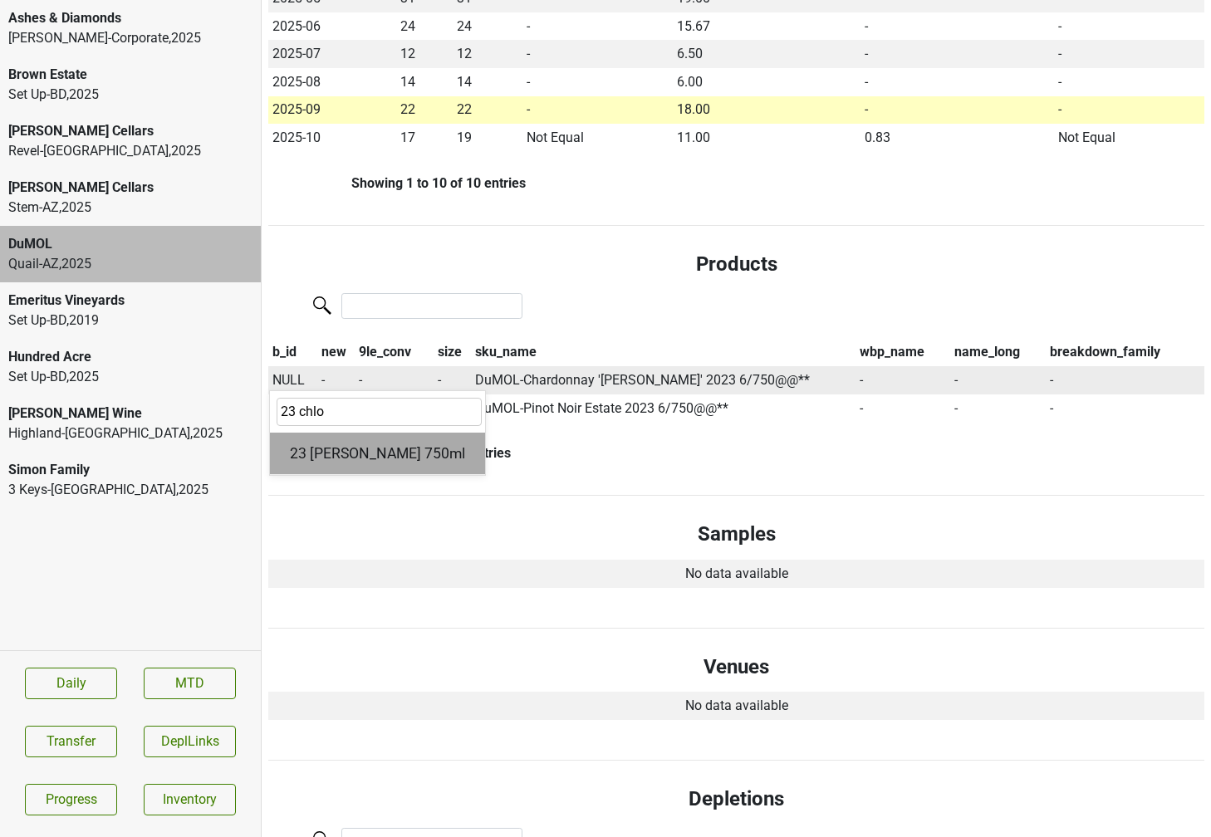
type input "23 chlo"
click at [331, 446] on div "23 [PERSON_NAME] 750ml" at bounding box center [377, 454] width 215 height 42
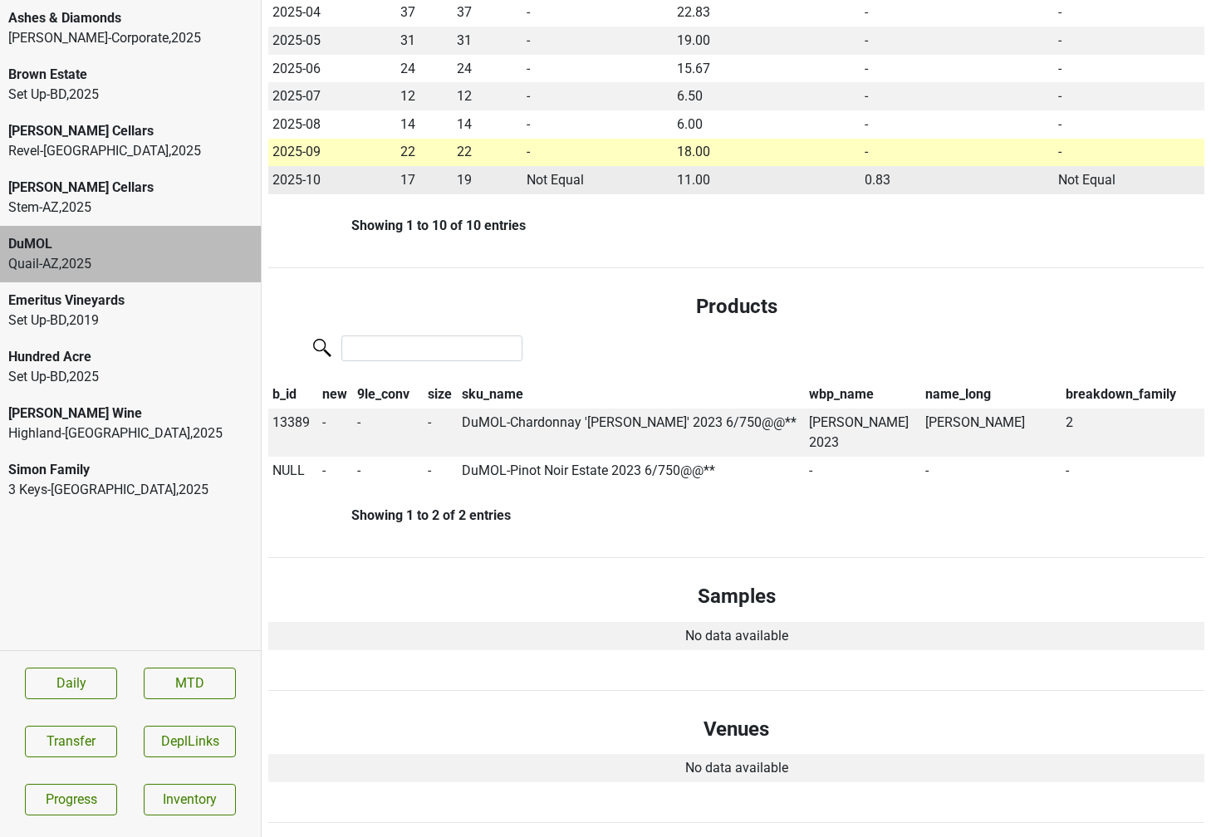
scroll to position [618, 0]
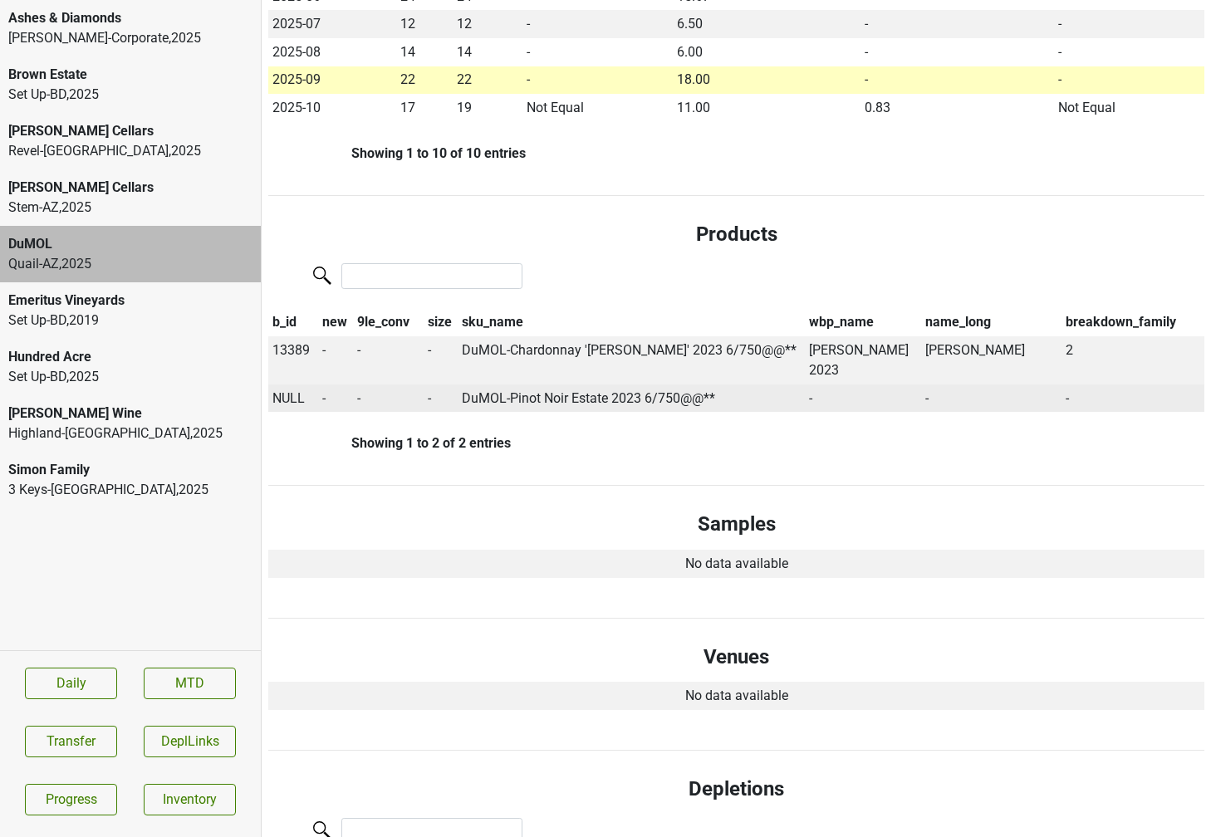
click at [290, 390] on span "NULL" at bounding box center [288, 398] width 32 height 16
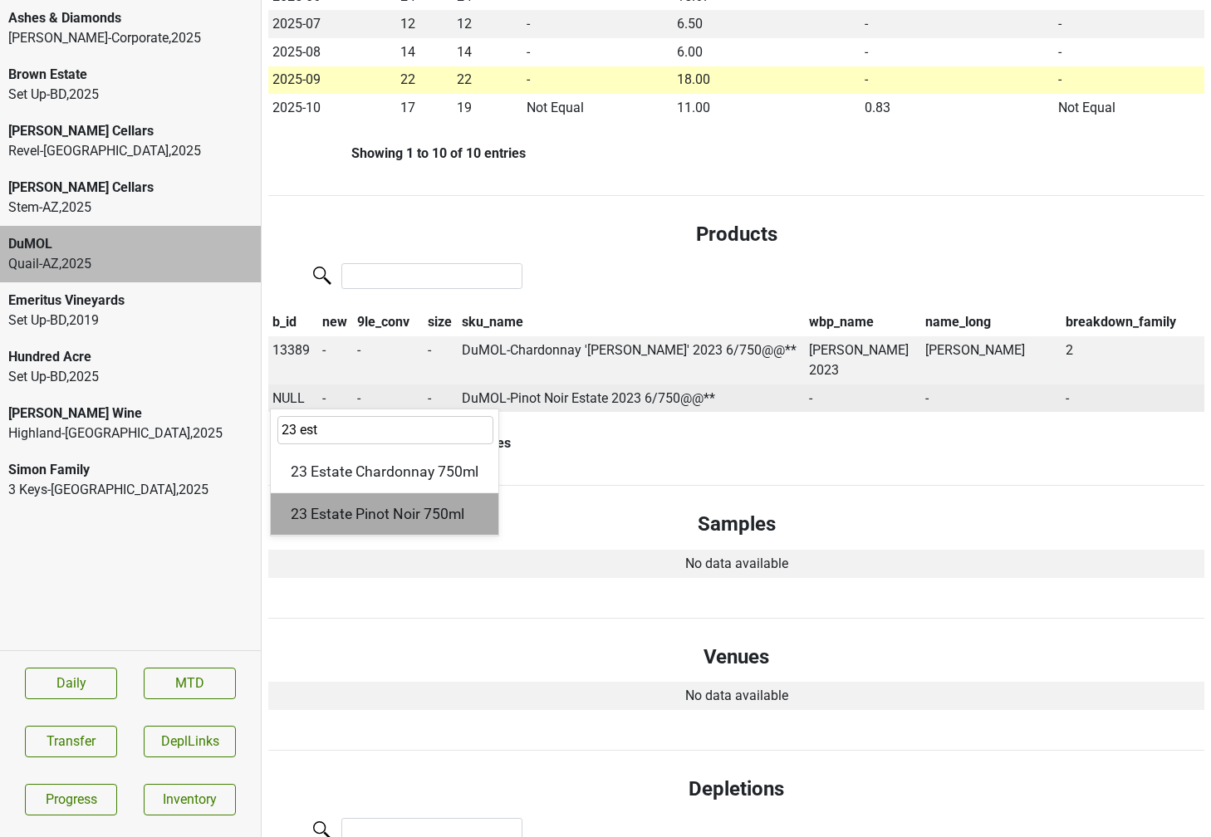
type input "23 est"
click at [342, 493] on div "23 Estate Pinot Noir 750ml" at bounding box center [385, 514] width 228 height 42
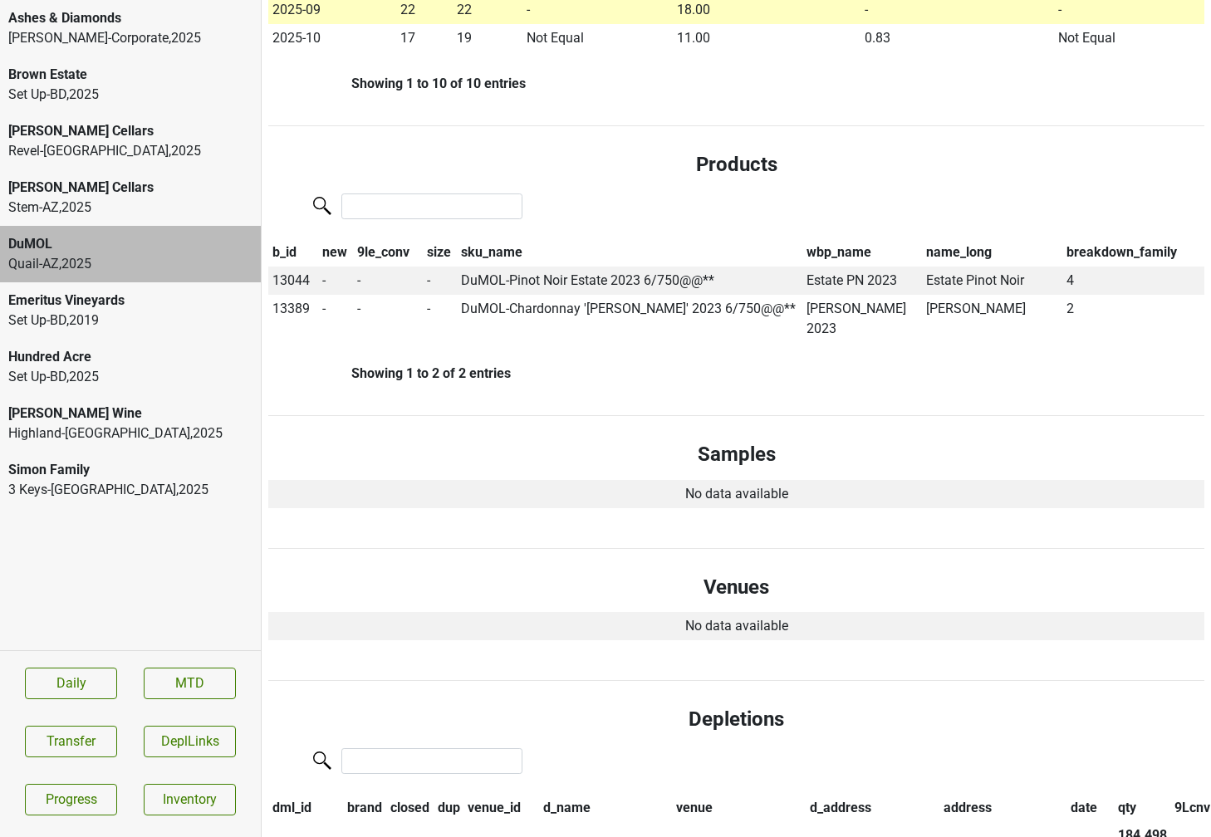
scroll to position [0, 0]
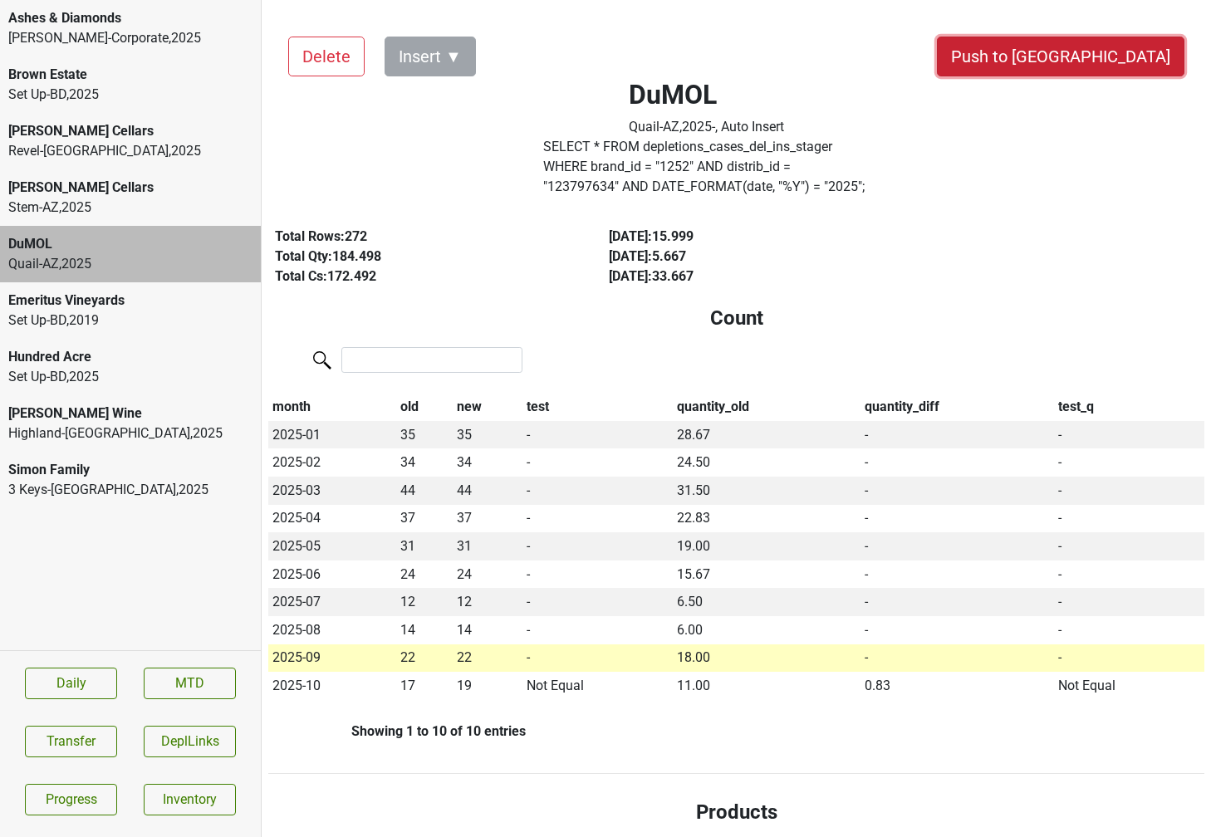
click at [1116, 53] on button "Push to [GEOGRAPHIC_DATA]" at bounding box center [1060, 57] width 247 height 40
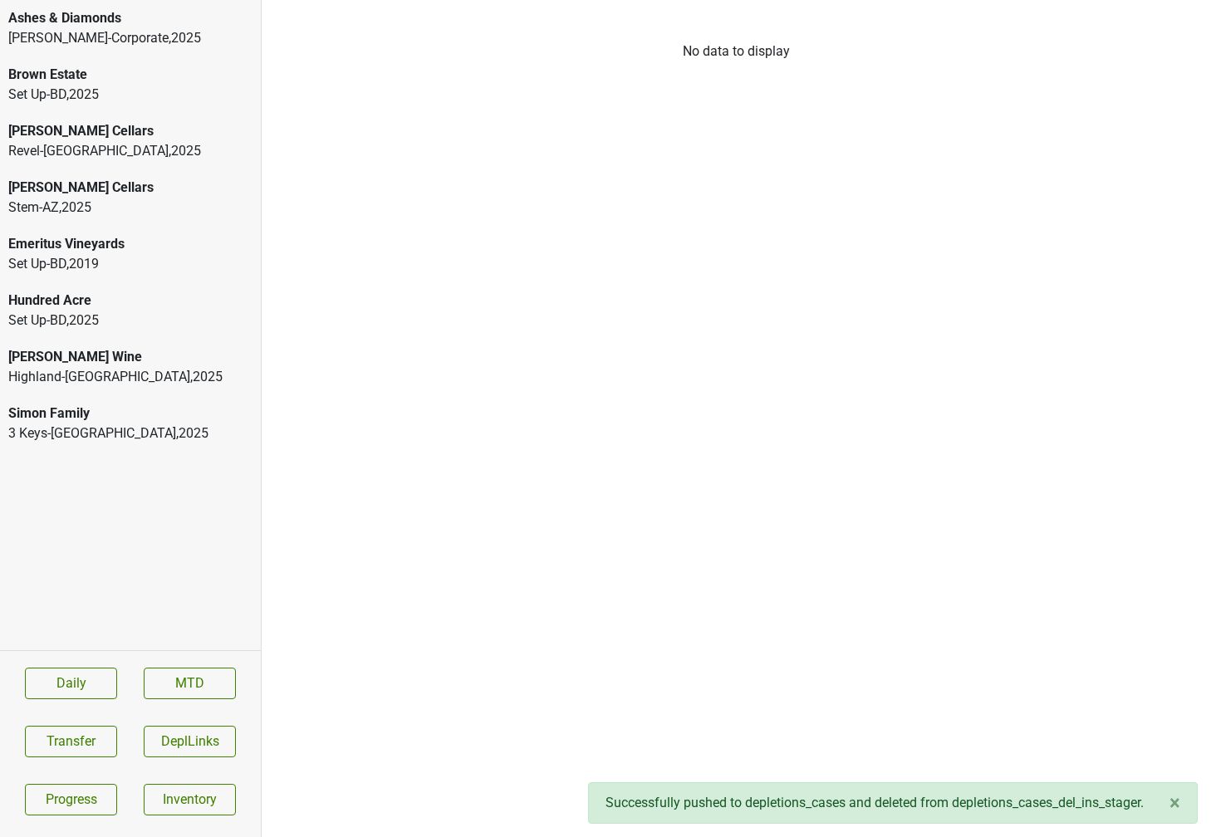
click at [171, 431] on div "3 Keys-[GEOGRAPHIC_DATA] , 2025" at bounding box center [130, 434] width 244 height 20
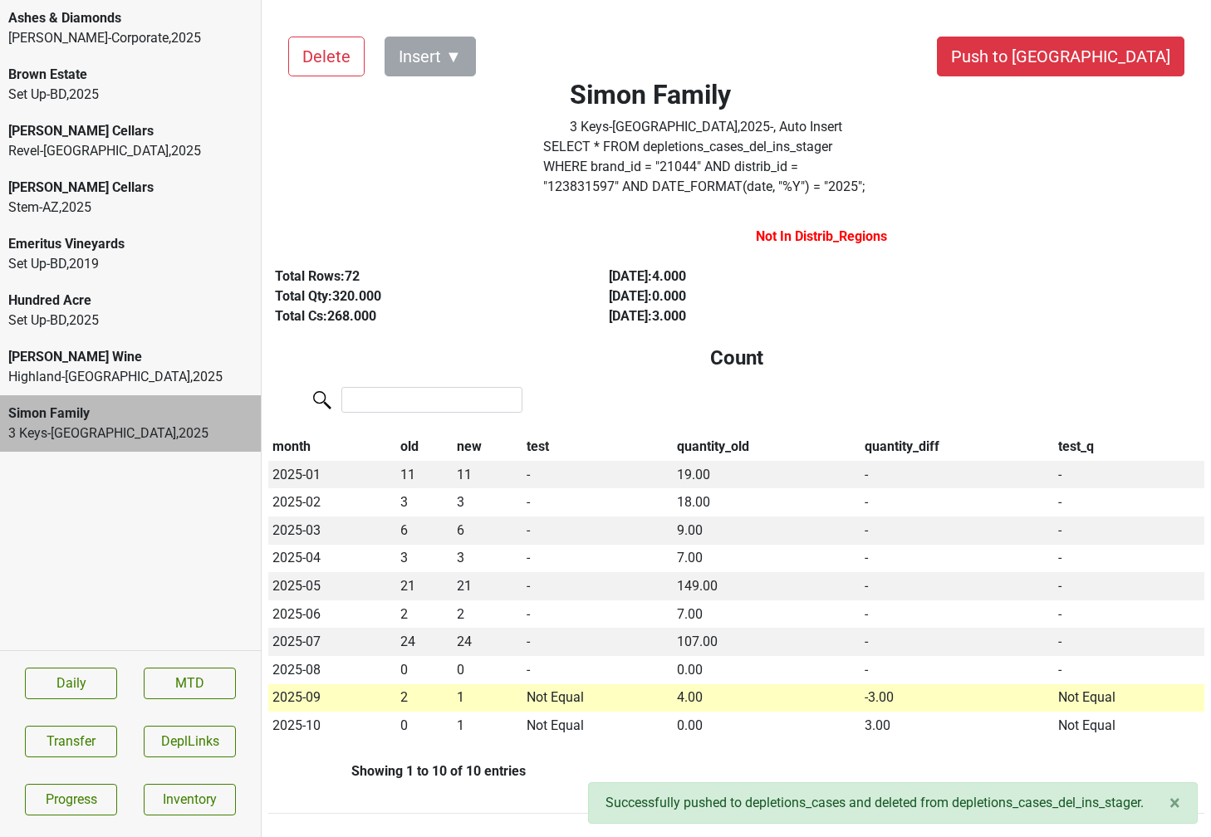
click at [569, 154] on label "SELECT * FROM depletions_cases_del_ins_stager WHERE brand_id = " 21044 " AND di…" at bounding box center [706, 167] width 326 height 60
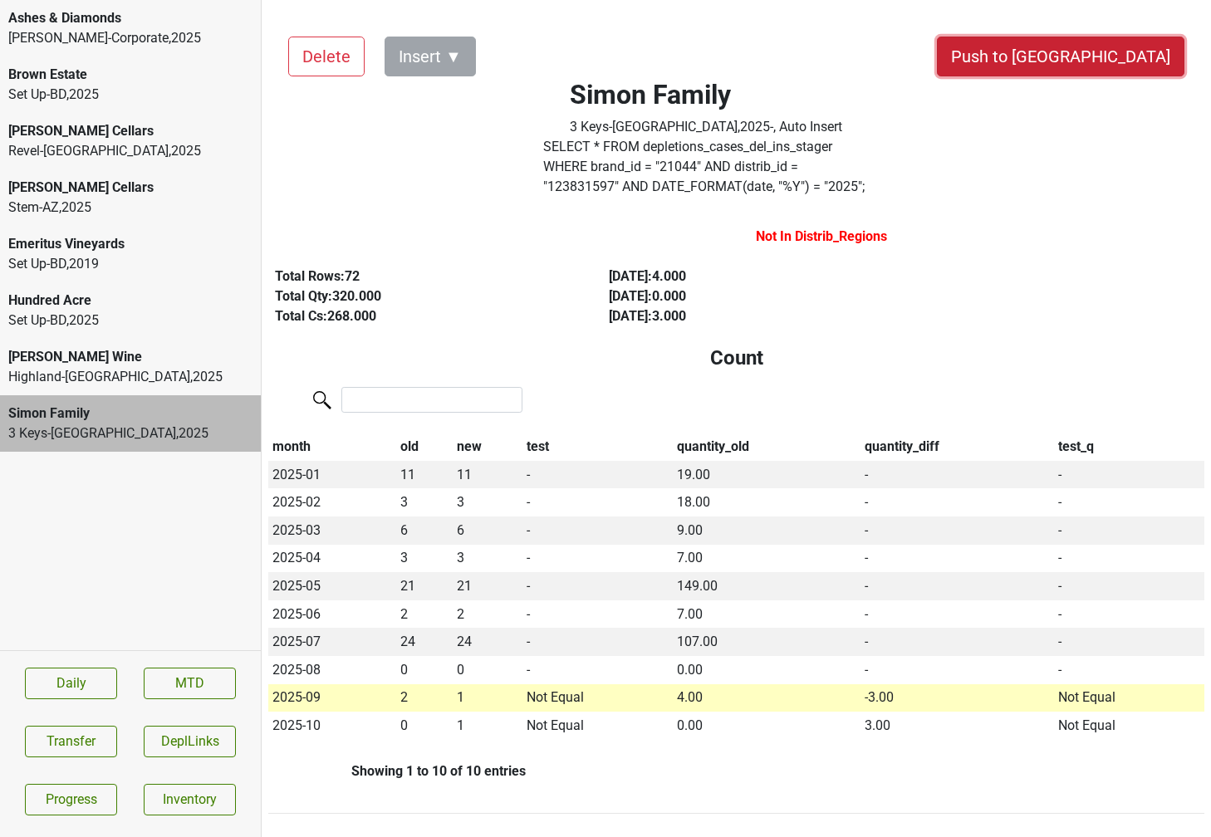
click at [1112, 61] on button "Push to [GEOGRAPHIC_DATA]" at bounding box center [1060, 57] width 247 height 40
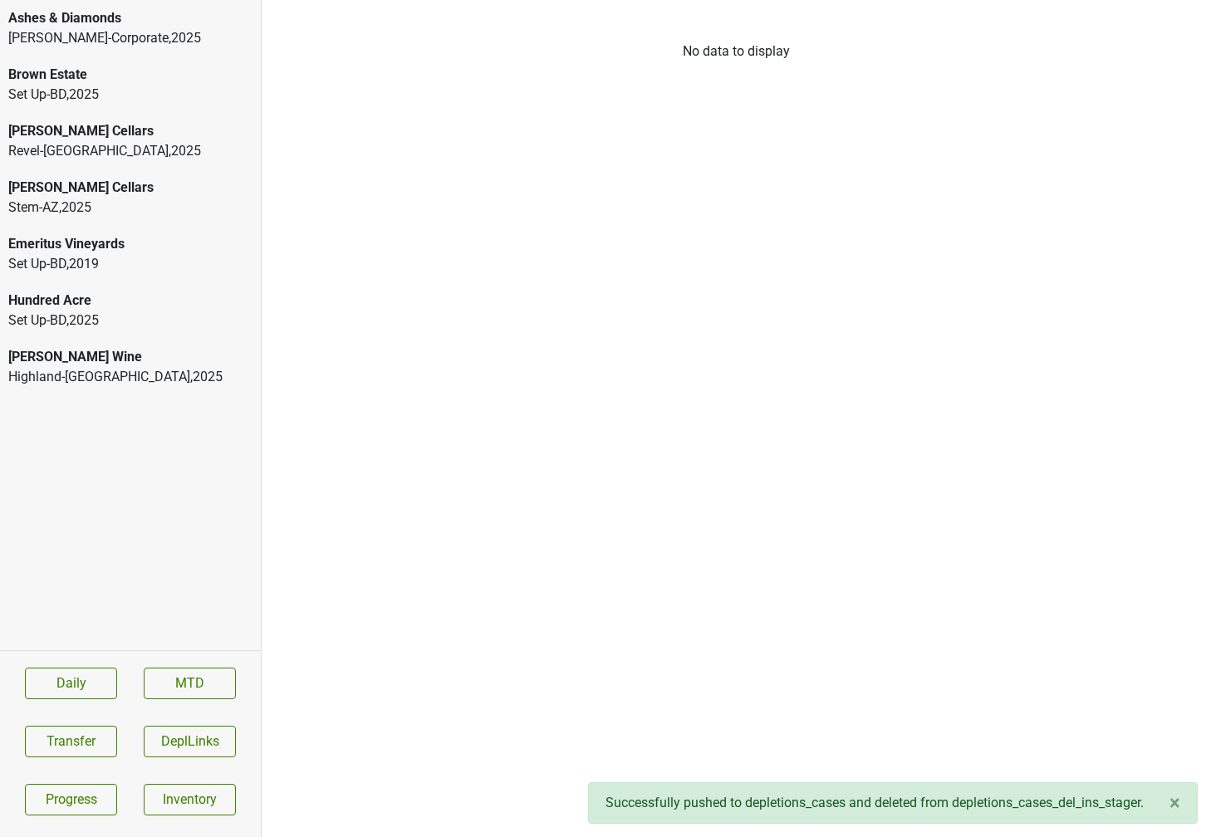
click at [93, 384] on div "Highland-[GEOGRAPHIC_DATA] , 2025" at bounding box center [130, 377] width 244 height 20
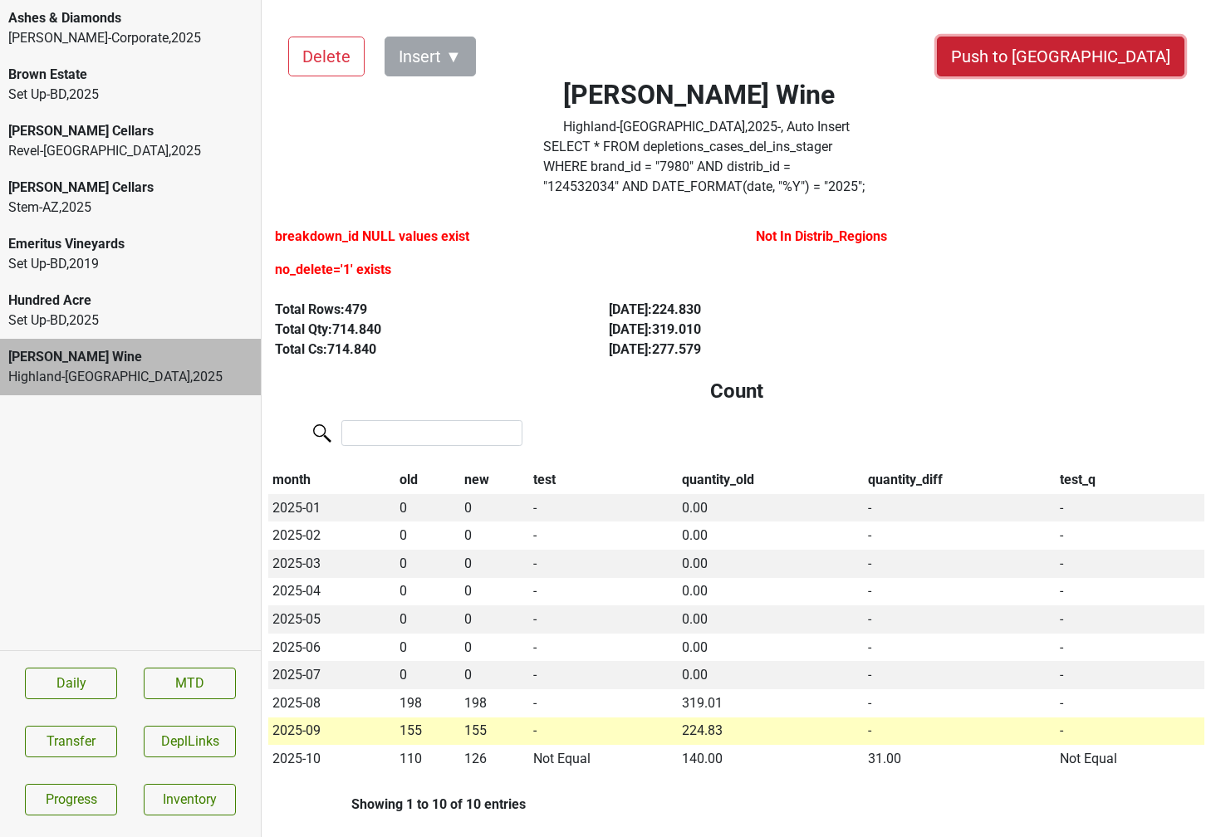
click at [1146, 61] on button "Push to [GEOGRAPHIC_DATA]" at bounding box center [1060, 57] width 247 height 40
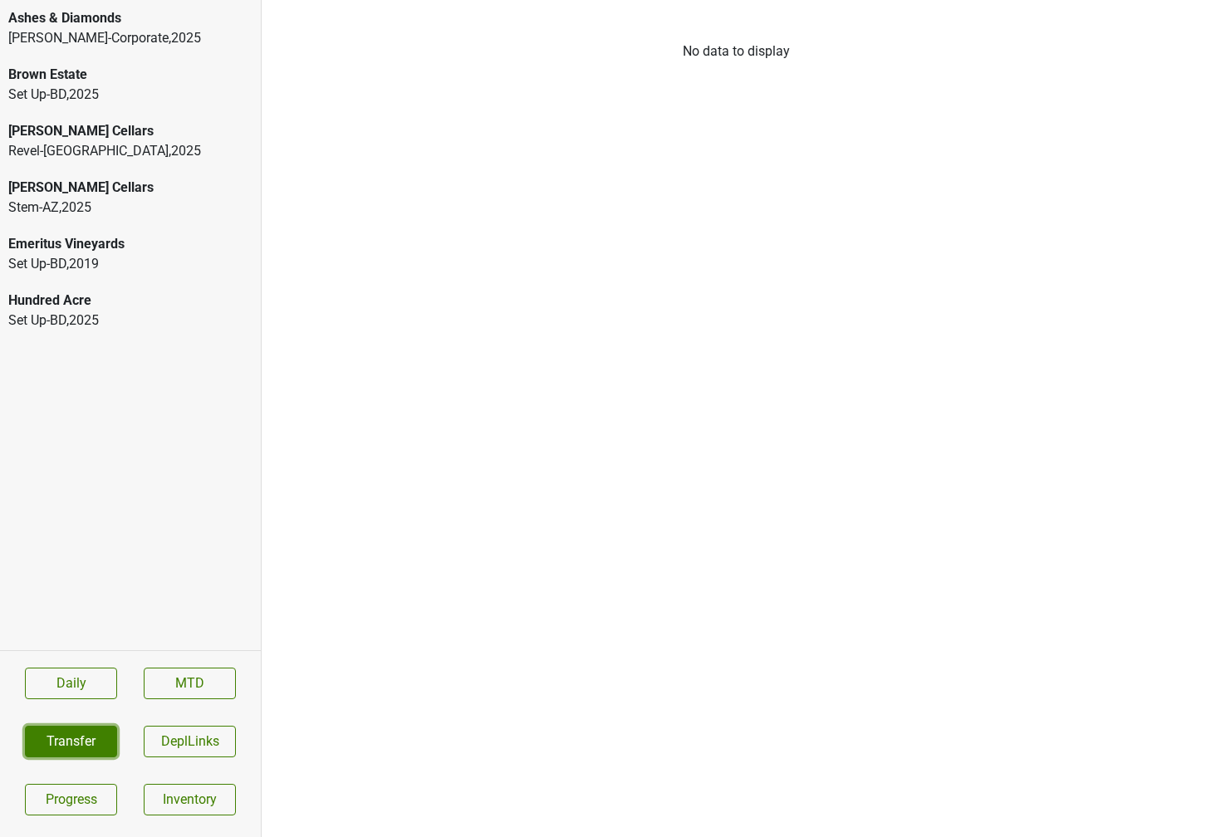
click at [63, 732] on button "Transfer" at bounding box center [71, 742] width 92 height 32
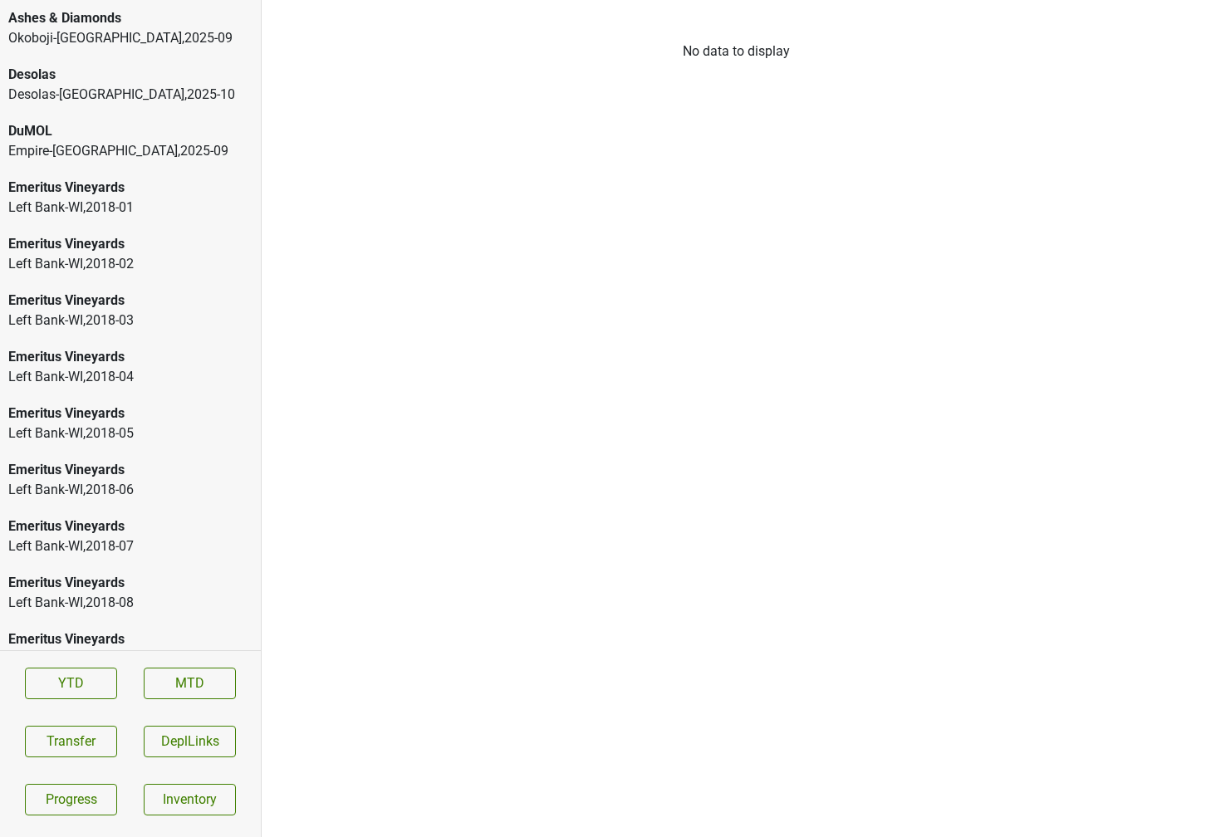
click at [113, 105] on div "Desolas [GEOGRAPHIC_DATA]-[GEOGRAPHIC_DATA] , 2025 - 10" at bounding box center [130, 84] width 261 height 56
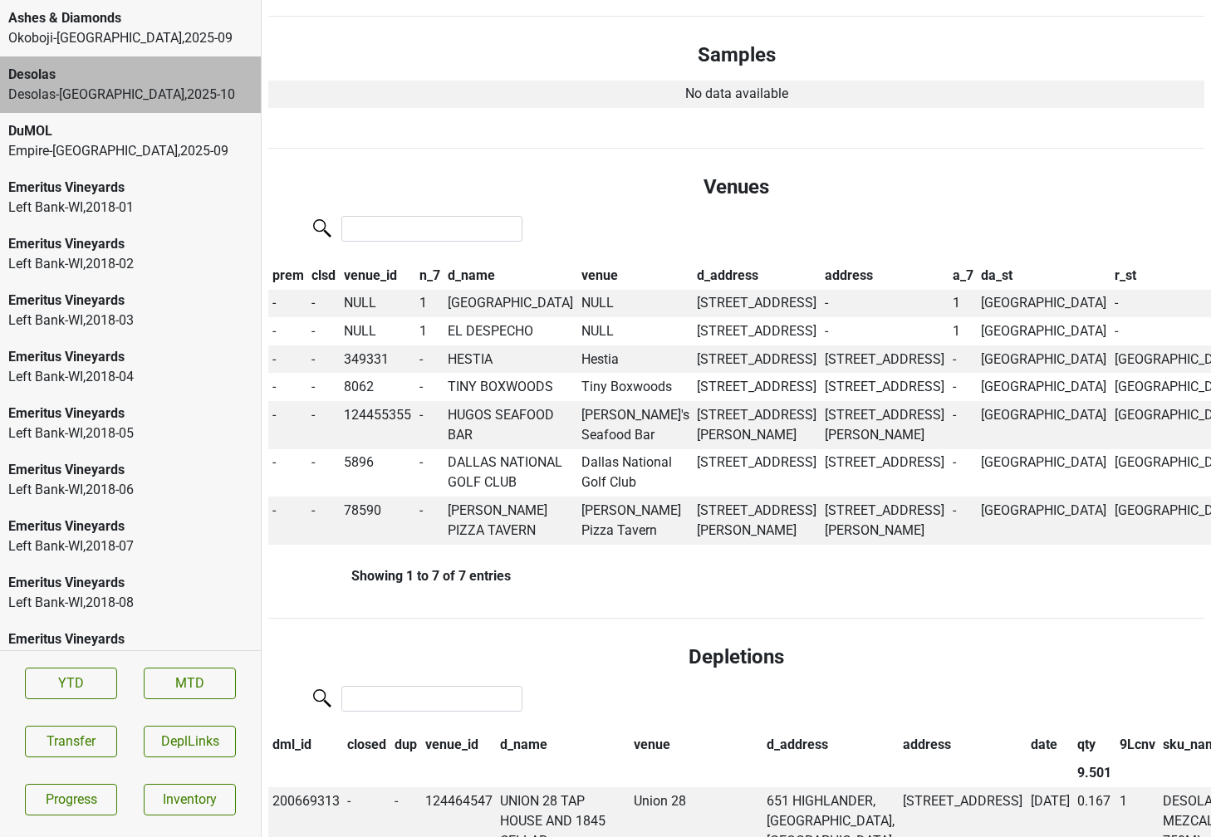
scroll to position [475, 0]
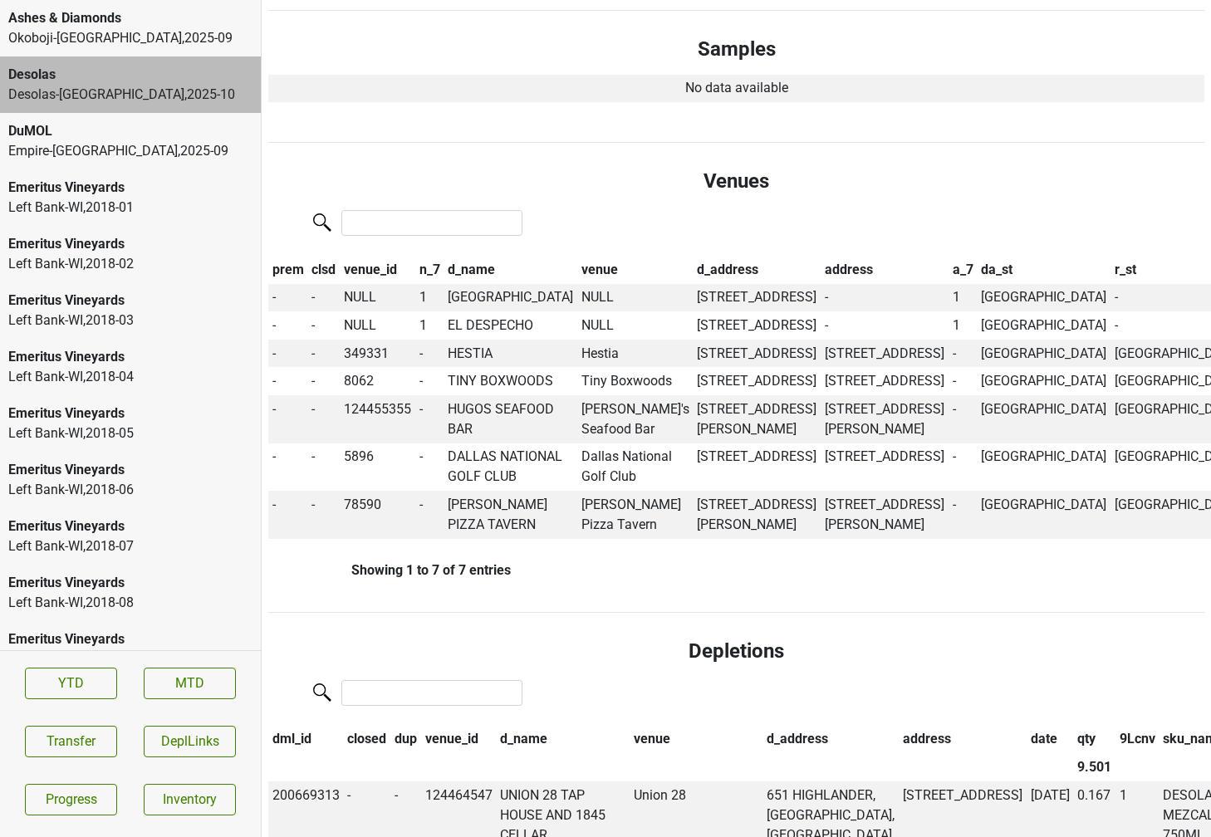
click at [174, 150] on div "Empire-[GEOGRAPHIC_DATA] , 2025 - 09" at bounding box center [130, 151] width 244 height 20
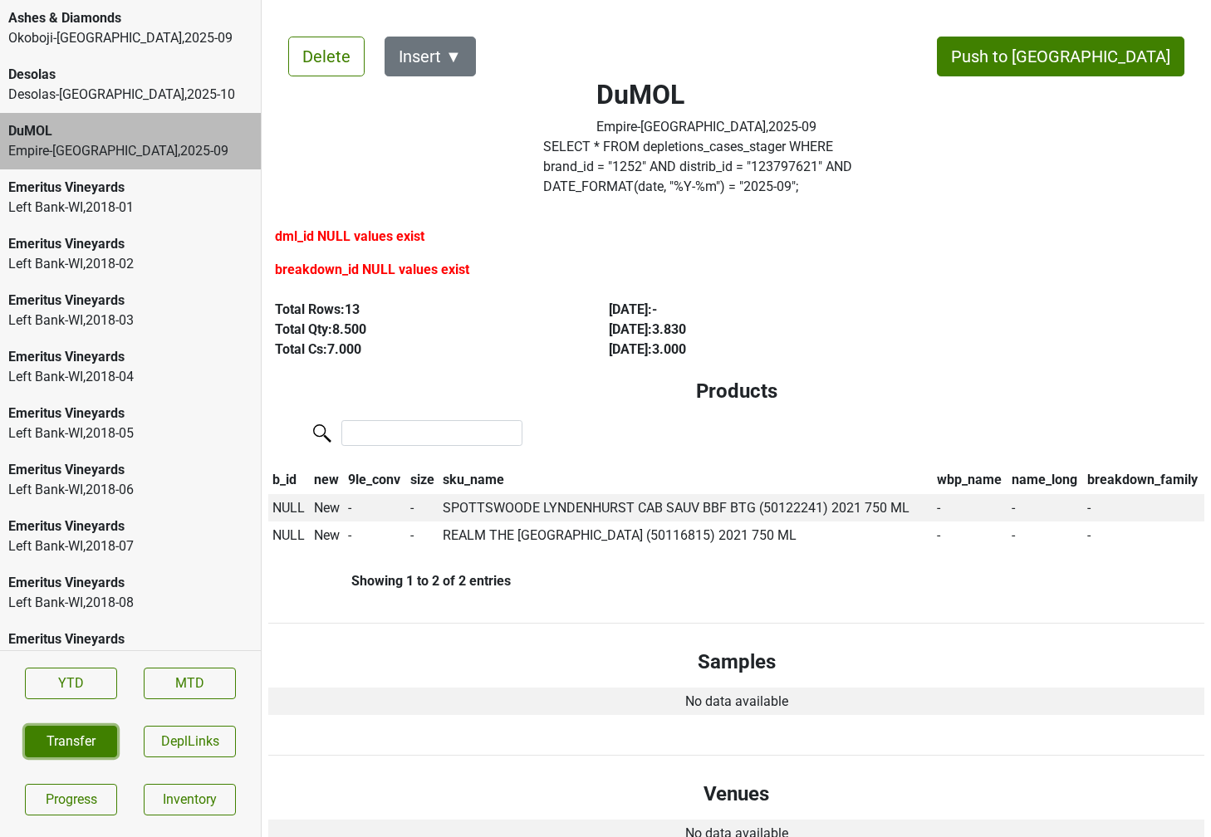
click at [61, 752] on button "Transfer" at bounding box center [71, 742] width 92 height 32
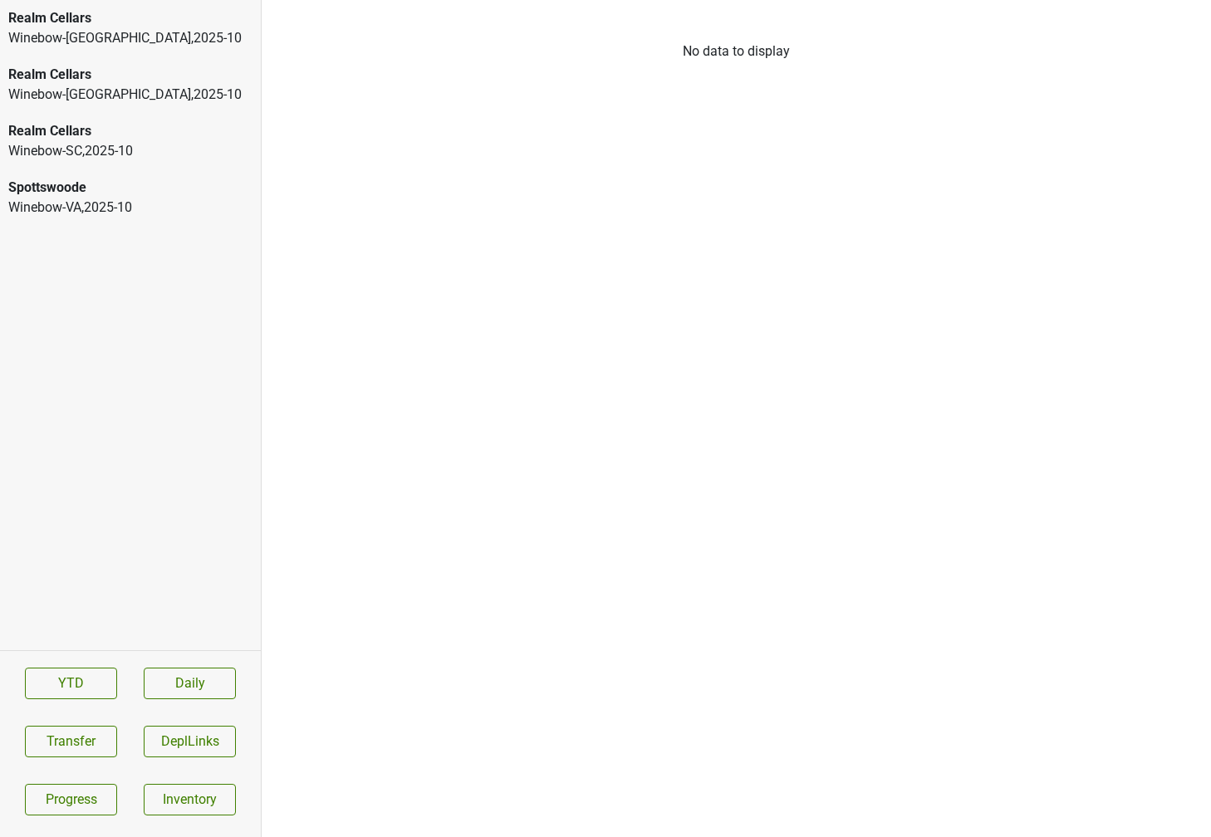
click at [198, 83] on div "Realm Cellars" at bounding box center [130, 75] width 244 height 20
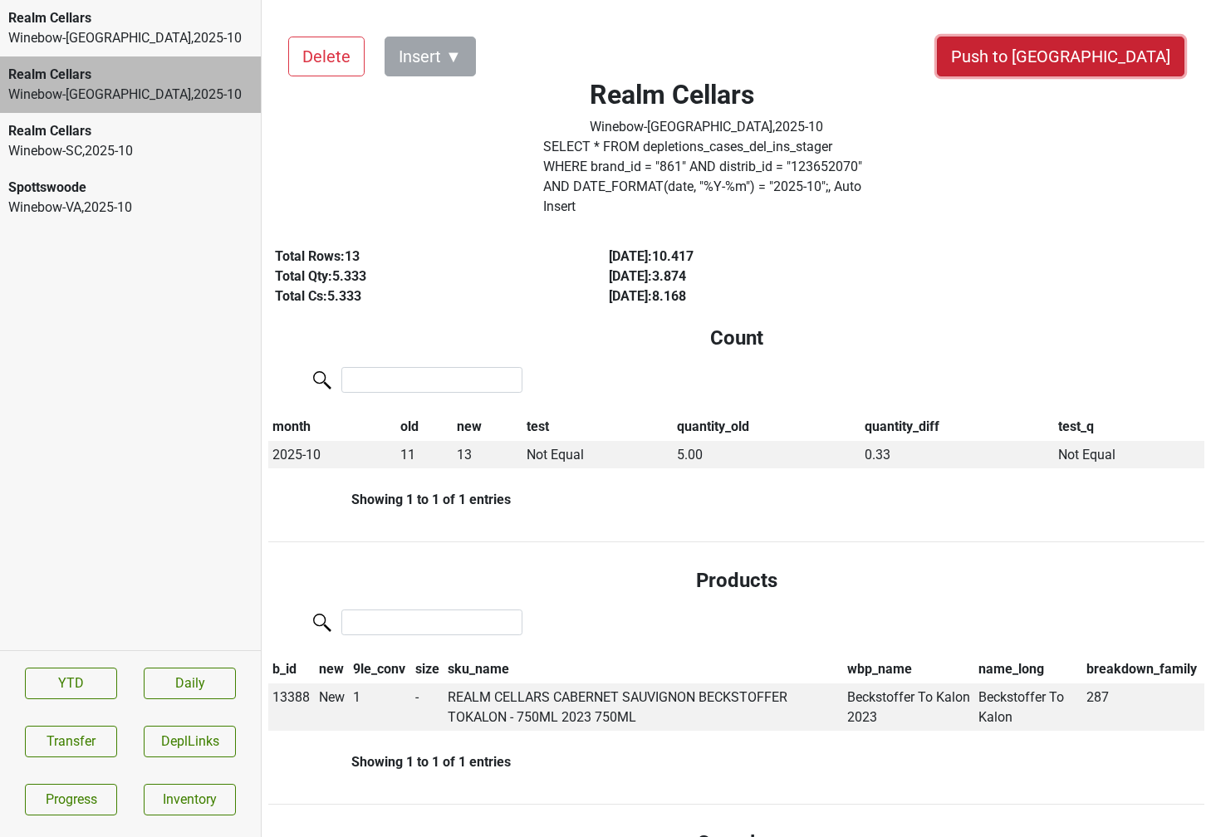
click at [1107, 66] on button "Push to [GEOGRAPHIC_DATA]" at bounding box center [1060, 57] width 247 height 40
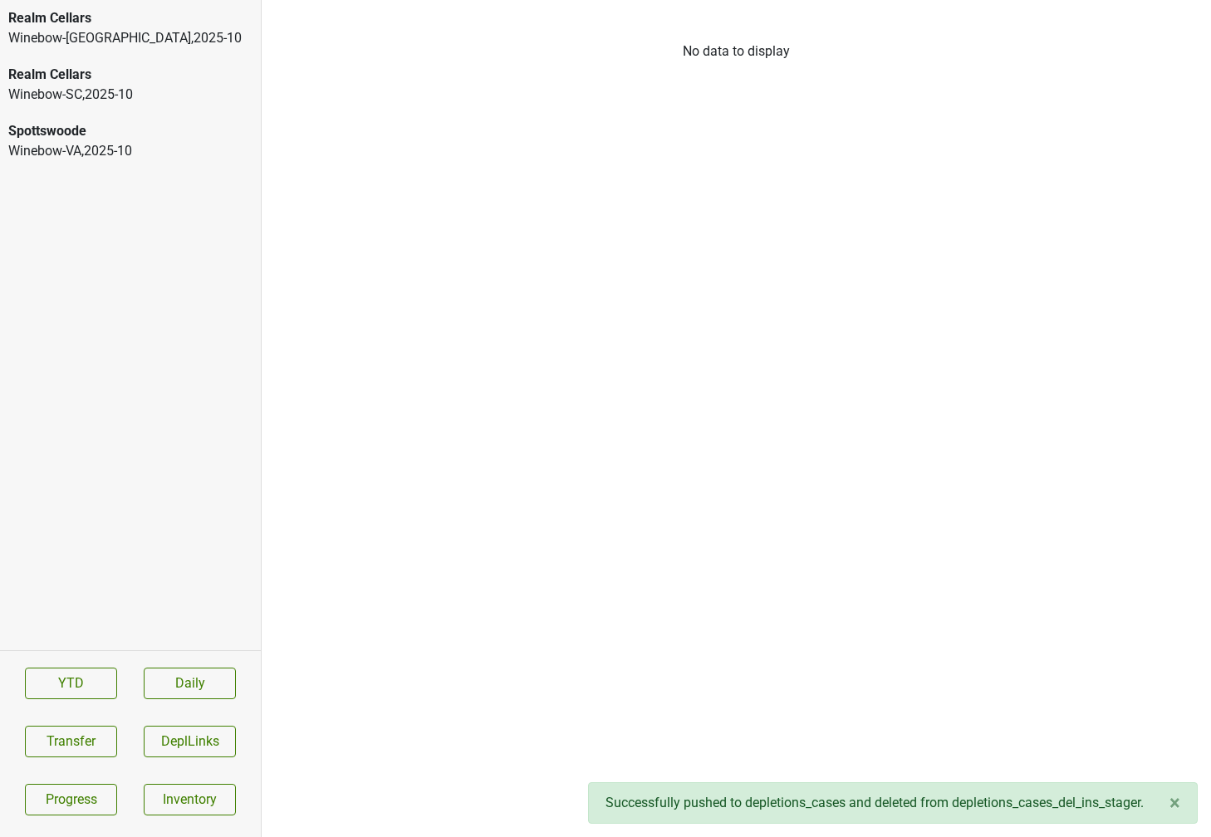
click at [104, 133] on div "Spottswoode" at bounding box center [130, 131] width 244 height 20
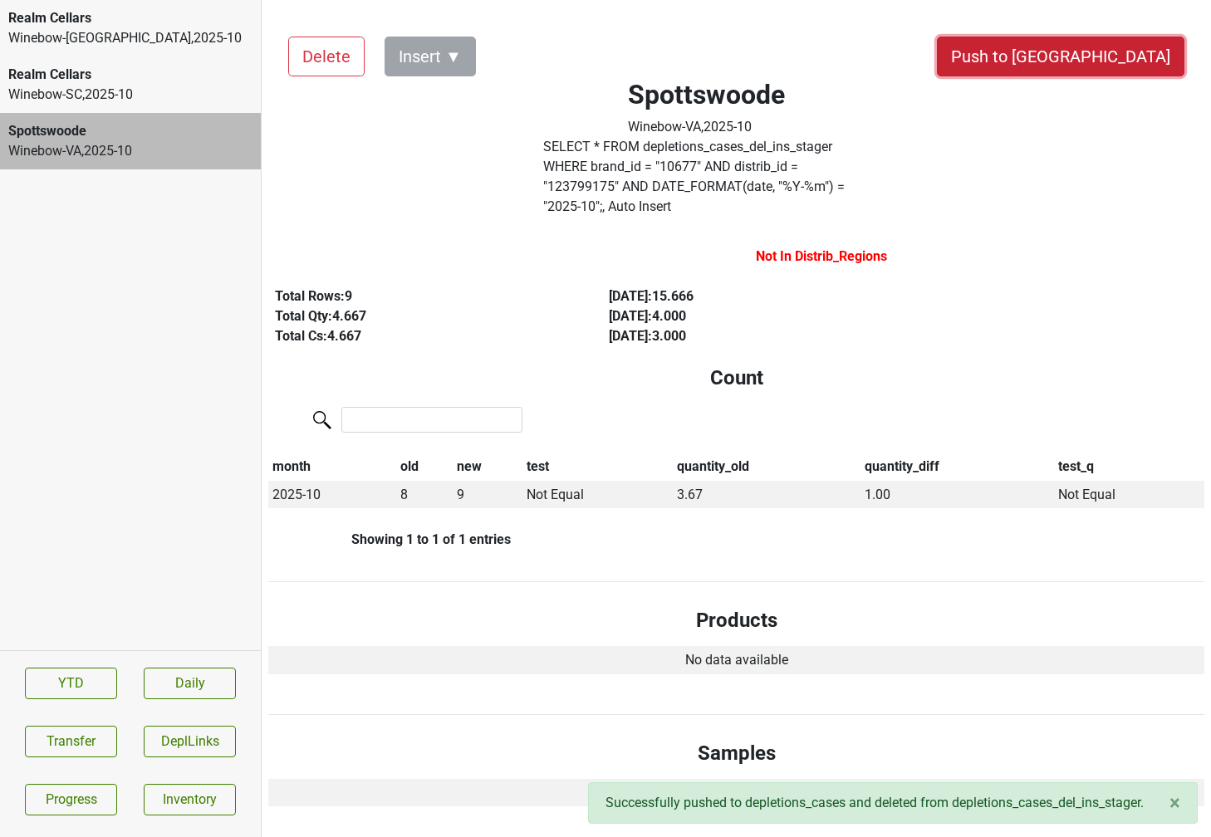
click at [1111, 46] on button "Push to [GEOGRAPHIC_DATA]" at bounding box center [1060, 57] width 247 height 40
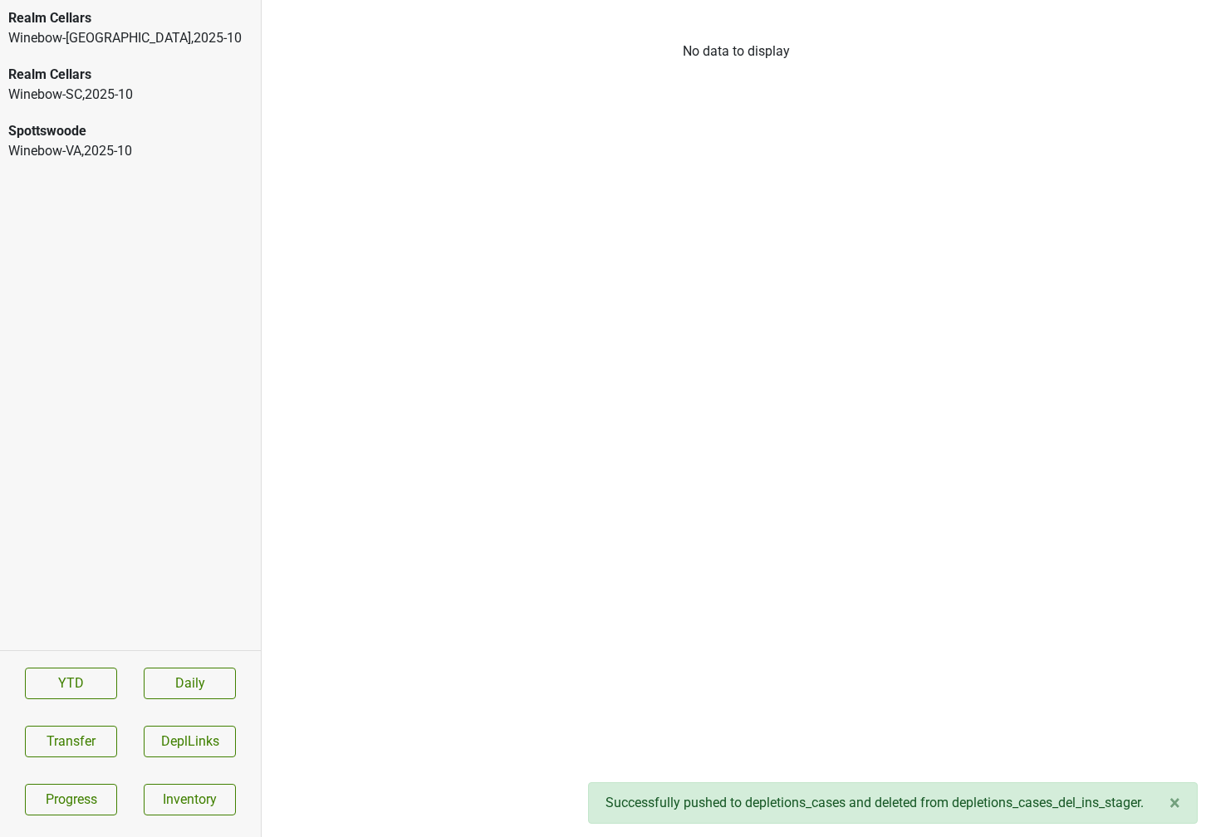
click at [47, 79] on div "Realm Cellars" at bounding box center [130, 75] width 244 height 20
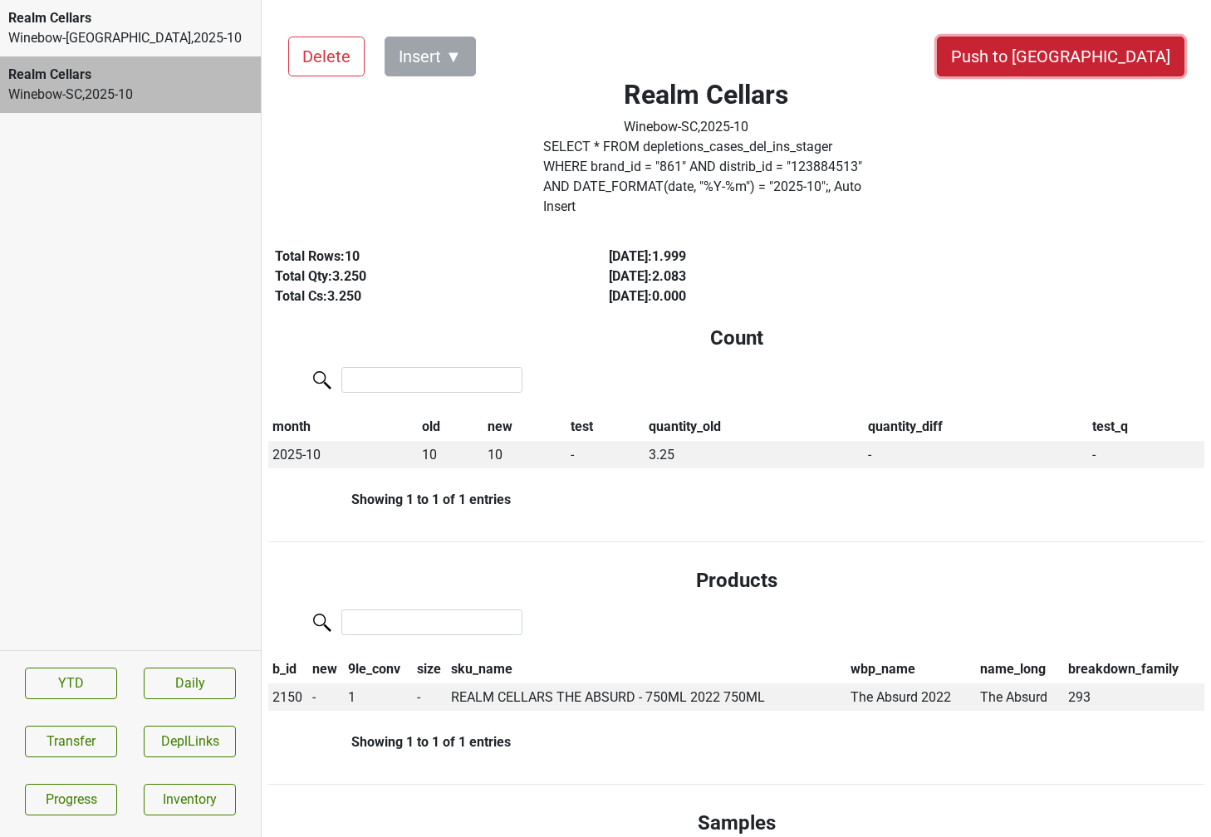
click at [1146, 56] on button "Push to [GEOGRAPHIC_DATA]" at bounding box center [1060, 57] width 247 height 40
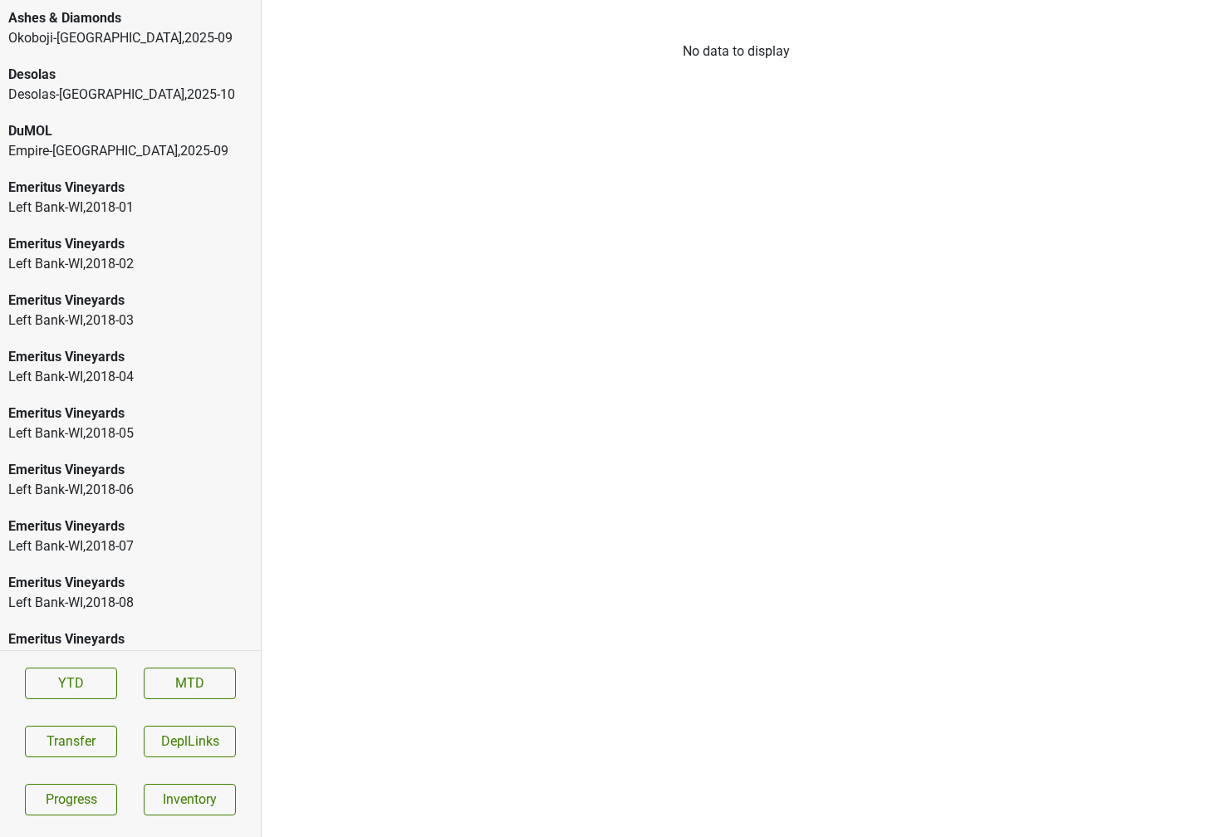
click at [94, 127] on div "DuMOL" at bounding box center [130, 131] width 244 height 20
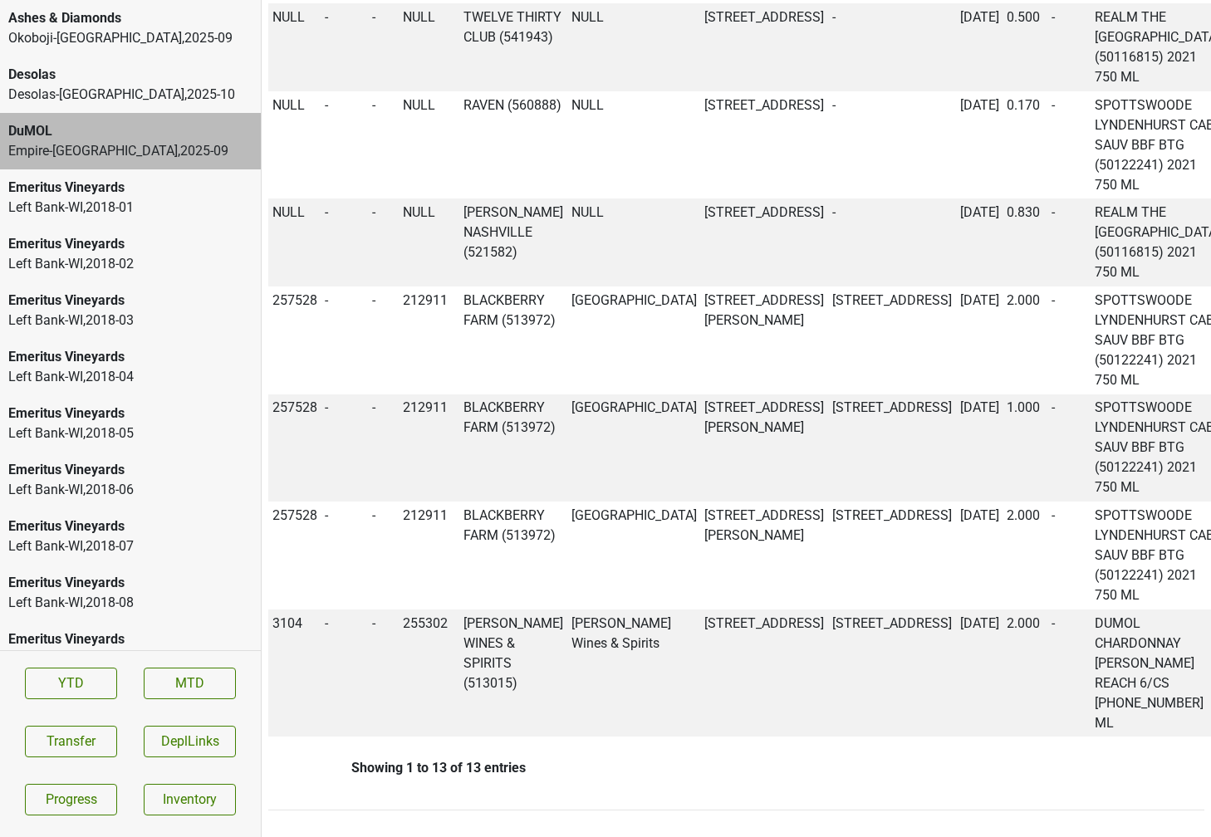
scroll to position [2038, 0]
click at [67, 95] on div "Desolas-[GEOGRAPHIC_DATA] , 2025 - 10" at bounding box center [130, 95] width 244 height 20
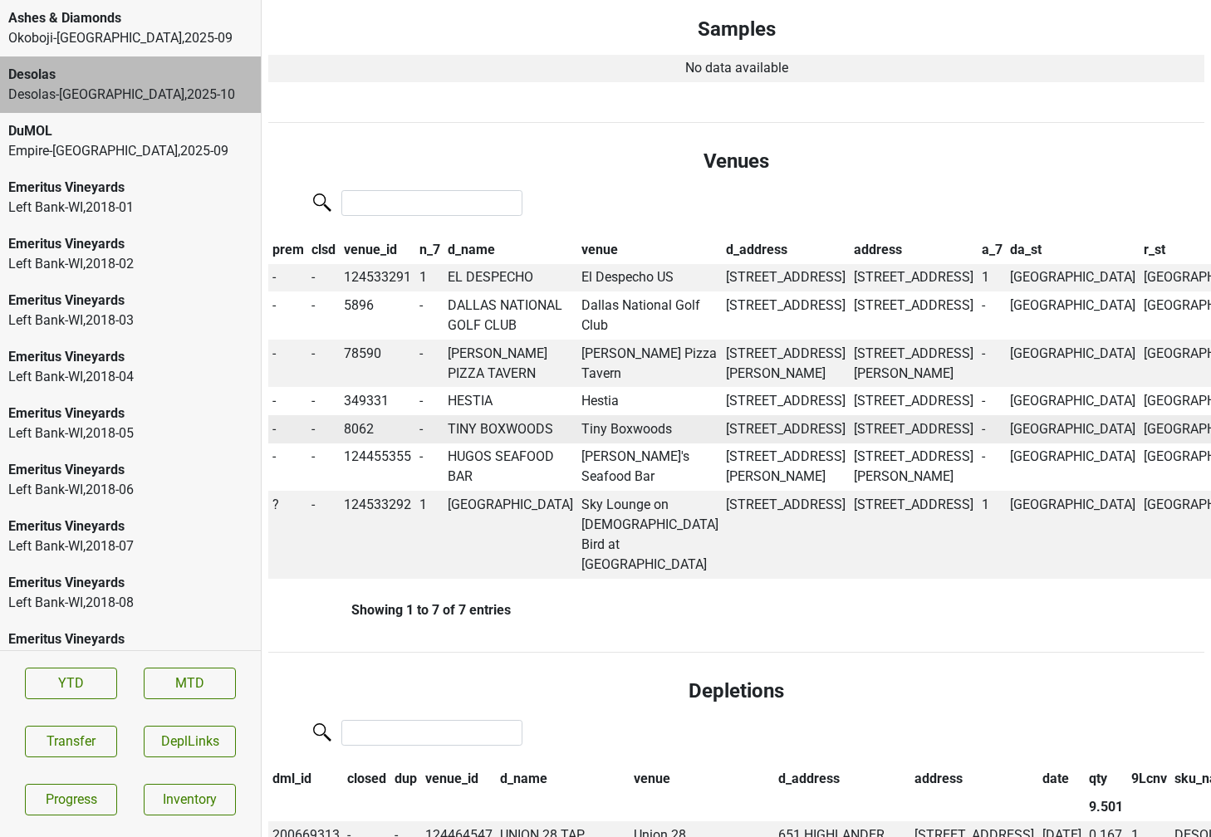
scroll to position [497, 0]
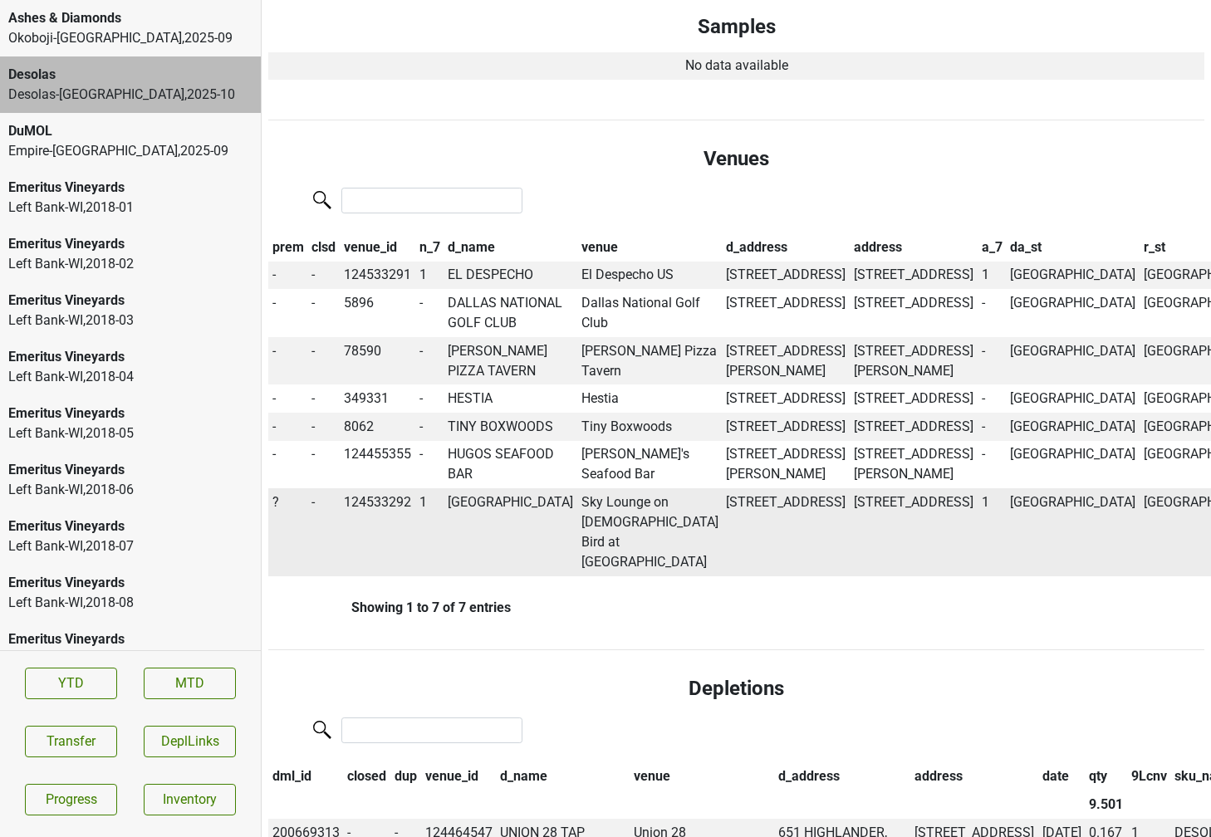
click at [275, 510] on span "?" at bounding box center [275, 502] width 7 height 16
click at [294, 556] on div "On" at bounding box center [335, 534] width 131 height 42
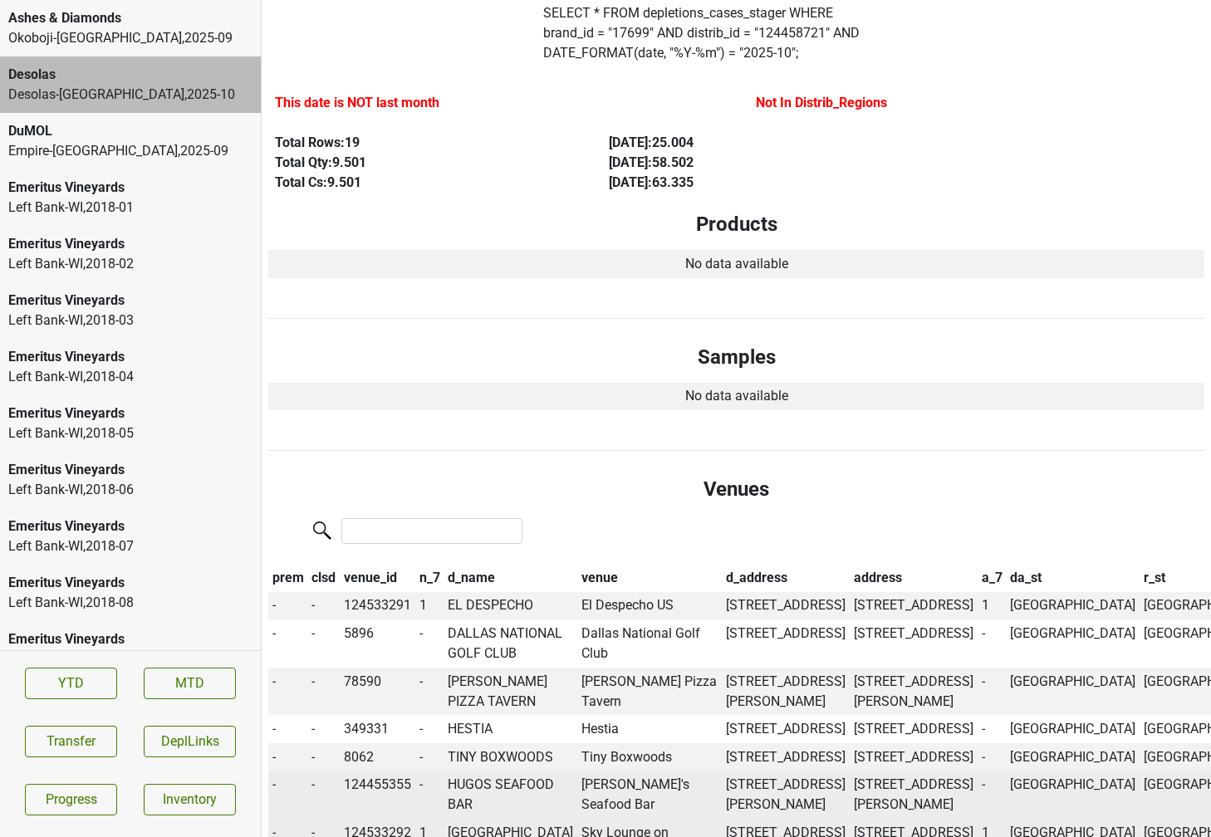
scroll to position [0, 0]
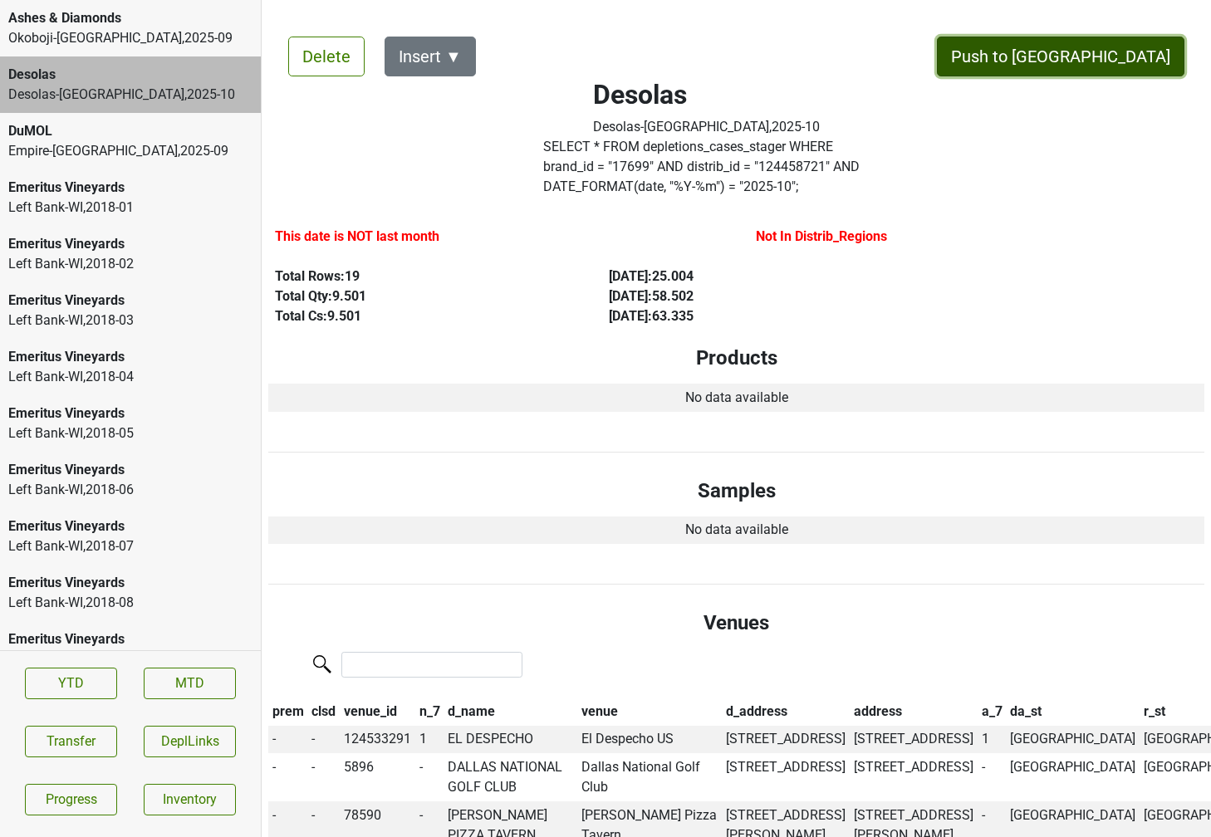
click at [1108, 54] on button "Push to [GEOGRAPHIC_DATA]" at bounding box center [1060, 57] width 247 height 40
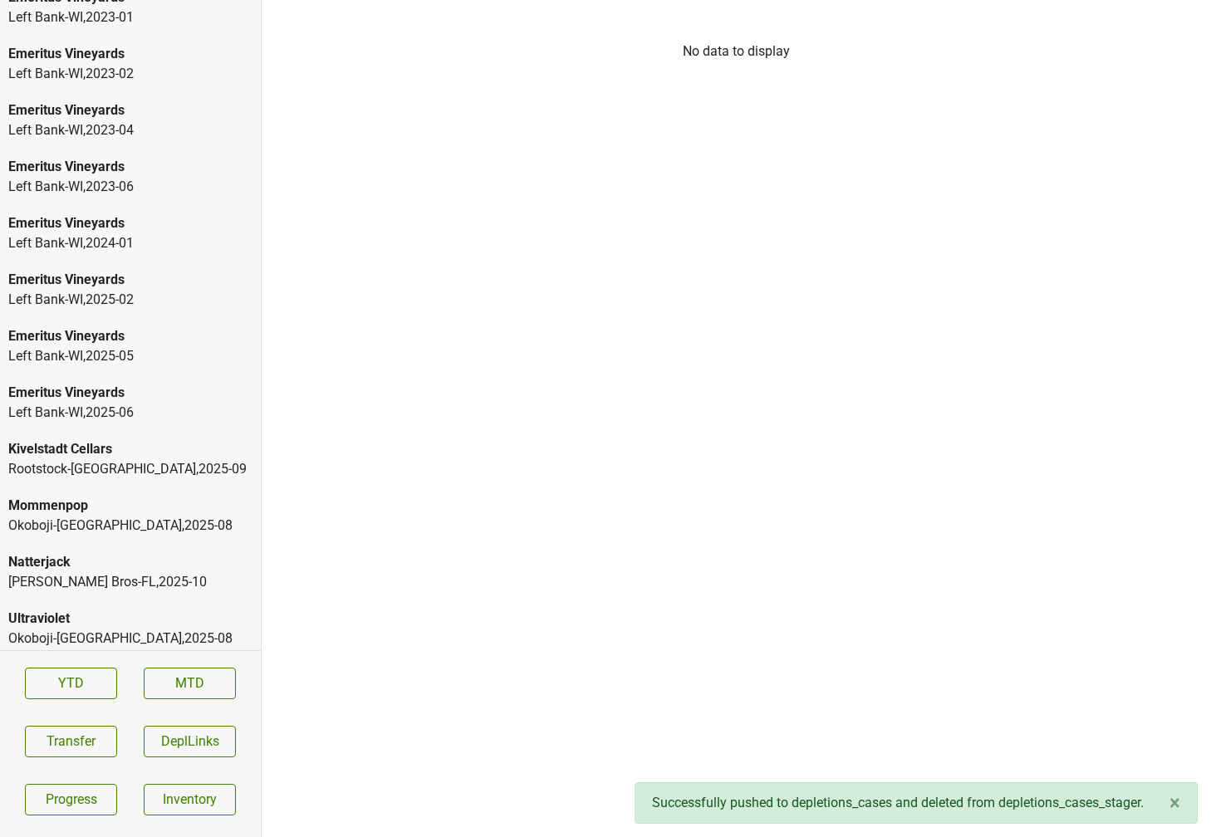
scroll to position [2512, 0]
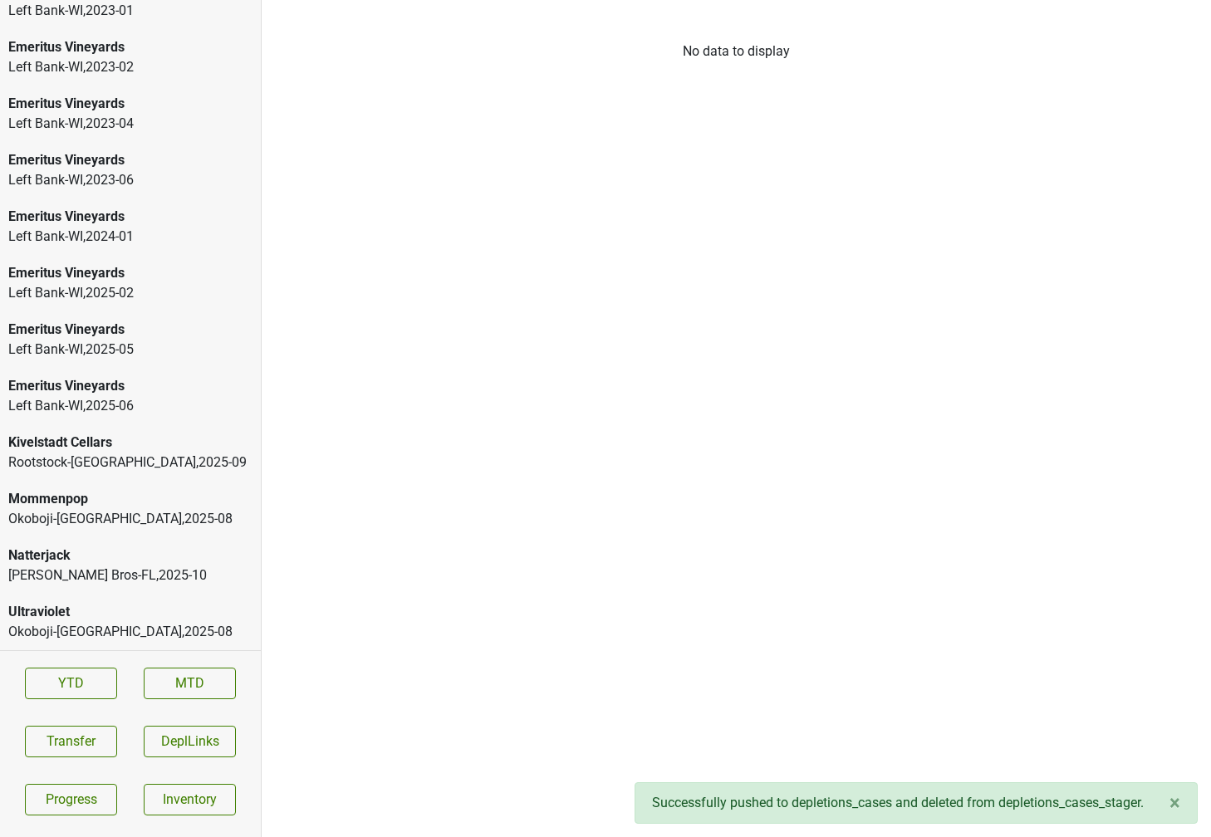
click at [84, 561] on div "Natterjack" at bounding box center [130, 556] width 244 height 20
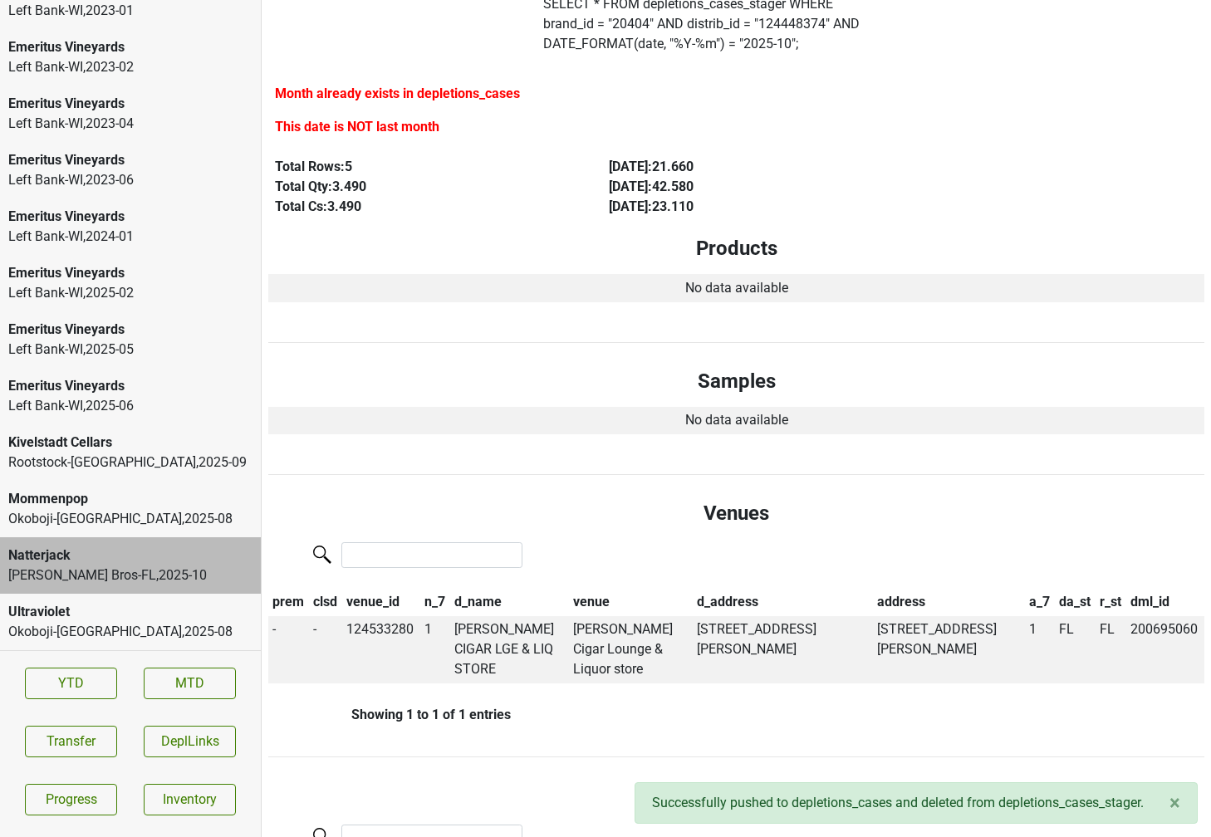
scroll to position [0, 0]
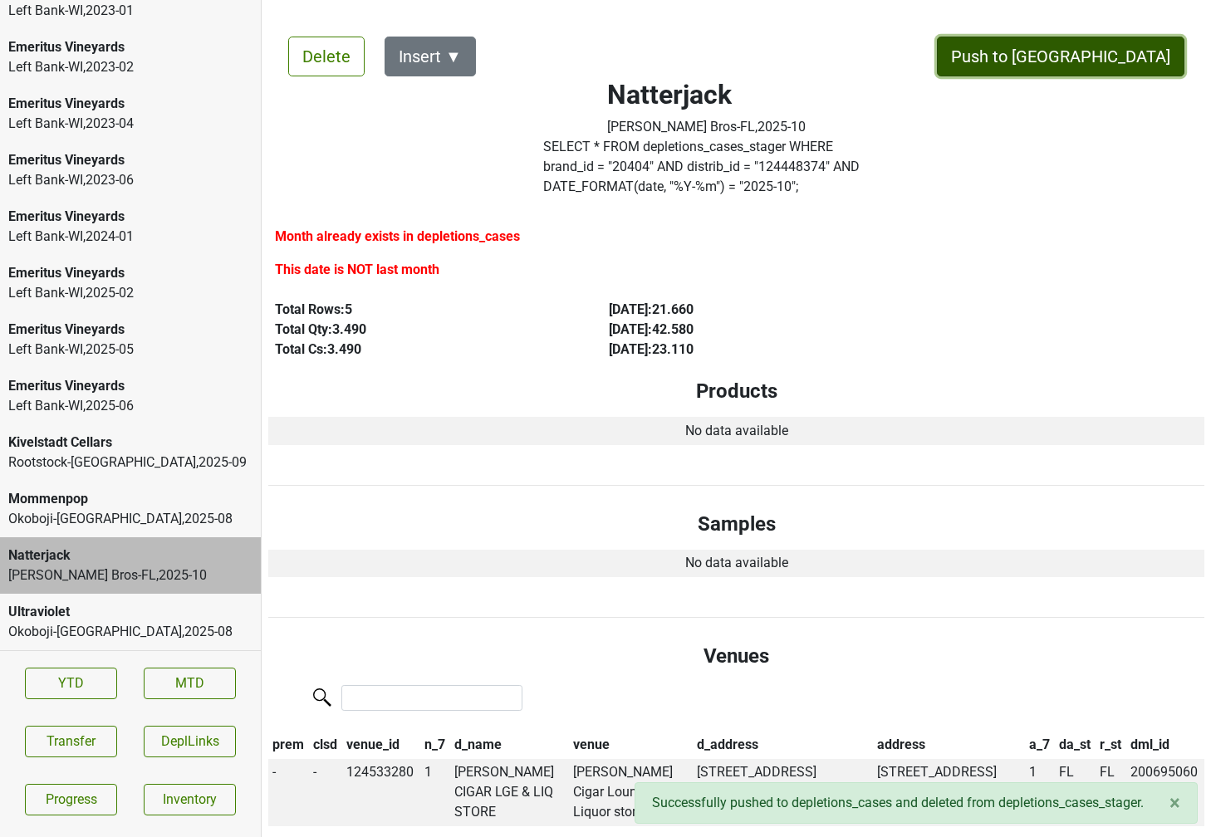
click at [1141, 54] on button "Push to [GEOGRAPHIC_DATA]" at bounding box center [1060, 57] width 247 height 40
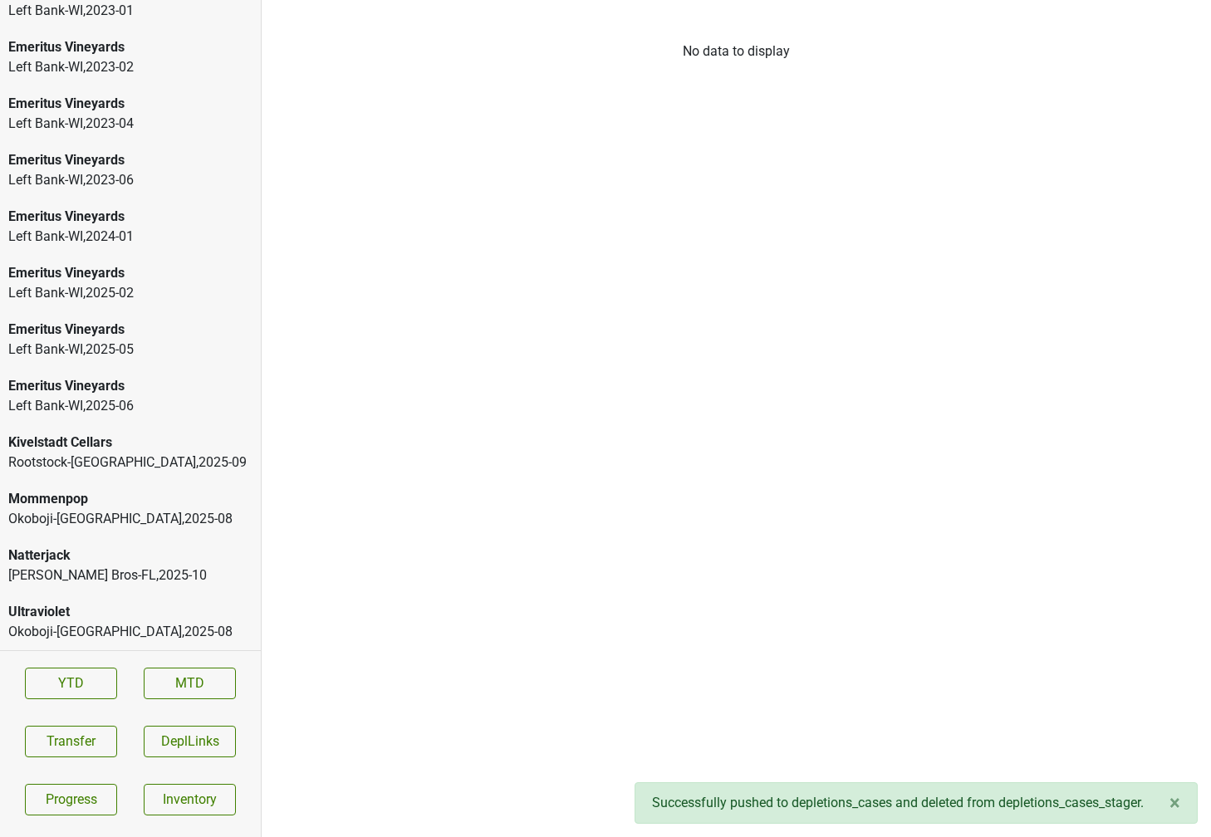
scroll to position [2456, 0]
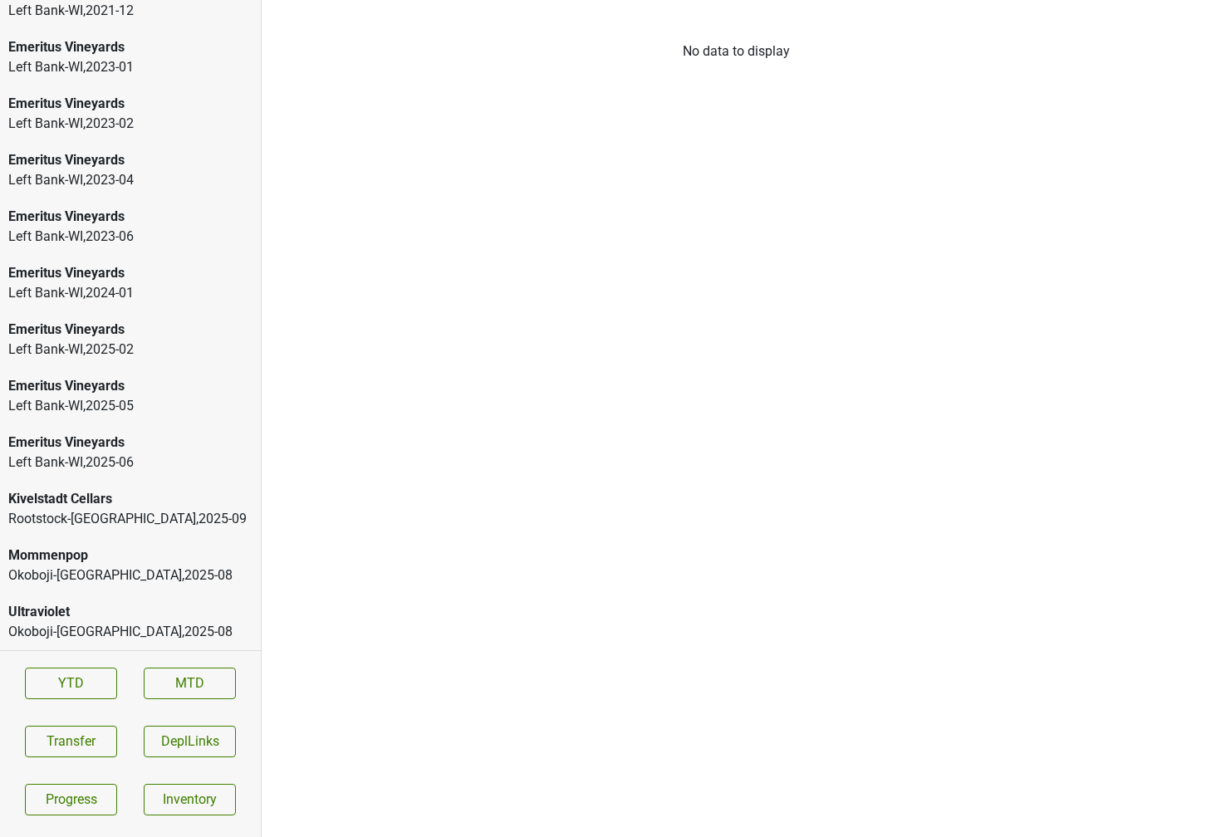
click at [107, 528] on div "Rootstock-[GEOGRAPHIC_DATA] , 2025 - 09" at bounding box center [130, 519] width 244 height 20
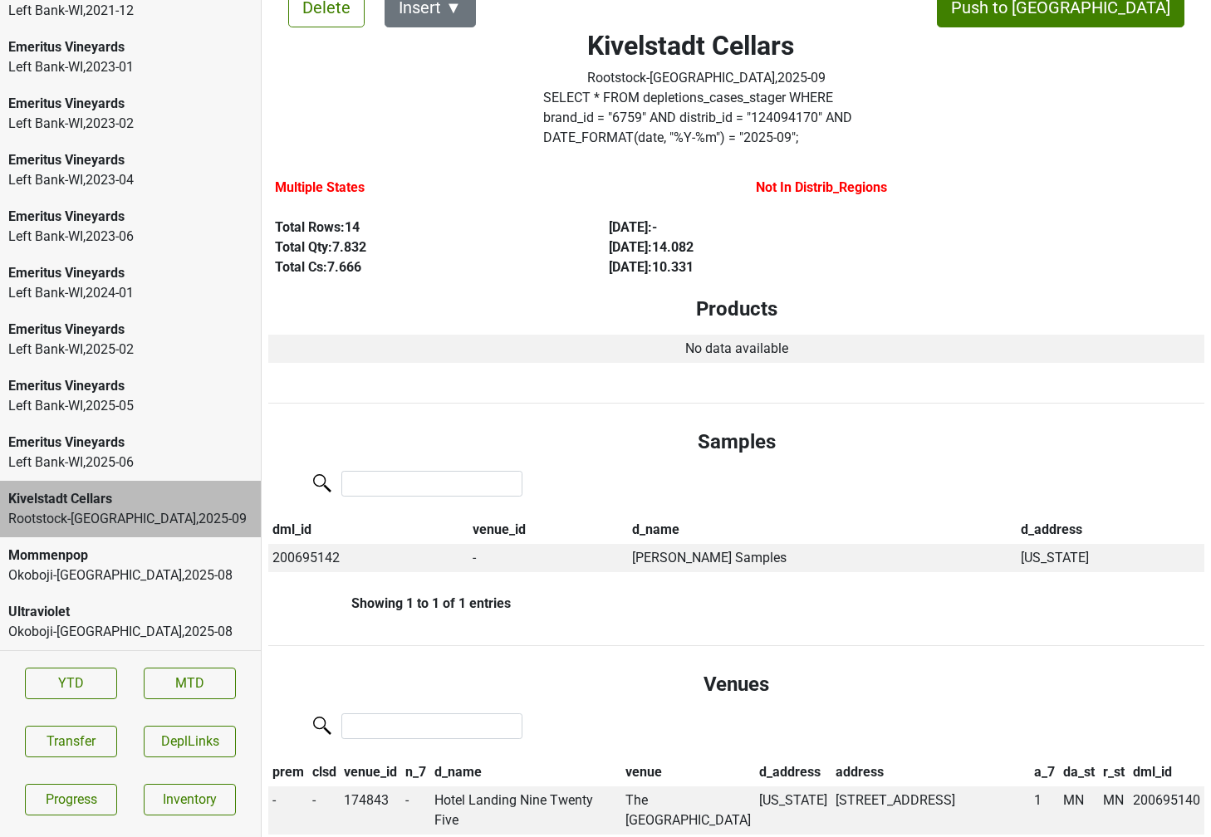
scroll to position [0, 0]
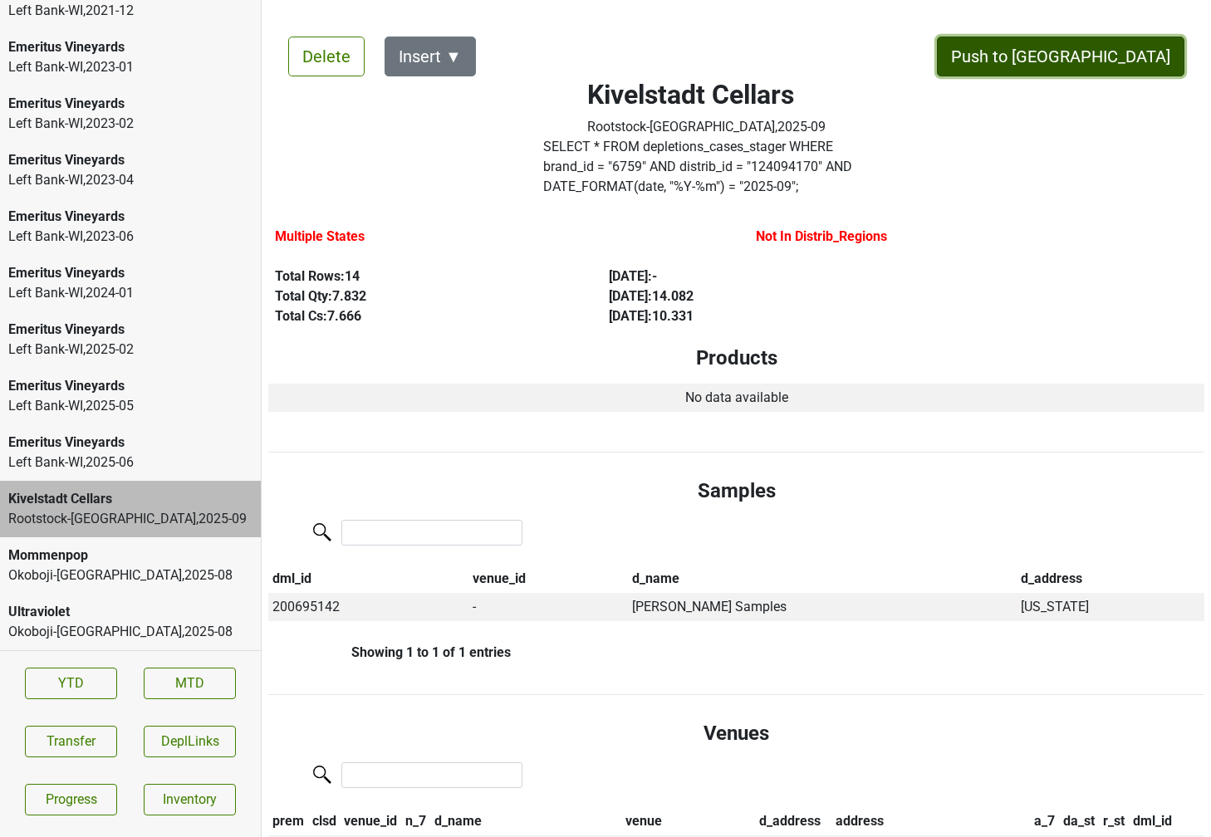
click at [1109, 60] on button "Push to [GEOGRAPHIC_DATA]" at bounding box center [1060, 57] width 247 height 40
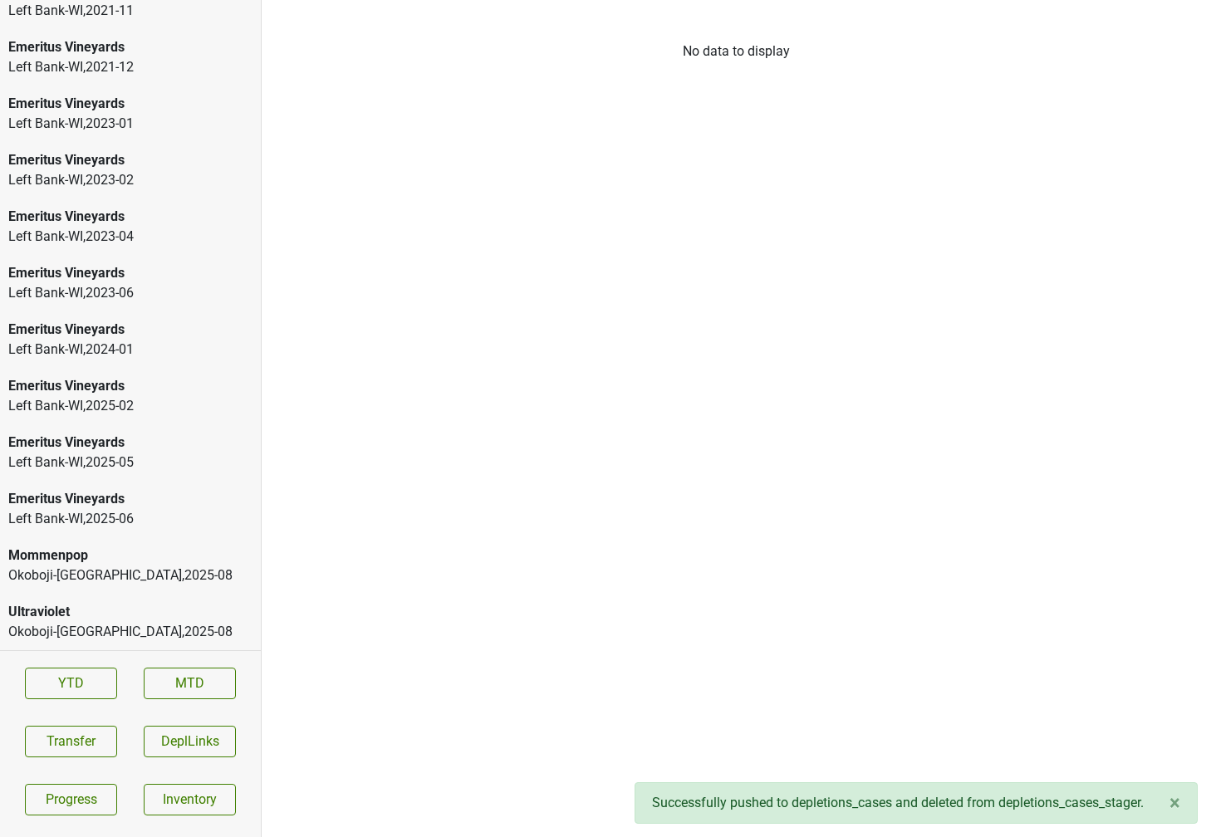
scroll to position [2399, 0]
click at [98, 574] on div "Okoboji-[GEOGRAPHIC_DATA] , 2025 - 08" at bounding box center [130, 576] width 244 height 20
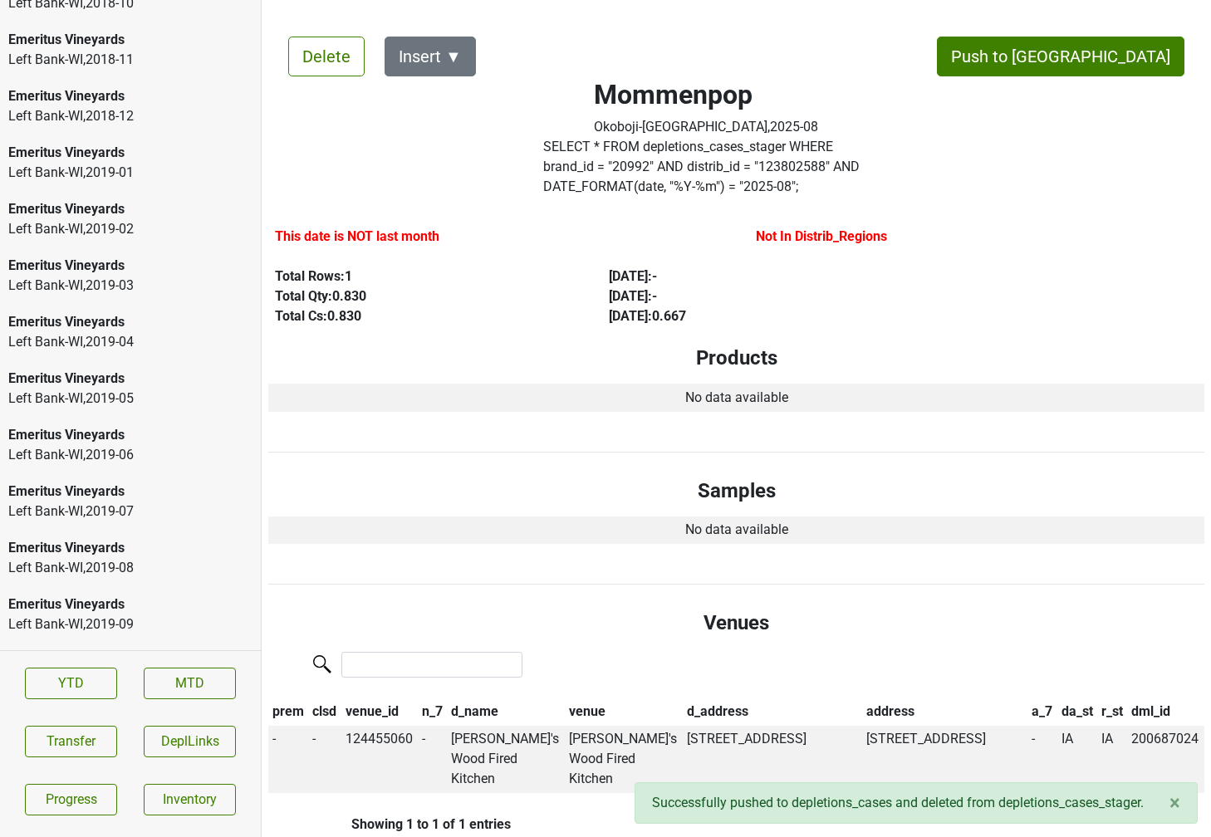
scroll to position [0, 0]
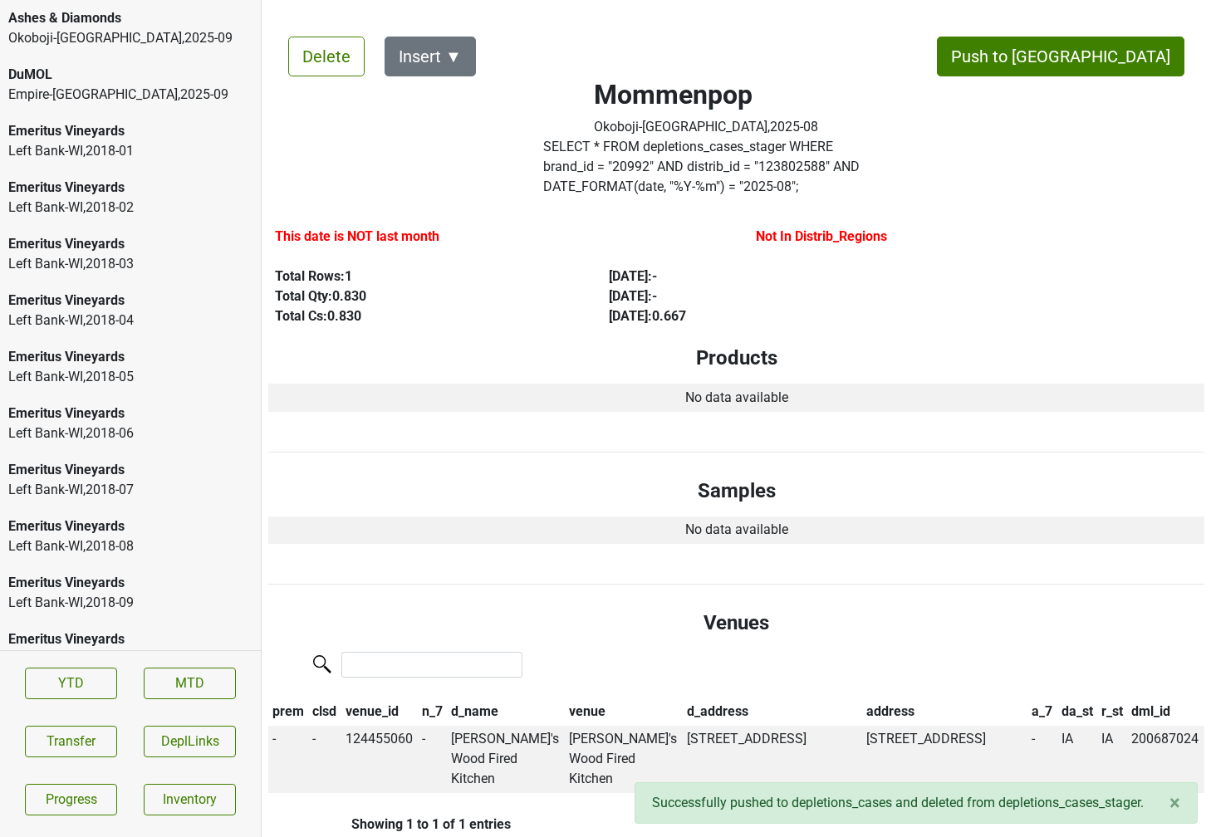
click at [82, 85] on div "Empire-[GEOGRAPHIC_DATA] , 2025 - 09" at bounding box center [130, 95] width 244 height 20
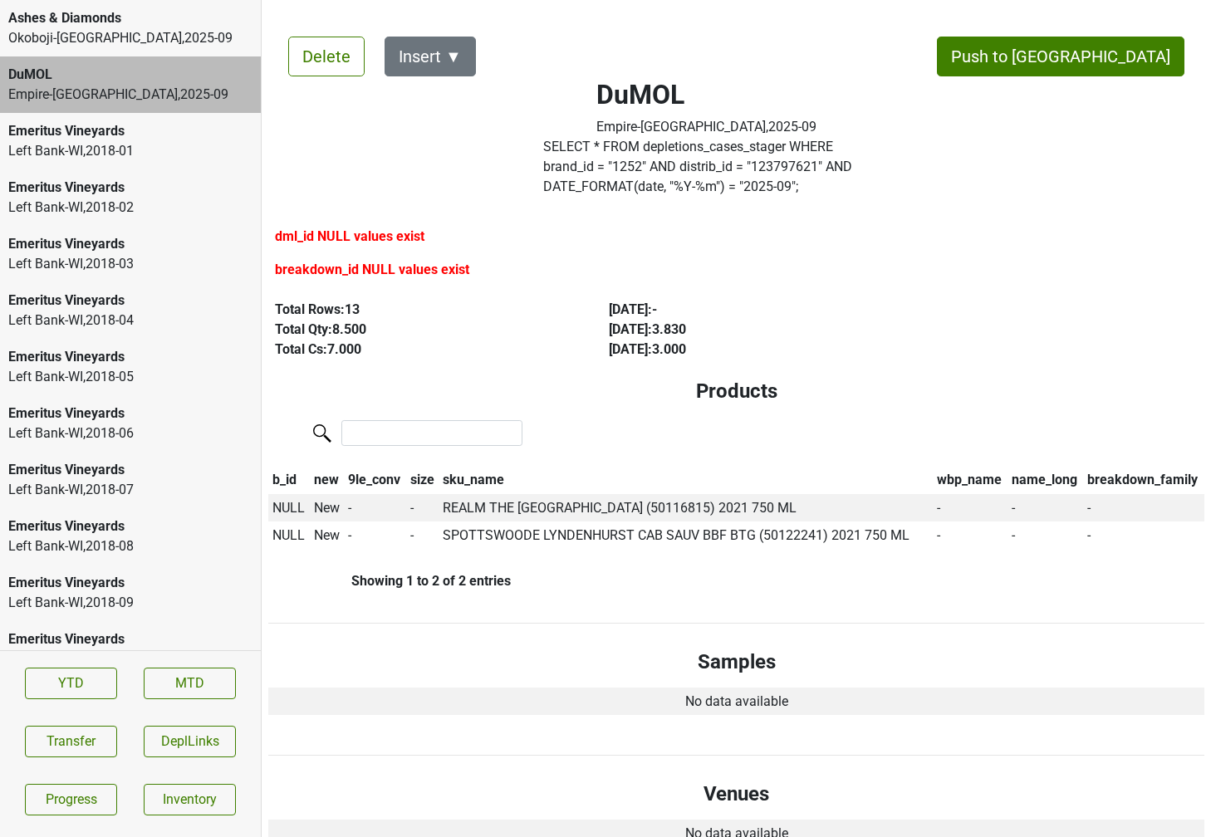
click at [101, 36] on div "Okoboji-[GEOGRAPHIC_DATA] , 2025 - 09" at bounding box center [130, 38] width 244 height 20
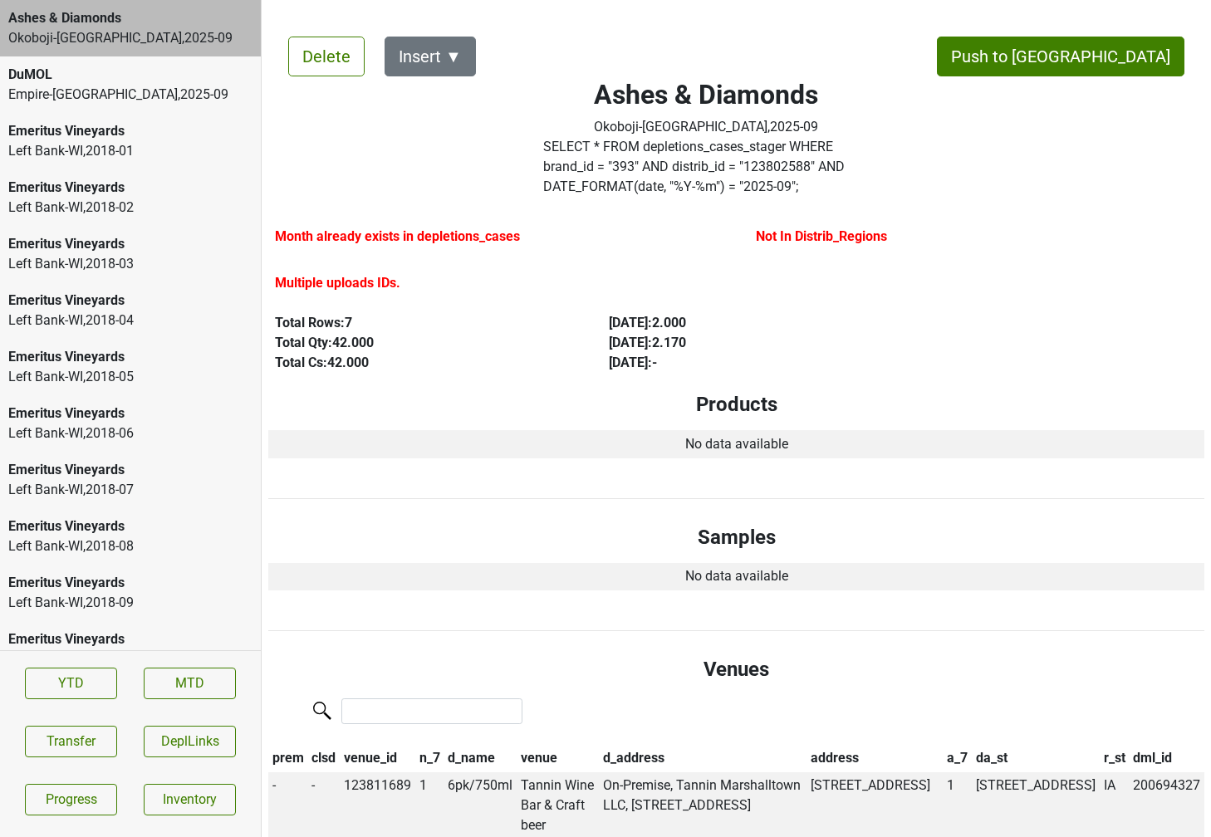
click at [79, 75] on div "DuMOL" at bounding box center [130, 75] width 244 height 20
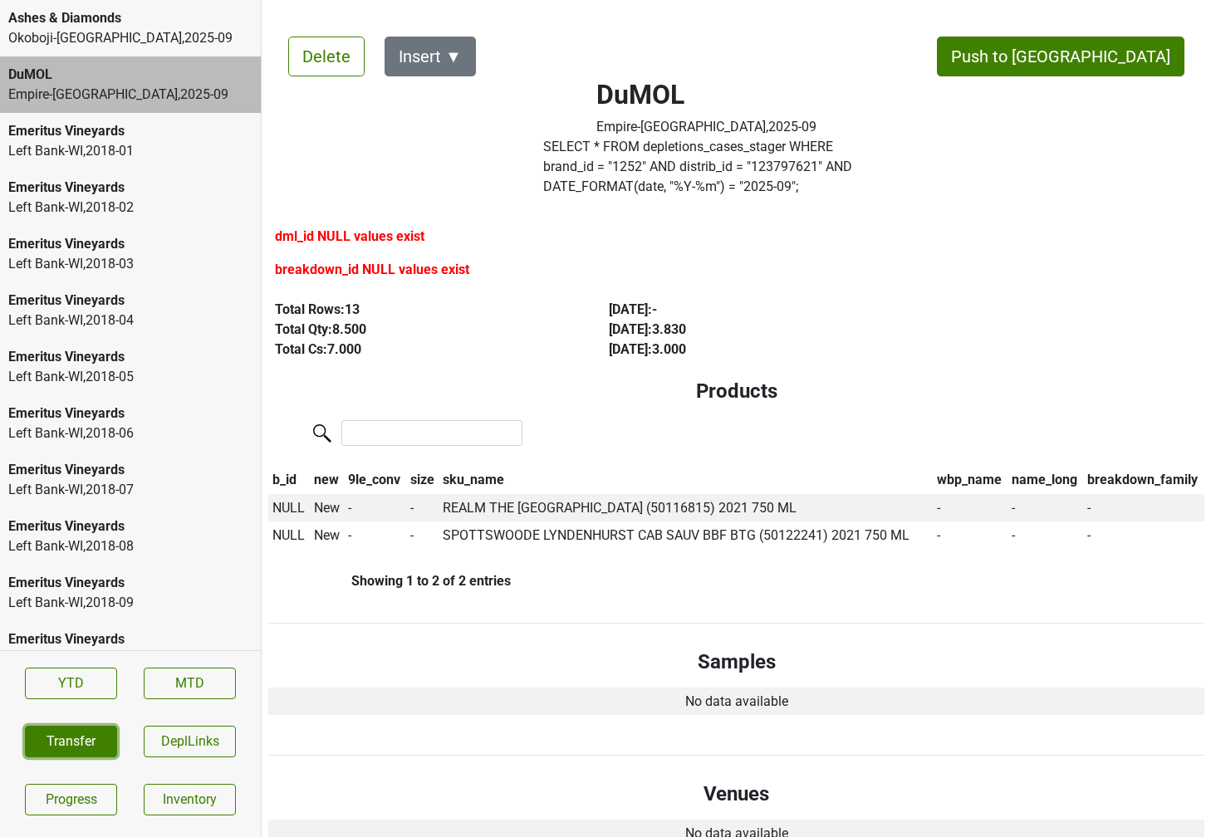
click at [86, 732] on button "Transfer" at bounding box center [71, 742] width 92 height 32
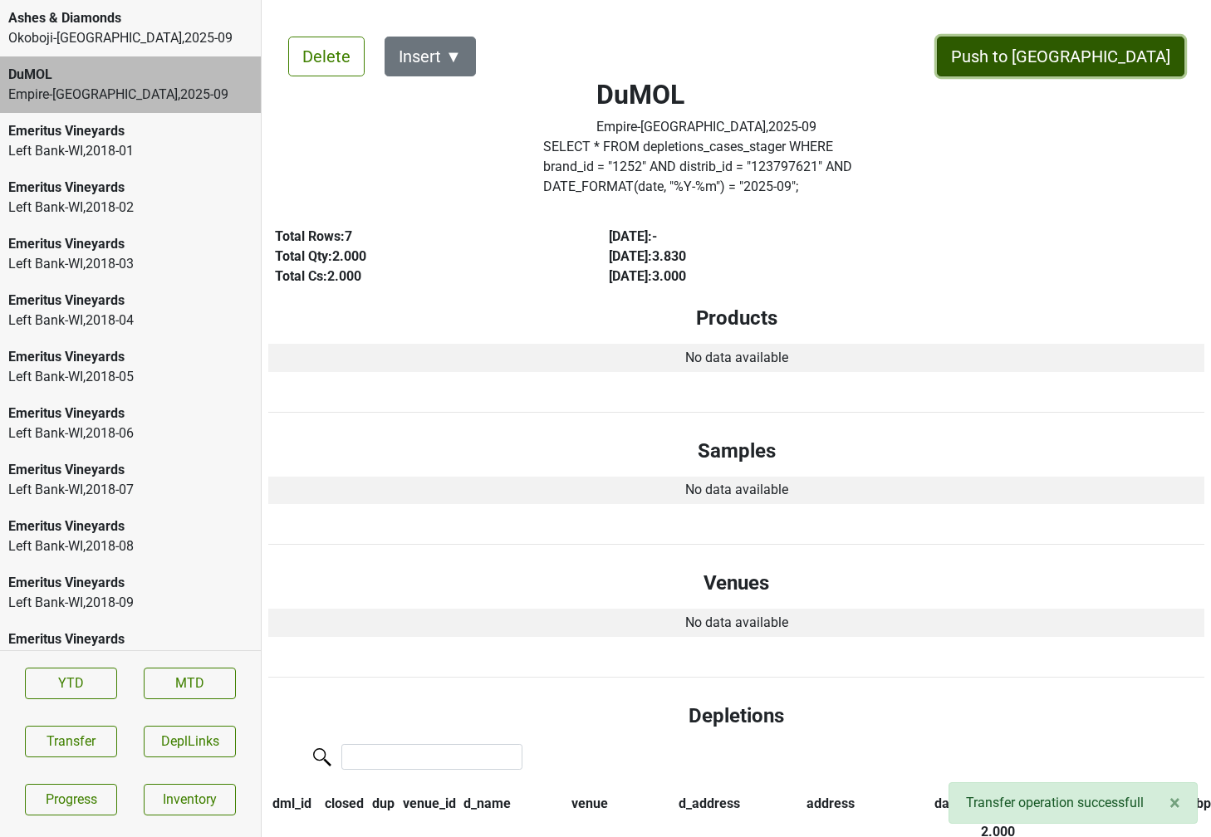
click at [1111, 56] on button "Push to [GEOGRAPHIC_DATA]" at bounding box center [1060, 57] width 247 height 40
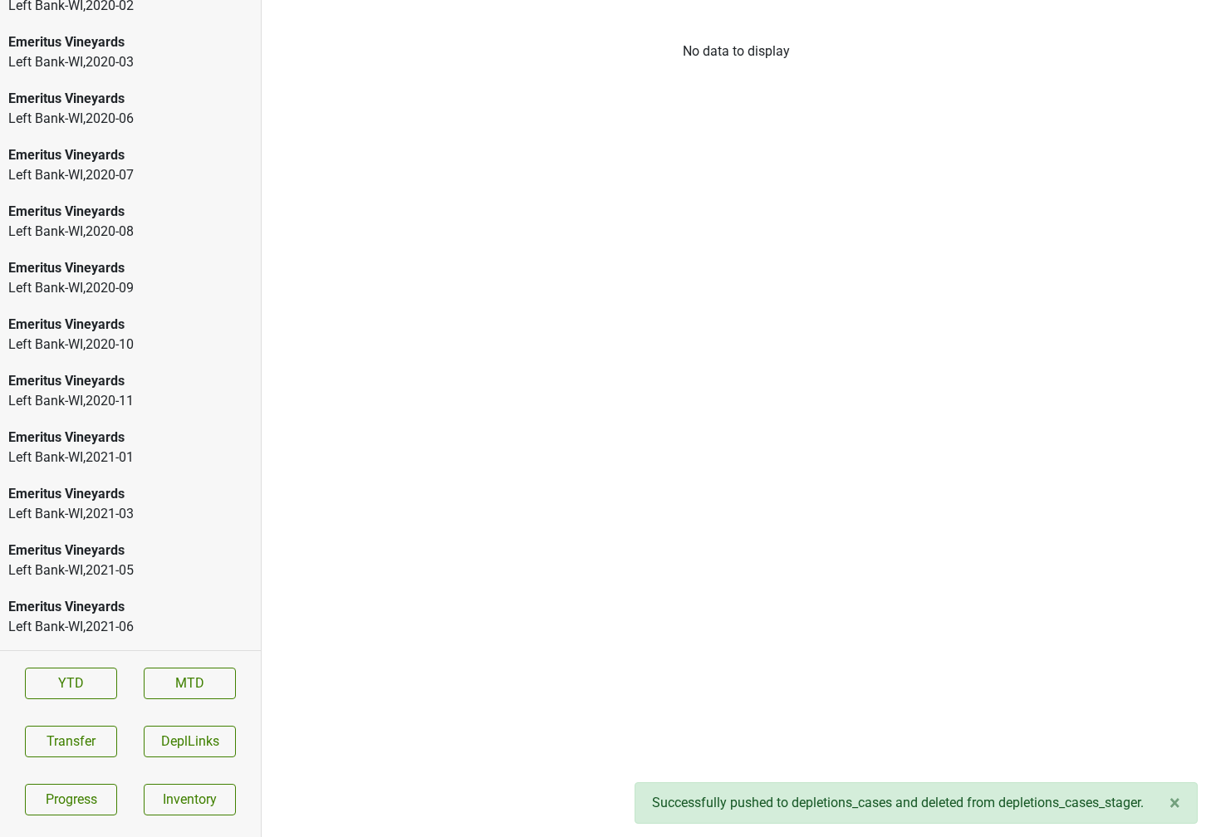
scroll to position [2456, 0]
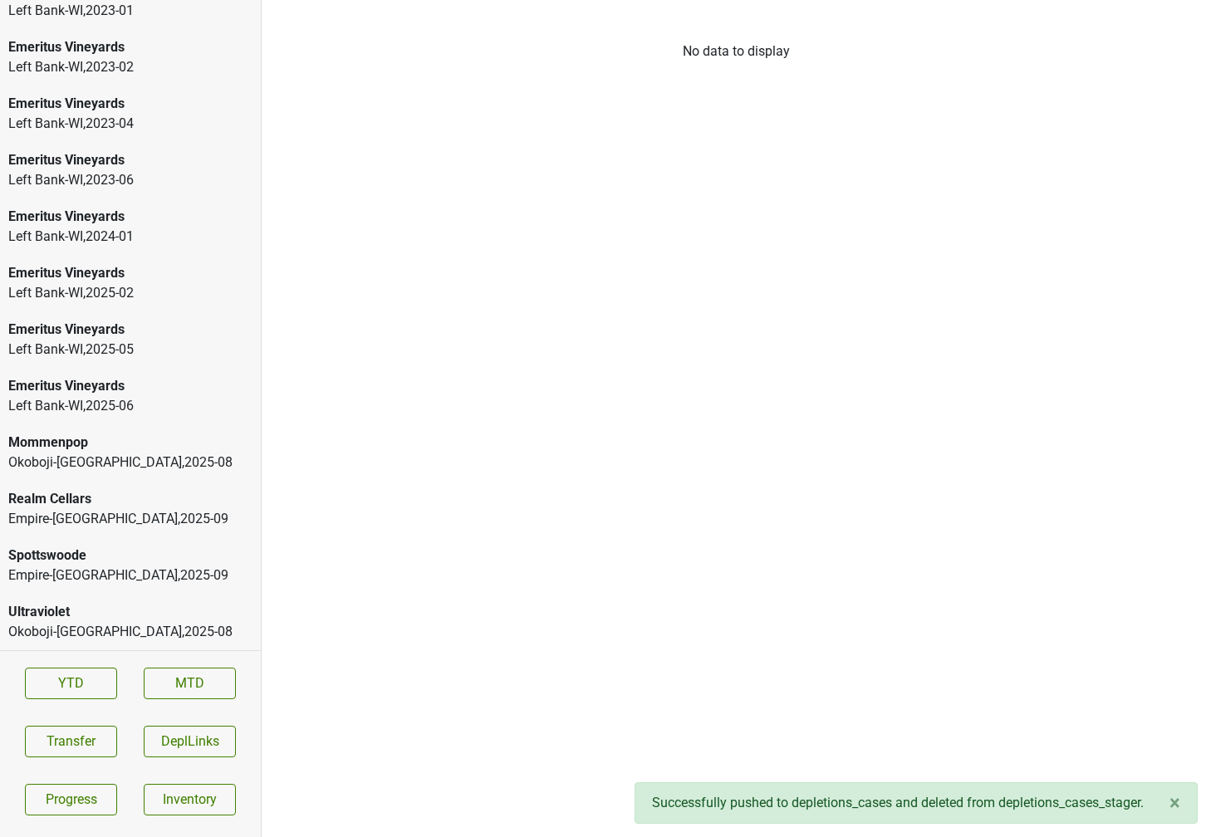
click at [138, 558] on div "Spottswoode" at bounding box center [130, 556] width 244 height 20
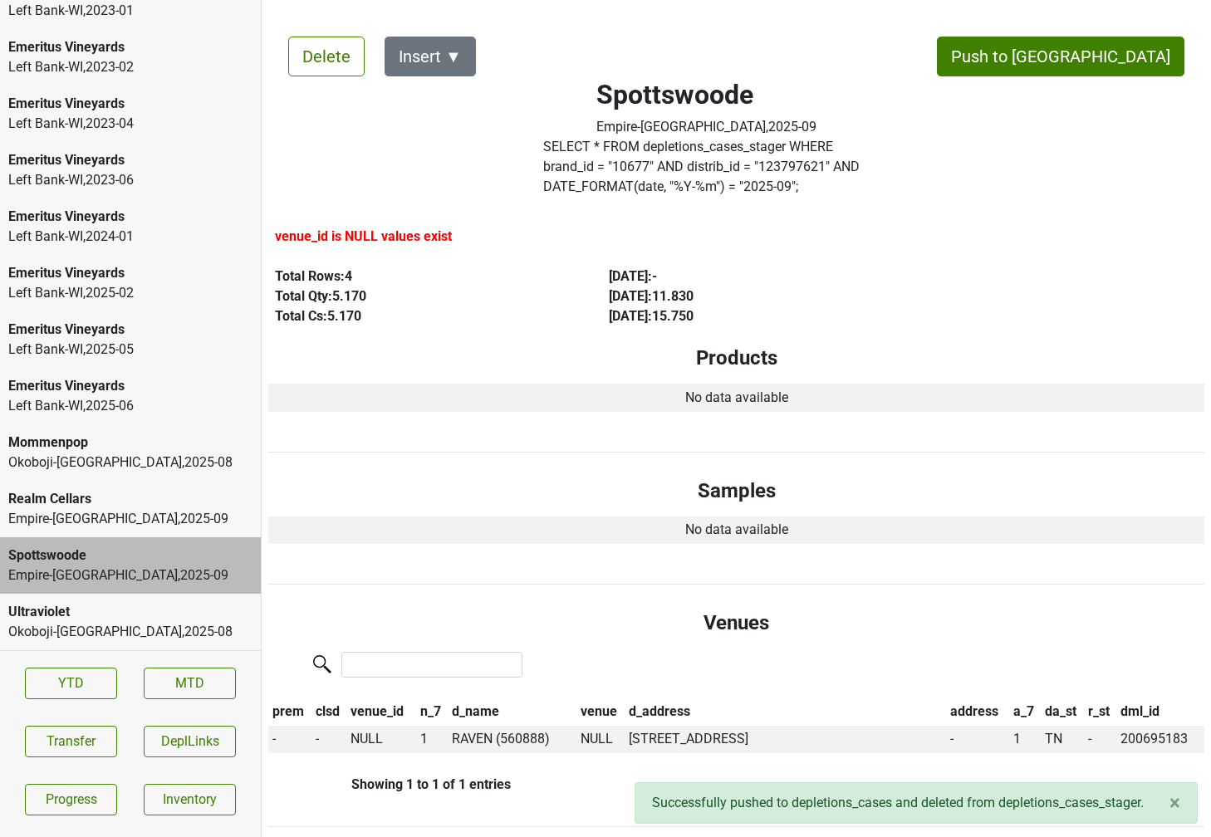
click at [98, 528] on div "Empire-[GEOGRAPHIC_DATA] , 2025 - 09" at bounding box center [130, 519] width 244 height 20
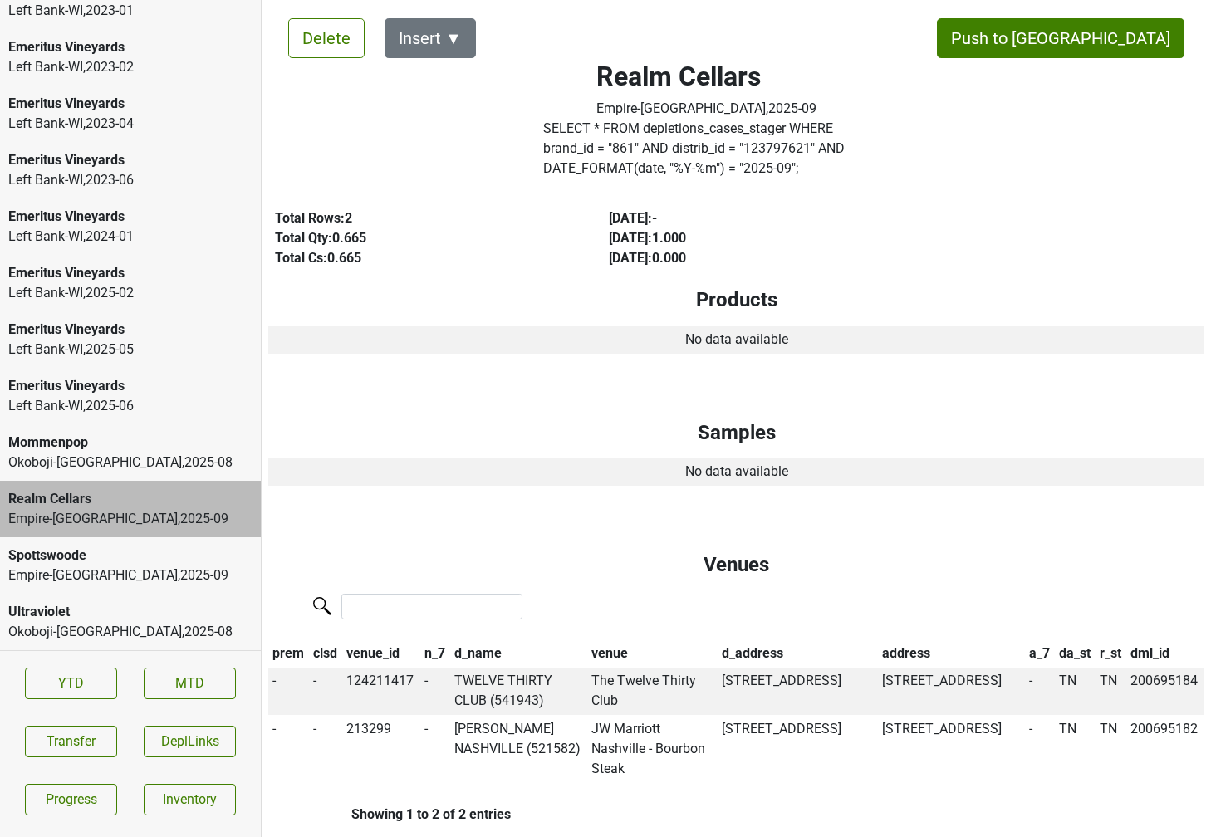
scroll to position [0, 0]
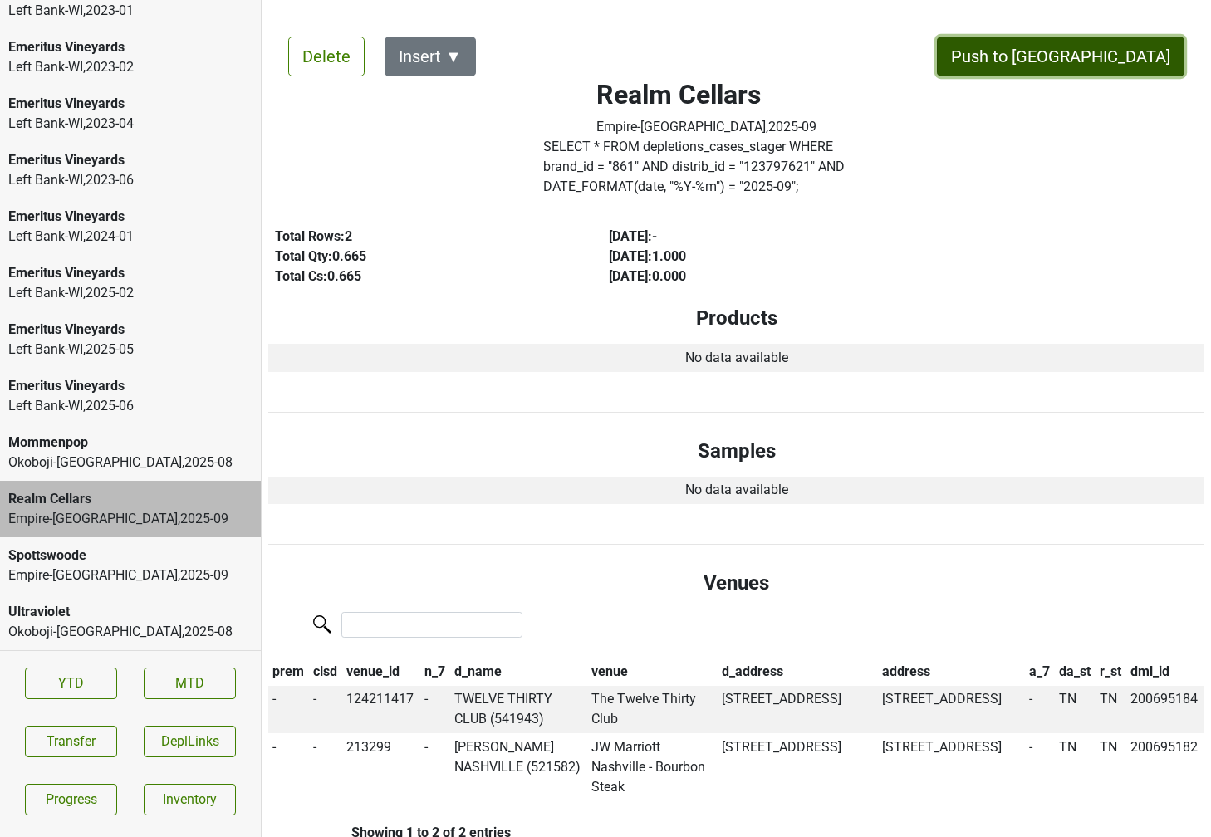
click at [1110, 55] on button "Push to [GEOGRAPHIC_DATA]" at bounding box center [1060, 57] width 247 height 40
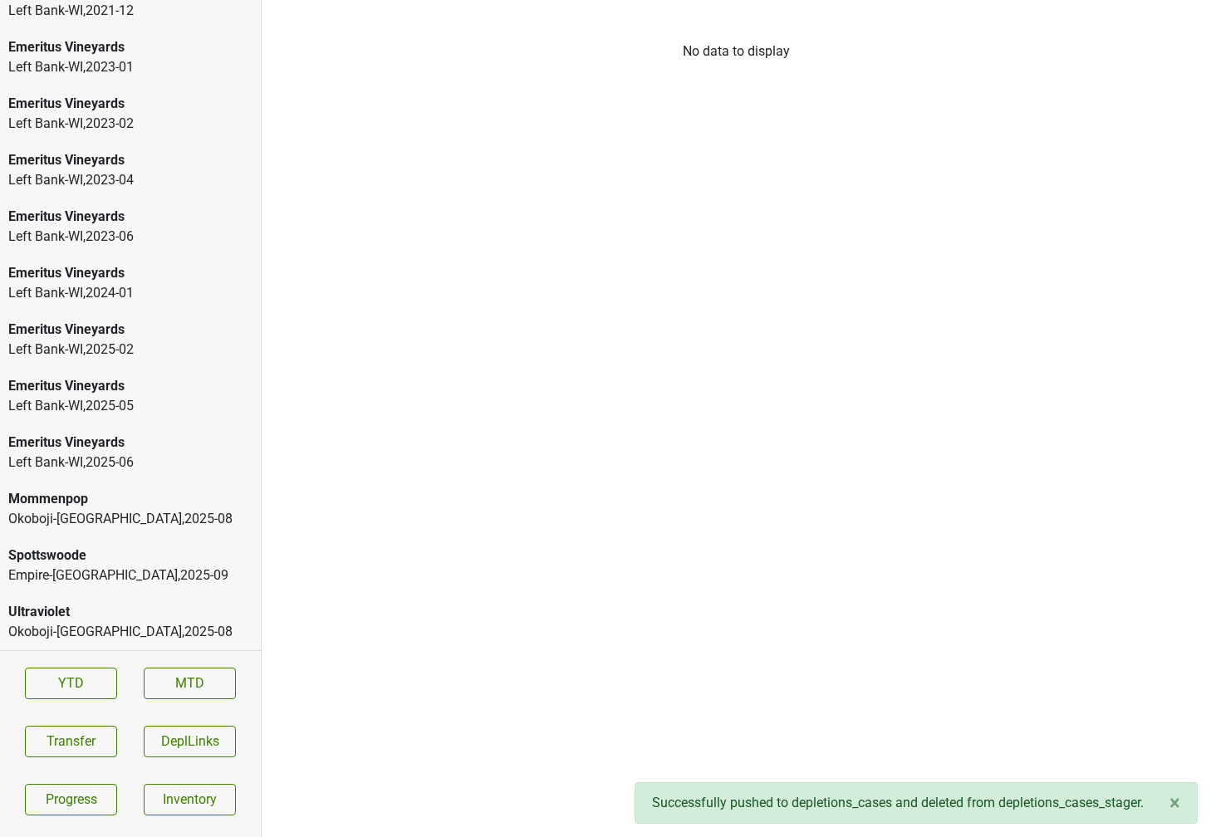
scroll to position [2399, 0]
click at [144, 552] on div "Spottswoode" at bounding box center [130, 556] width 244 height 20
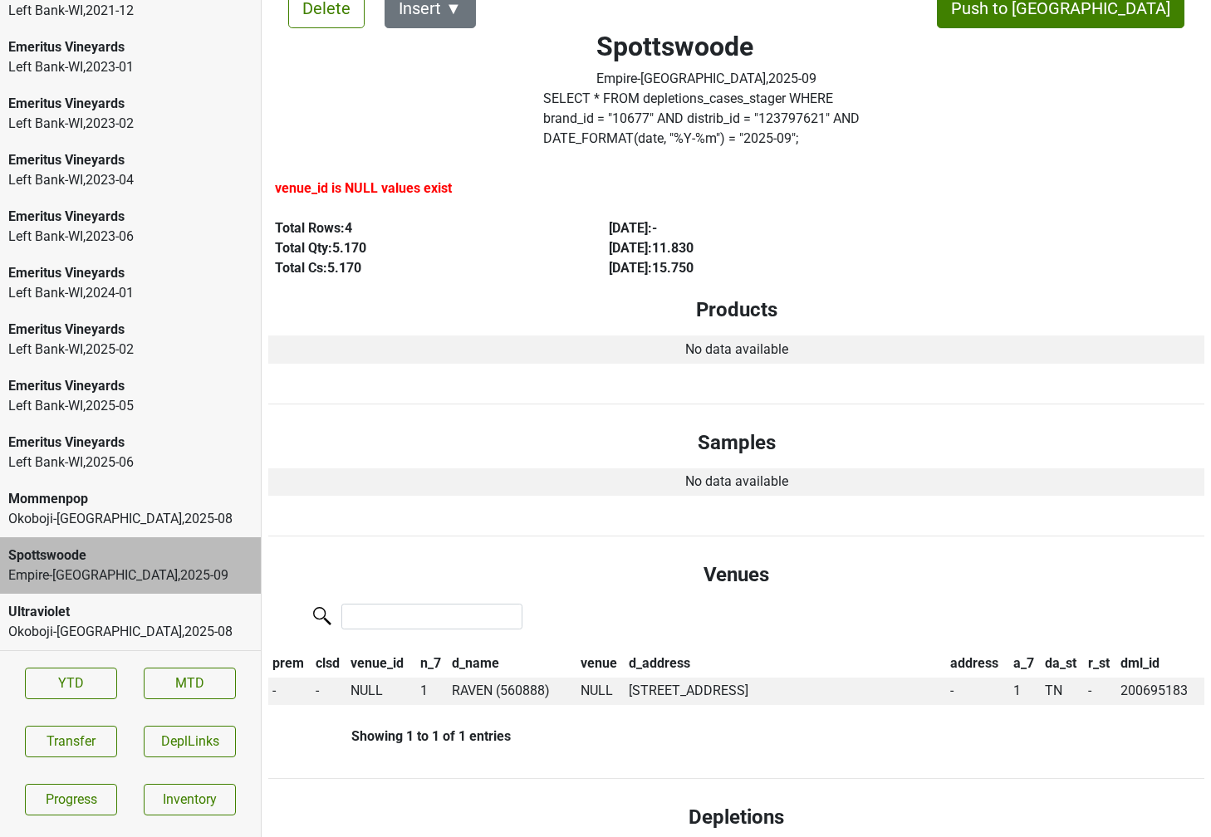
scroll to position [0, 0]
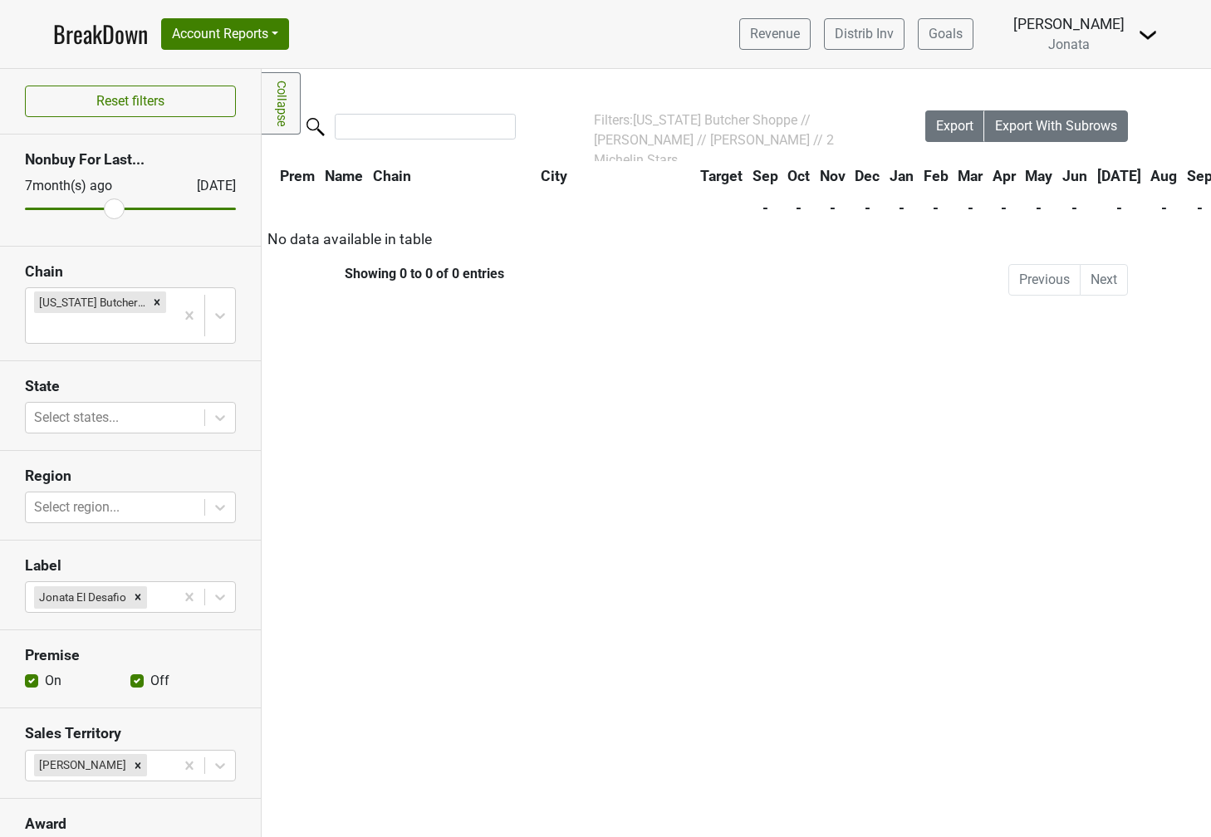
scroll to position [130, 0]
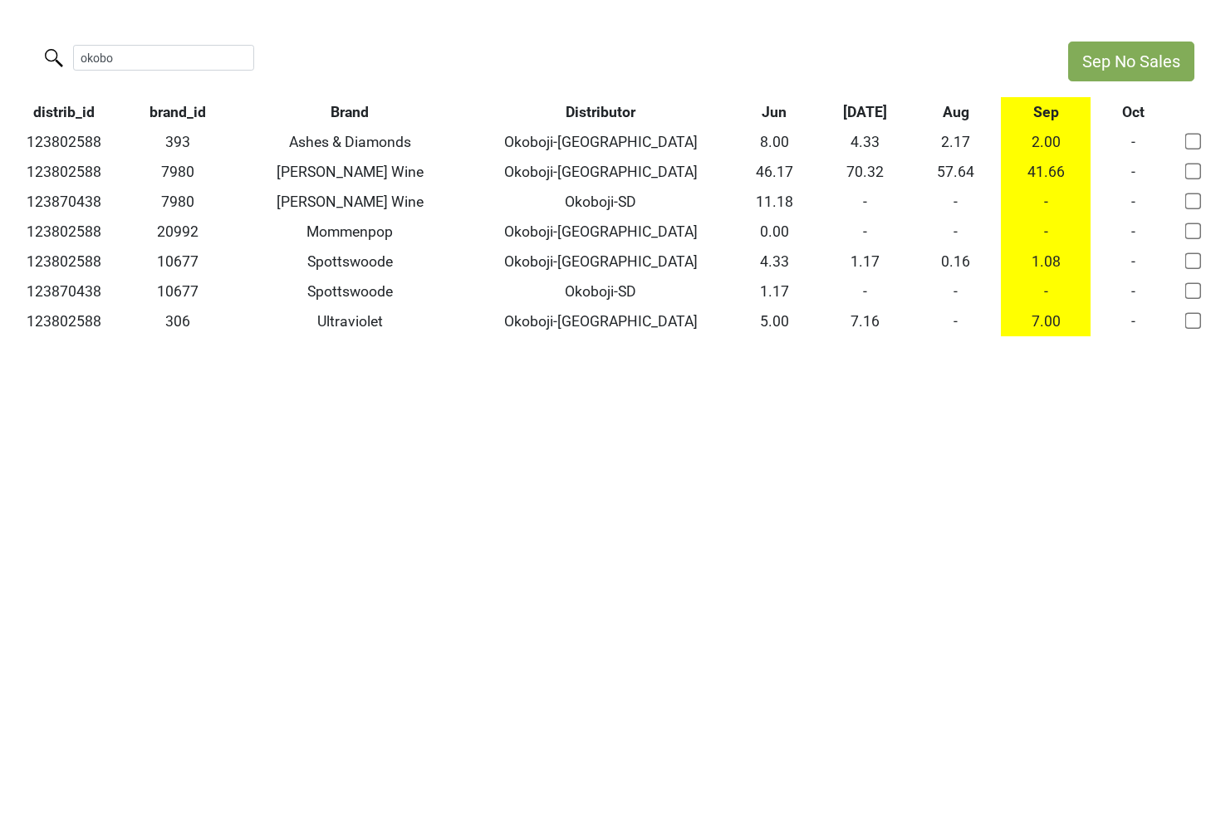
click at [0, 58] on div "okobo" at bounding box center [525, 60] width 1051 height 36
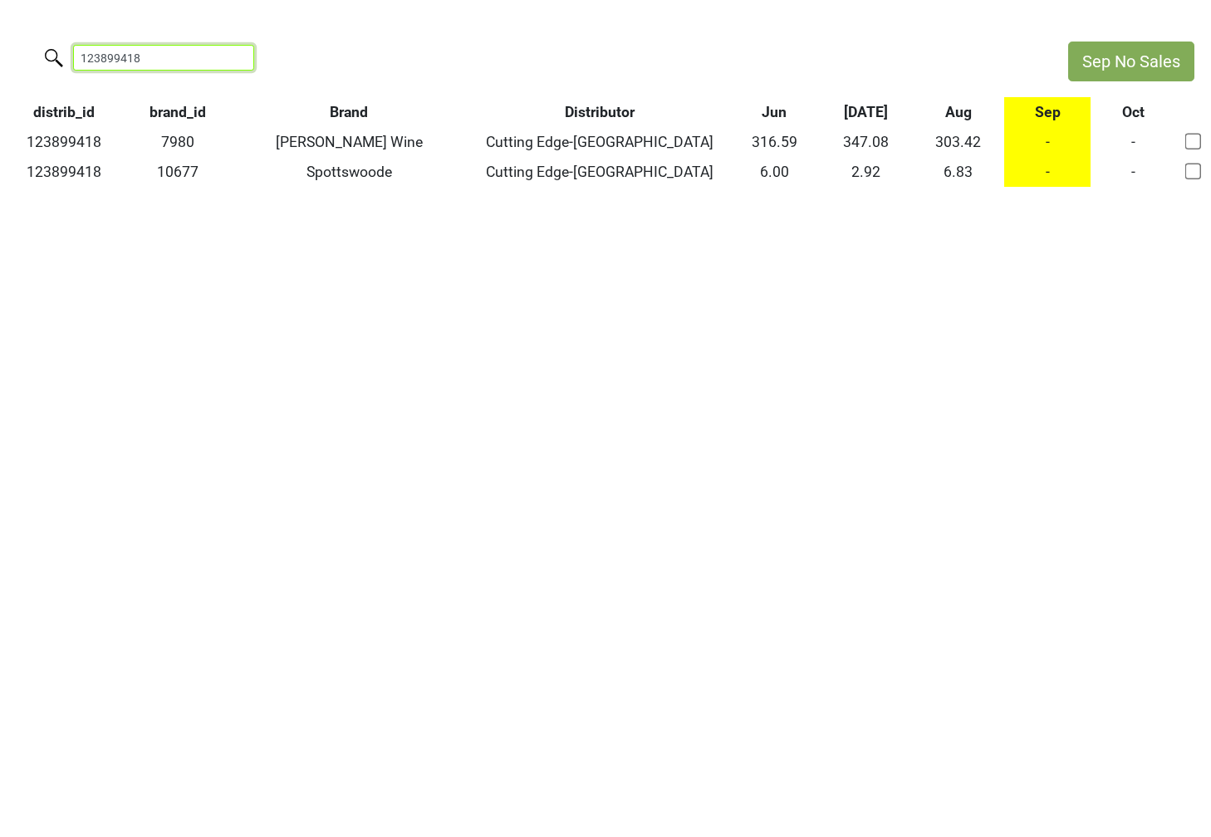
drag, startPoint x: 165, startPoint y: 66, endPoint x: 32, endPoint y: 56, distance: 133.2
click at [32, 56] on div "123899418" at bounding box center [525, 60] width 1051 height 36
type input "a"
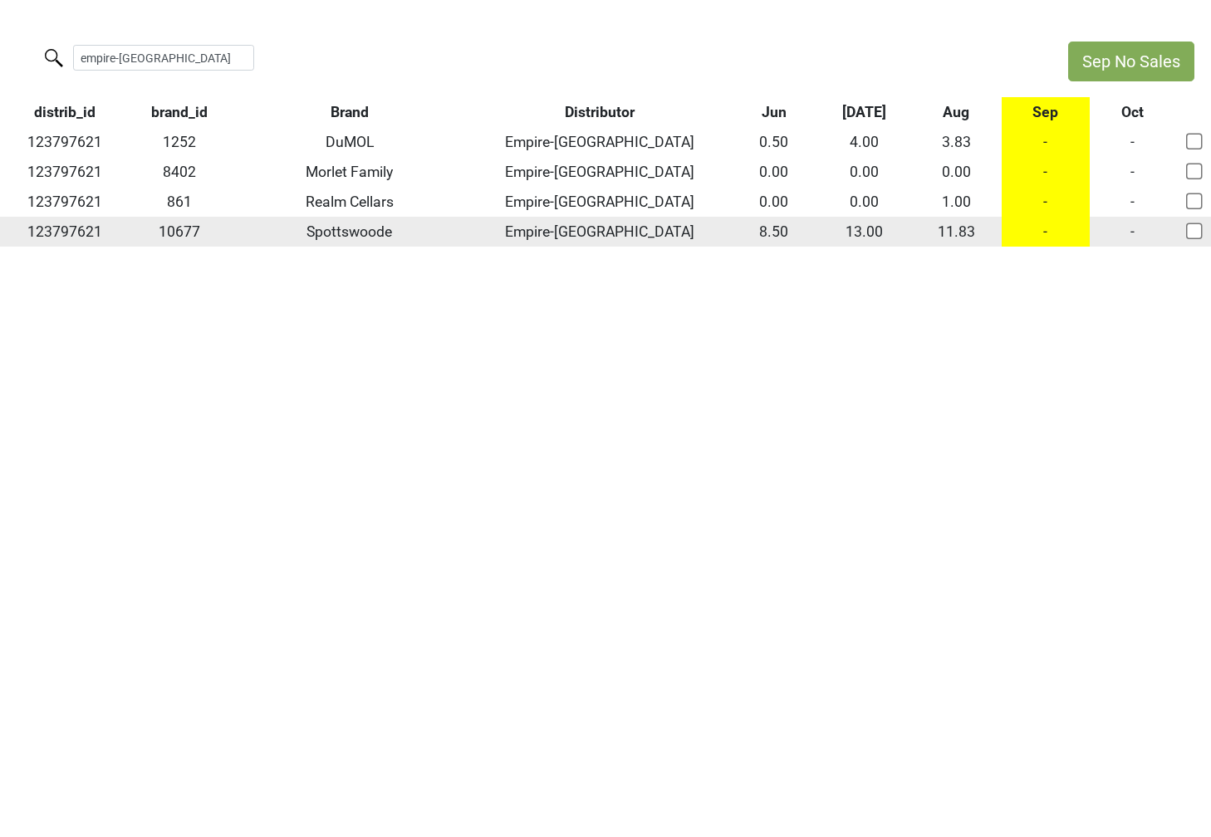
click at [79, 229] on td "123797621" at bounding box center [65, 232] width 130 height 30
copy td "123797621"
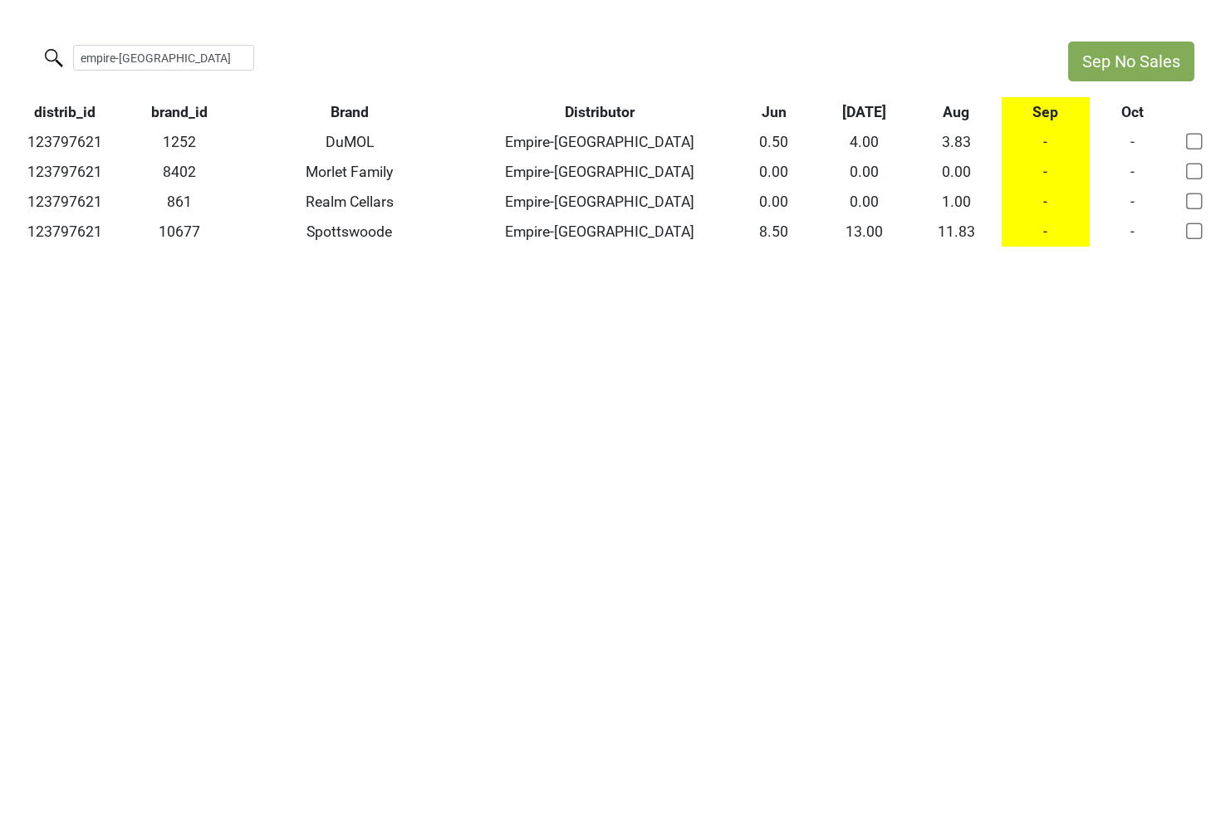
click at [135, 42] on label "empire-[GEOGRAPHIC_DATA]" at bounding box center [130, 56] width 181 height 29
click at [135, 45] on input "empire-[GEOGRAPHIC_DATA]" at bounding box center [163, 58] width 181 height 26
drag, startPoint x: 135, startPoint y: 52, endPoint x: 52, endPoint y: 52, distance: 83.0
click at [53, 52] on label "empire-[GEOGRAPHIC_DATA]" at bounding box center [130, 56] width 181 height 29
paste input "124079456"
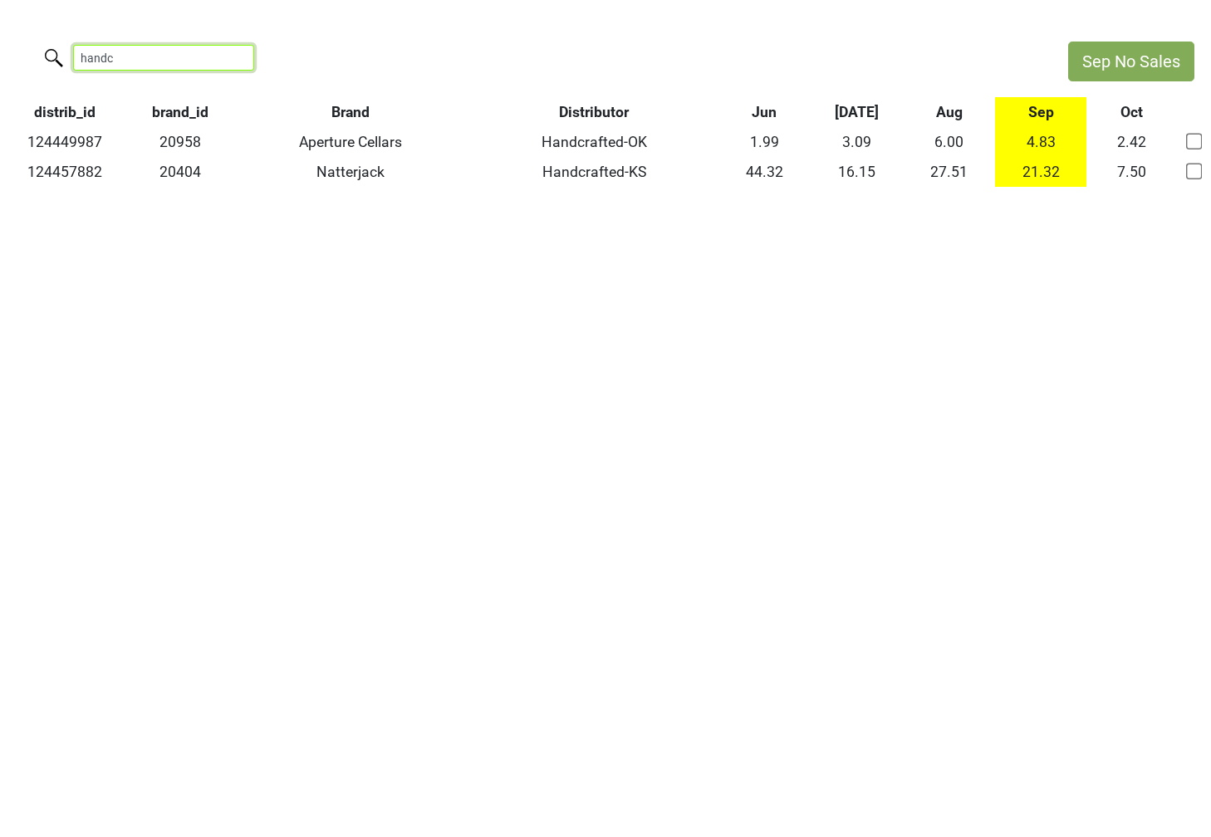
drag, startPoint x: 176, startPoint y: 61, endPoint x: 25, endPoint y: 54, distance: 151.3
click at [27, 54] on div "handc" at bounding box center [525, 60] width 1051 height 36
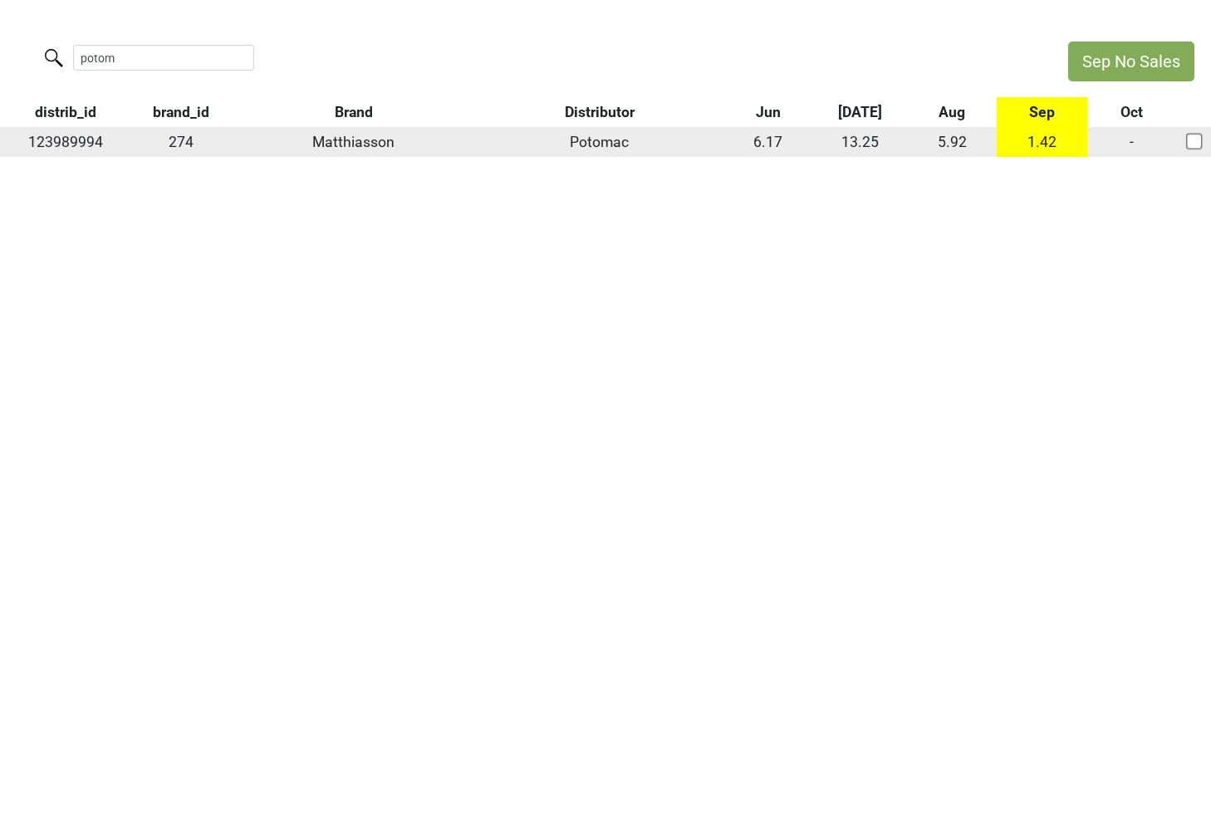
click at [52, 142] on td "123989994" at bounding box center [65, 142] width 130 height 30
copy td "123989994"
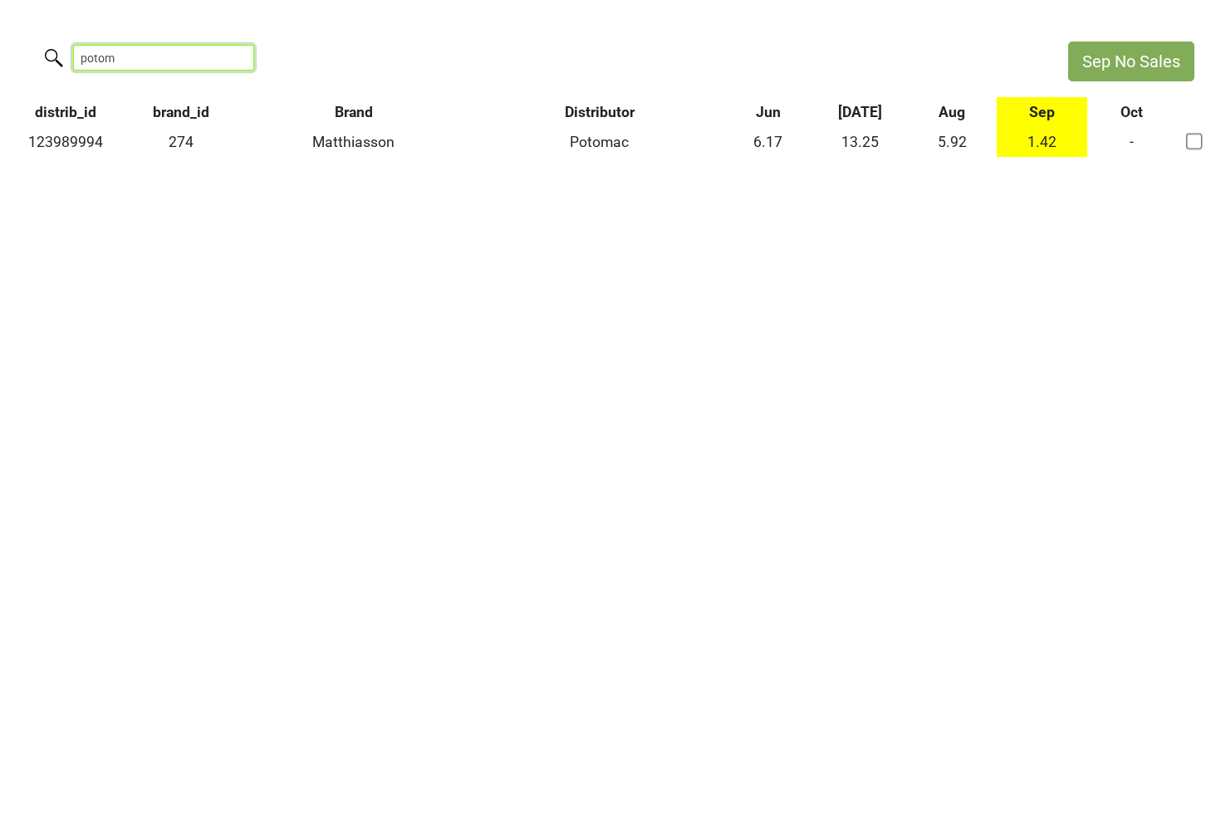
drag, startPoint x: 138, startPoint y: 60, endPoint x: 2, endPoint y: 46, distance: 136.1
click at [2, 46] on div "potom" at bounding box center [525, 60] width 1051 height 36
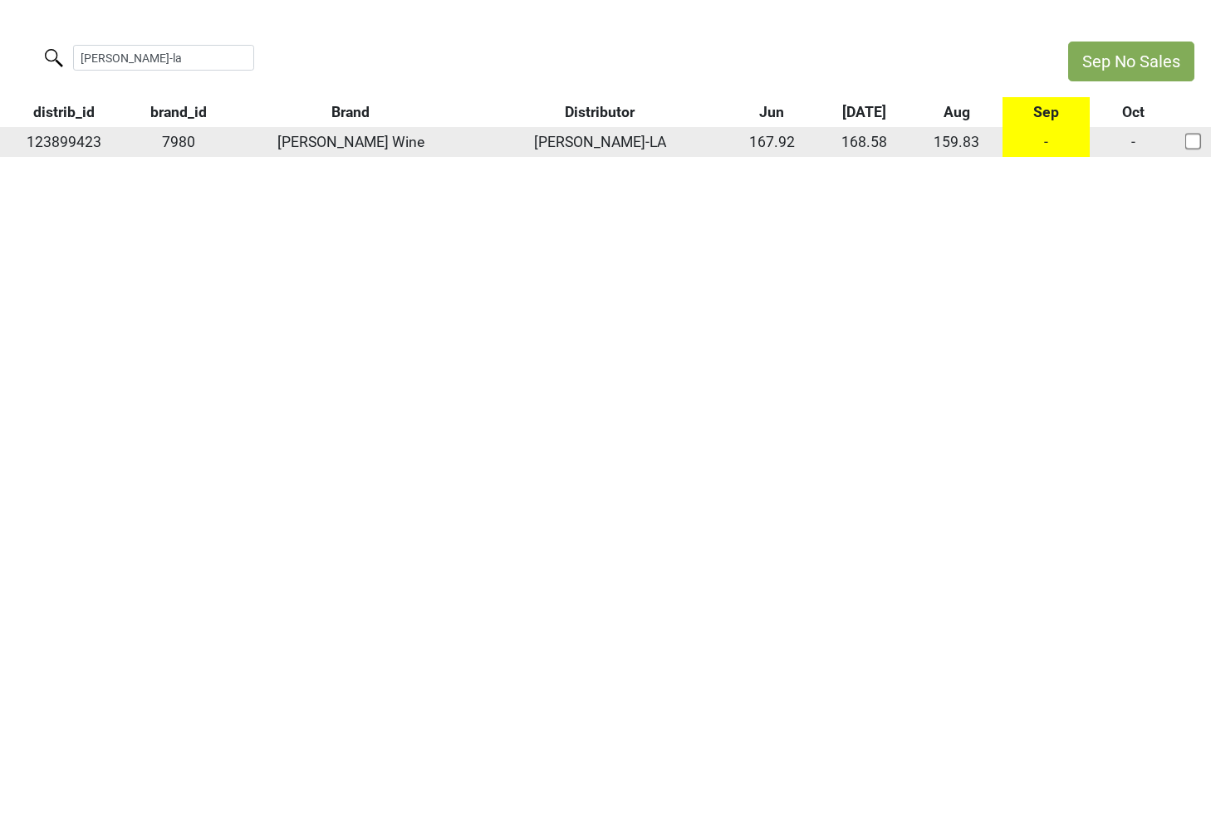
click at [71, 144] on td "123899423" at bounding box center [64, 142] width 129 height 30
copy td "123899423"
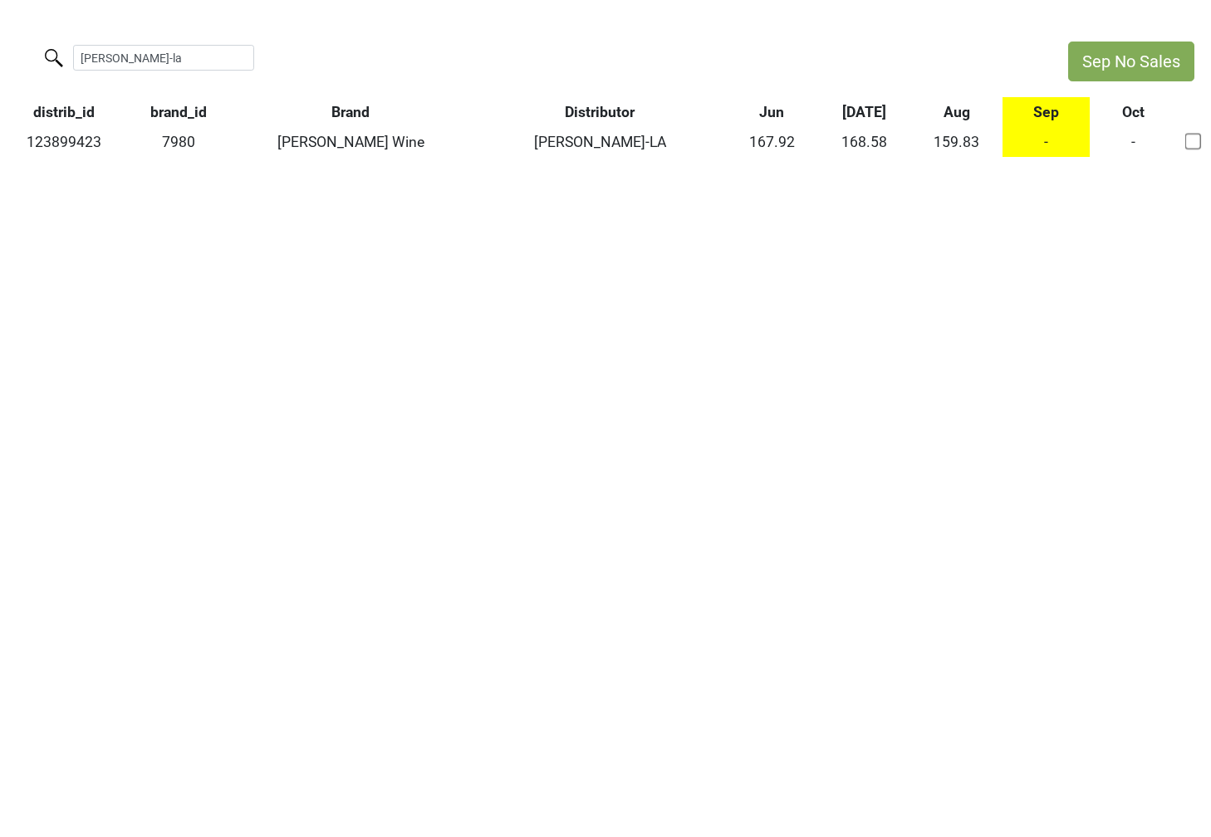
click at [137, 70] on div "lirette-la" at bounding box center [525, 60] width 1051 height 36
click at [130, 65] on input "lirette-la" at bounding box center [163, 58] width 181 height 26
click at [130, 65] on input "e" at bounding box center [163, 58] width 181 height 26
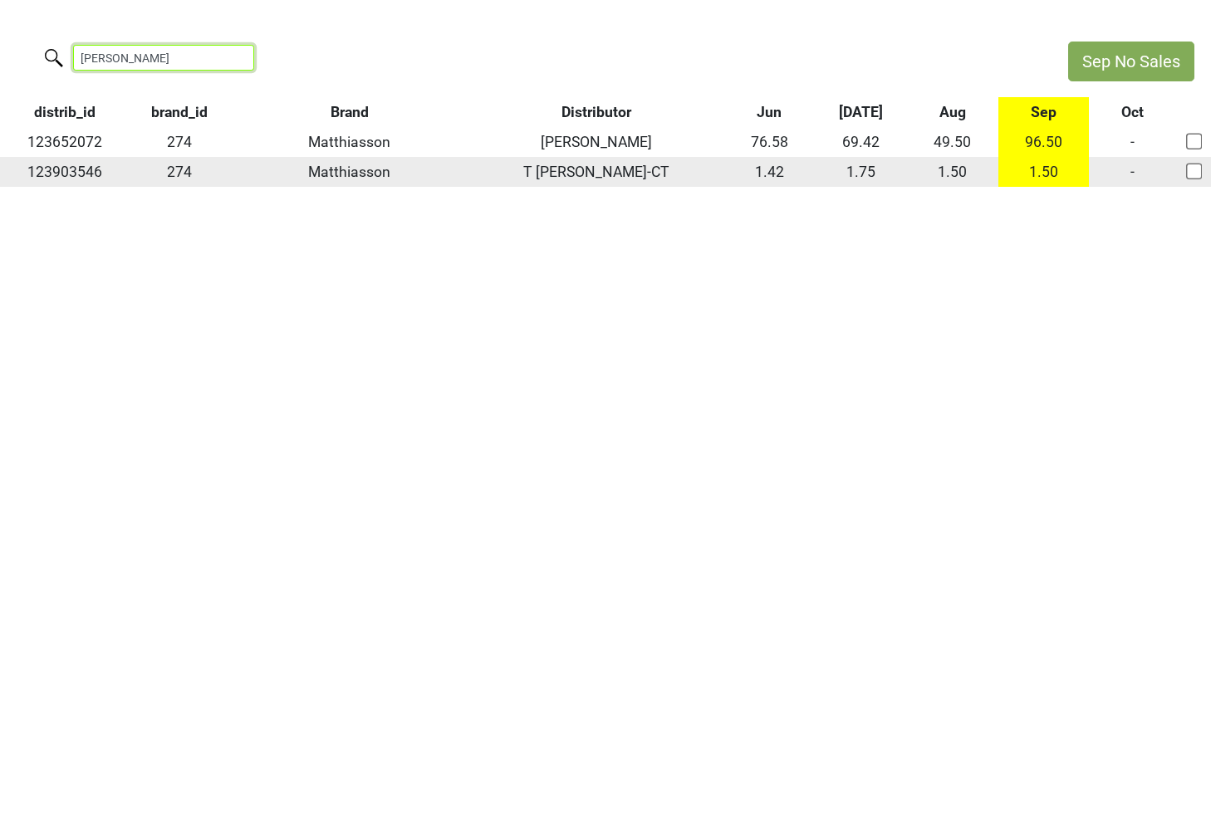
type input "edward"
click at [85, 178] on td "123903546" at bounding box center [65, 172] width 130 height 30
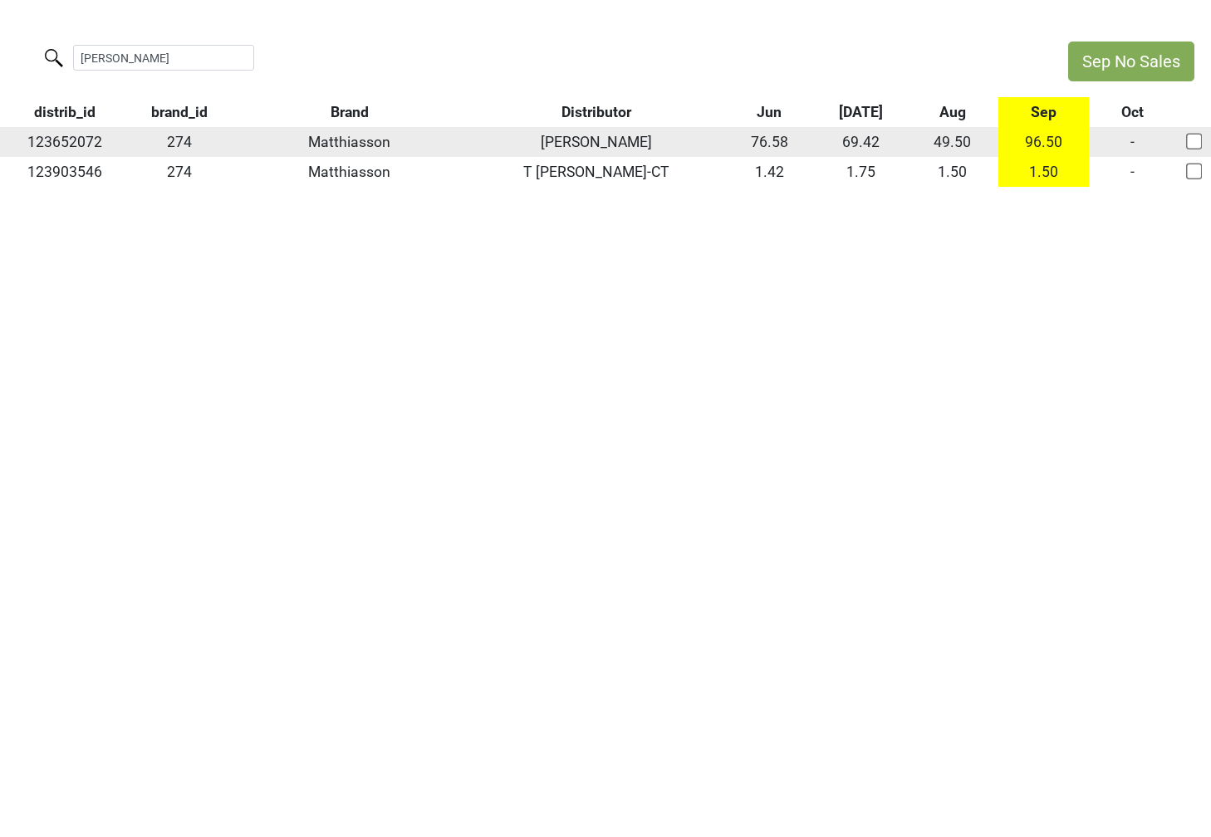
click at [82, 147] on td "123652072" at bounding box center [65, 142] width 130 height 30
copy td "123652072"
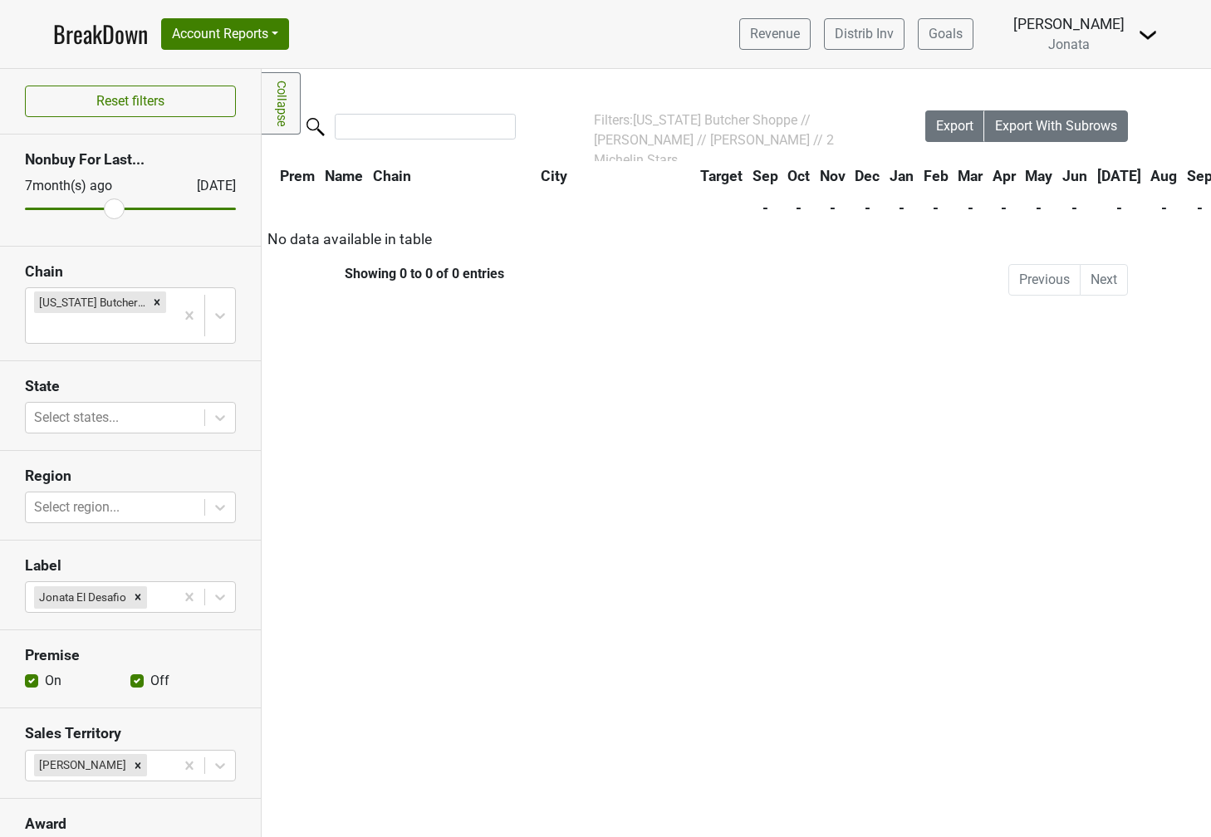
scroll to position [130, 0]
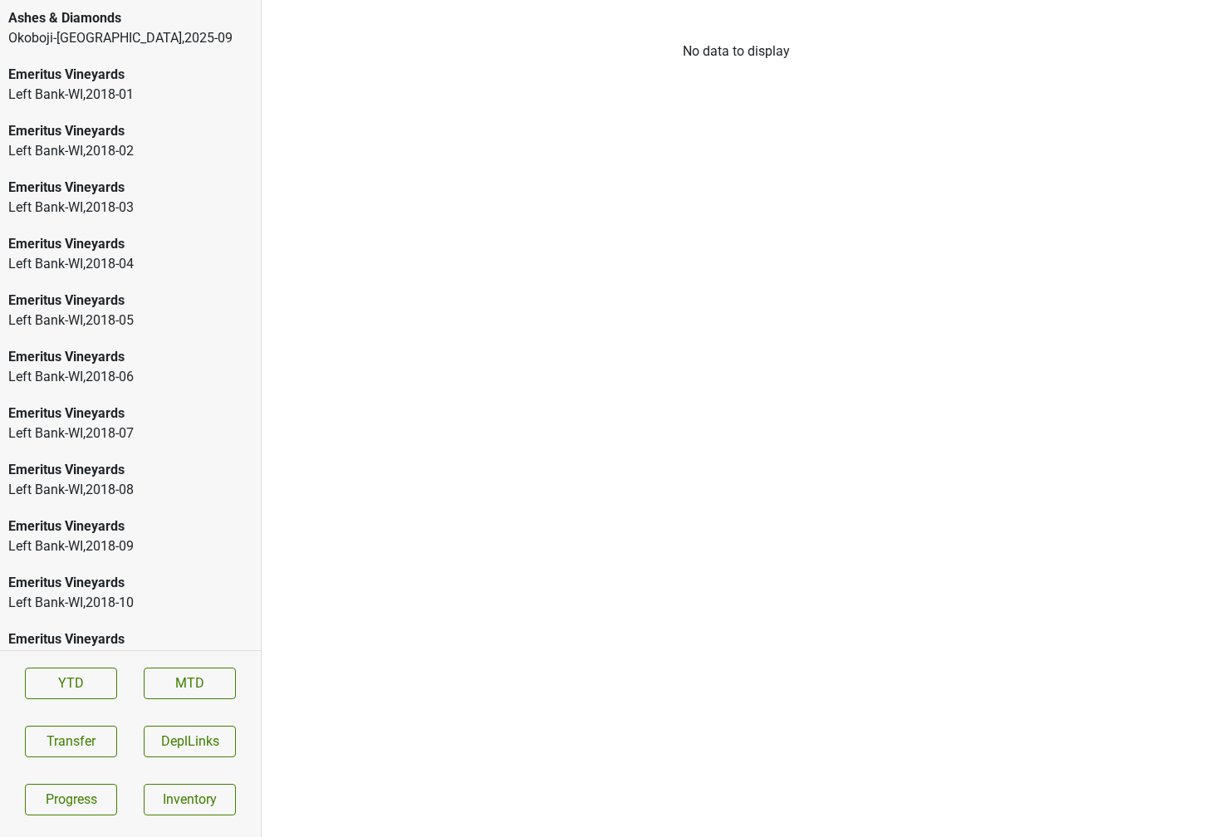
scroll to position [2399, 0]
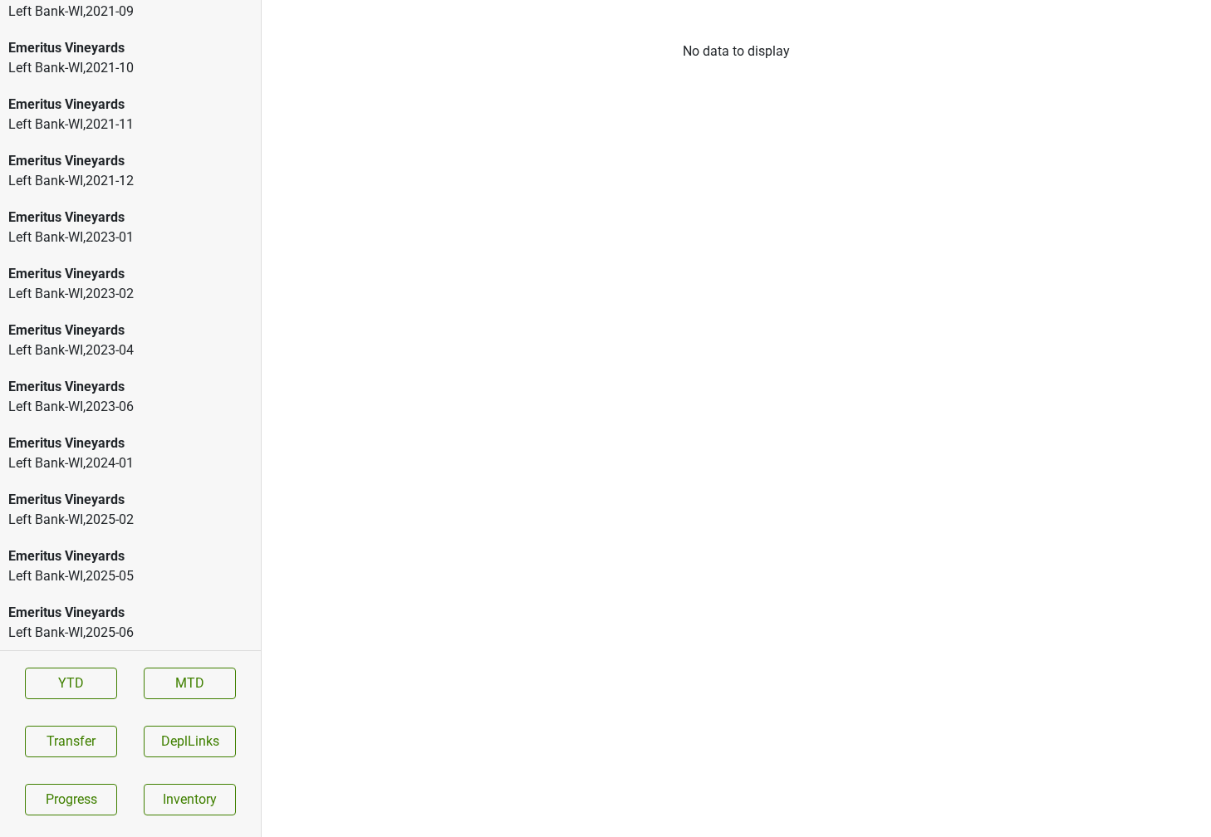
scroll to position [2456, 0]
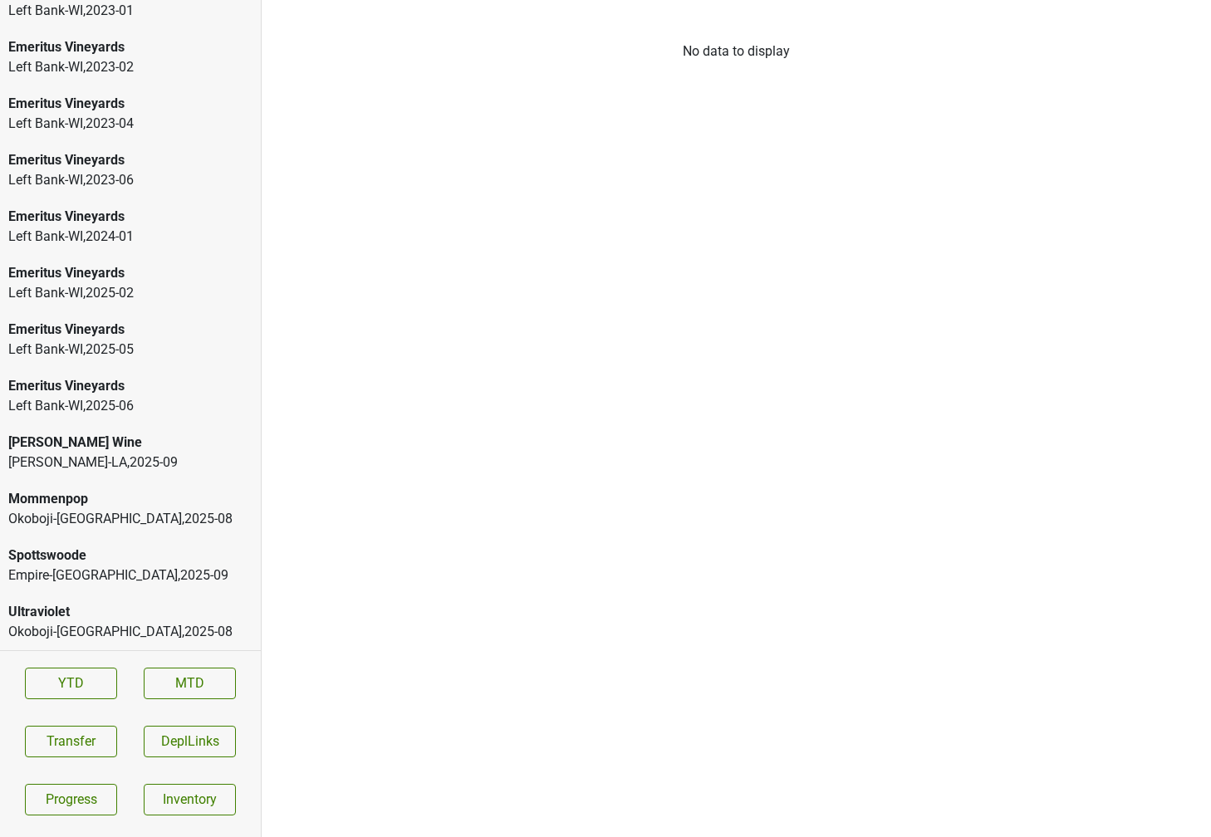
click at [73, 563] on div "Spottswoode" at bounding box center [130, 556] width 244 height 20
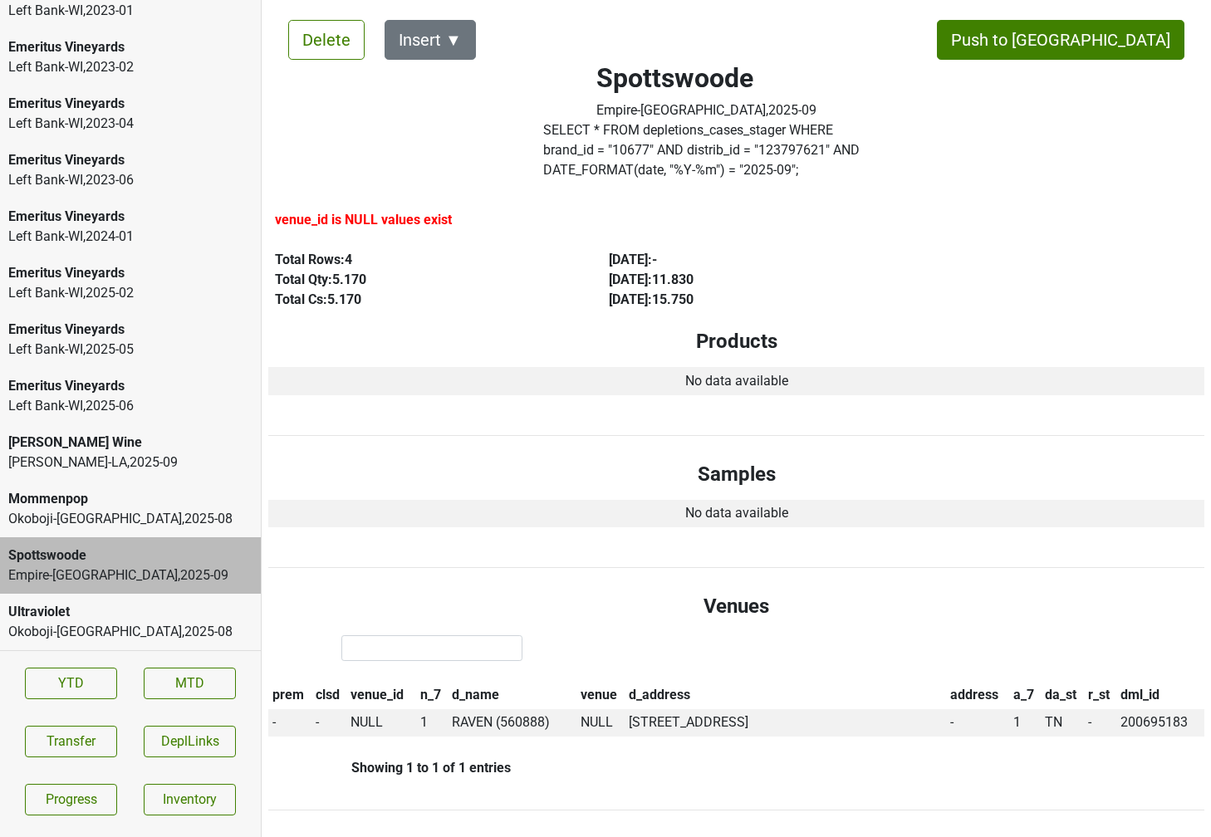
scroll to position [25, 0]
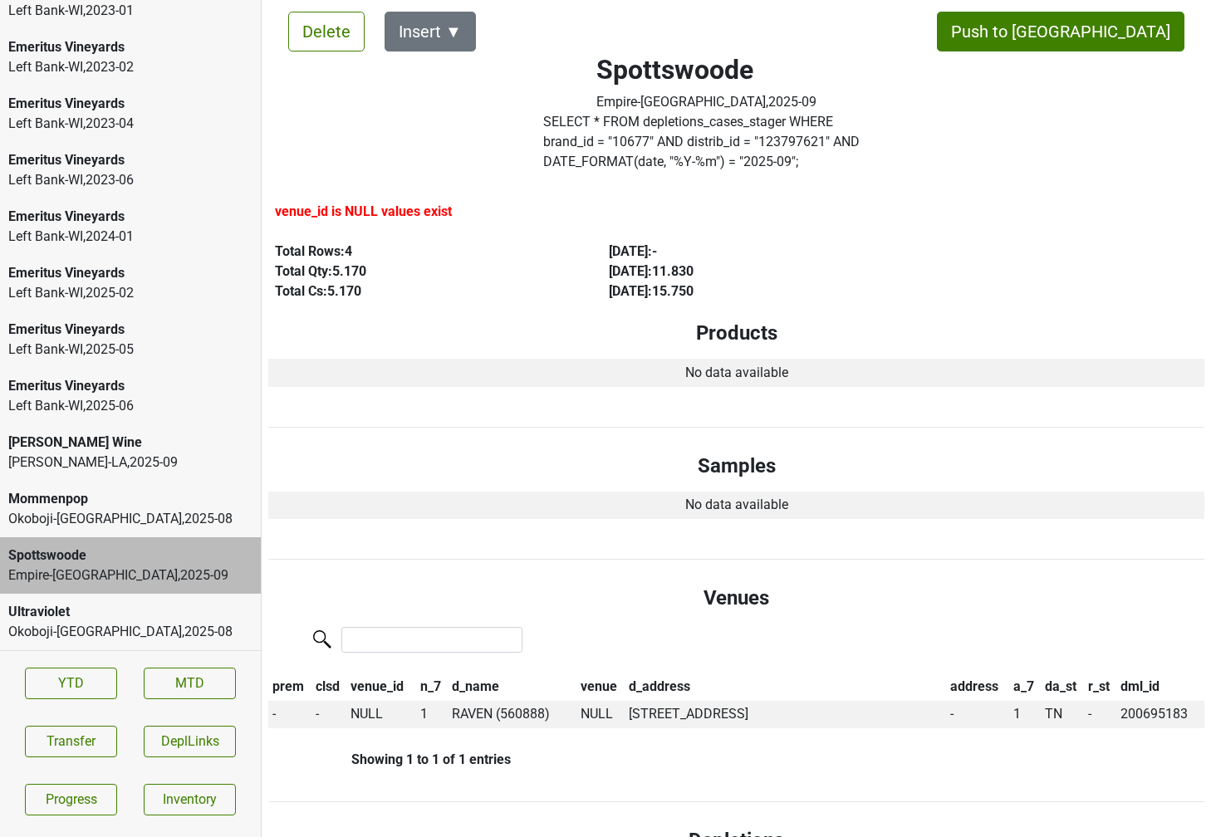
click at [113, 457] on div "[PERSON_NAME]-LA , 2025 - 09" at bounding box center [130, 463] width 244 height 20
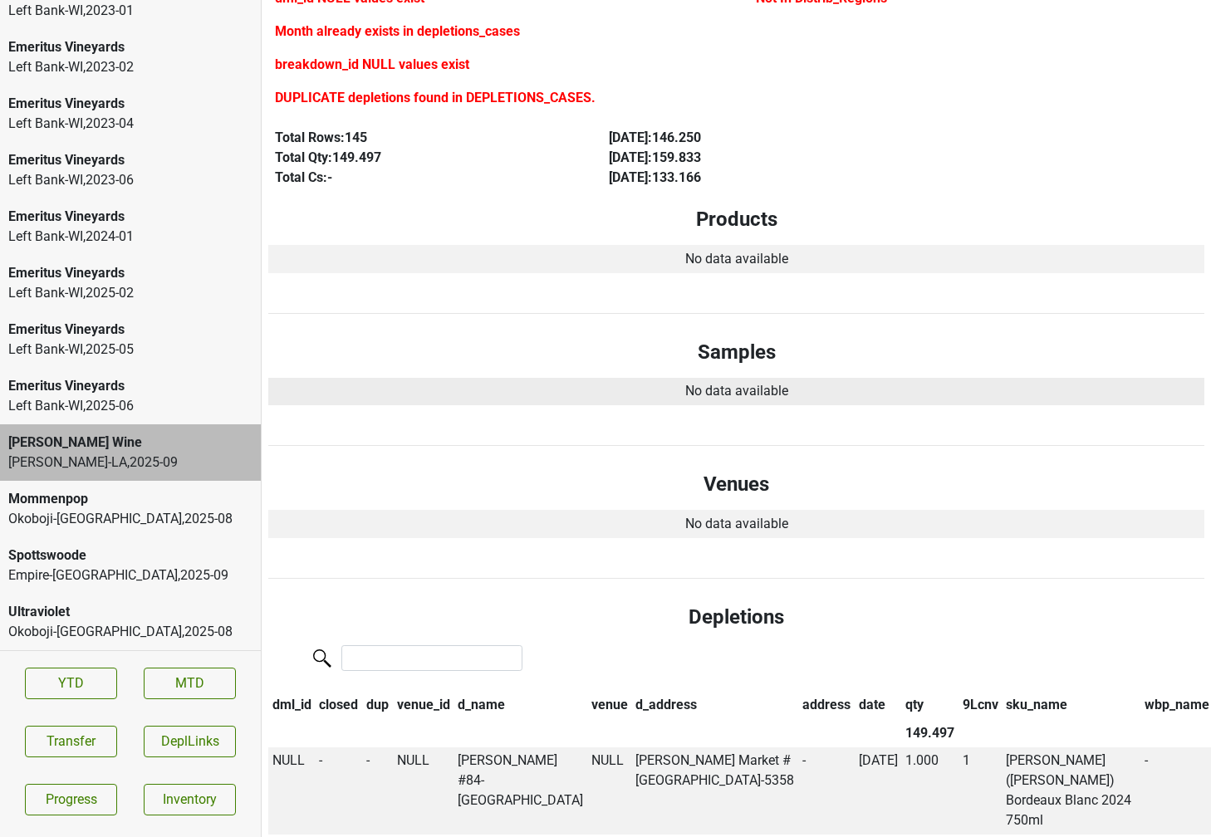
scroll to position [0, 0]
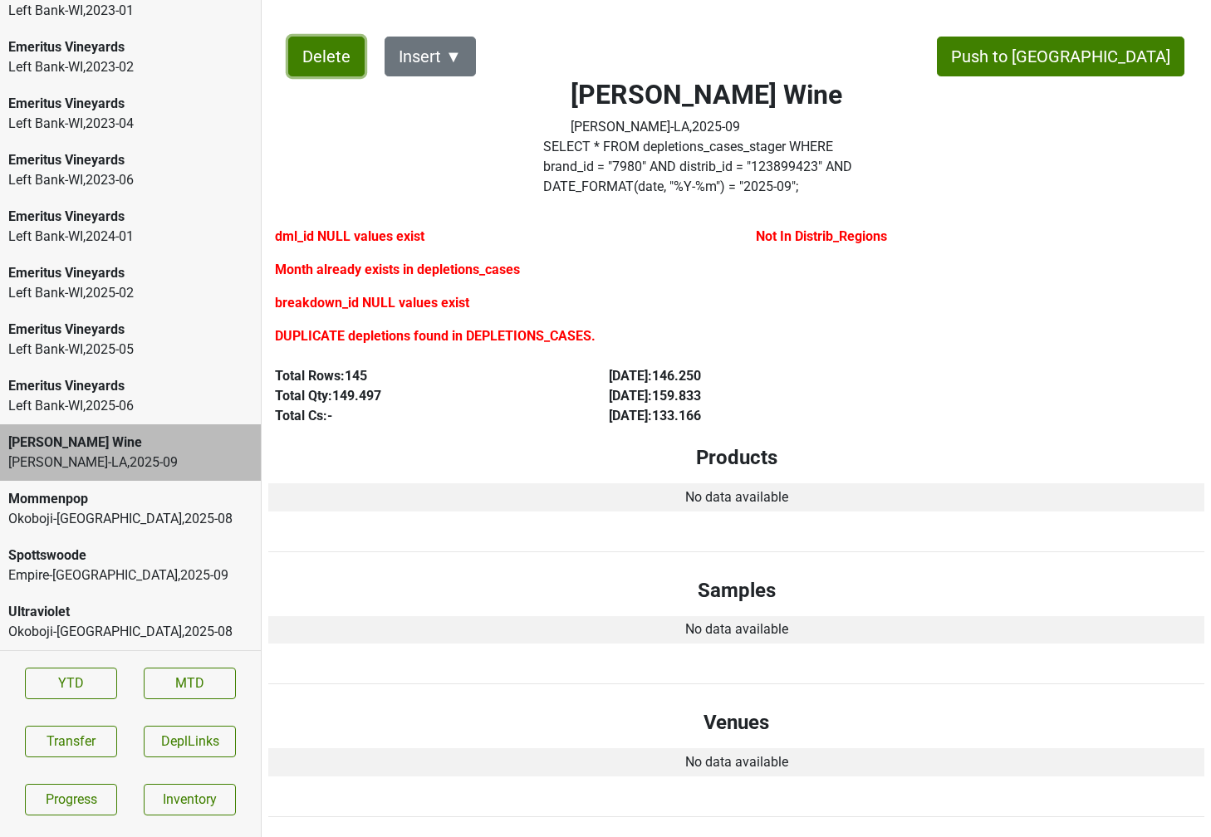
click at [316, 64] on button "Delete" at bounding box center [326, 57] width 76 height 40
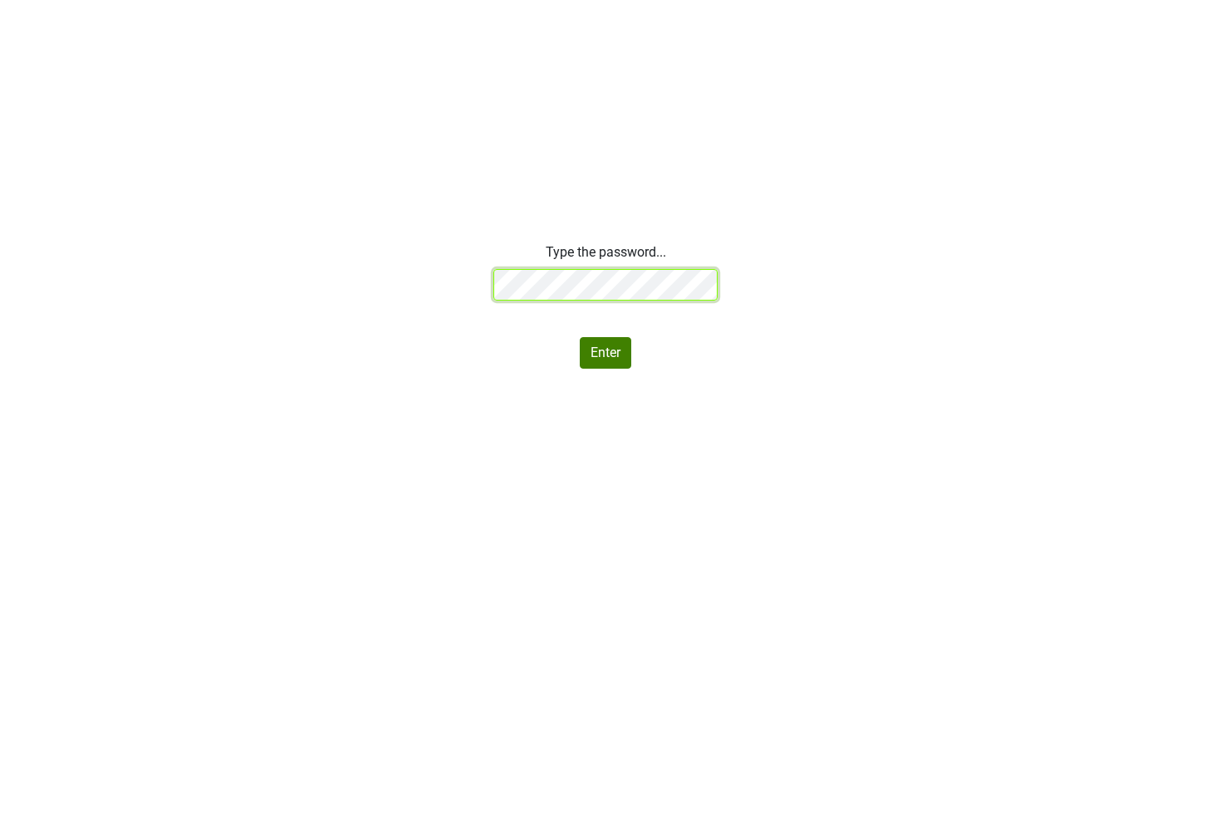
click at [384, 282] on div "Type the password... Enter" at bounding box center [605, 305] width 1211 height 126
